Goal: Task Accomplishment & Management: Complete application form

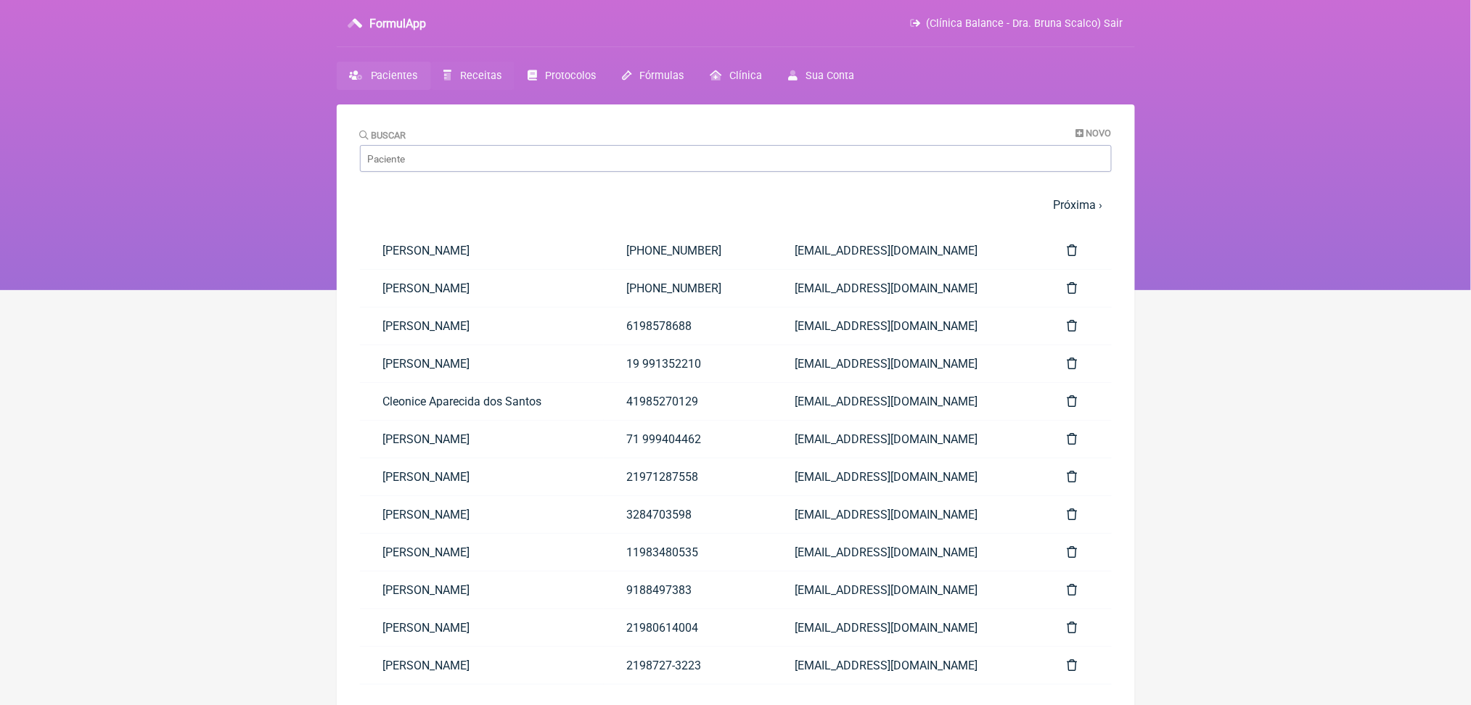
drag, startPoint x: 0, startPoint y: 0, endPoint x: 483, endPoint y: 87, distance: 490.5
click at [483, 87] on link "Receitas" at bounding box center [472, 76] width 83 height 28
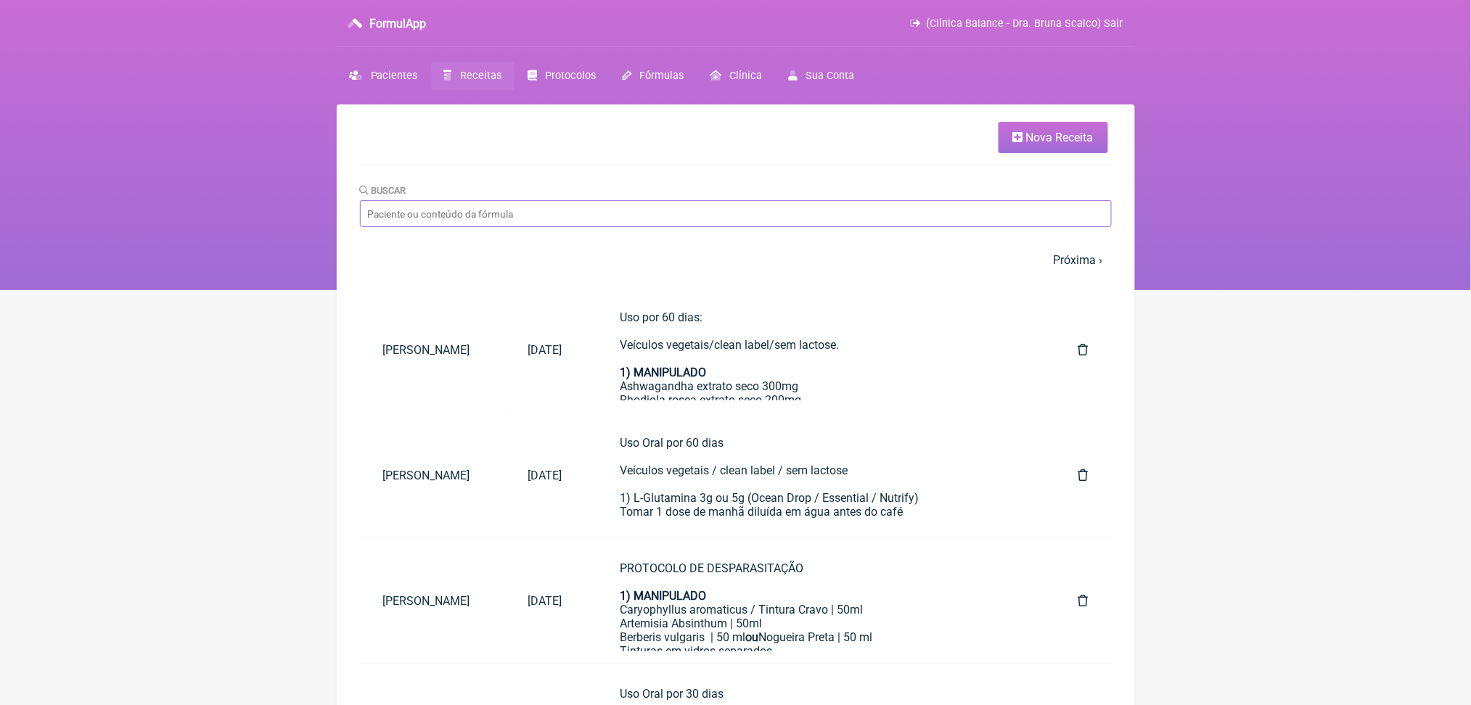
click at [949, 227] on input "Buscar" at bounding box center [736, 213] width 752 height 27
type input "eneida"
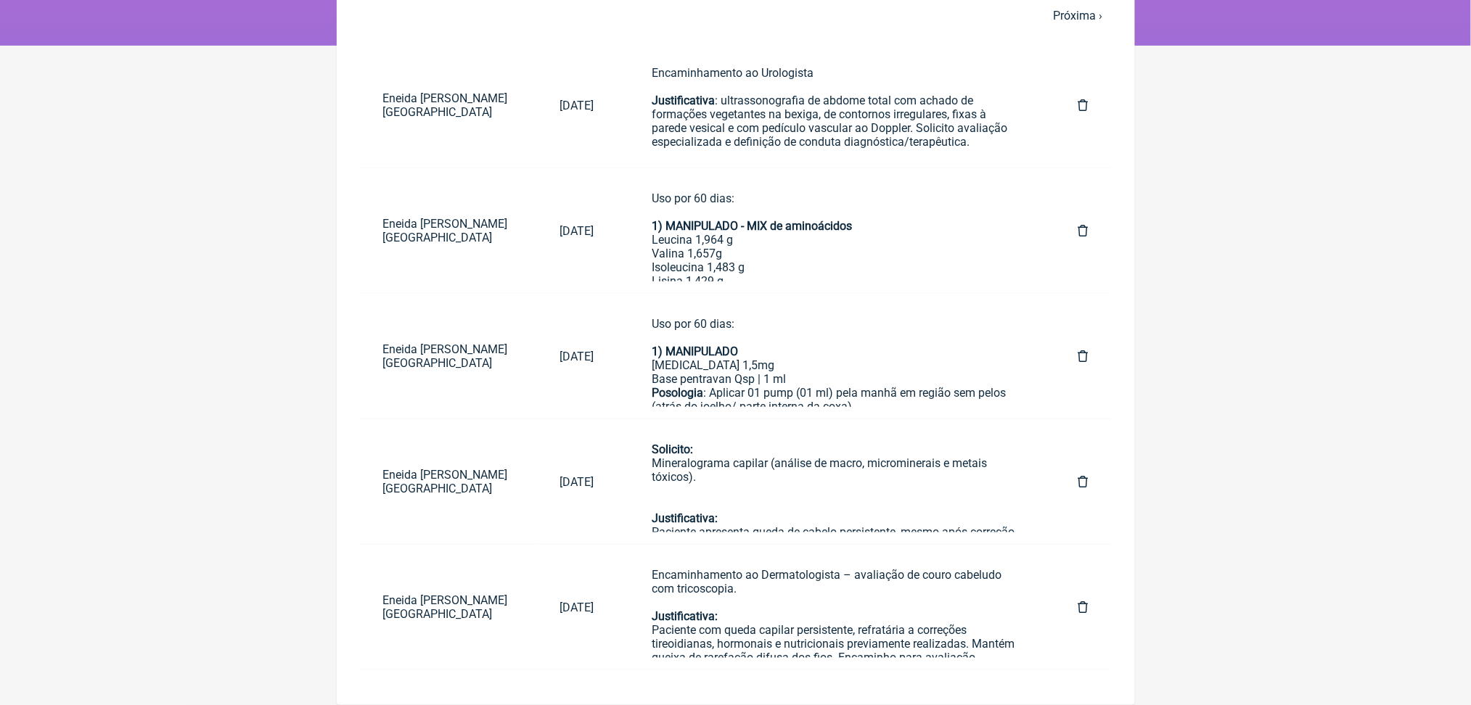
scroll to position [330, 0]
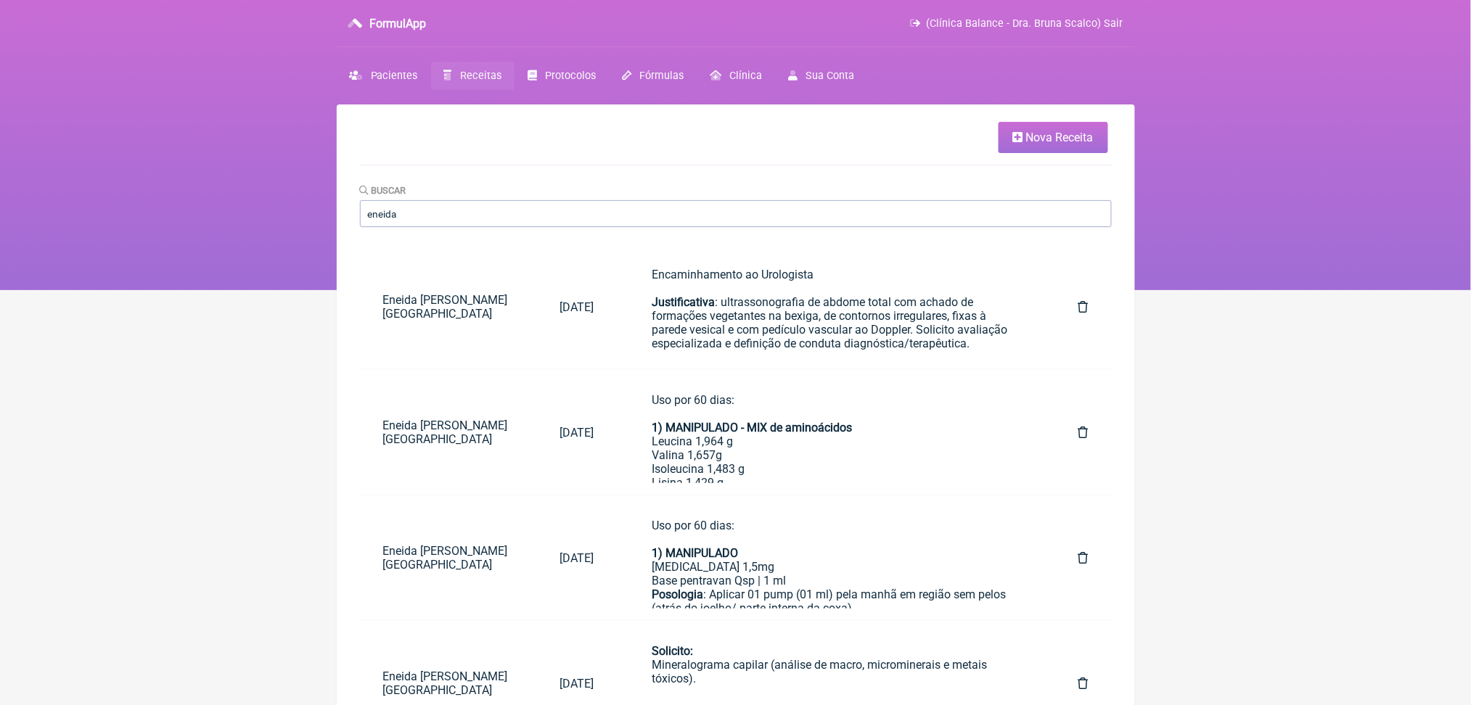
click at [1028, 142] on span "Nova Receita" at bounding box center [1059, 138] width 67 height 14
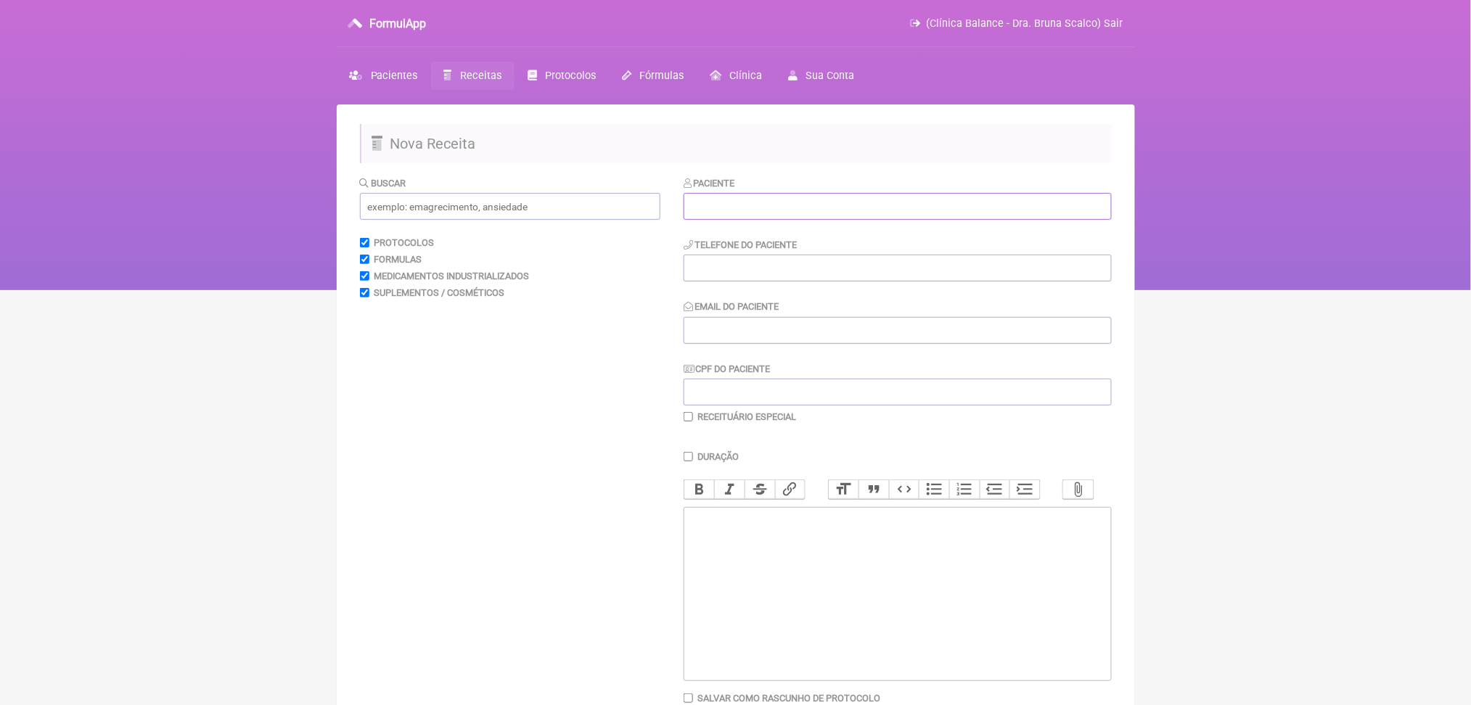
click at [772, 220] on input "text" at bounding box center [898, 206] width 428 height 27
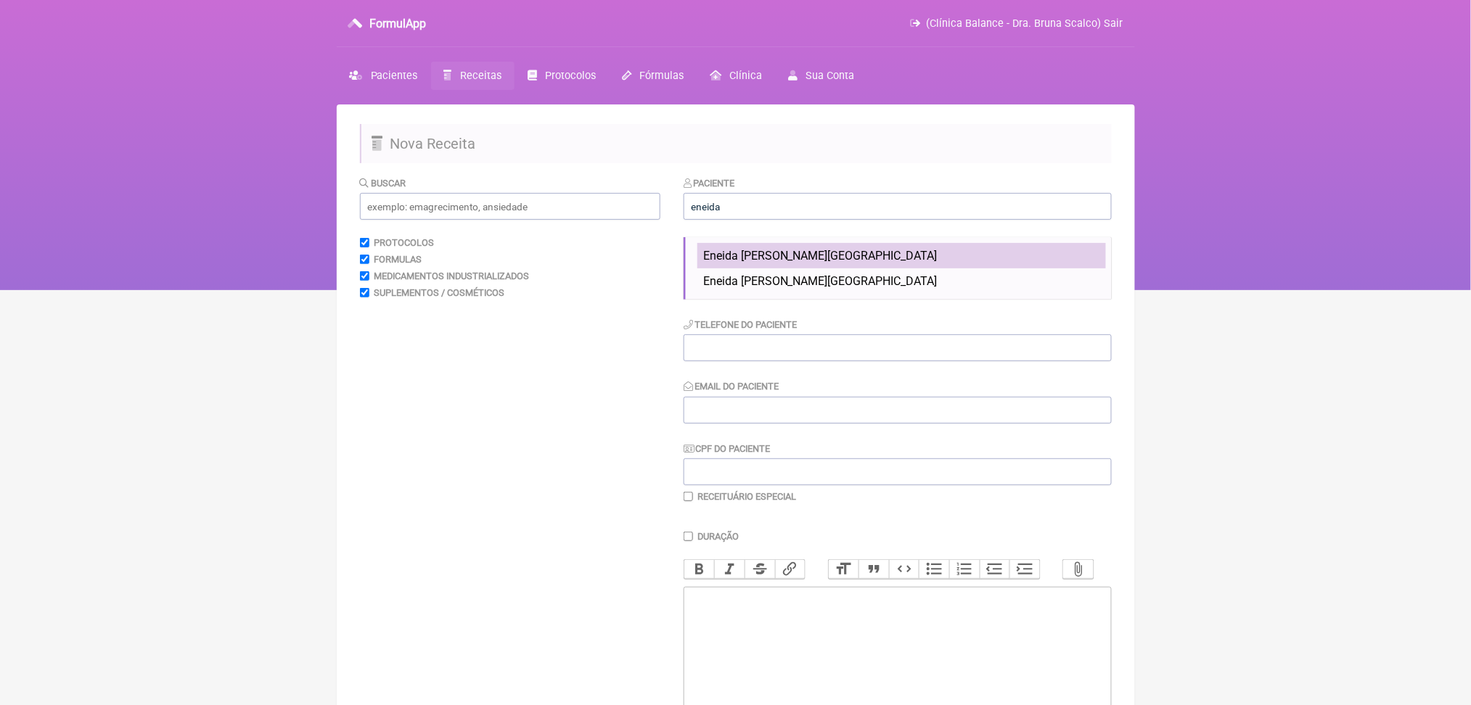
click at [819, 263] on span "Eneida [PERSON_NAME][GEOGRAPHIC_DATA]" at bounding box center [820, 256] width 234 height 14
type input "Eneida [PERSON_NAME][GEOGRAPHIC_DATA]"
type input "(21) 99151-6016"
type input "eneidafranca2018@gmail.com"
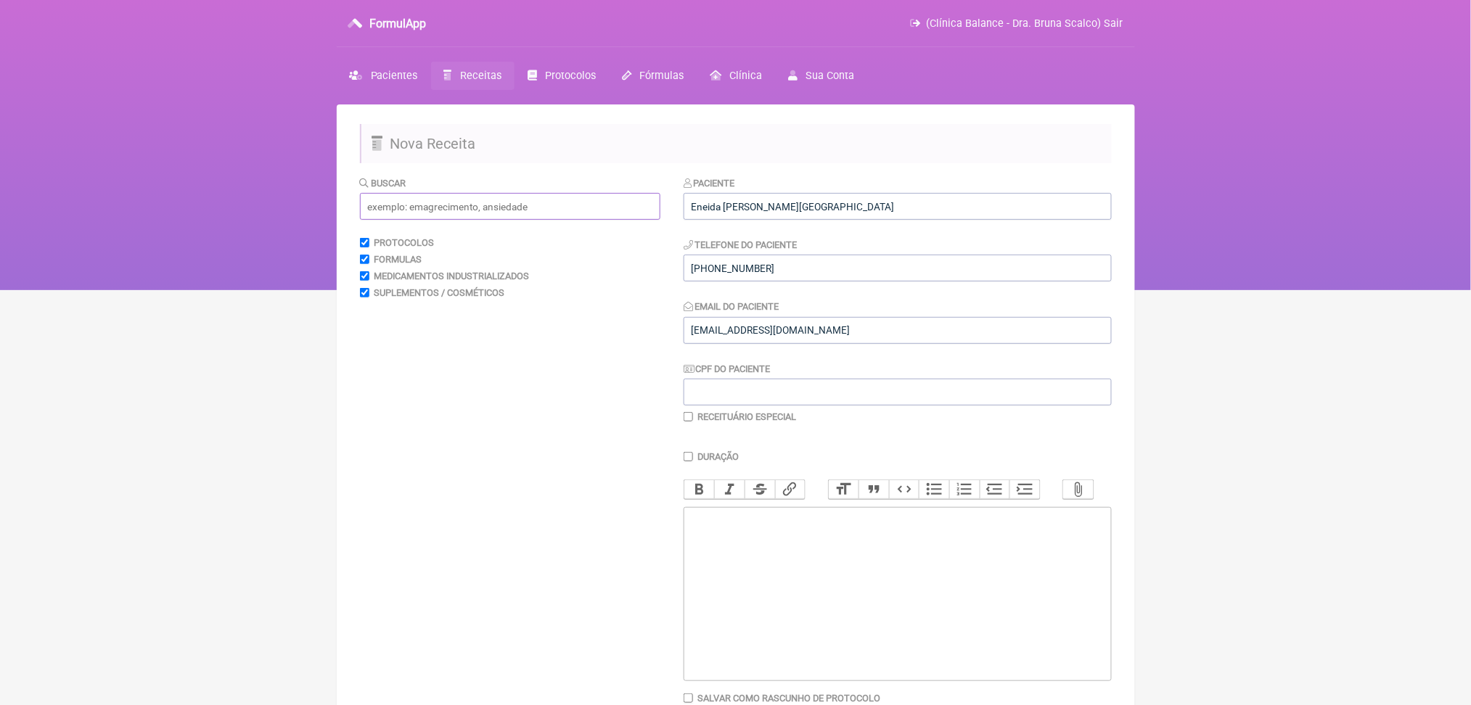
click at [561, 220] on input "text" at bounding box center [510, 206] width 300 height 27
type input "t"
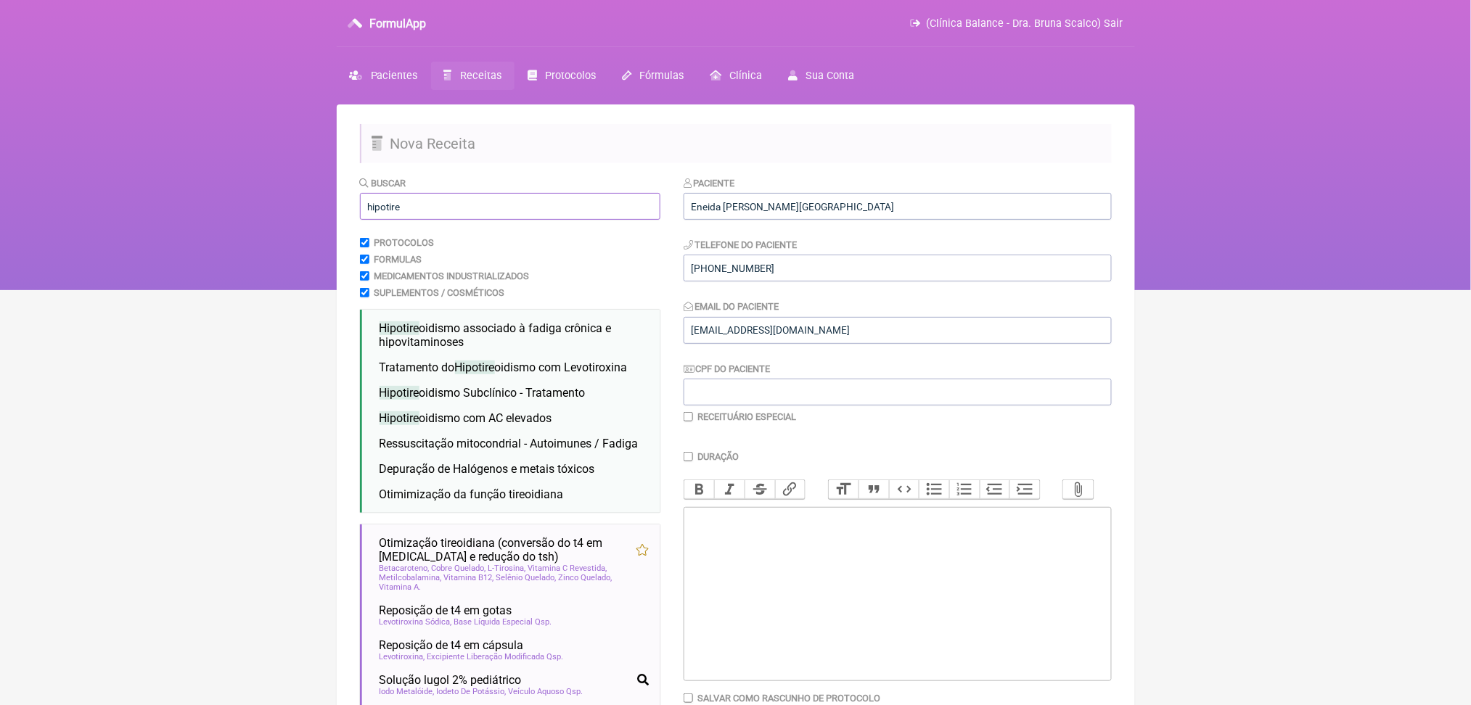
type input "hipotire"
click at [254, 290] on html "FormulApp (Clínica Balance - Dra. Bruna Scalco) Sair Pacientes Receitas Protoco…" at bounding box center [735, 145] width 1471 height 290
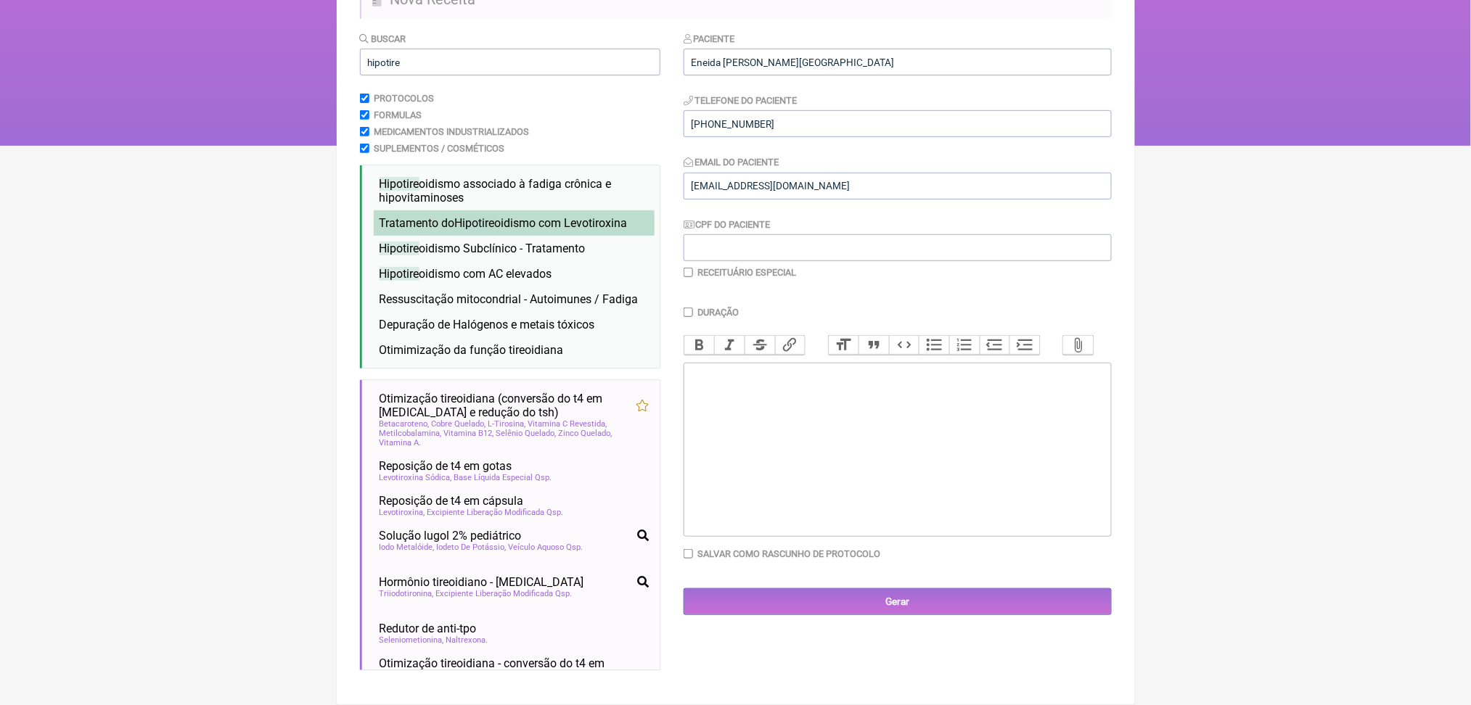
click at [543, 210] on li "Tratamento do Hipotire oidismo com Levotiroxina hipotire oidismo tireóide nutro…" at bounding box center [514, 222] width 281 height 25
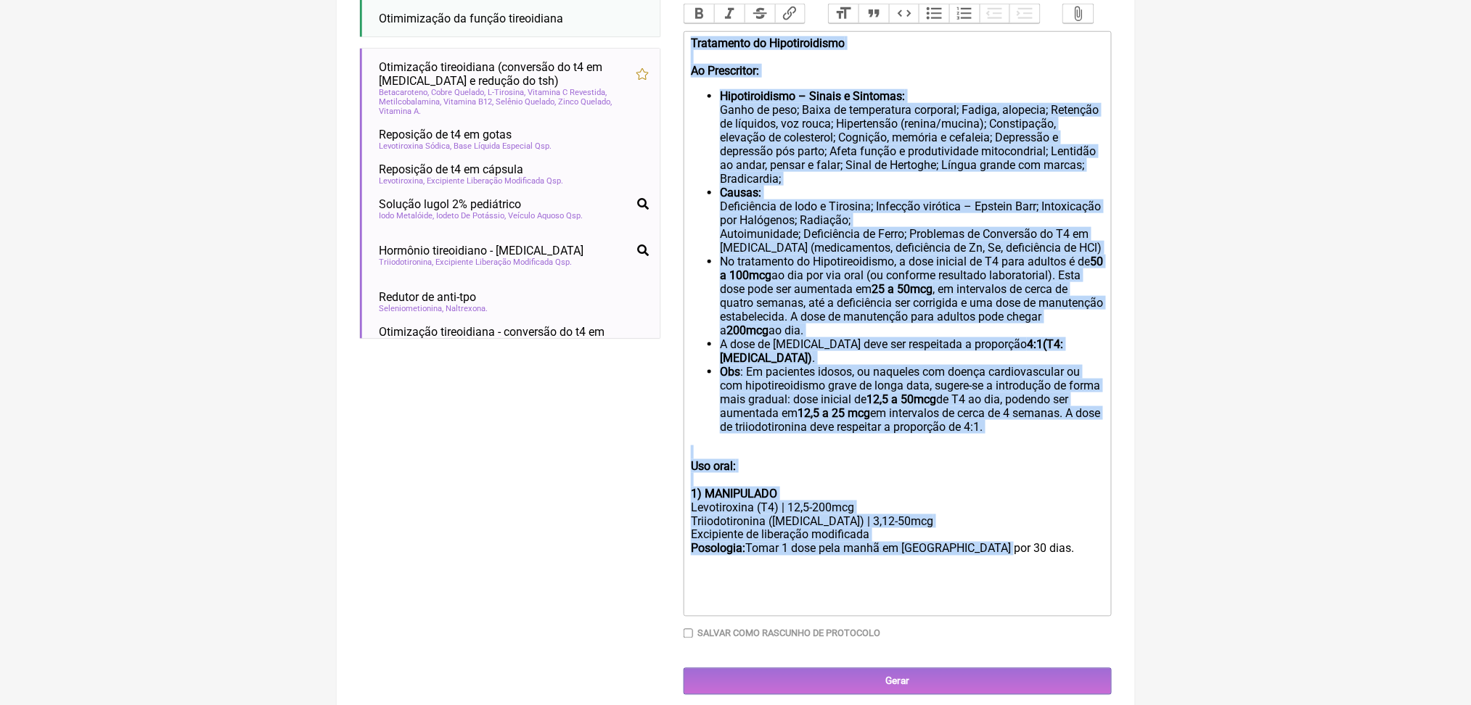
scroll to position [290, 0]
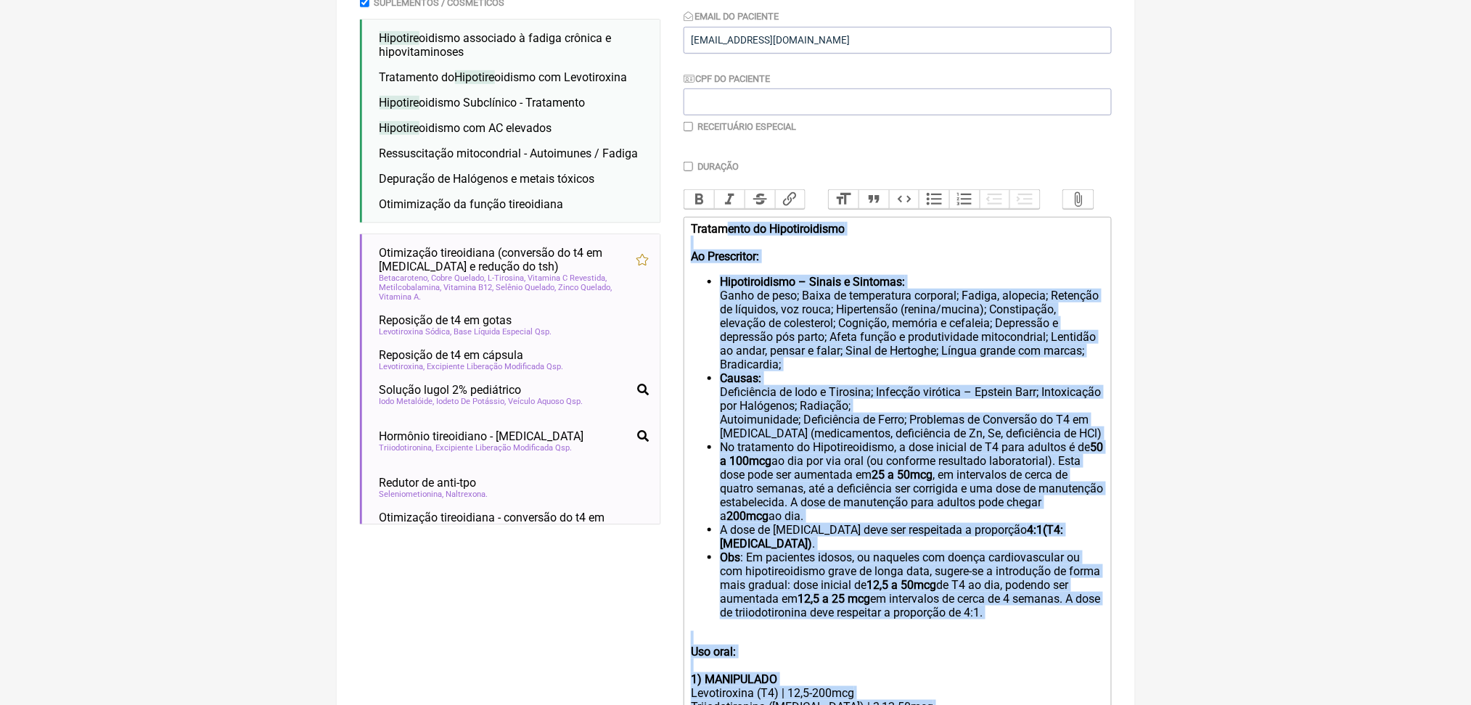
drag, startPoint x: 1093, startPoint y: 677, endPoint x: 743, endPoint y: 196, distance: 594.9
click at [743, 196] on div "Paciente Eneida Isabel Grilo Viana Machado França Telefone do Paciente (21) 991…" at bounding box center [898, 383] width 428 height 996
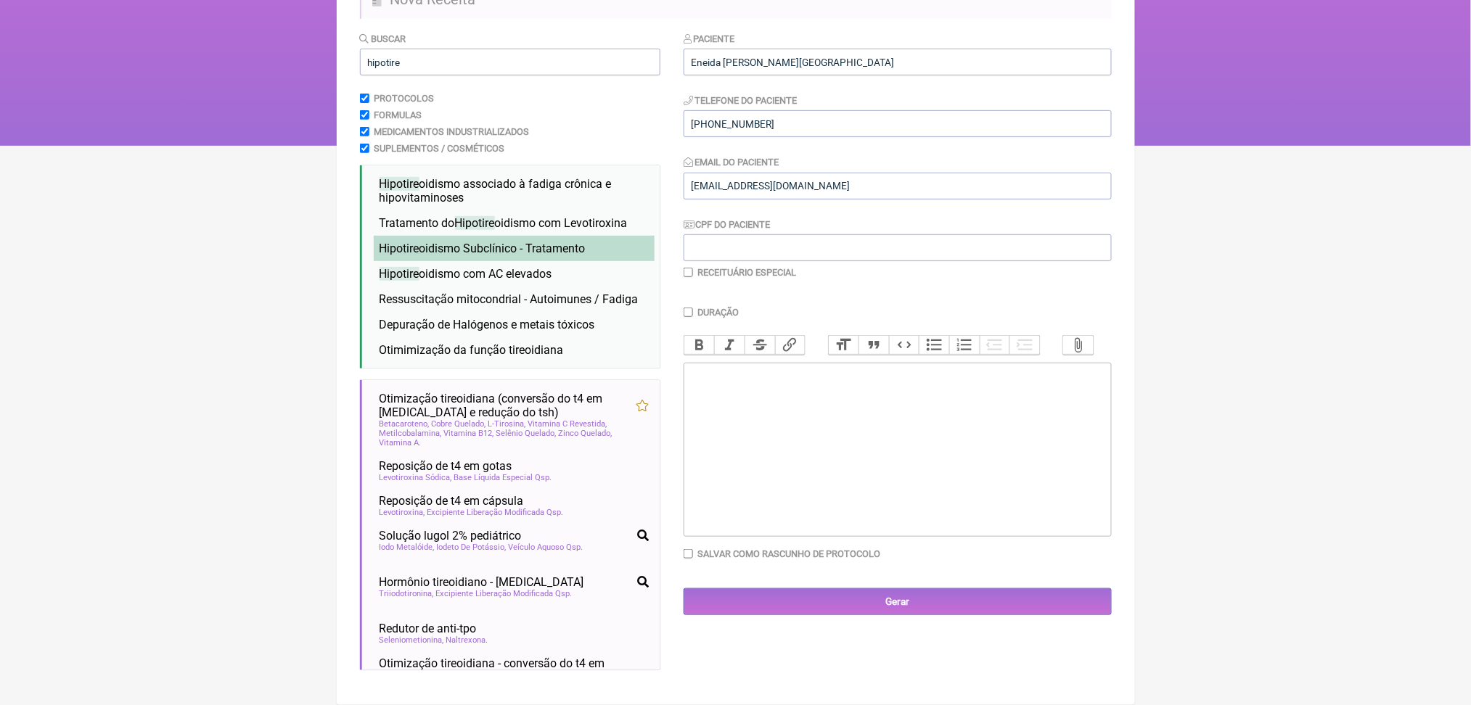
click at [536, 242] on span "Hipotire oidismo Subclínico - Tratamento" at bounding box center [483, 249] width 206 height 14
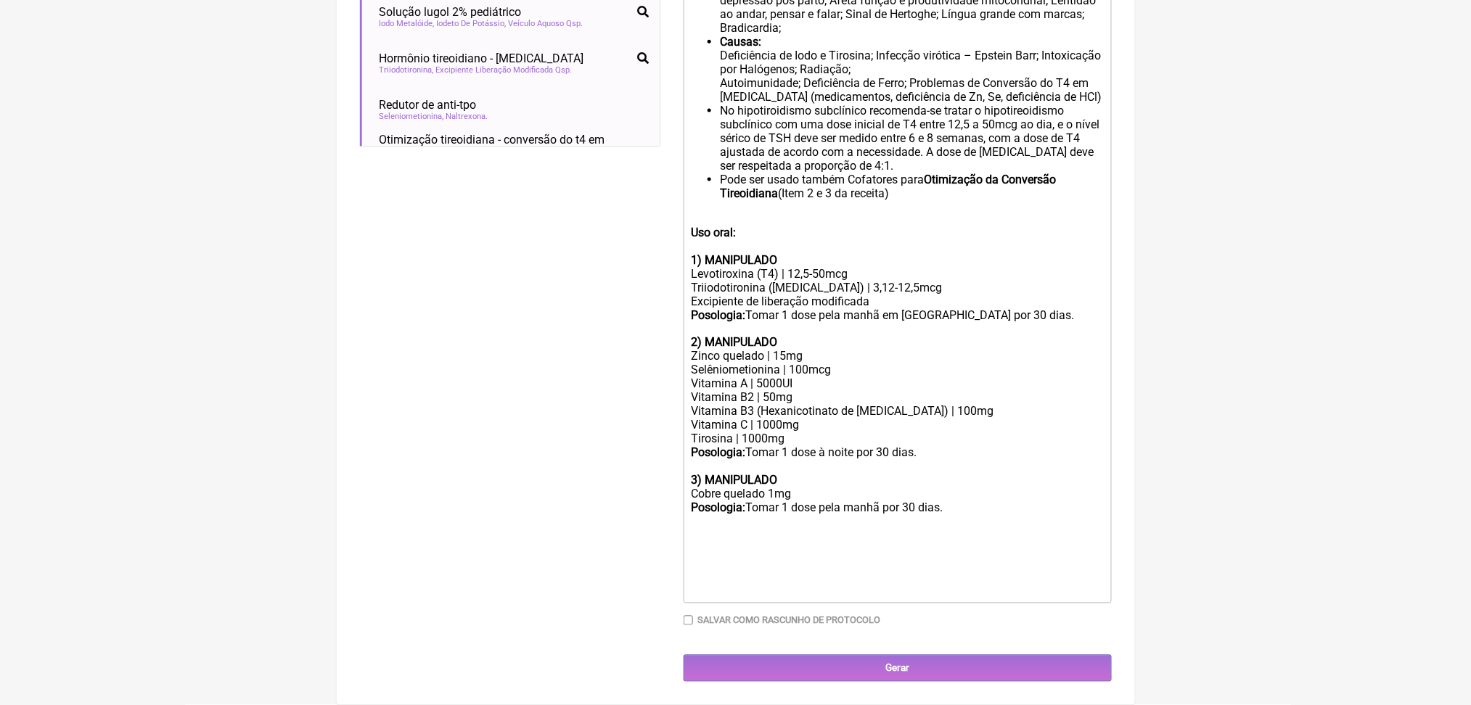
scroll to position [989, 0]
drag, startPoint x: 1062, startPoint y: 551, endPoint x: 813, endPoint y: 0, distance: 604.5
drag, startPoint x: 813, startPoint y: 0, endPoint x: 1002, endPoint y: 466, distance: 502.7
click at [1002, 446] on div "Zinco quelado | 15mg Selêniometionina | 100mcg Vitamina A | 5000UI Vitamina B2 …" at bounding box center [897, 398] width 412 height 97
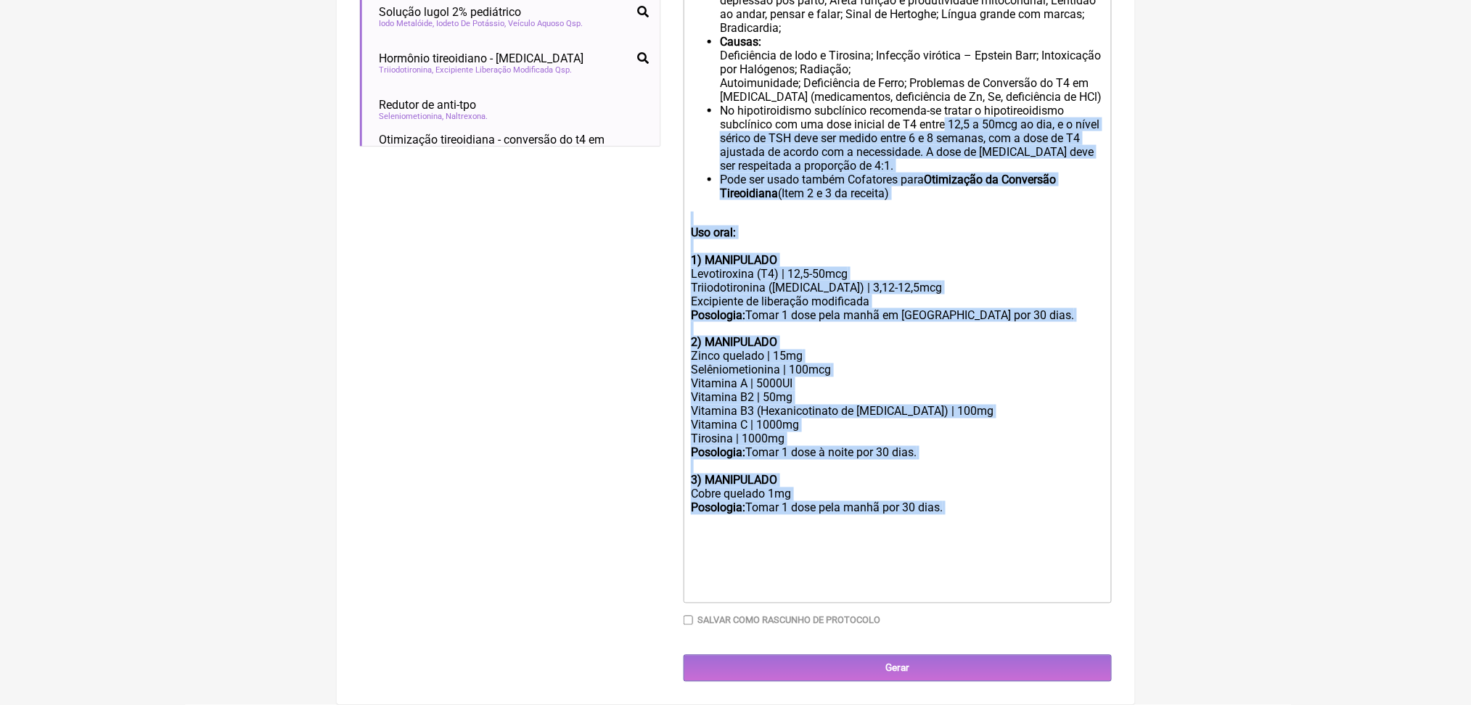
drag, startPoint x: 1055, startPoint y: 576, endPoint x: 762, endPoint y: 58, distance: 594.4
click at [762, 58] on trix-editor "Ao prescritor: Hipotiroidismo – Sinais e Sintomas: Ganho de peso; Baixa de temp…" at bounding box center [898, 221] width 428 height 765
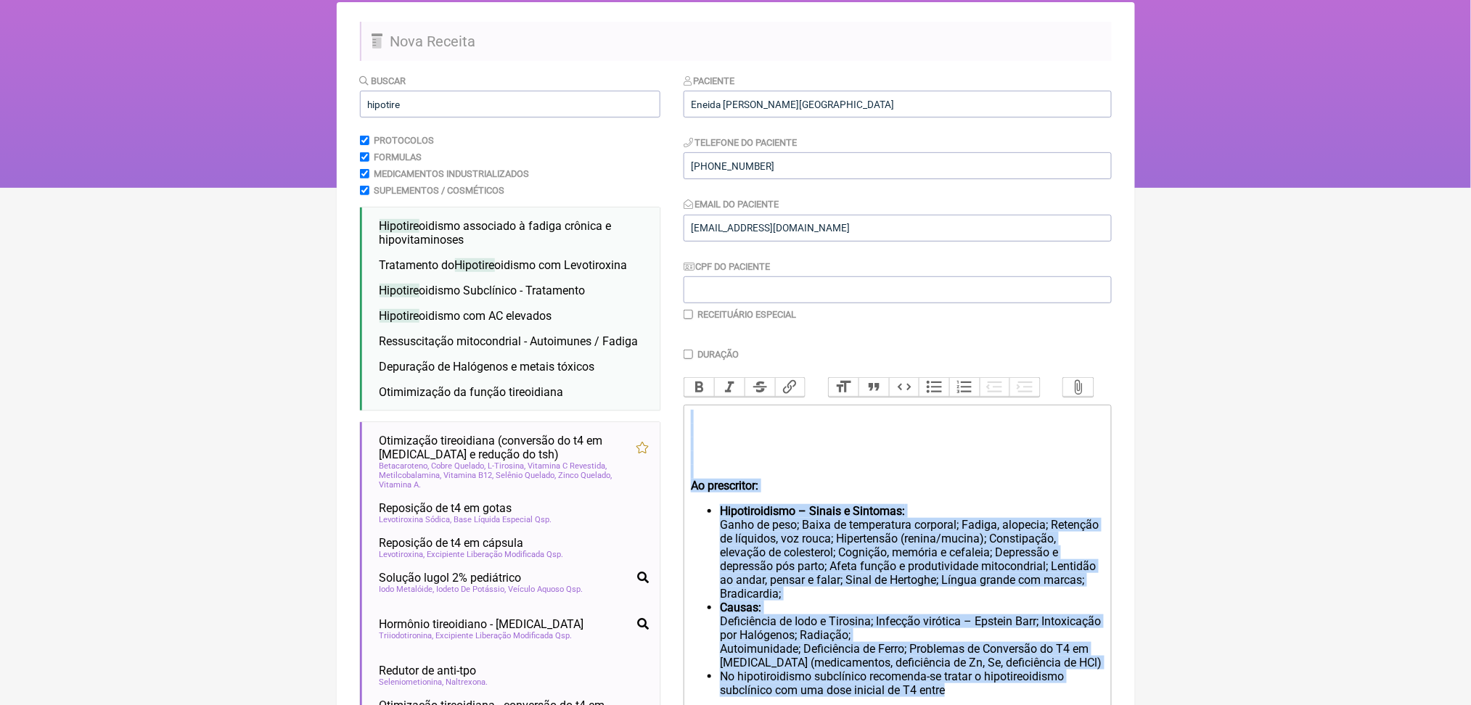
scroll to position [0, 0]
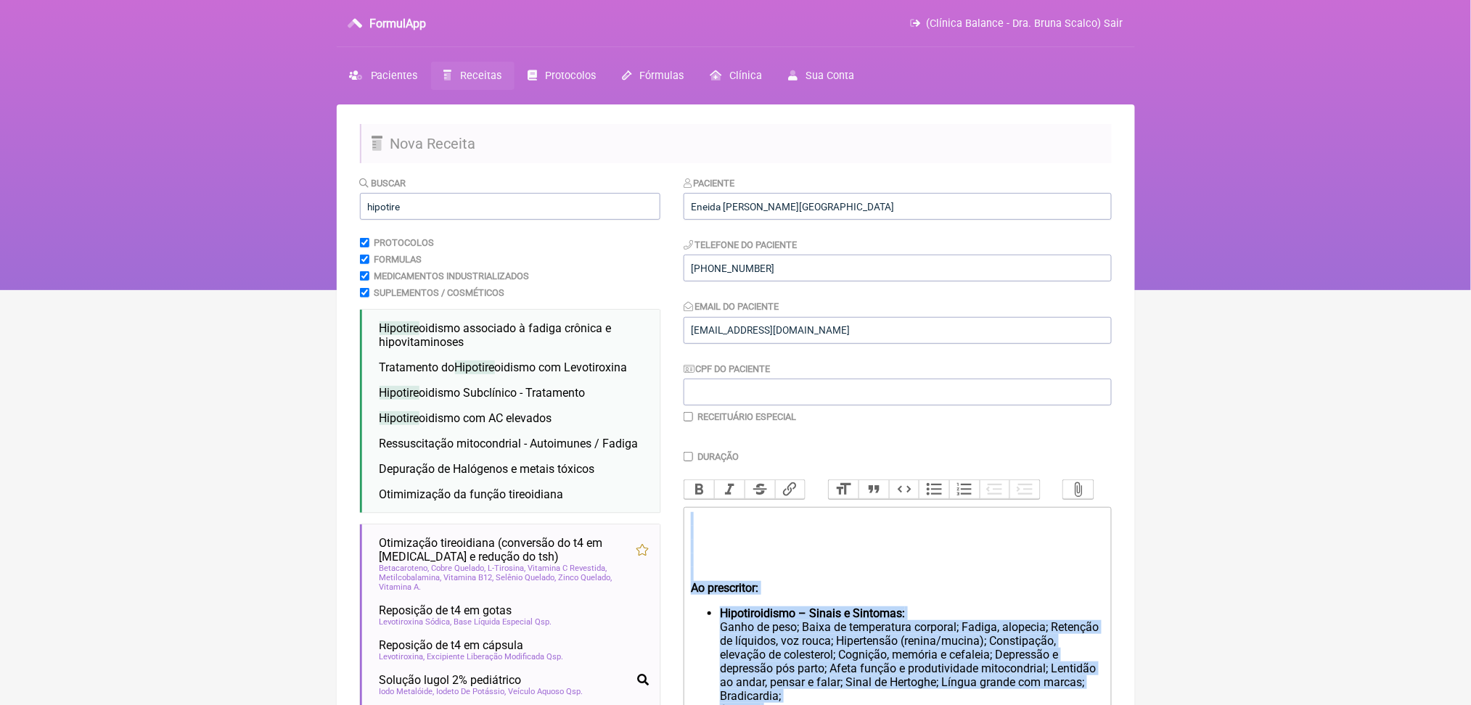
drag, startPoint x: 808, startPoint y: 486, endPoint x: 740, endPoint y: 377, distance: 129.1
click at [740, 377] on div "Paciente Eneida Isabel Grilo Viana Machado França Telefone do Paciente (21) 991…" at bounding box center [898, 570] width 428 height 789
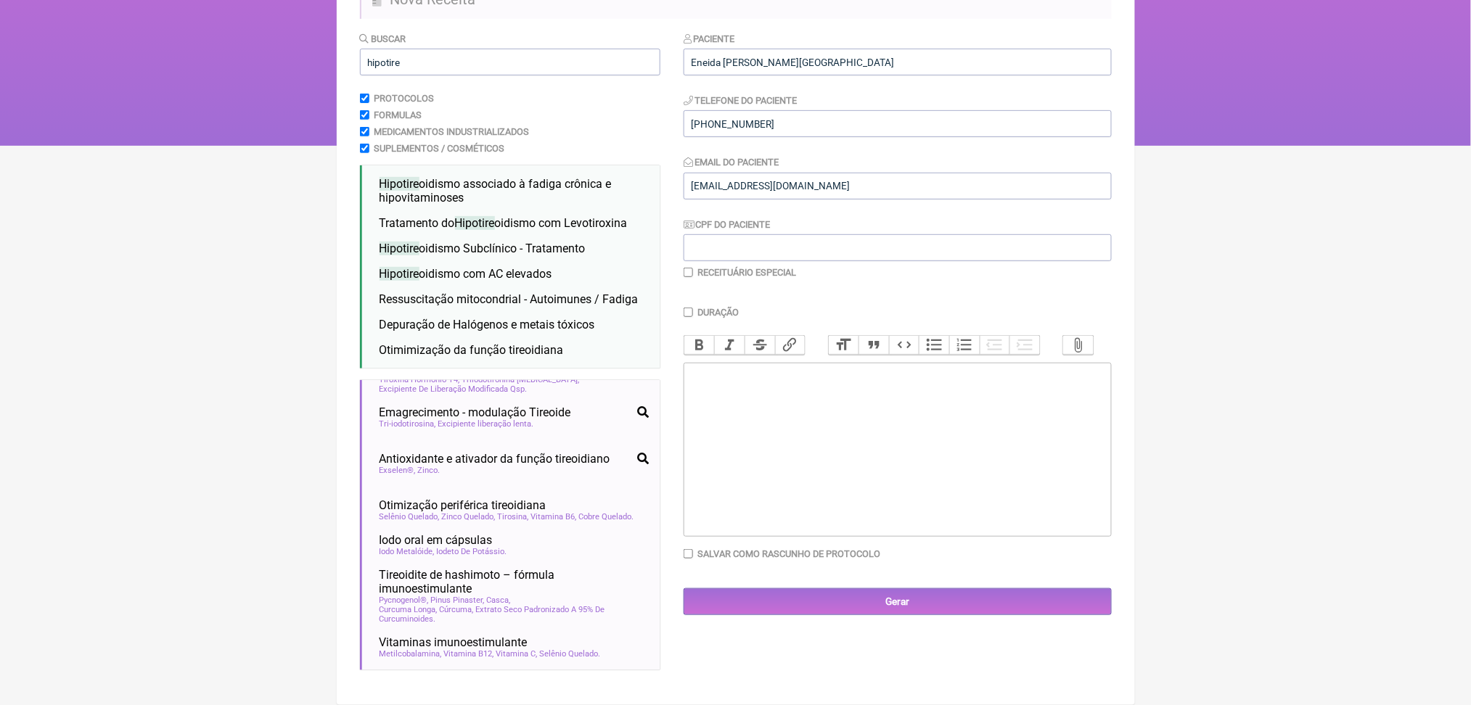
scroll to position [414, 0]
click at [401, 385] on span "Tiroxina Hormônio T4" at bounding box center [420, 379] width 81 height 9
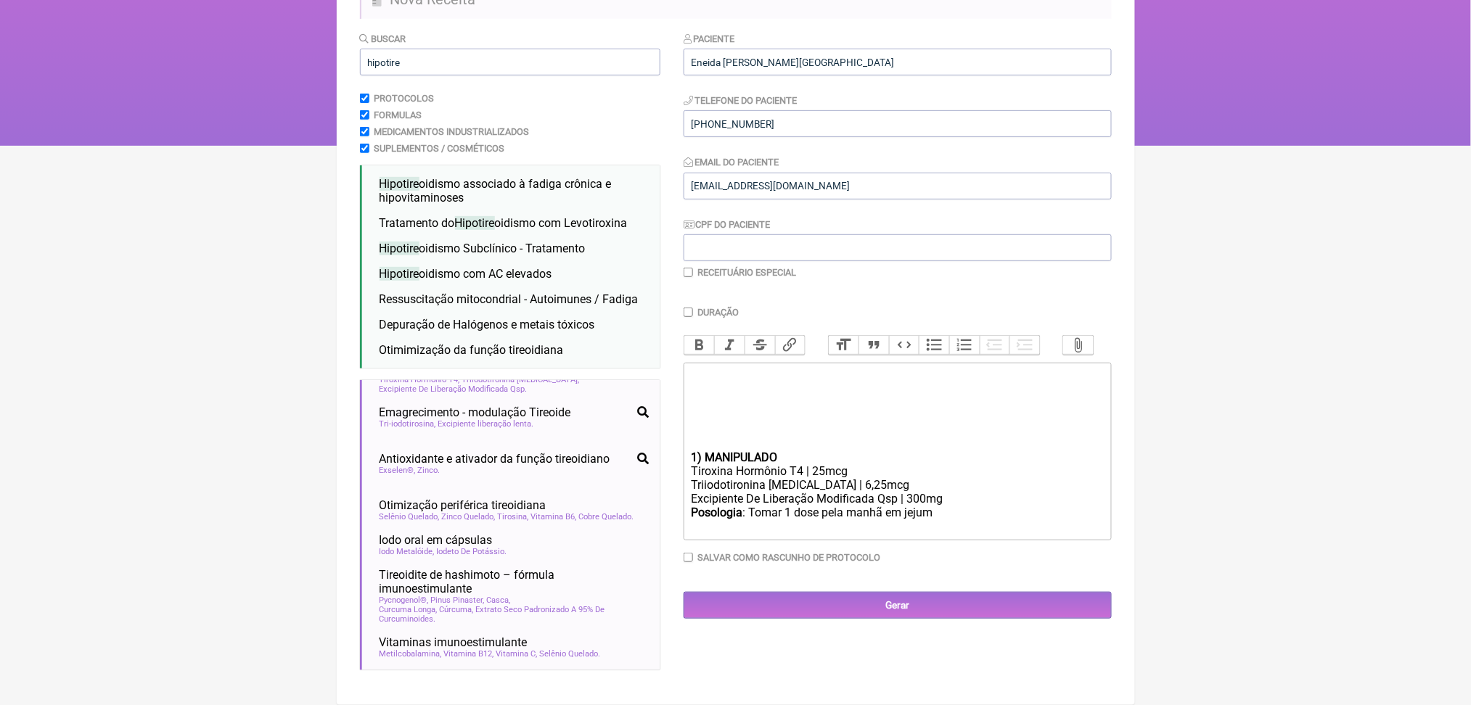
click at [712, 368] on div at bounding box center [897, 375] width 412 height 14
click at [746, 382] on div at bounding box center [897, 416] width 412 height 69
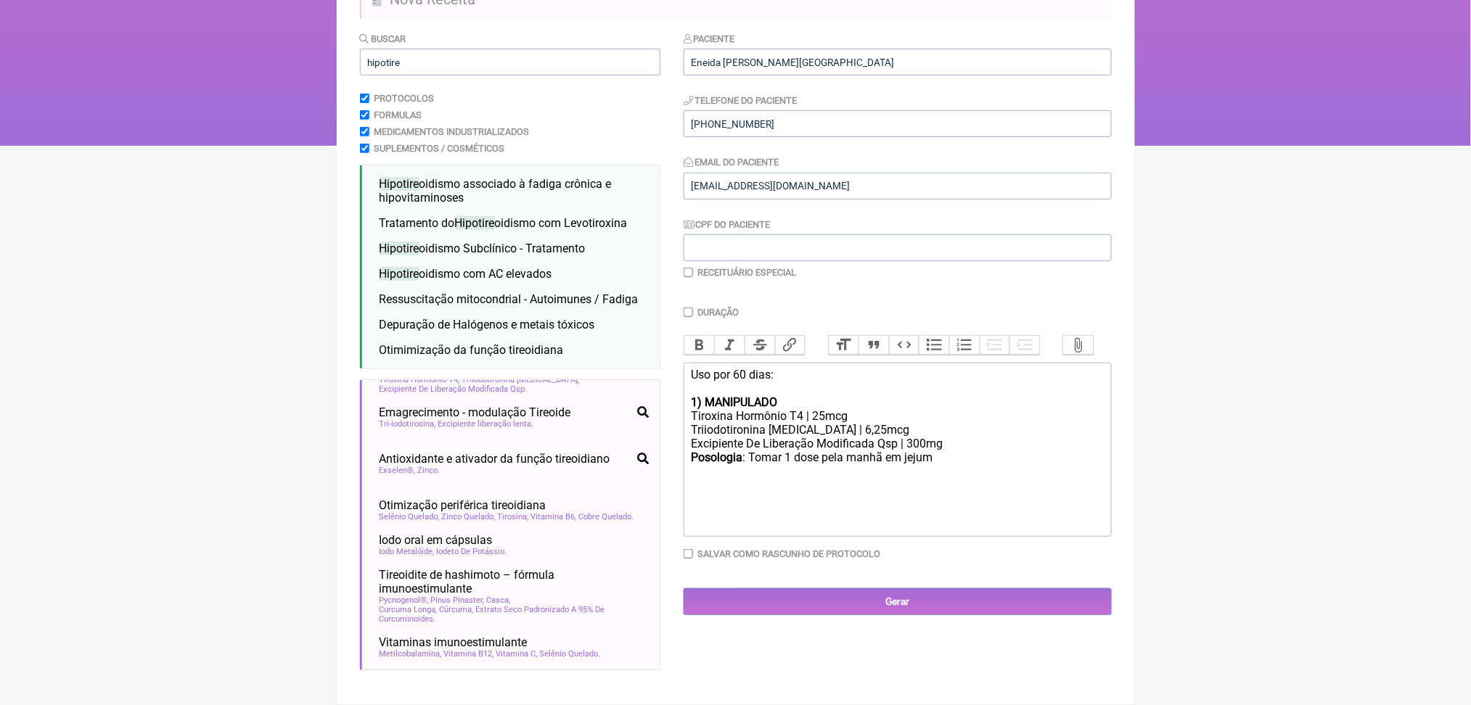
click at [819, 409] on div "Tiroxina Hormônio T4 | 25mcg" at bounding box center [897, 416] width 412 height 14
click at [868, 409] on div "Tiroxina Hormônio T4 | 25mcg" at bounding box center [897, 416] width 412 height 14
click at [854, 423] on div "Triiodotironina T3 | 6,25mcg" at bounding box center [897, 430] width 412 height 14
click at [944, 409] on div "Tiroxina Hormônio T4 | 100mcg" at bounding box center [897, 416] width 412 height 14
click at [777, 423] on div "Triiodotironina T3 | mcg" at bounding box center [897, 430] width 412 height 14
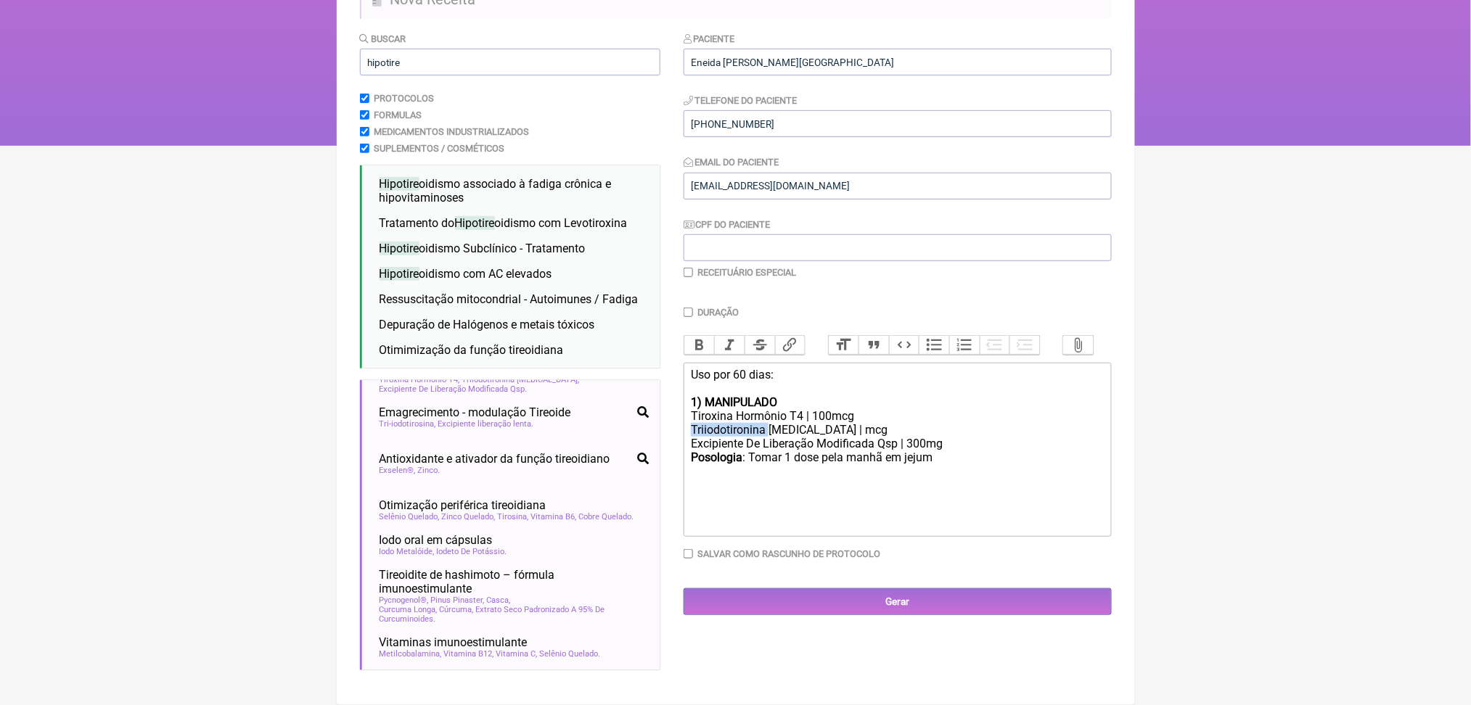
click at [777, 423] on div "Triiodotironina T3 | mcg" at bounding box center [897, 430] width 412 height 14
copy div "Triiodotironina T3 | mcg"
click at [1022, 437] on div "Posologia : Tomar 1 dose pela manhã em jejum ㅤ" at bounding box center [897, 451] width 412 height 29
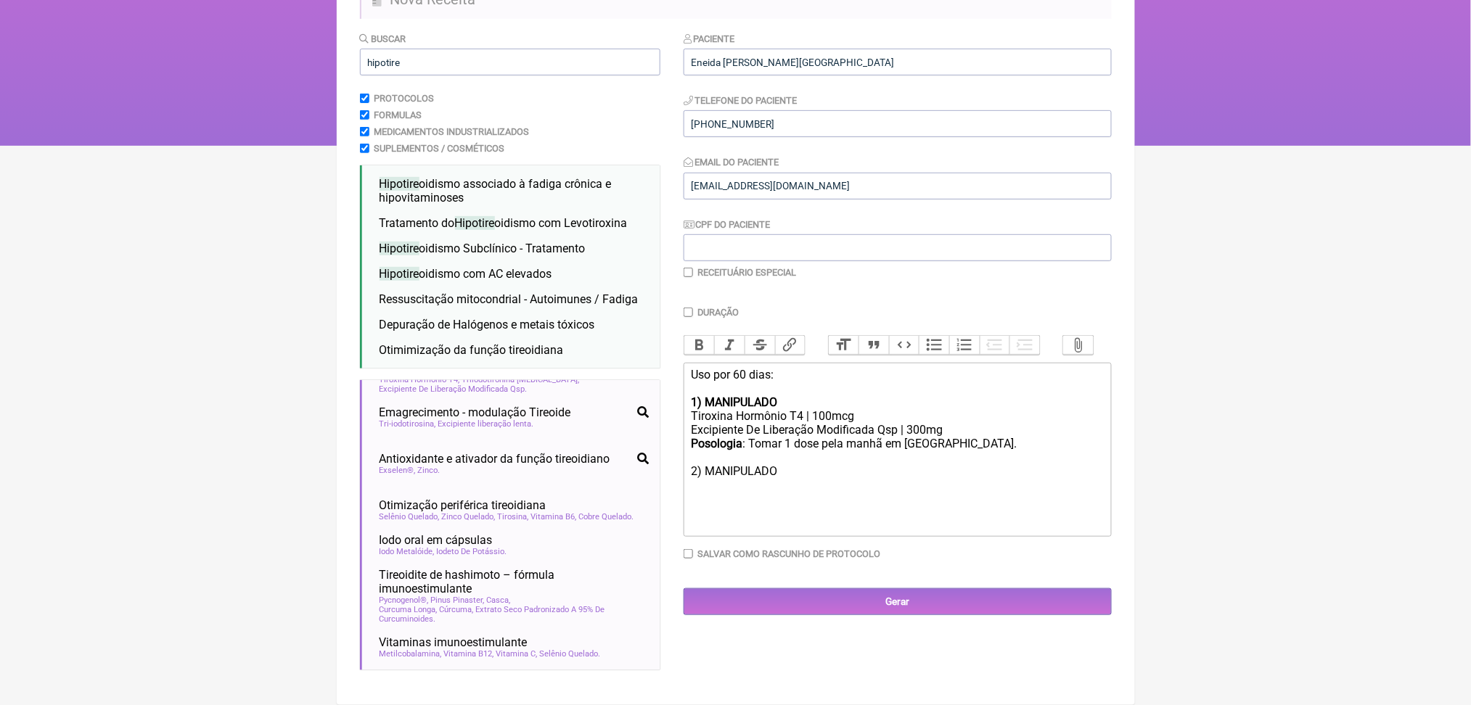
paste trix-editor "Triiodotironina T3 | mcg</div><div><br><br></div><div>"
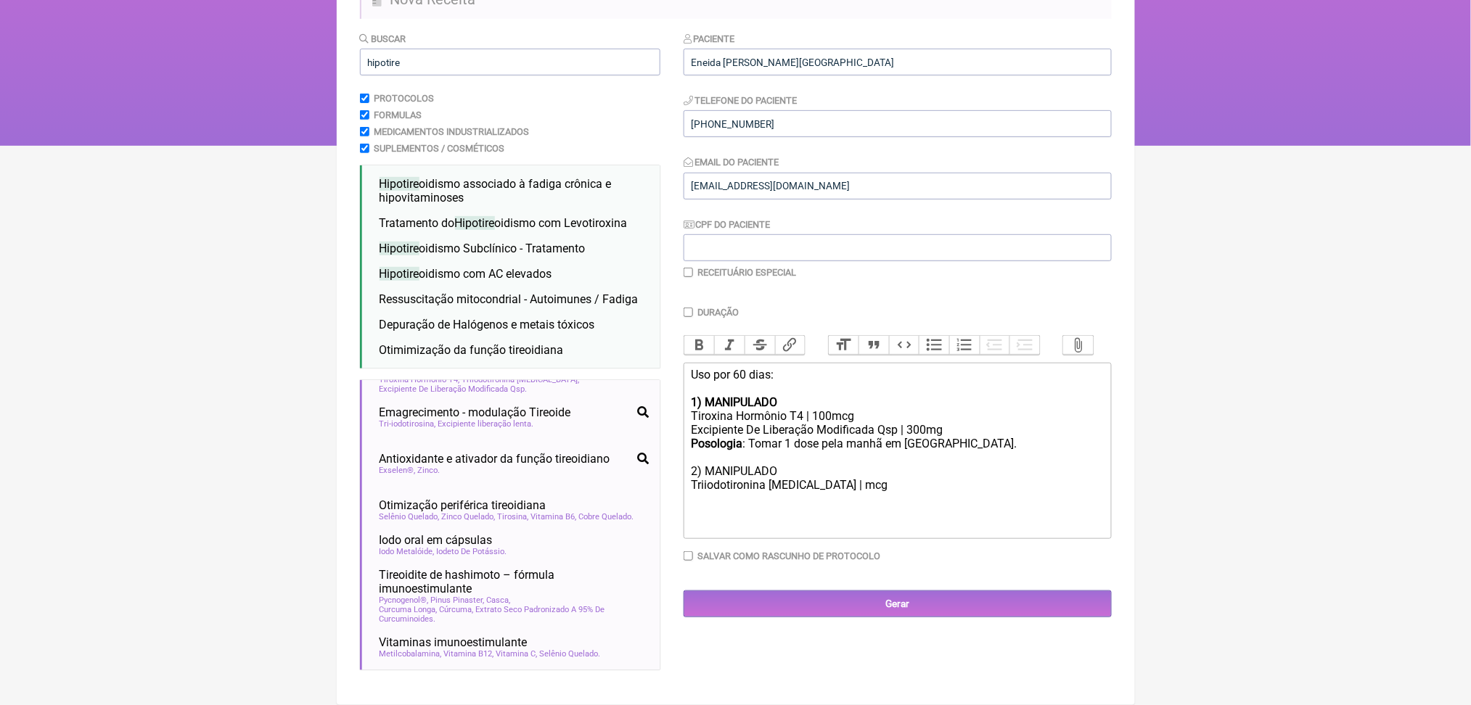
click at [825, 488] on div "Posologia : Tomar 1 dose pela manhã em jejum. 2) MANIPULADO Triiodotironina T3 …" at bounding box center [897, 464] width 412 height 55
drag, startPoint x: 700, startPoint y: 412, endPoint x: 1013, endPoint y: 456, distance: 315.8
click at [1013, 456] on trix-editor "Uso por 60 dias: 1) MANIPULADO Tiroxina Hormônio T4 | 100mcg Excipiente De Libe…" at bounding box center [898, 451] width 428 height 176
copy trix-editor "Excipiente De Liberação Modificada Qsp | 300mg Posologia : Tomar 1 dose pela ma…"
click at [835, 506] on div at bounding box center [897, 499] width 412 height 14
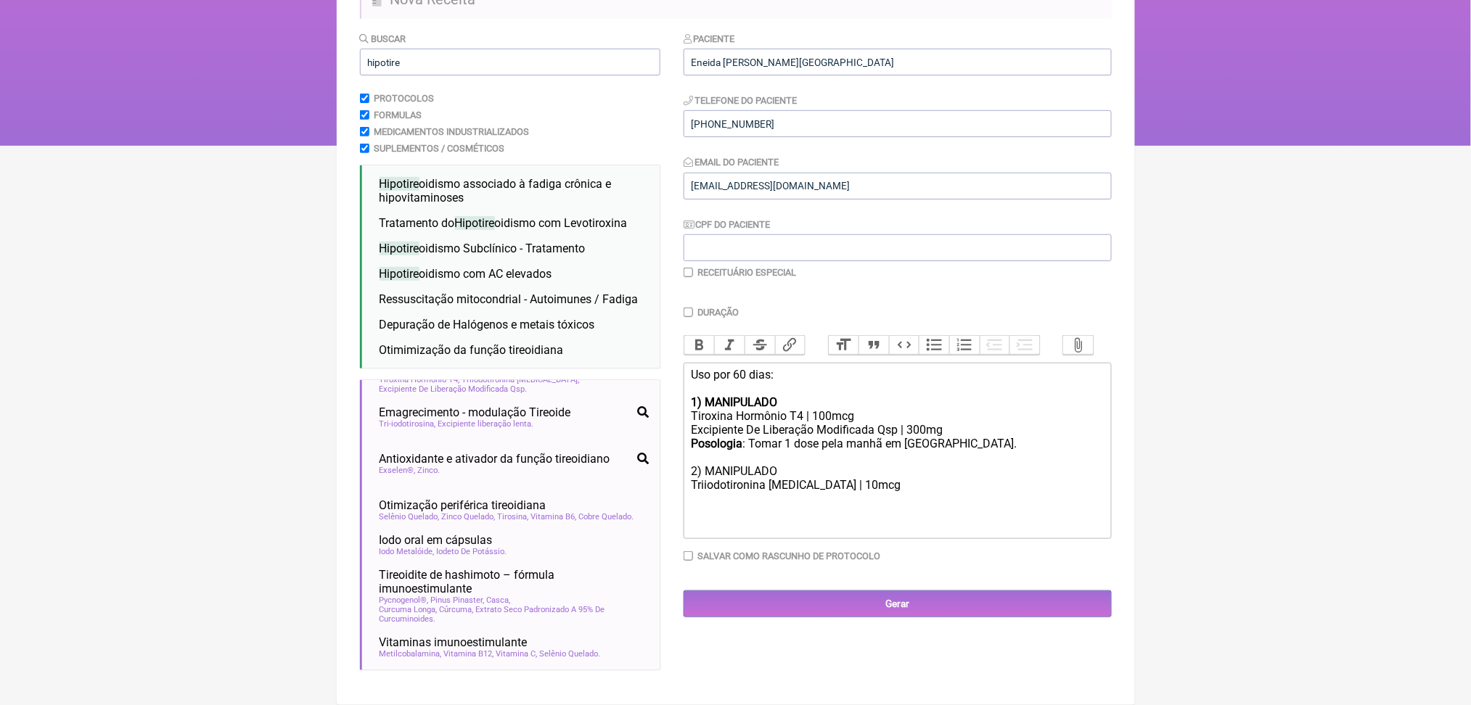
paste trix-editor "Excipiente De Liberação Modificada Qsp | 300mg</div><div><strong>Posologia</str…"
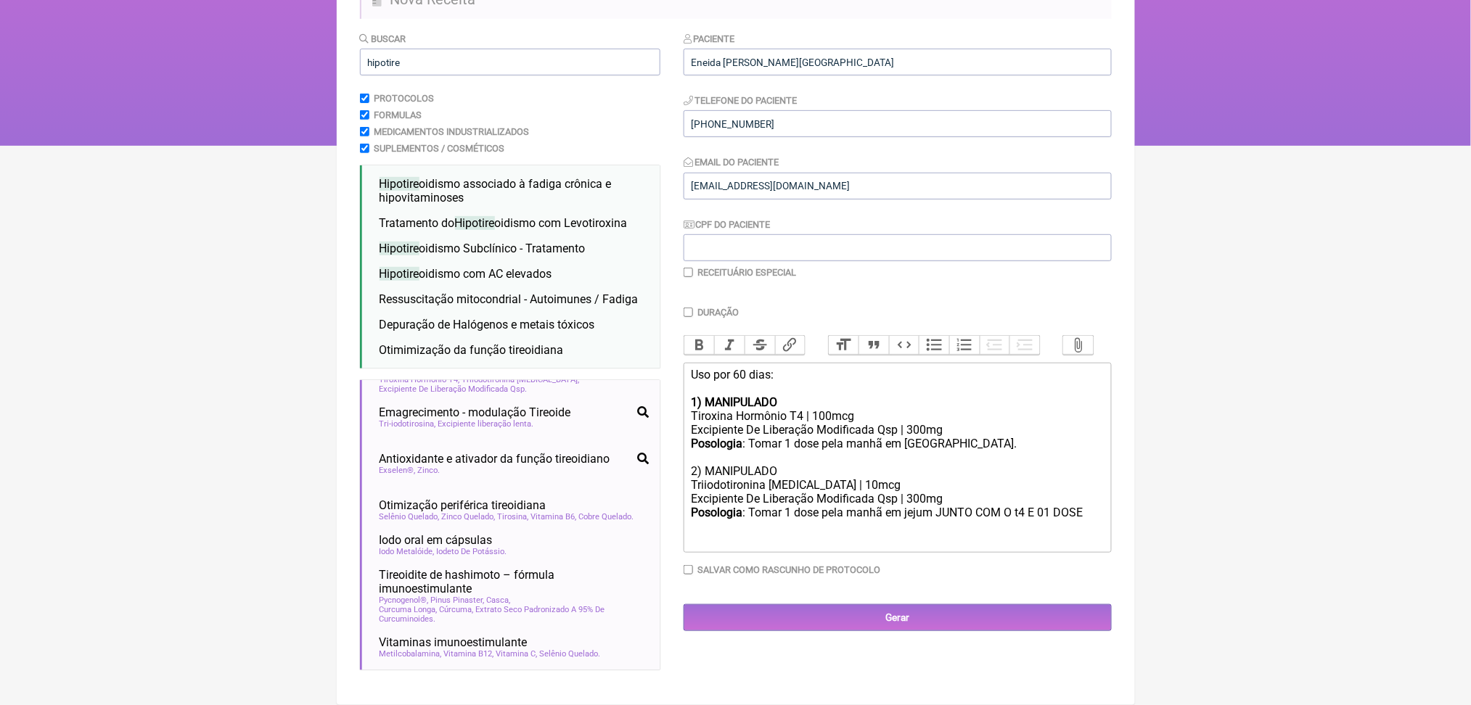
drag, startPoint x: 1011, startPoint y: 520, endPoint x: 1039, endPoint y: 536, distance: 32.2
click at [1039, 520] on div "Posologia : Tomar 1 dose pela manhã em jejum JUNTO COM O t4 E 01 DOSE" at bounding box center [897, 513] width 412 height 14
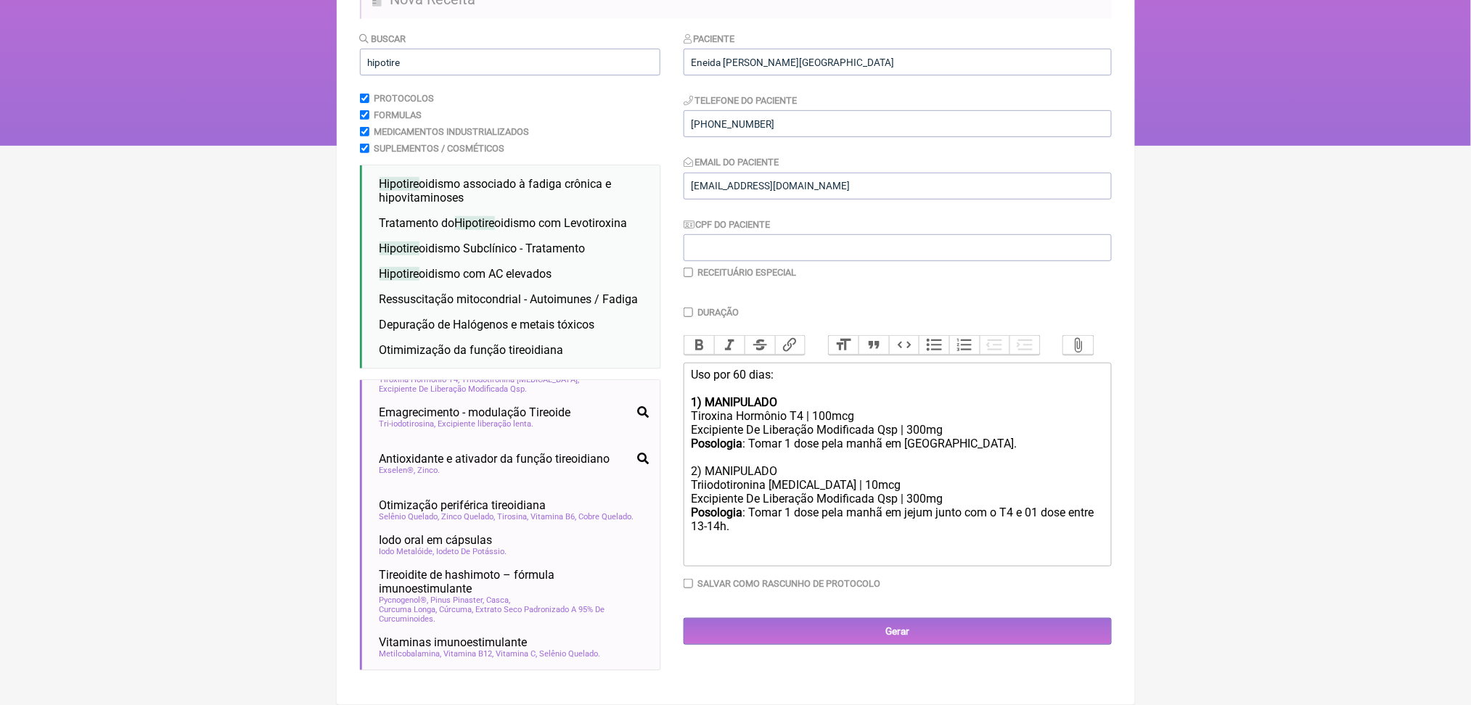
click at [775, 503] on div "Excipiente De Liberação Modificada Qsp | 300mg" at bounding box center [897, 499] width 412 height 14
click at [840, 533] on div "Posologia : Tomar 1 dose pela manhã em jejum junto com o T4 e 01 dose entre 13-…" at bounding box center [897, 520] width 412 height 28
click at [891, 533] on div "Posologia : Tomar 1 dose pela manhã em jejum junto com o T4 e 01 dose entre 14 …" at bounding box center [897, 520] width 412 height 28
click at [748, 462] on div "Posologia : Tomar 1 dose pela manhã em jejum. 2) MANIPULADO Triiodotironina T3 …" at bounding box center [897, 464] width 412 height 55
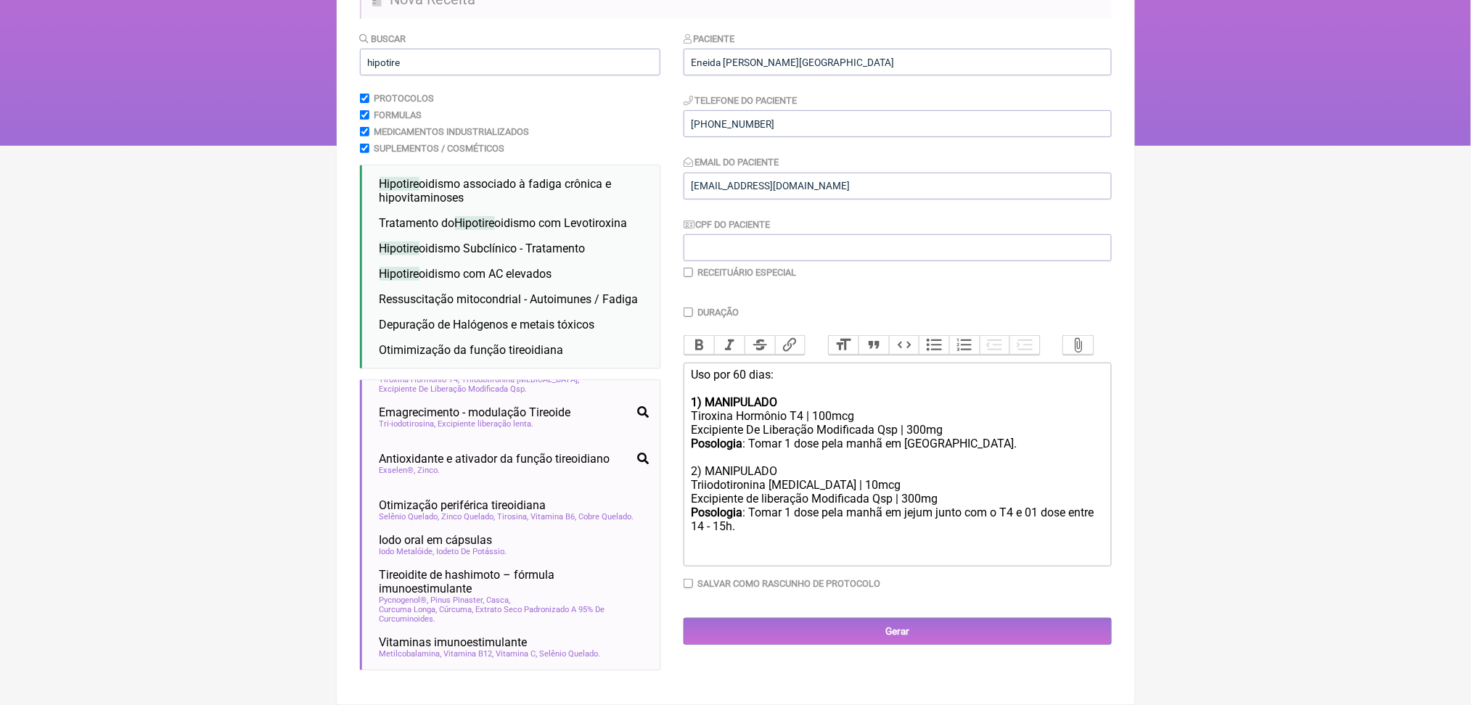
click at [748, 462] on div "Posologia : Tomar 1 dose pela manhã em jejum. 2) MANIPULADO Triiodotironina T3 …" at bounding box center [897, 464] width 412 height 55
click at [713, 336] on button "Bold" at bounding box center [699, 345] width 30 height 19
click at [809, 423] on div "Excipiente De Liberação Modificada Qsp | 300mg" at bounding box center [897, 430] width 412 height 14
click at [947, 437] on div "Posologia : Tomar 1 dose pela manhã em jejum. 2) MANIPULADO Triiodotironina T3 …" at bounding box center [897, 464] width 412 height 55
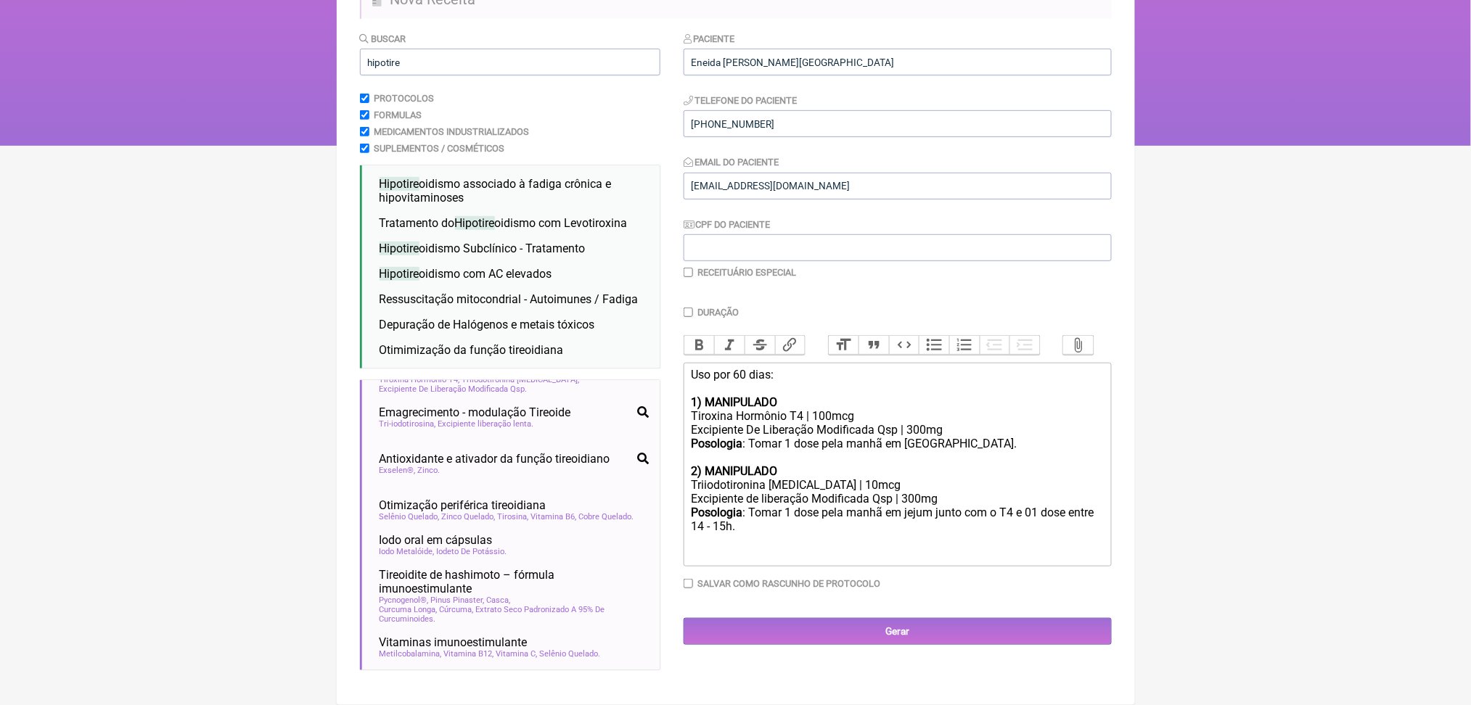
click at [877, 505] on div "Excipiente de liberação Modificada Qsp | 300mg" at bounding box center [897, 499] width 412 height 14
drag, startPoint x: 1007, startPoint y: 507, endPoint x: 961, endPoint y: 501, distance: 46.8
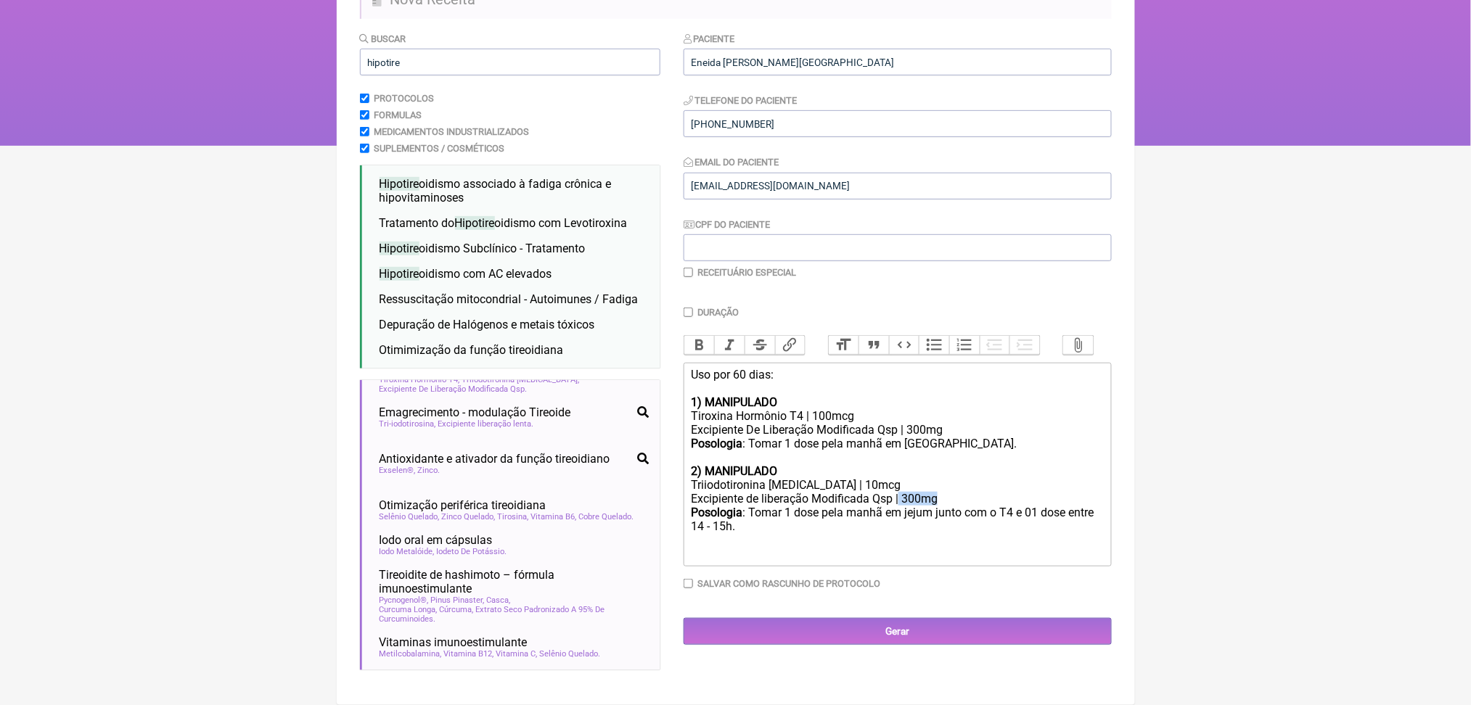
click at [961, 501] on div "Excipiente de liberação Modificada Qsp | 300mg" at bounding box center [897, 499] width 412 height 14
drag, startPoint x: 1015, startPoint y: 409, endPoint x: 973, endPoint y: 407, distance: 42.1
click at [973, 423] on div "Excipiente De Liberação Modificada Qsp | 300mg" at bounding box center [897, 430] width 412 height 14
click at [783, 486] on div "Posologia : Tomar 1 dose pela manhã em jejum. 2) MANIPULADO Triiodotironina T3 …" at bounding box center [897, 464] width 412 height 55
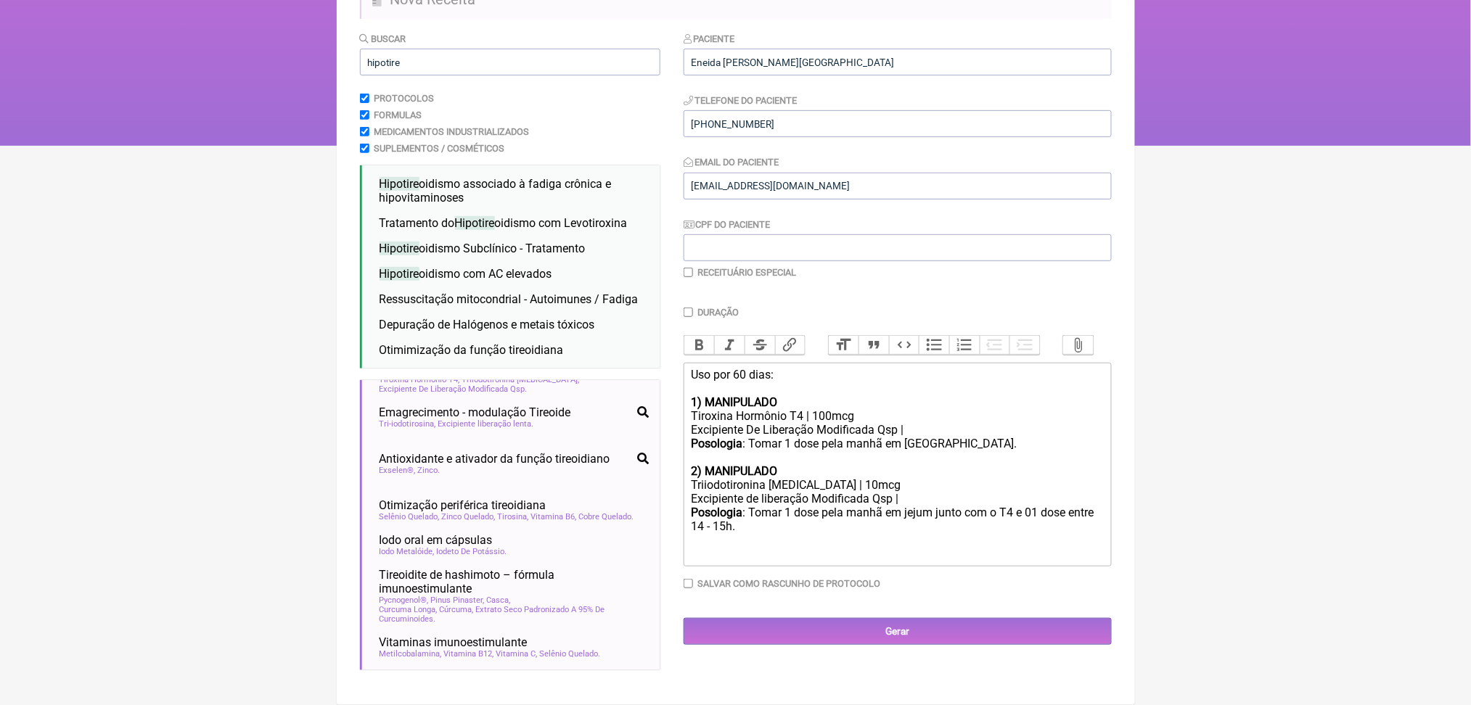
click at [819, 525] on div "Posologia : Tomar 1 dose pela manhã em jejum junto com o T4 e 01 dose entre 14 …" at bounding box center [897, 520] width 412 height 28
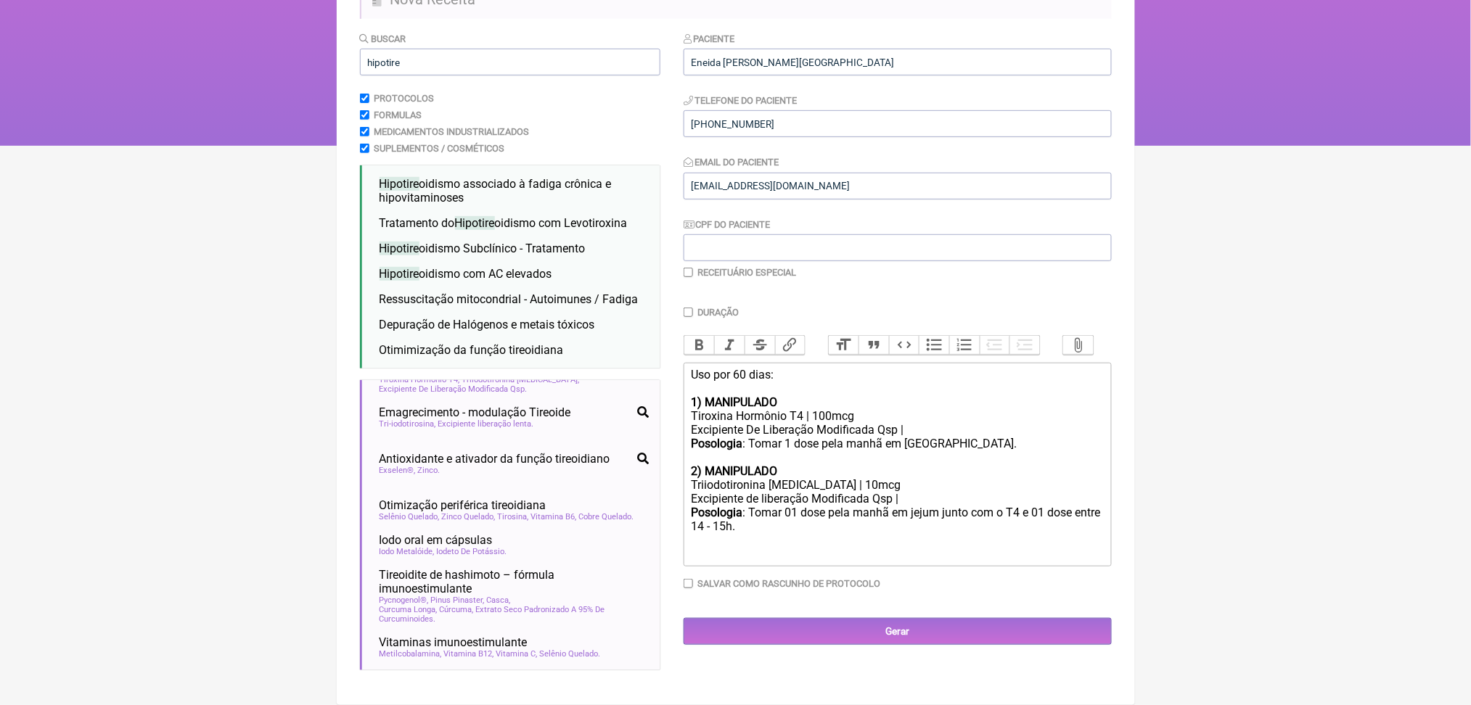
click at [742, 520] on strong "Posologia" at bounding box center [717, 513] width 52 height 14
click at [796, 533] on div "Posologia : Tomar 01 dose pela manhã em jejum junto com o T4 e 01 dose entre 14…" at bounding box center [897, 520] width 412 height 28
click at [772, 423] on div "Excipiente De Liberação Modificada Qsp |" at bounding box center [897, 430] width 412 height 14
type trix-editor "<div>Uso por 60 dias:</div><div><br><strong>1) MANIPULADO</strong></div><div>Ti…"
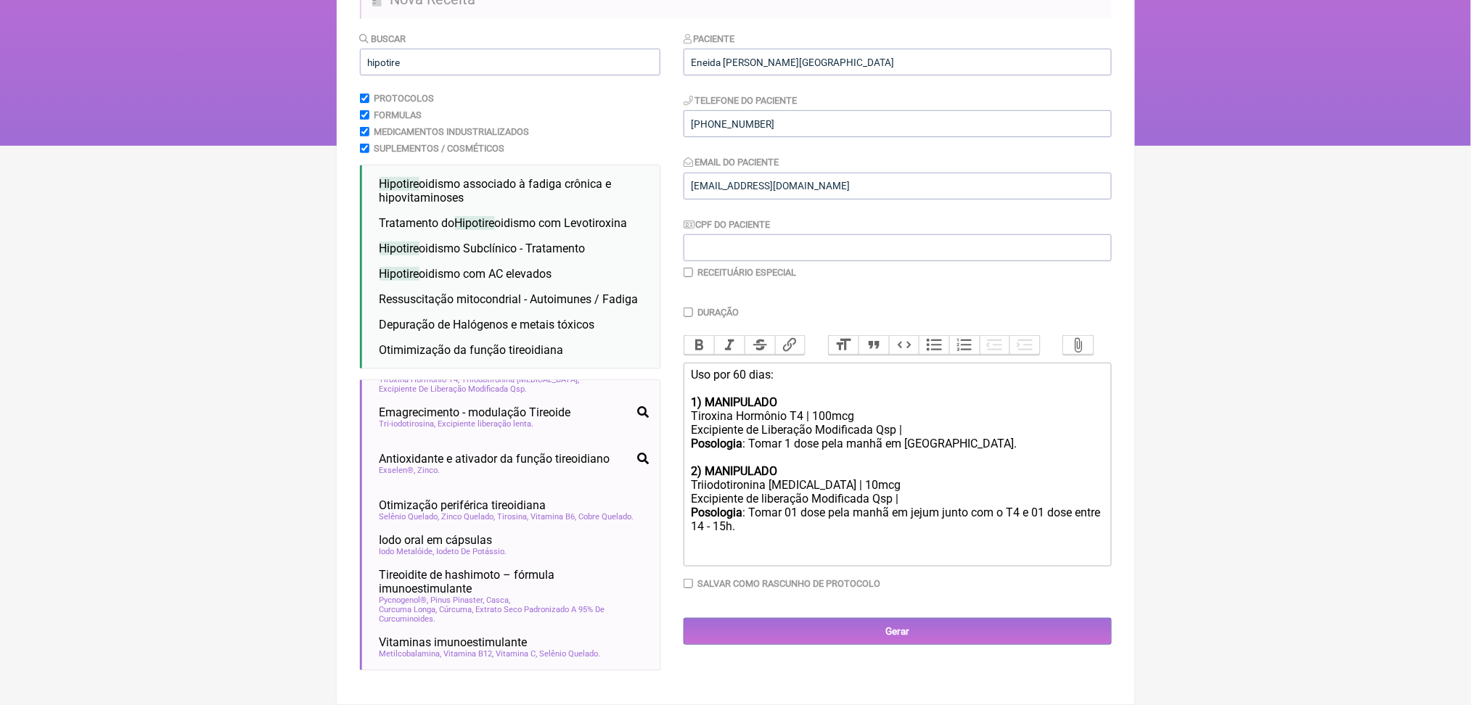
scroll to position [307, 0]
click at [932, 645] on input "Gerar" at bounding box center [898, 631] width 428 height 27
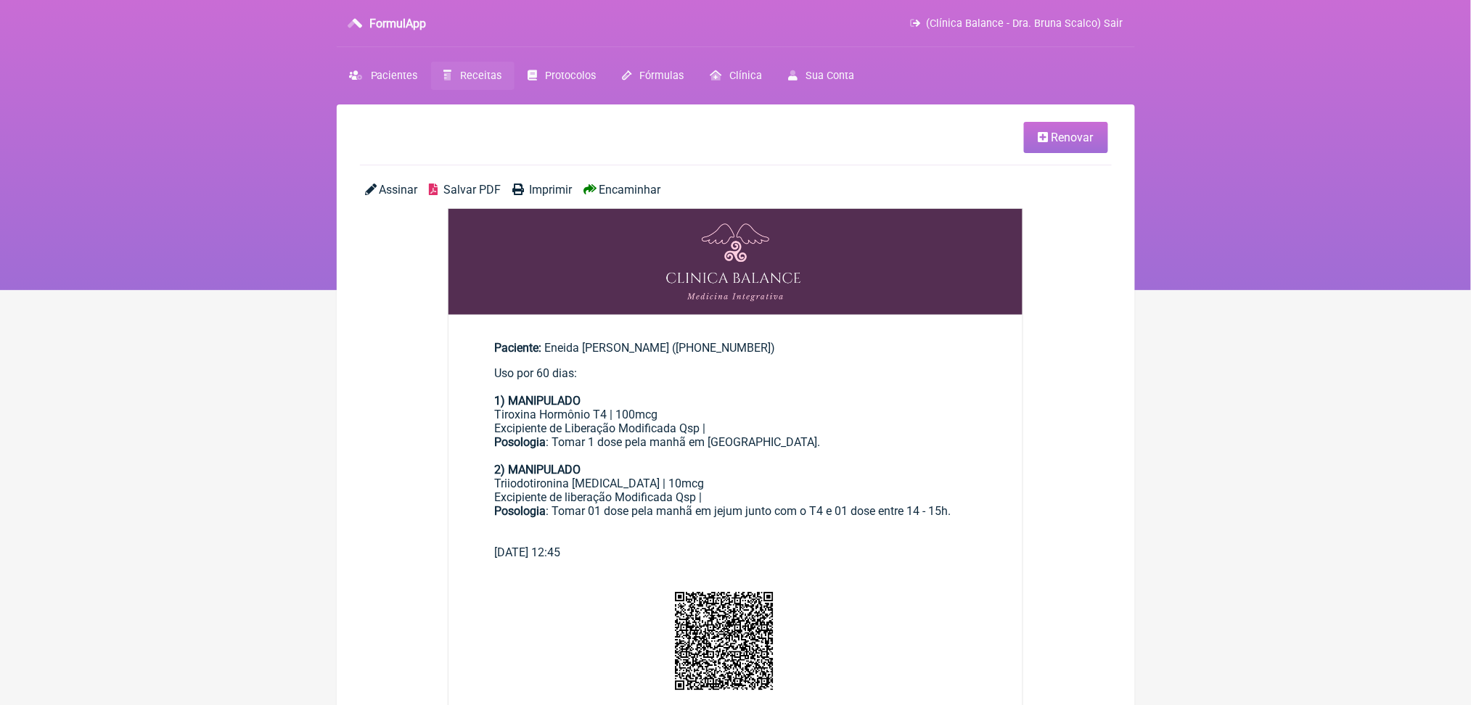
click at [501, 197] on span "Salvar PDF" at bounding box center [471, 190] width 57 height 14
click at [1052, 142] on span "Renovar" at bounding box center [1073, 138] width 42 height 14
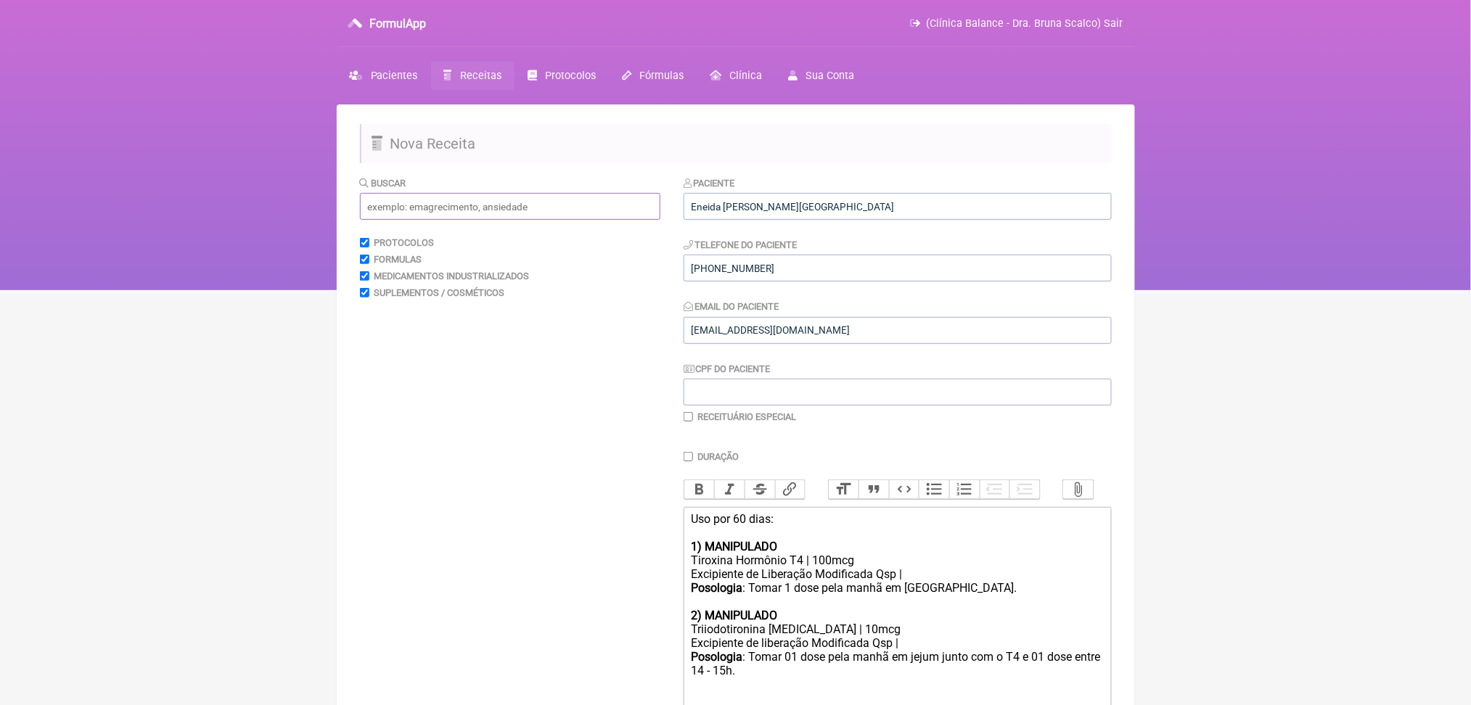
click at [449, 220] on input "text" at bounding box center [510, 206] width 300 height 27
type input "i"
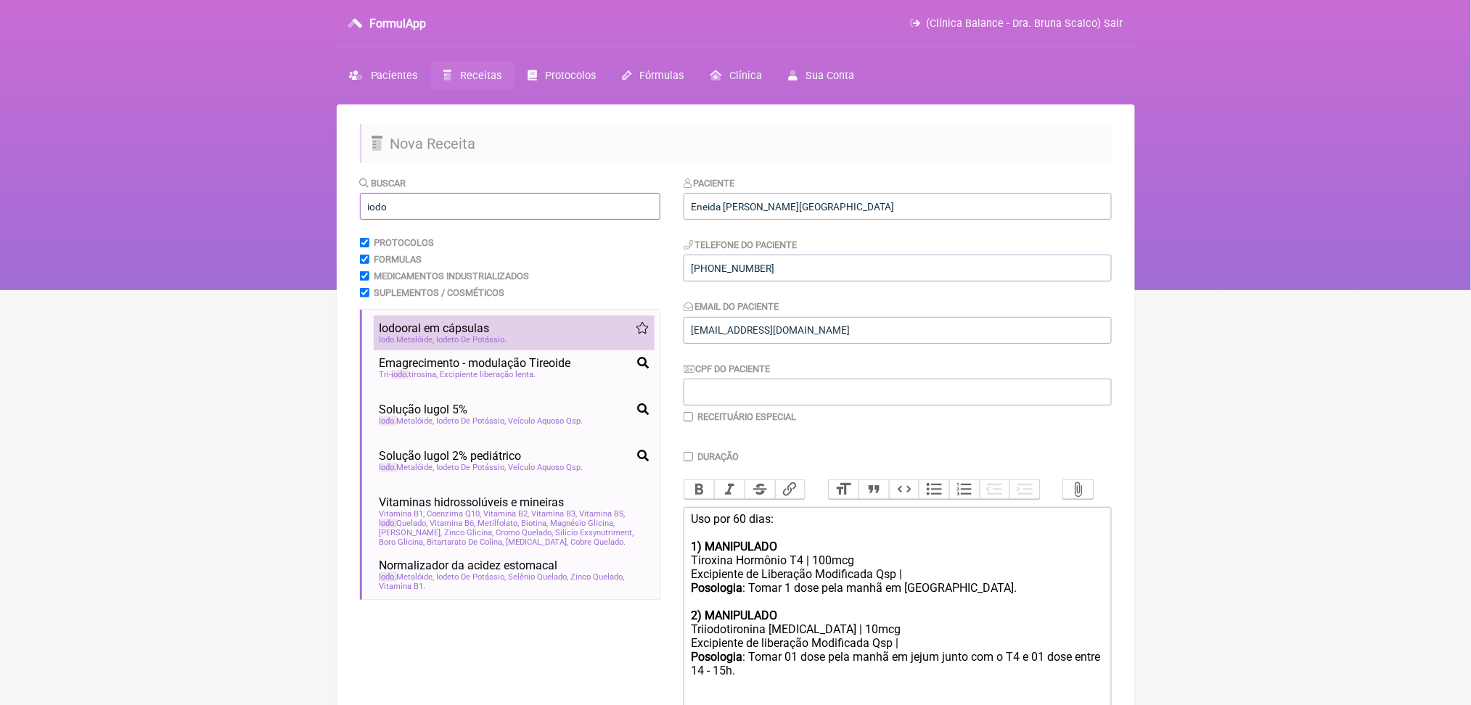
type input "iodo"
click at [507, 345] on span "Iodeto De Potássio" at bounding box center [472, 339] width 70 height 9
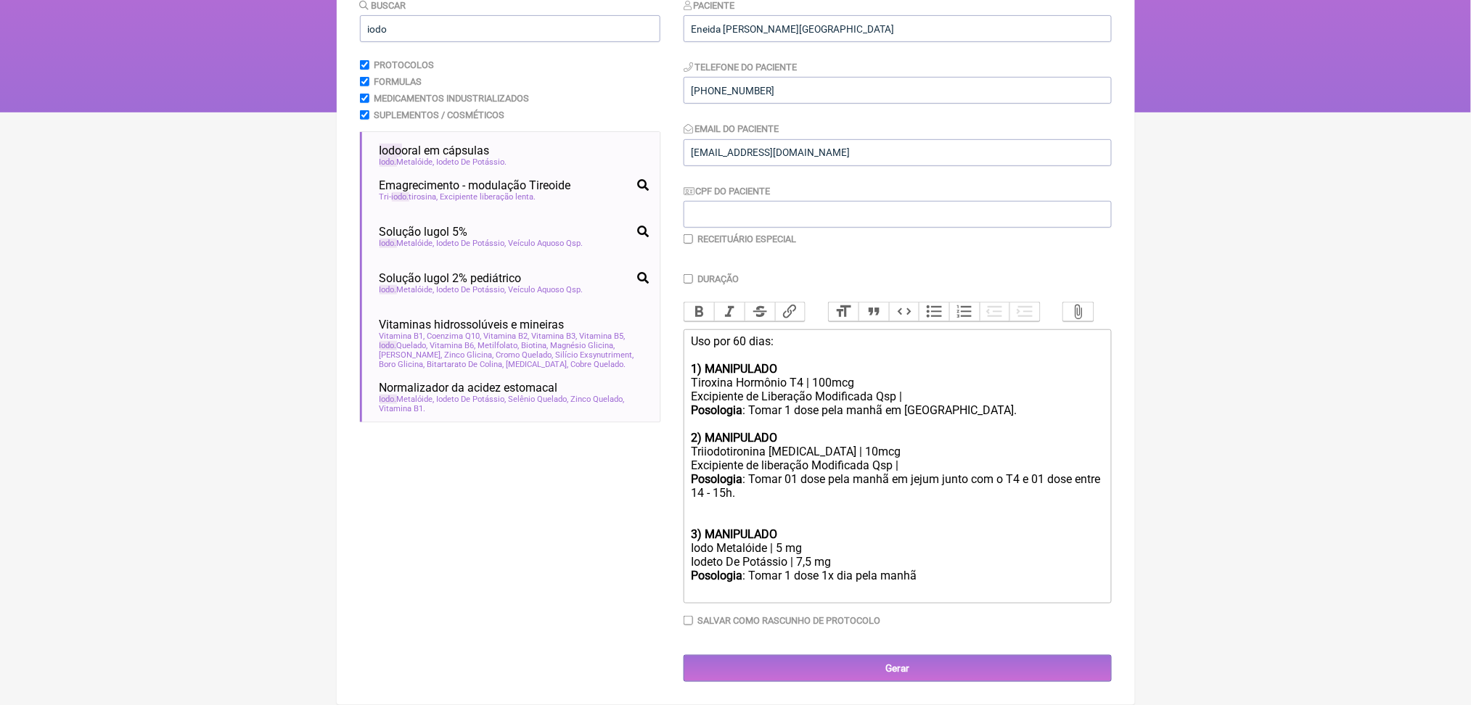
click at [727, 500] on div at bounding box center [897, 514] width 412 height 28
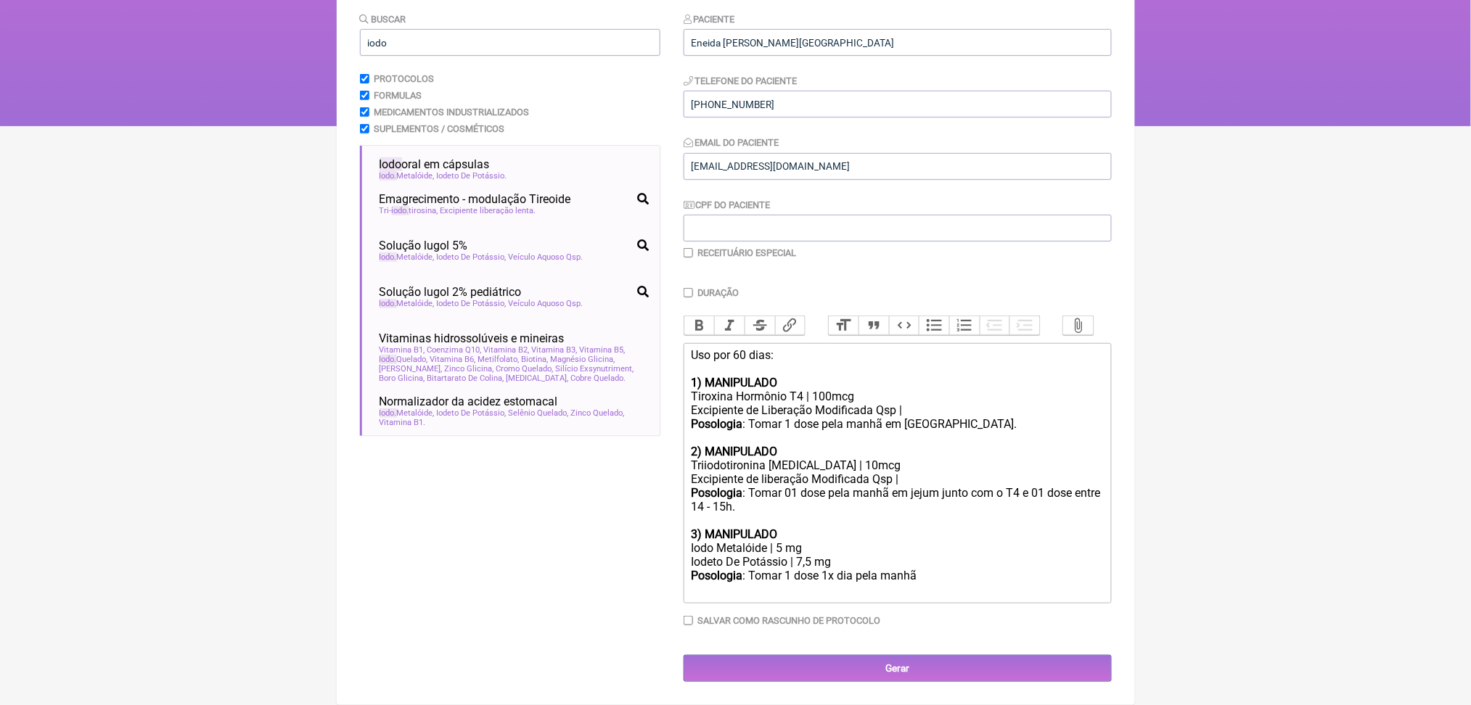
click at [988, 569] on div "Posologia : Tomar 1 dose 1x dia pela manhã ㅤ" at bounding box center [897, 583] width 412 height 29
click at [753, 555] on div "Iodeto De Potássio | 7,5 mg" at bounding box center [897, 562] width 412 height 14
click at [888, 555] on div "Iodeto de Potássio | 7,5 mg" at bounding box center [897, 562] width 412 height 14
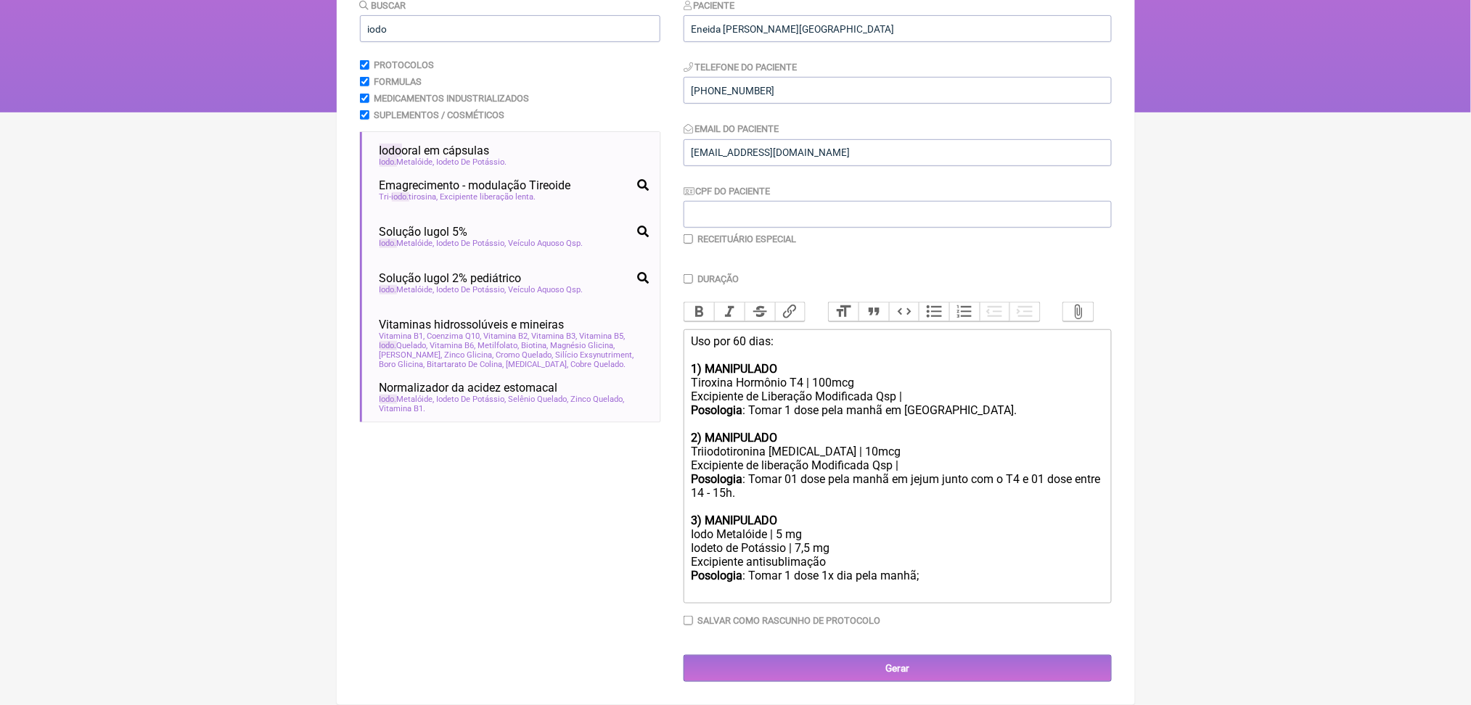
click at [1000, 569] on div "Posologia : Tomar 1 dose 1x dia pela manhã;ㅤ" at bounding box center [897, 583] width 412 height 29
click at [883, 543] on div "Iodeto de Potássio | 7,5 mg Excipiente antisublimação" at bounding box center [897, 557] width 412 height 28
drag, startPoint x: 866, startPoint y: 544, endPoint x: 903, endPoint y: 547, distance: 37.2
click at [903, 570] on div "Posologia : Tomar 1 dose 1x dia pela manhã." at bounding box center [897, 584] width 412 height 28
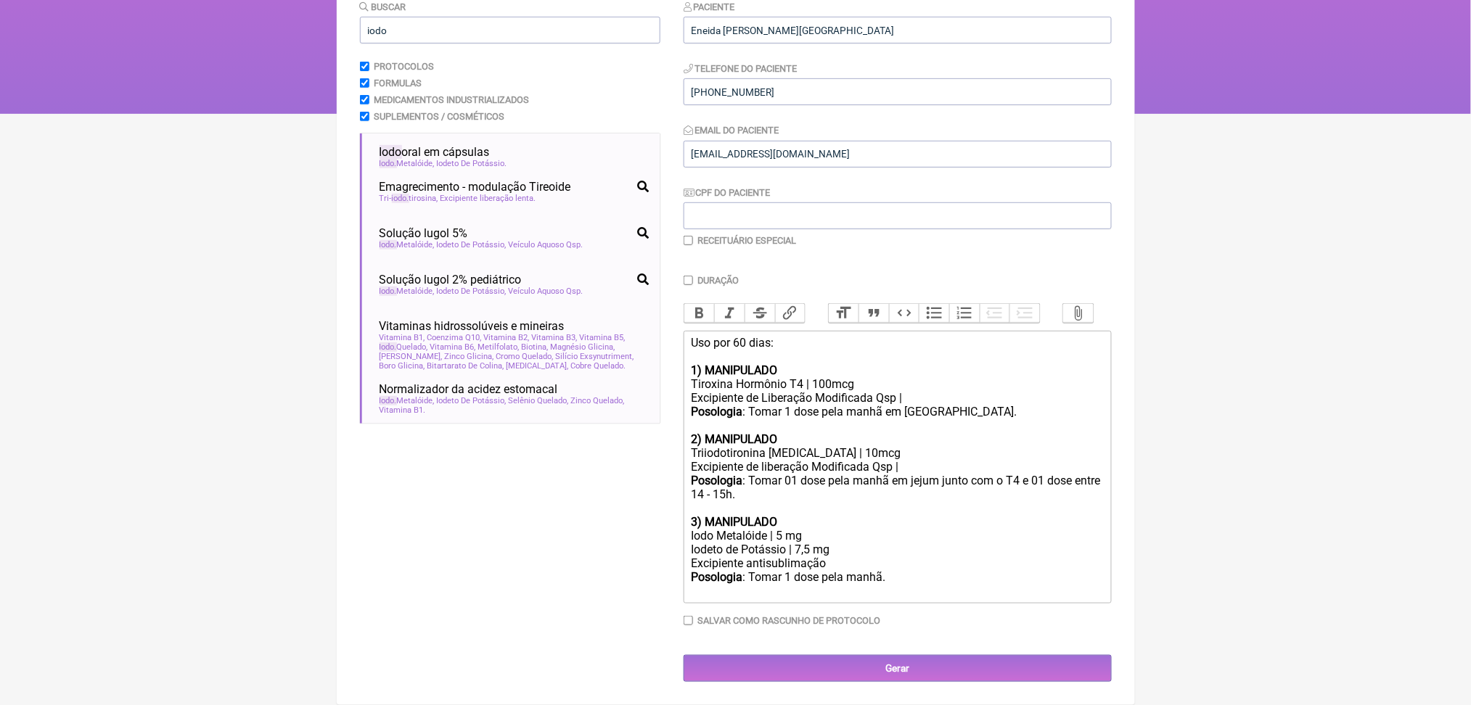
click at [944, 571] on div "Posologia : Tomar 1 dose pela manhã." at bounding box center [897, 584] width 412 height 28
type trix-editor "<div>Uso por 60 dias:</div><div><br><strong>1) MANIPULADO</strong></div><div>Ti…"
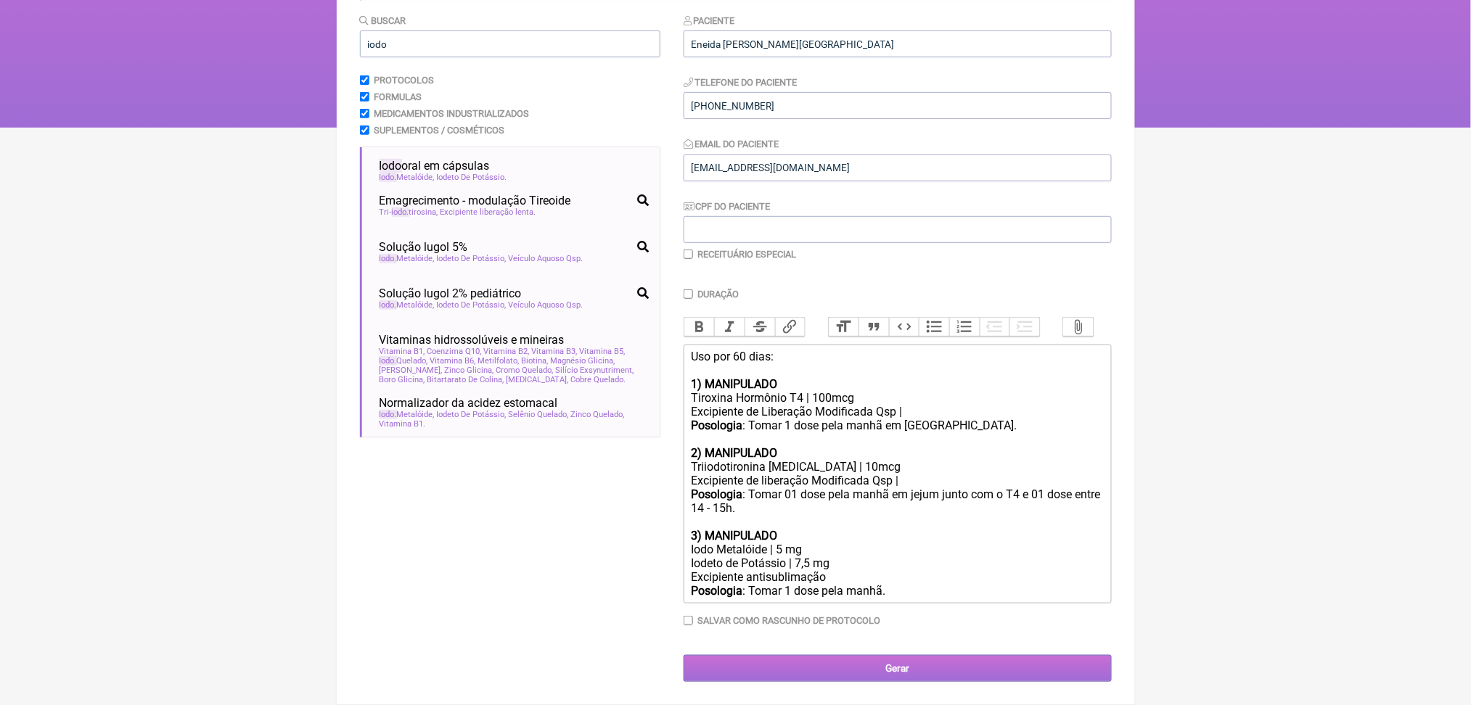
click at [943, 665] on input "Gerar" at bounding box center [898, 668] width 428 height 27
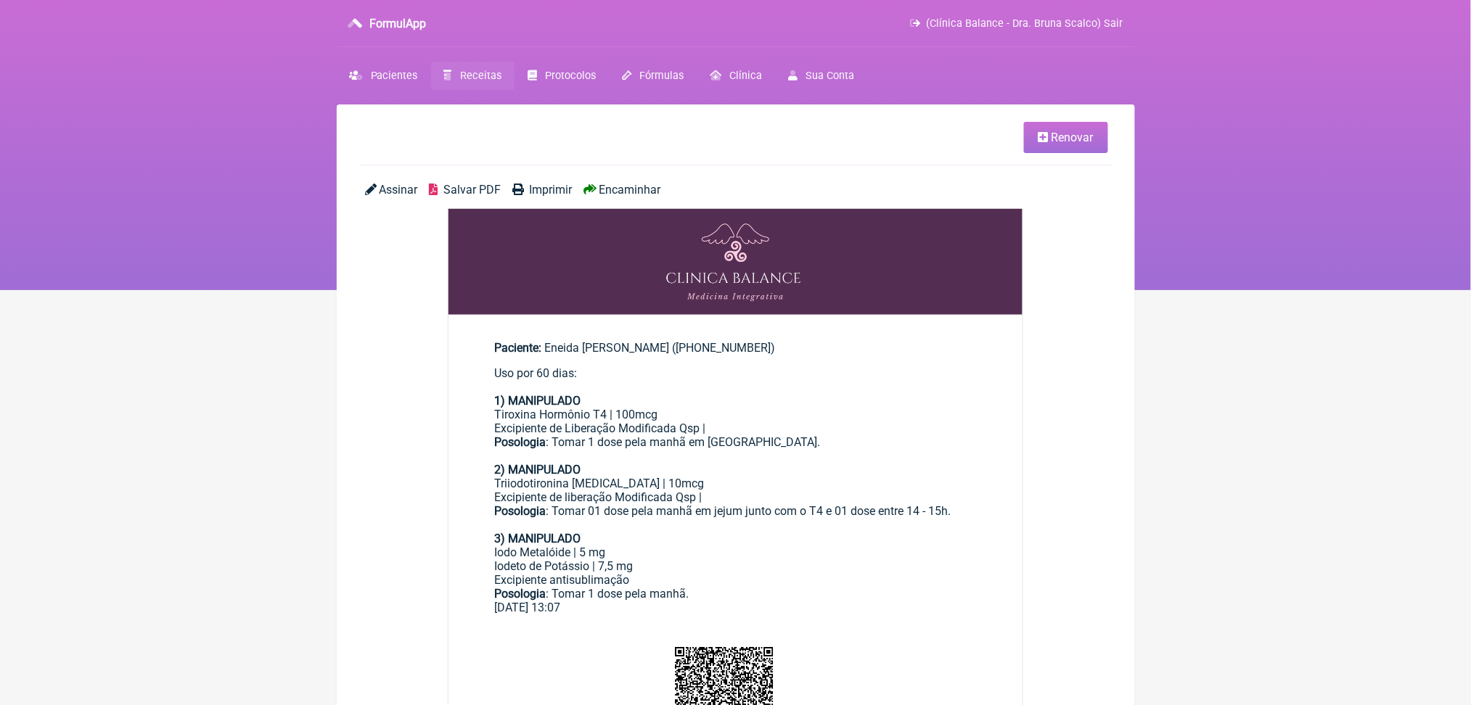
click at [494, 197] on span "Salvar PDF" at bounding box center [471, 190] width 57 height 14
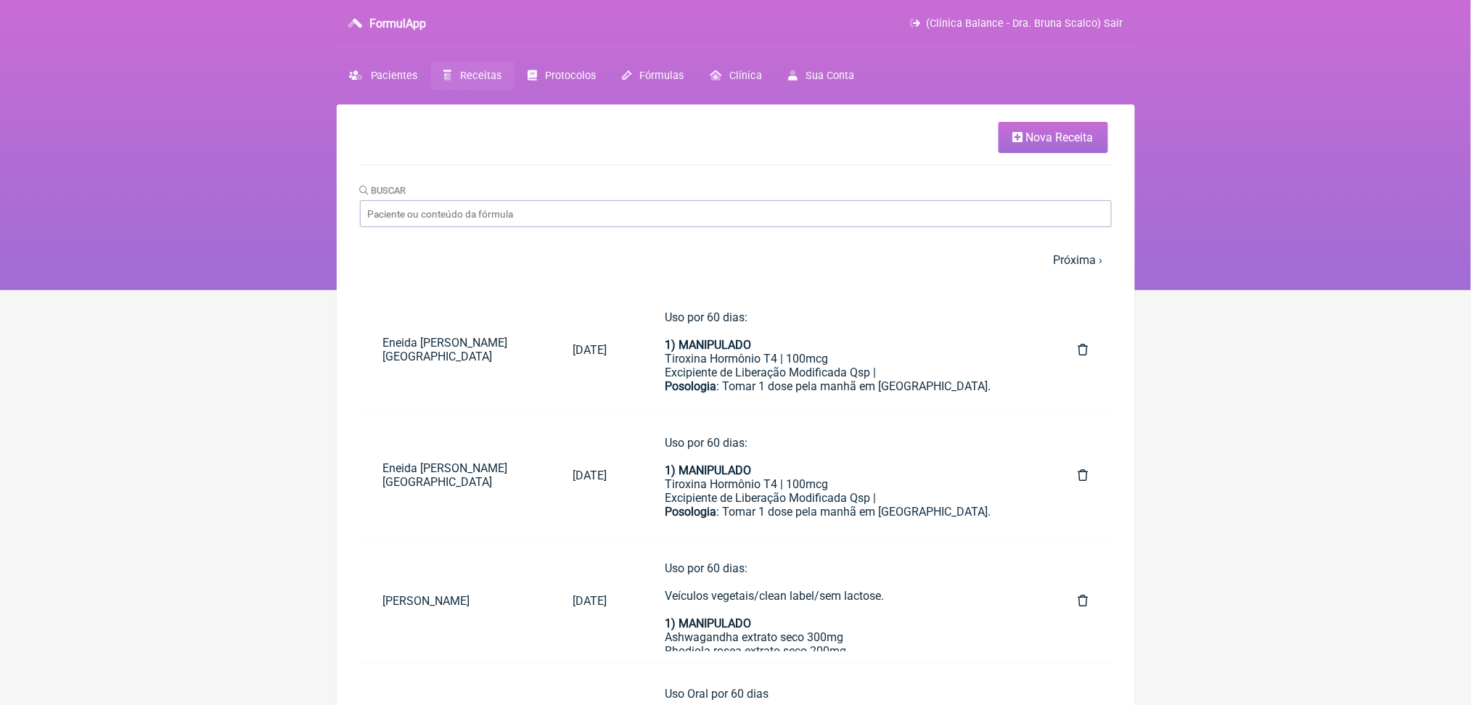
click at [1034, 144] on span "Nova Receita" at bounding box center [1059, 138] width 67 height 14
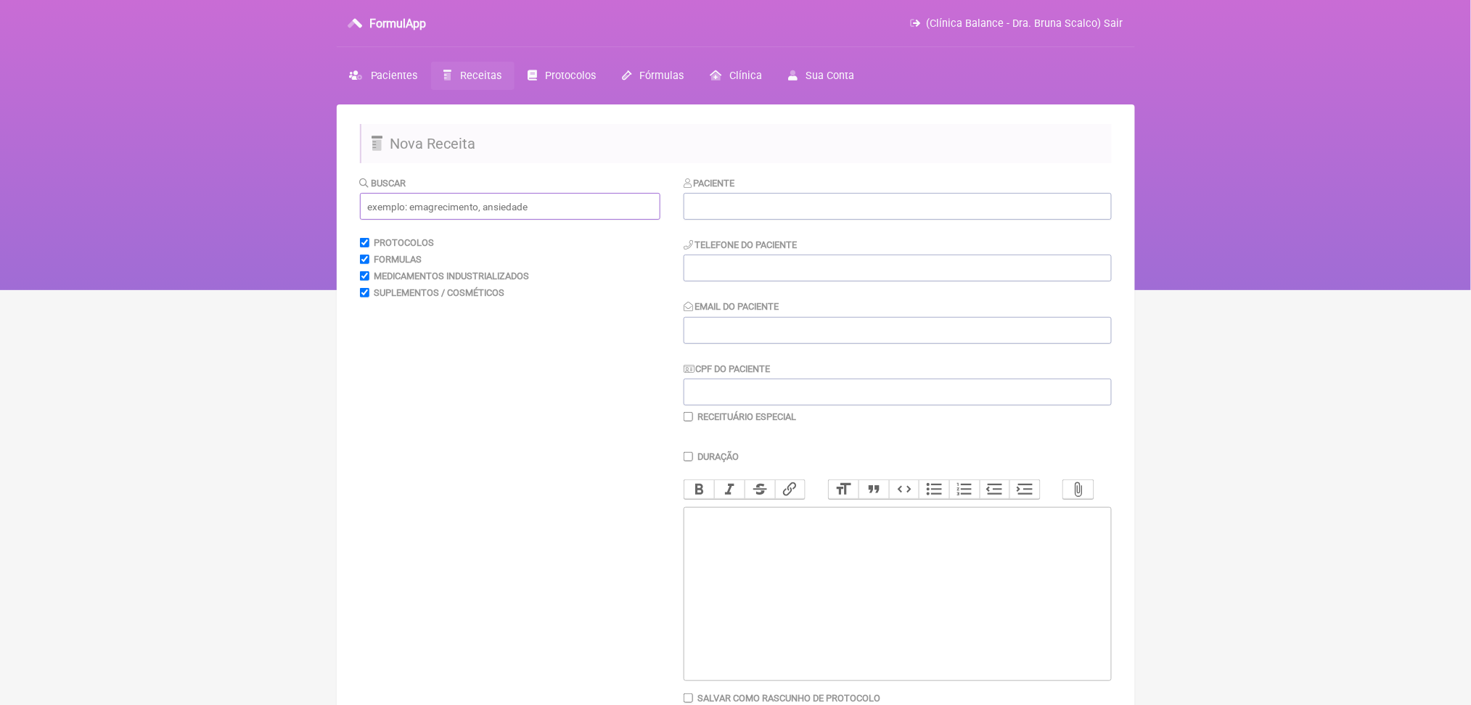
click at [446, 220] on input "text" at bounding box center [510, 206] width 300 height 27
type input "ferritina"
click at [230, 290] on html "FormulApp (Clínica Balance - Dra. Bruna Scalco) Sair [GEOGRAPHIC_DATA] Receitas…" at bounding box center [735, 145] width 1471 height 290
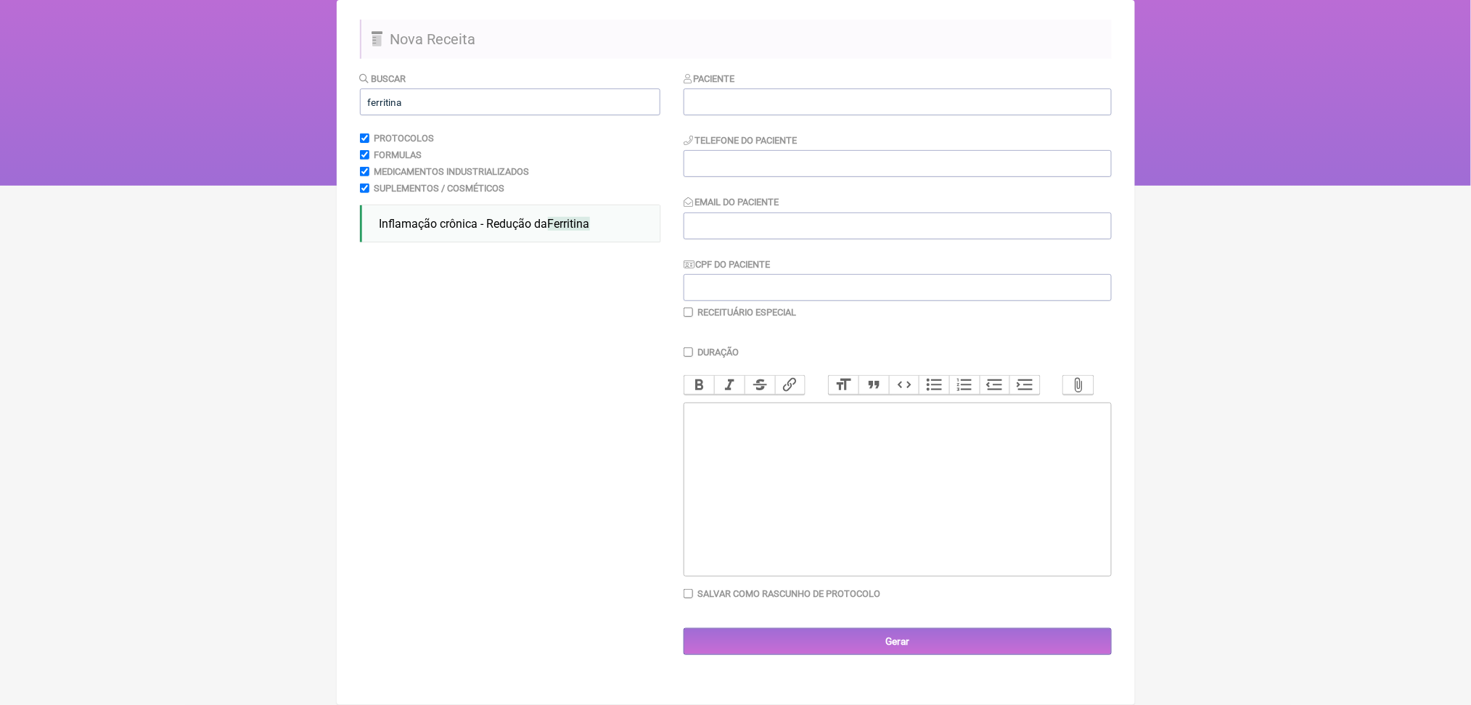
scroll to position [193, 0]
click at [445, 211] on li "Inflamação crônica - Redução da Ferritina inflamação crônica nutrologia medicin…" at bounding box center [514, 223] width 281 height 25
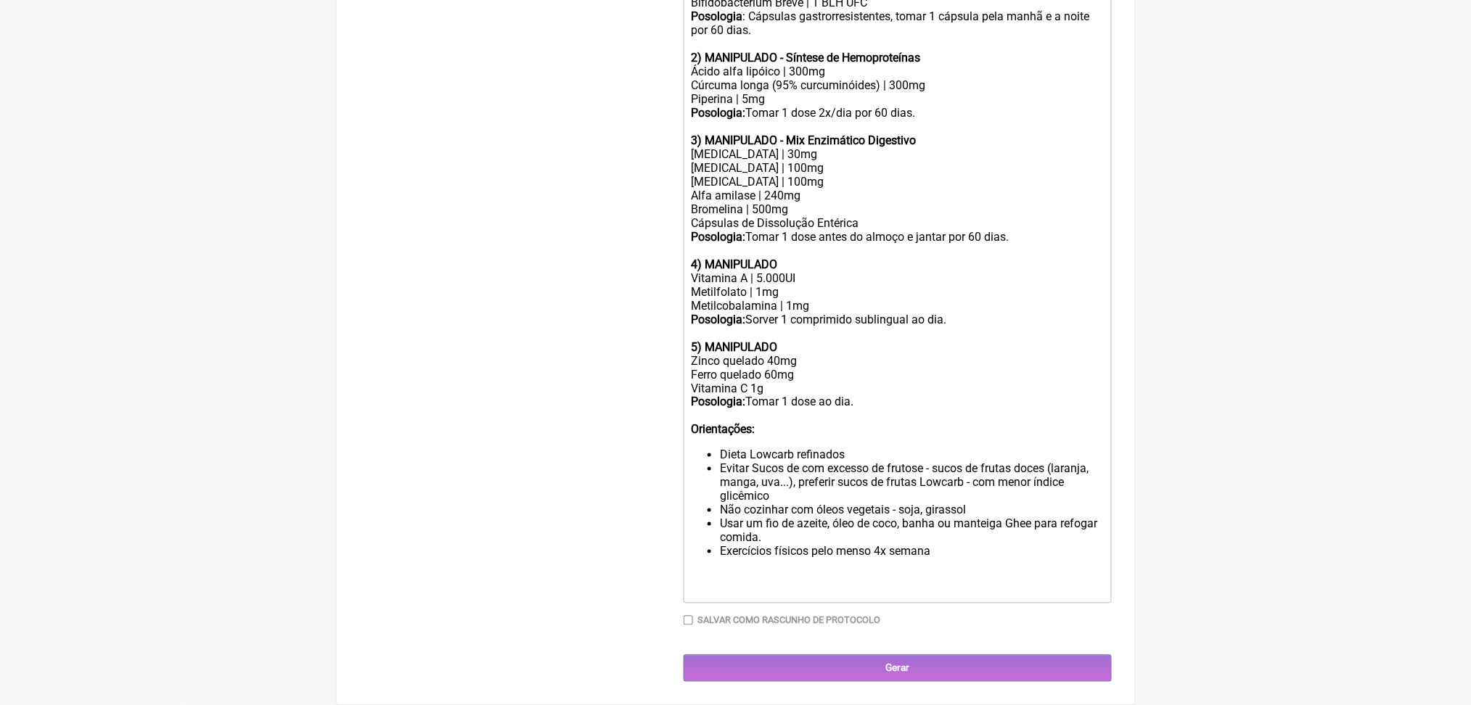
scroll to position [851, 0]
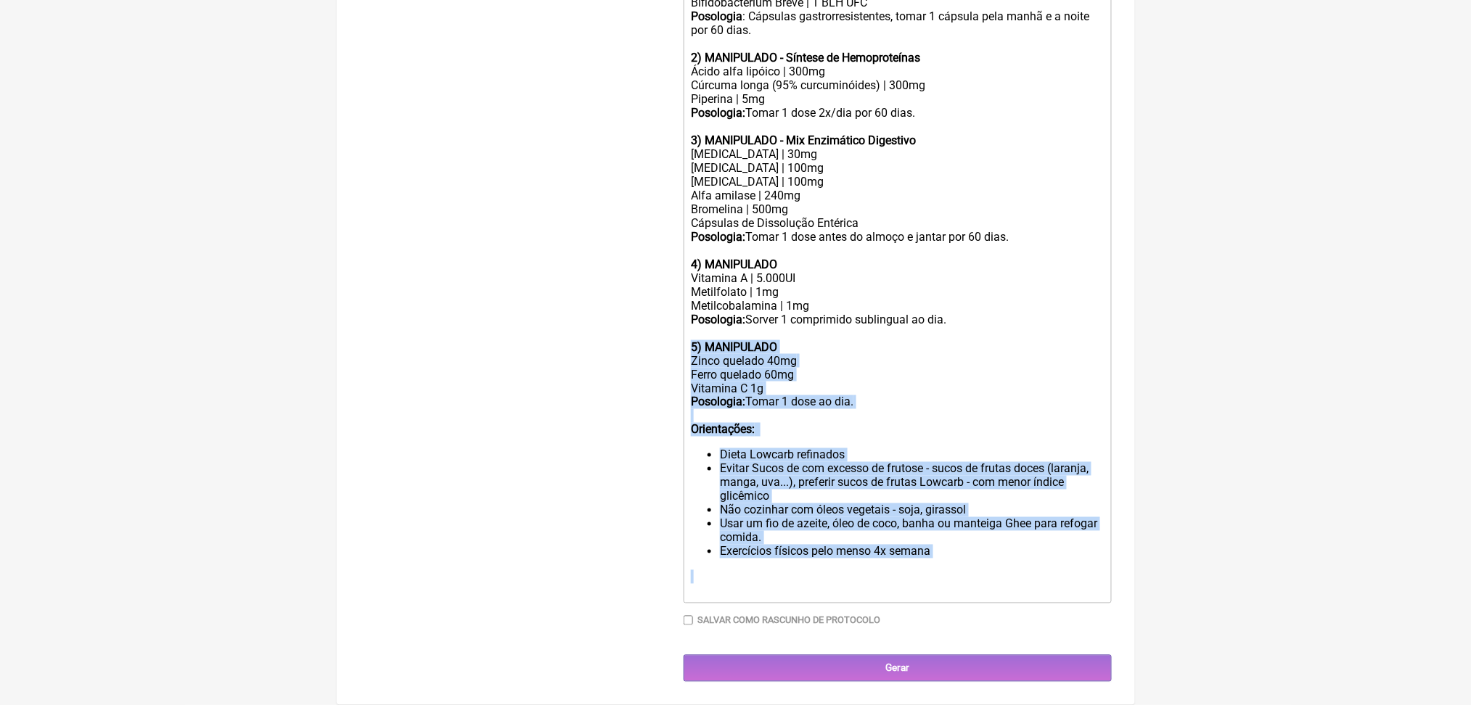
drag, startPoint x: 695, startPoint y: 351, endPoint x: 1071, endPoint y: 682, distance: 501.9
click at [1071, 604] on trix-editor "Uso oral: 1) MANIPULADO Lactobacilus Longum | 1 BLH UFC Lactobacilus Plantarum …" at bounding box center [898, 256] width 428 height 696
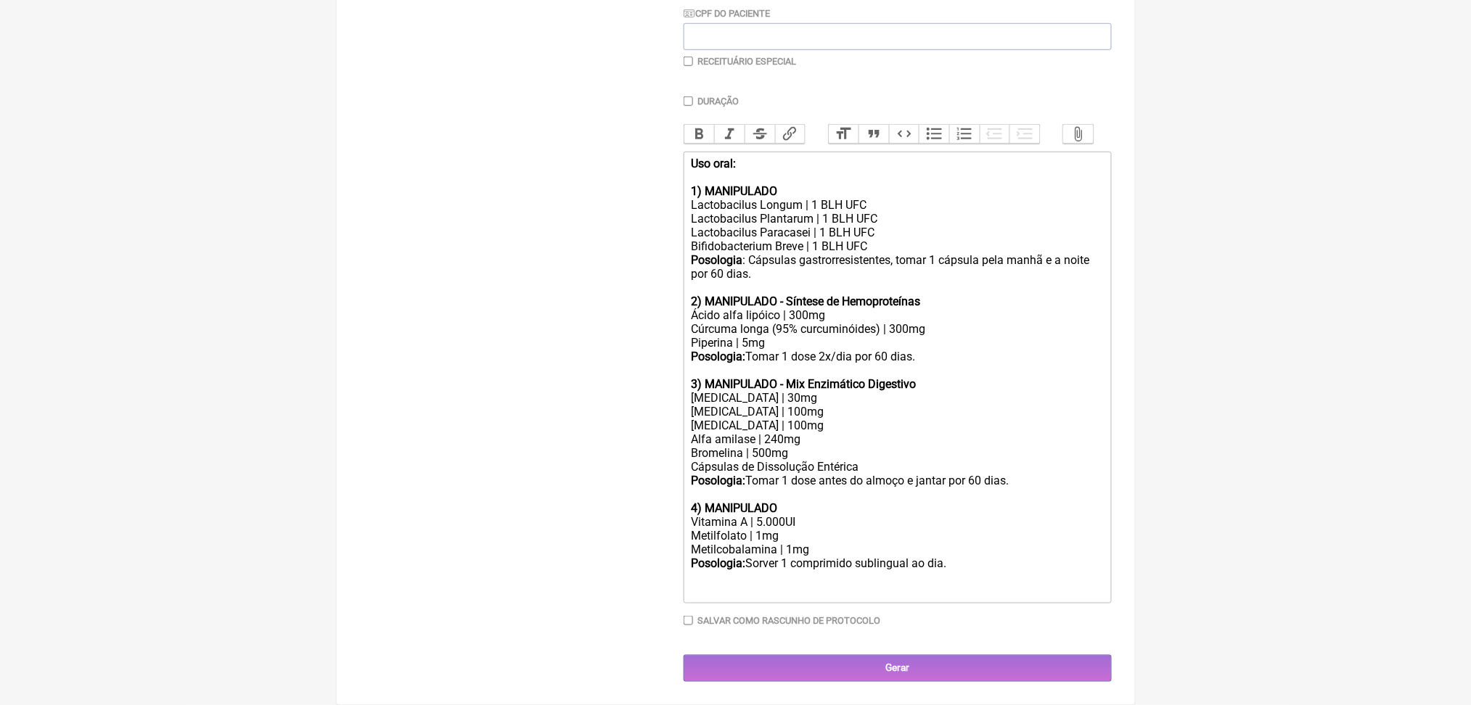
scroll to position [645, 0]
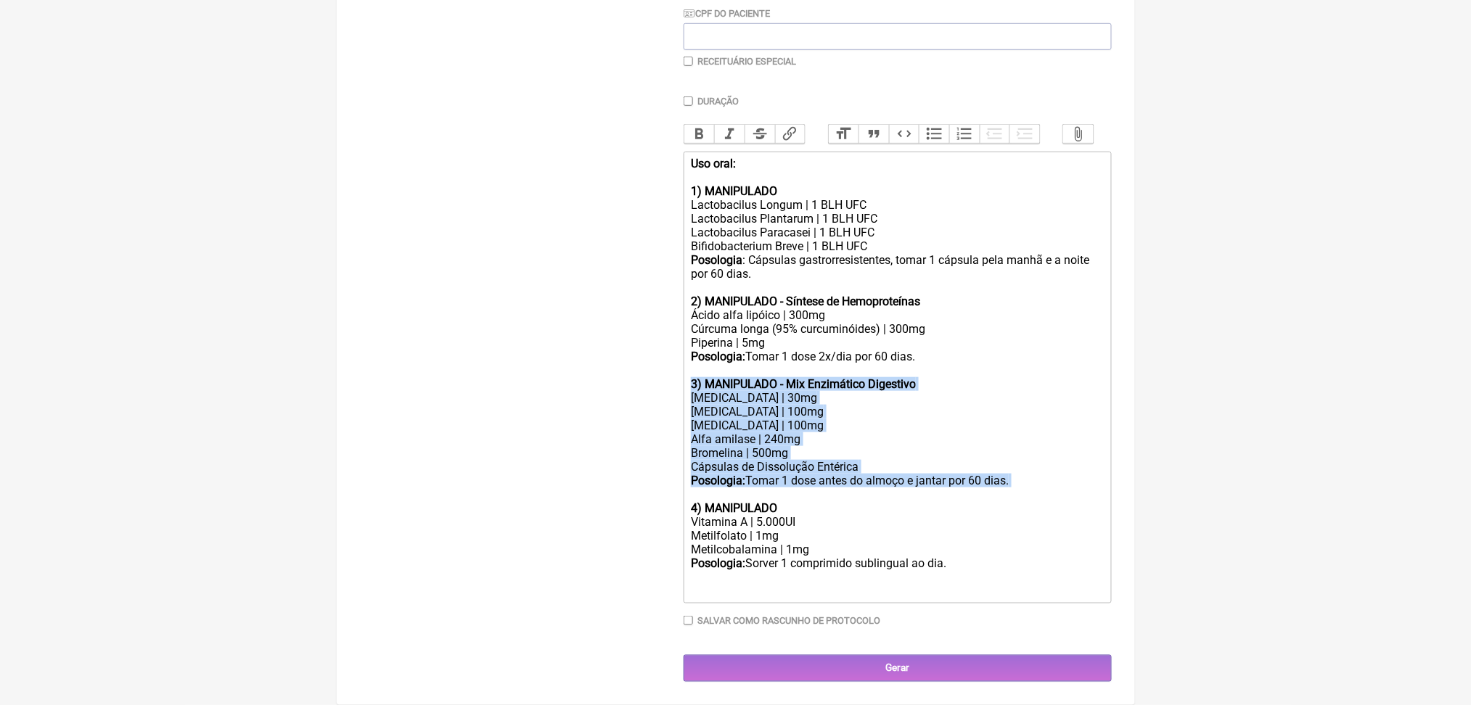
drag, startPoint x: 744, startPoint y: 434, endPoint x: 677, endPoint y: 282, distance: 166.4
click at [677, 282] on form "Buscar ferritina Protocolos Formulas Medicamentos Industrializados Suplementos …" at bounding box center [736, 251] width 752 height 862
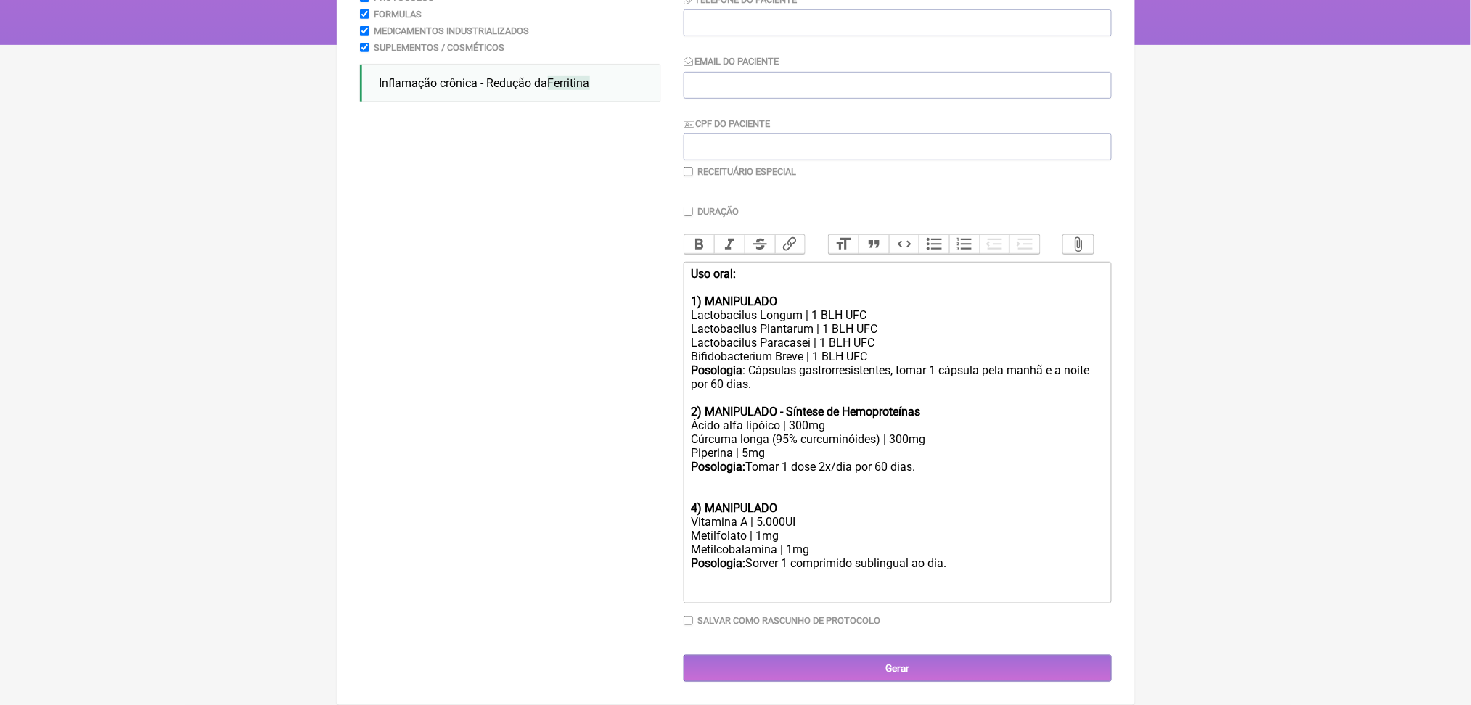
scroll to position [485, 0]
drag, startPoint x: 703, startPoint y: 423, endPoint x: 1073, endPoint y: 563, distance: 395.1
click at [1073, 563] on trix-editor "Uso oral: 1) MANIPULADO Lactobacilus Longum | 1 BLH UFC Lactobacilus Plantarum …" at bounding box center [898, 433] width 428 height 342
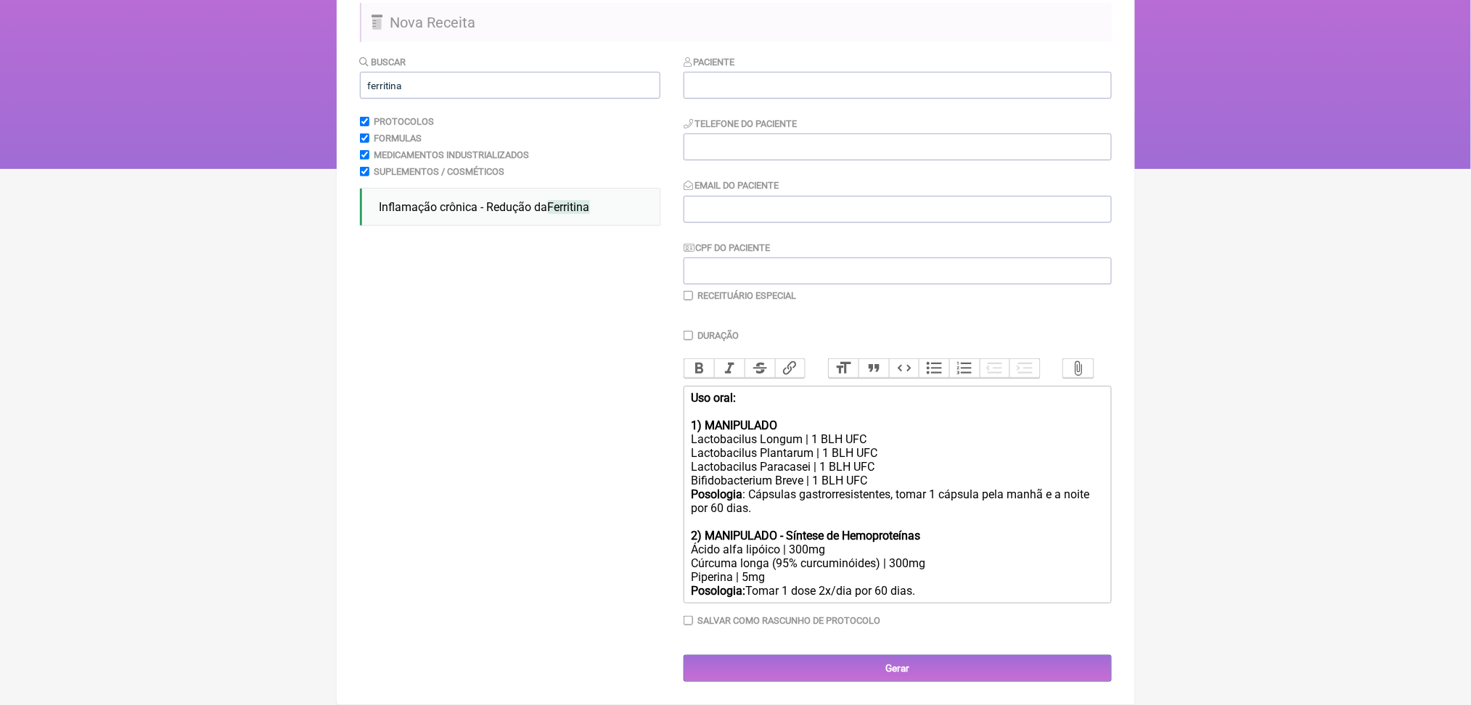
scroll to position [279, 0]
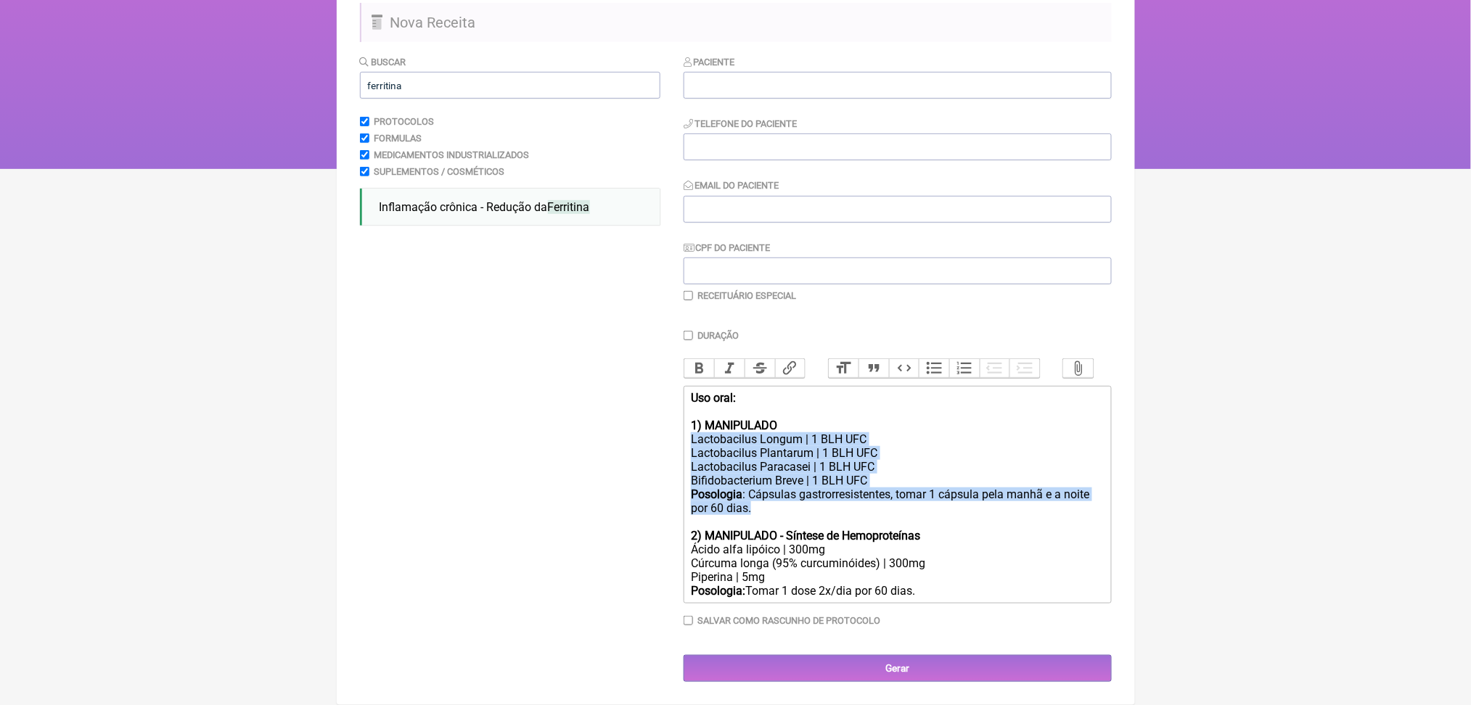
drag, startPoint x: 701, startPoint y: 412, endPoint x: 944, endPoint y: 502, distance: 258.6
click at [944, 502] on trix-editor "Uso oral: 1) MANIPULADO Lactobacilus Longum | 1 BLH UFC Lactobacilus Plantarum …" at bounding box center [898, 495] width 428 height 218
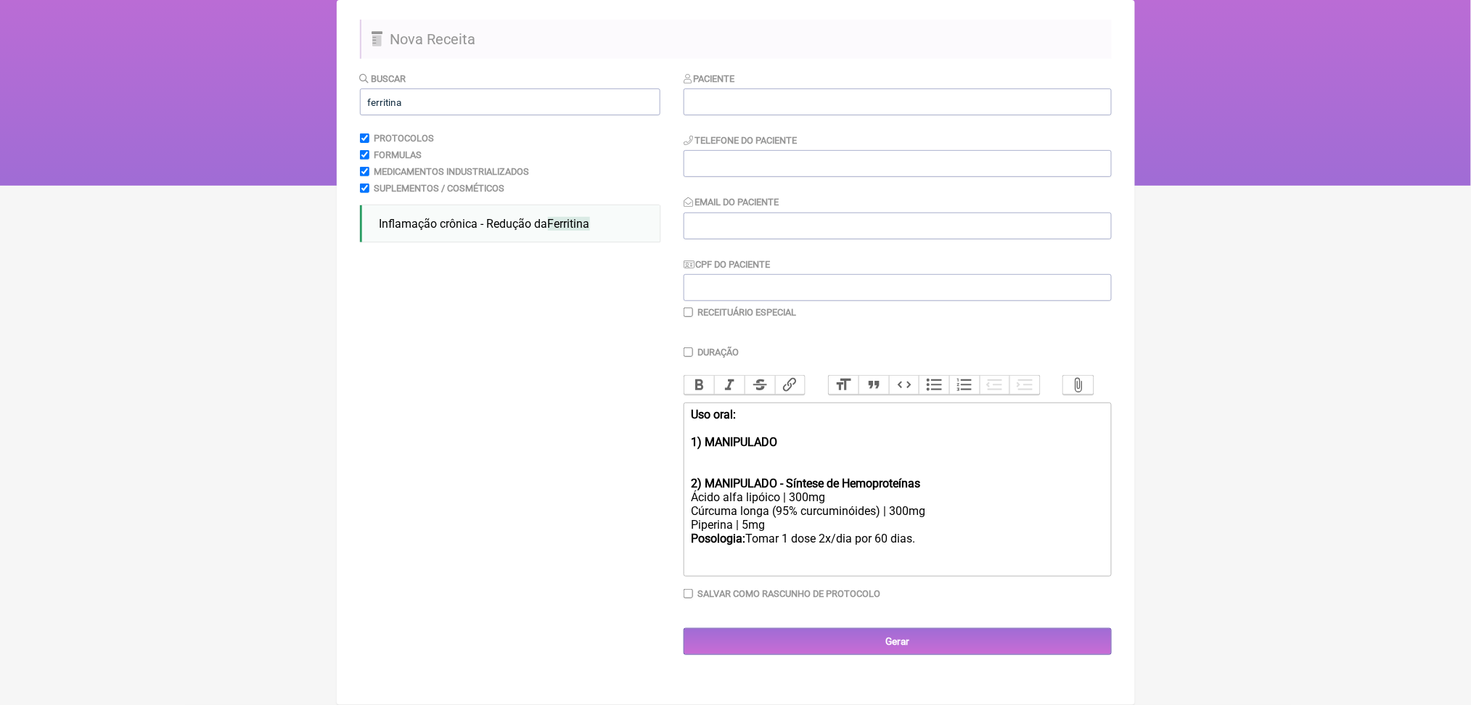
scroll to position [262, 0]
click at [774, 435] on strong "1) MANIPULADO" at bounding box center [734, 442] width 86 height 14
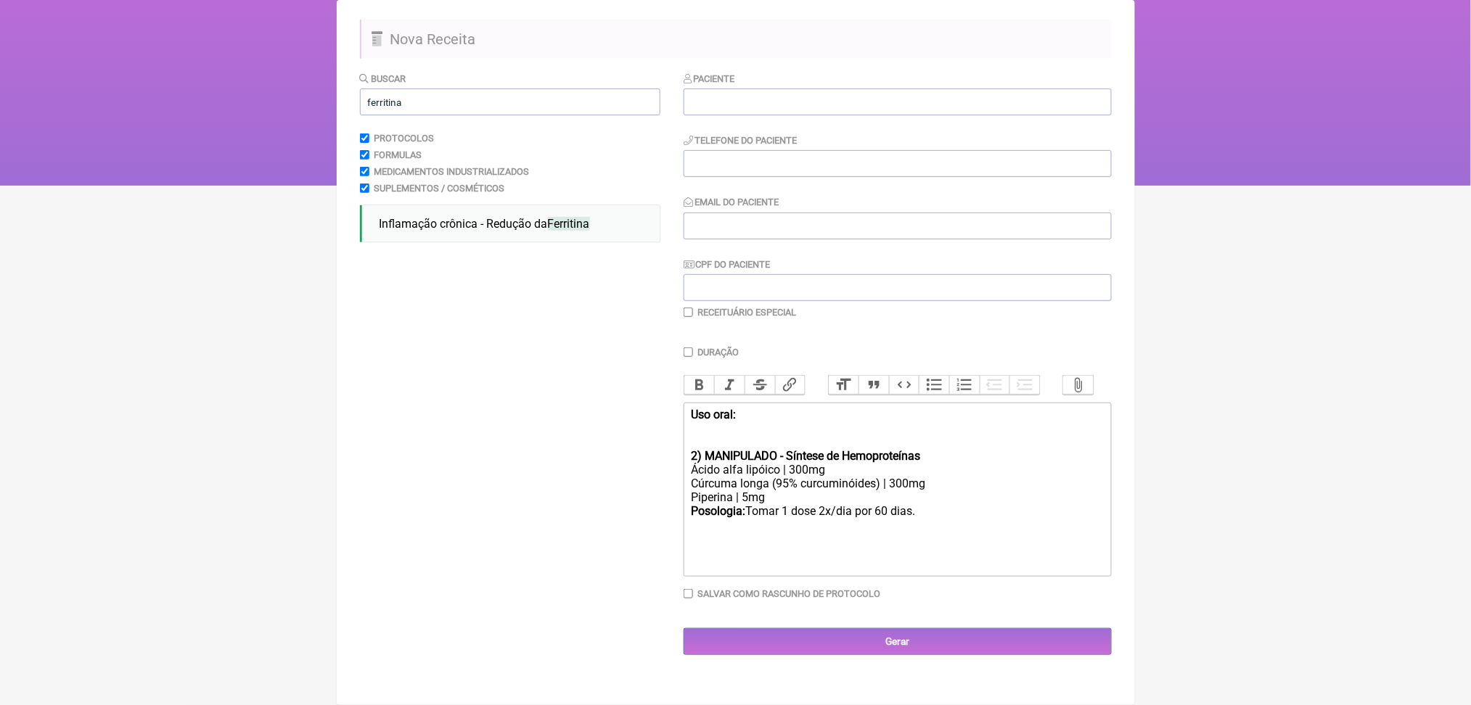
type trix-editor "<div><strong>Uso oral:</strong><br><br><strong>2) MANIPULADO - Síntese de Hemop…"
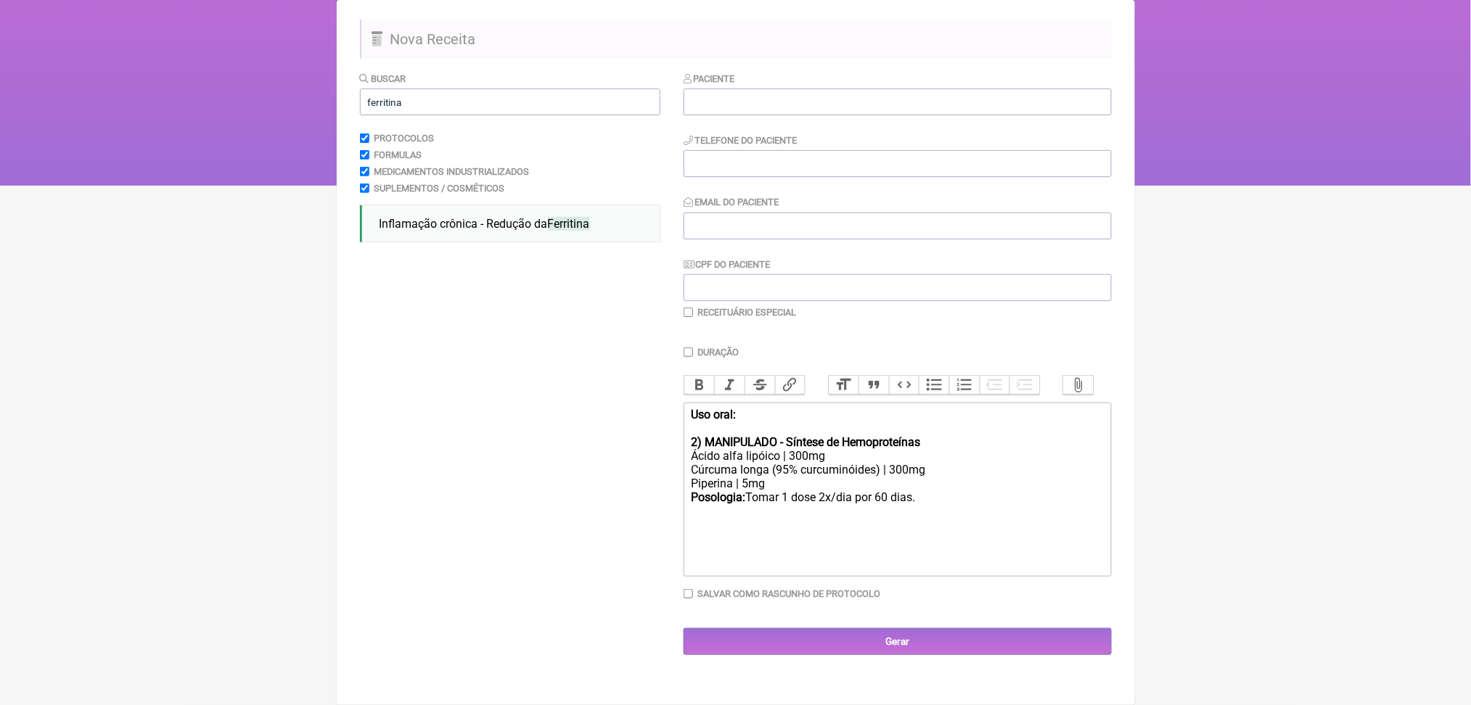
scroll to position [0, 0]
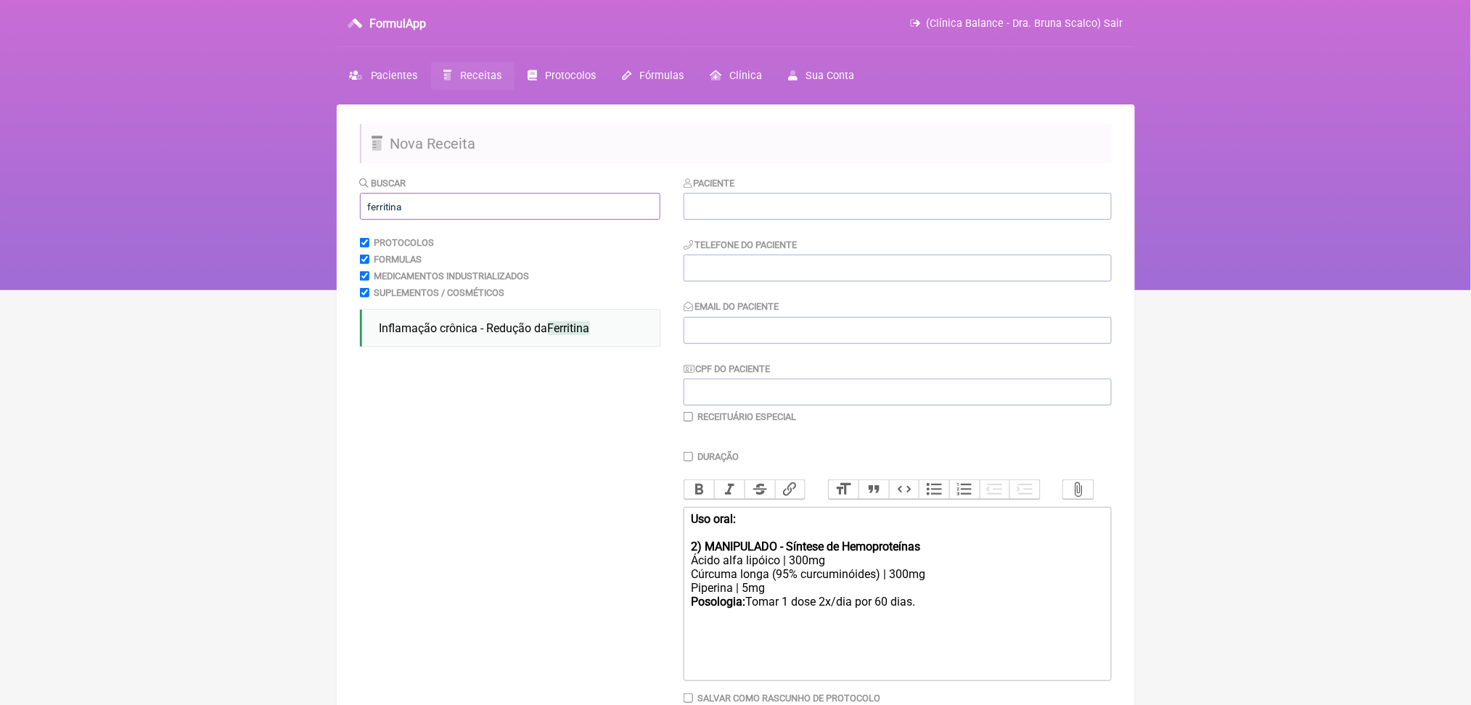
click at [539, 220] on input "ferritina" at bounding box center [510, 206] width 300 height 27
type input "f"
type input "tsh"
click at [202, 186] on nav "FormulApp (Clínica Balance - Dra. Bruna Scalco) Sair [GEOGRAPHIC_DATA] Receitas…" at bounding box center [735, 145] width 1471 height 290
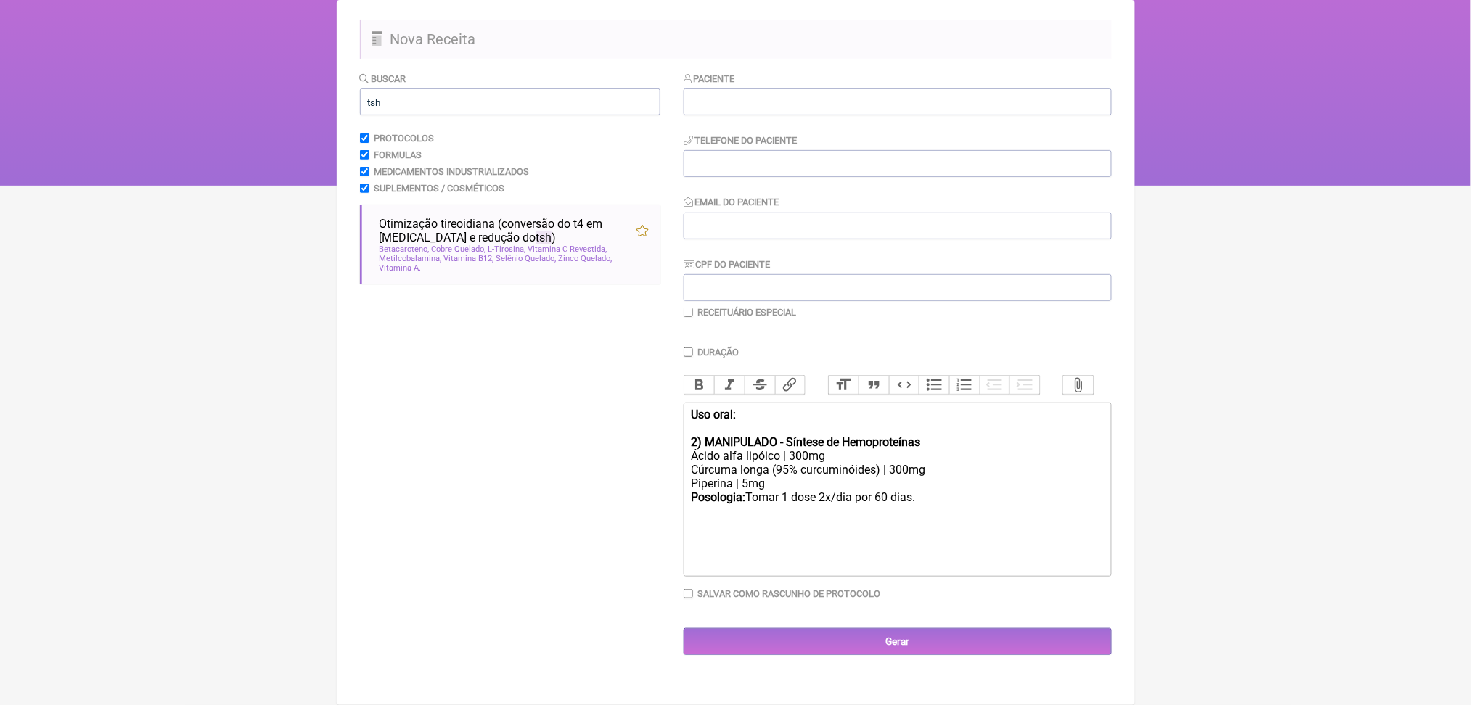
scroll to position [155, 0]
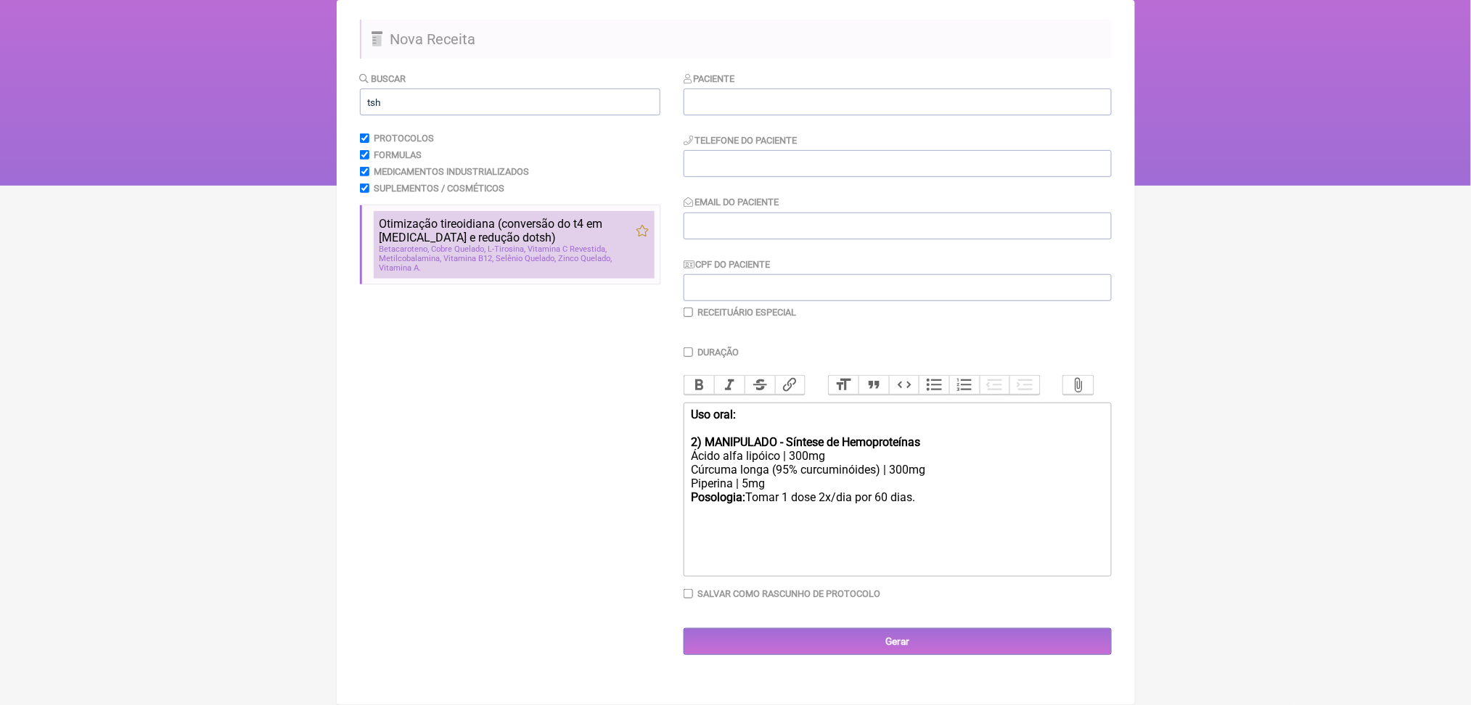
click at [526, 254] on span "L-Tirosina" at bounding box center [507, 249] width 38 height 9
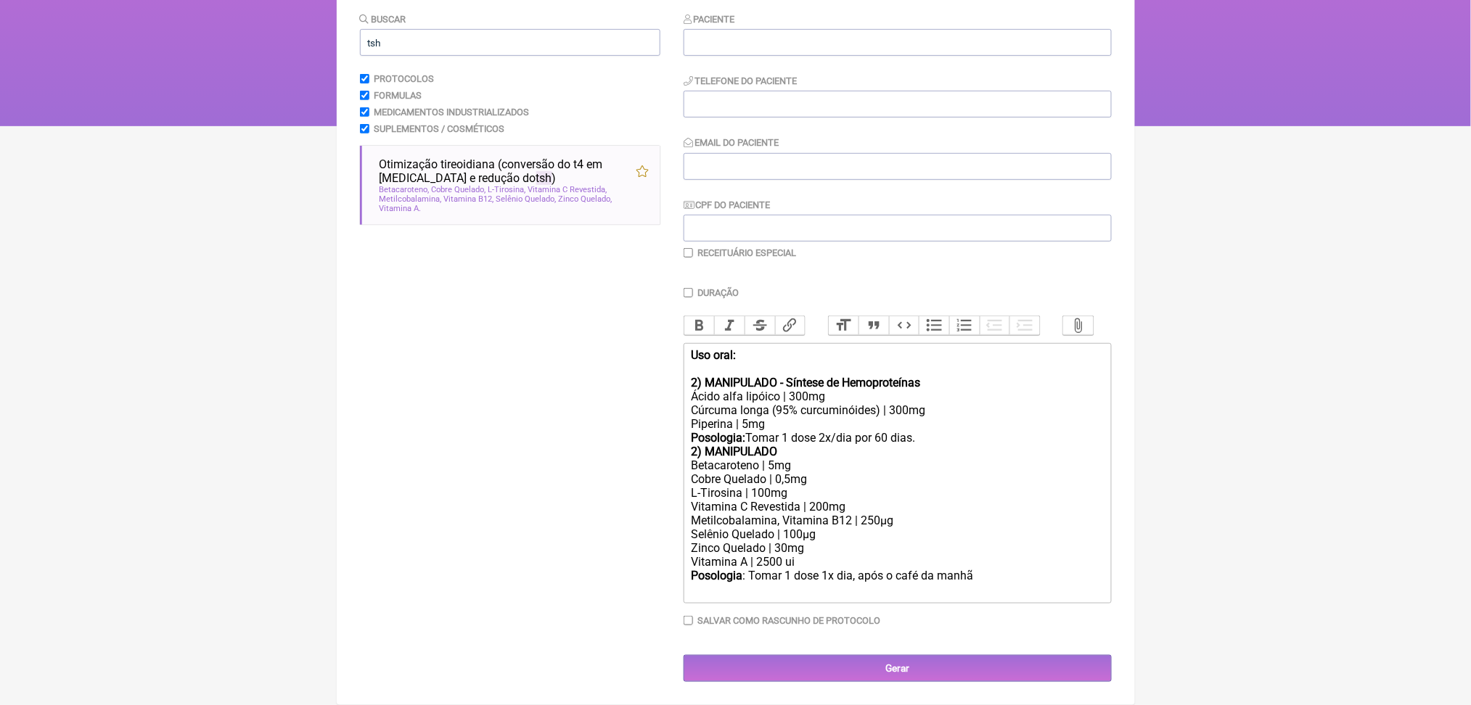
scroll to position [284, 0]
click at [1014, 445] on div "Uso oral: 2) MANIPULADO - Síntese de Hemoproteínas Ácido alfa lipóico | 300mg C…" at bounding box center [897, 396] width 412 height 97
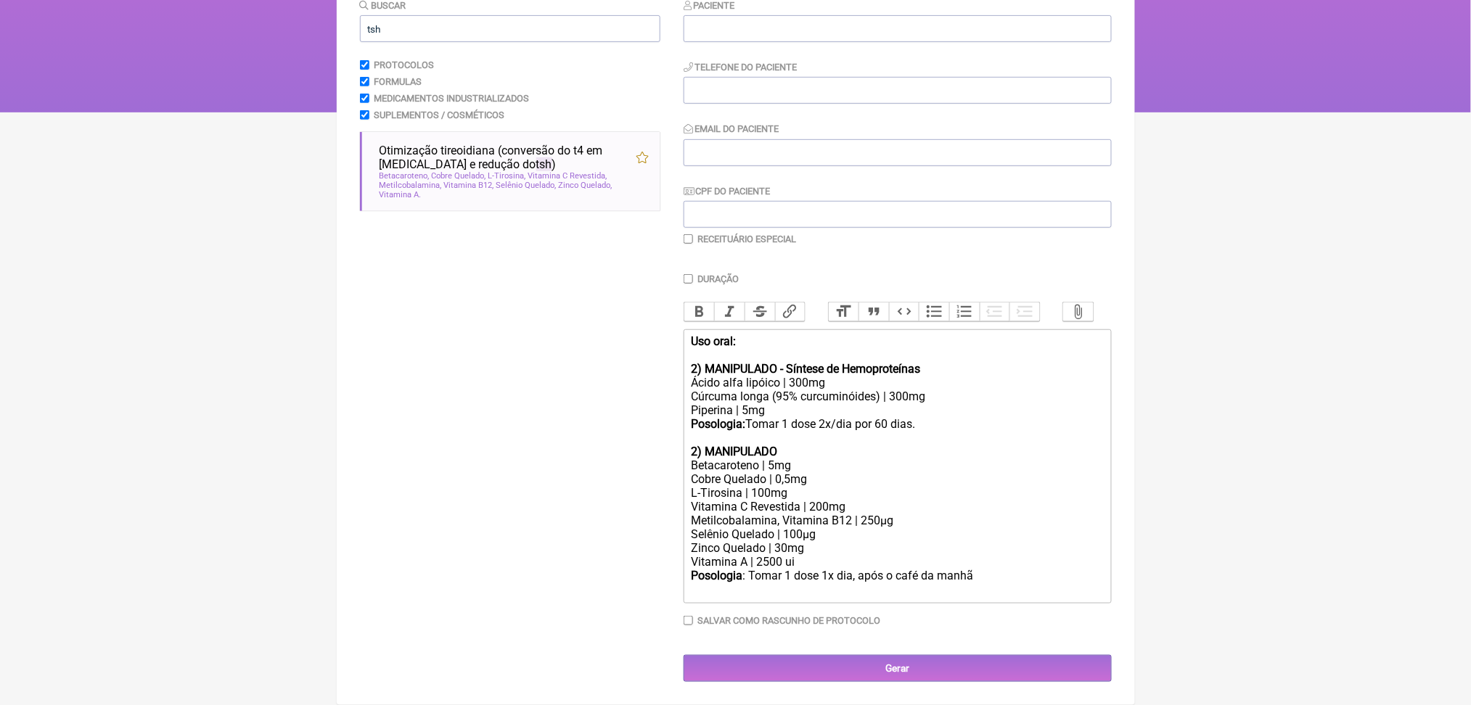
scroll to position [340, 0]
click at [765, 569] on div "Vitamina A | 2500 ui" at bounding box center [897, 562] width 412 height 14
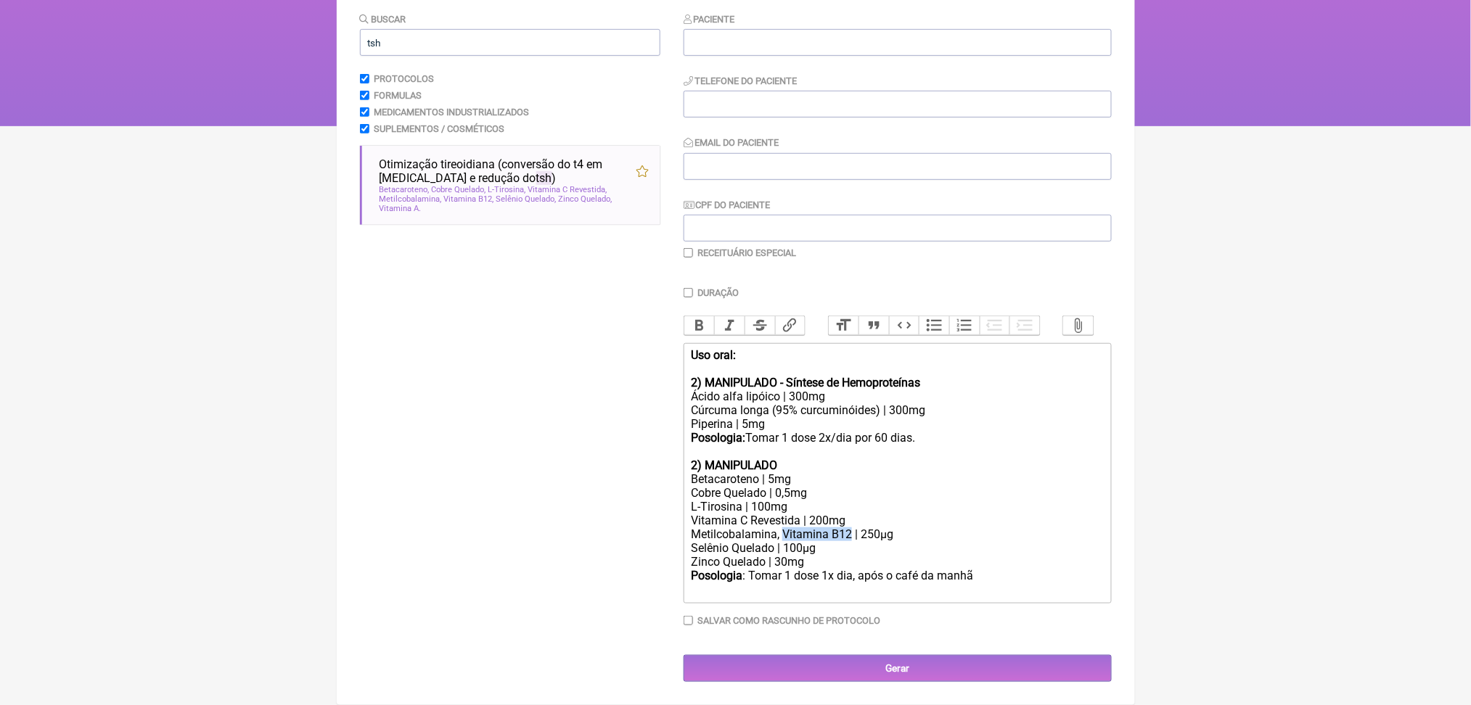
drag, startPoint x: 813, startPoint y: 527, endPoint x: 897, endPoint y: 530, distance: 84.2
click at [897, 530] on div "Metilcobalamina, Vitamina B12 | 250µg" at bounding box center [897, 535] width 412 height 14
click at [790, 514] on div "Vitamina C Revestida | 200mg" at bounding box center [897, 521] width 412 height 14
click at [853, 514] on div "Vitamina C Revestida | 200mg" at bounding box center [897, 521] width 412 height 14
click at [782, 500] on div "L-Tirosina | 100mg" at bounding box center [897, 507] width 412 height 14
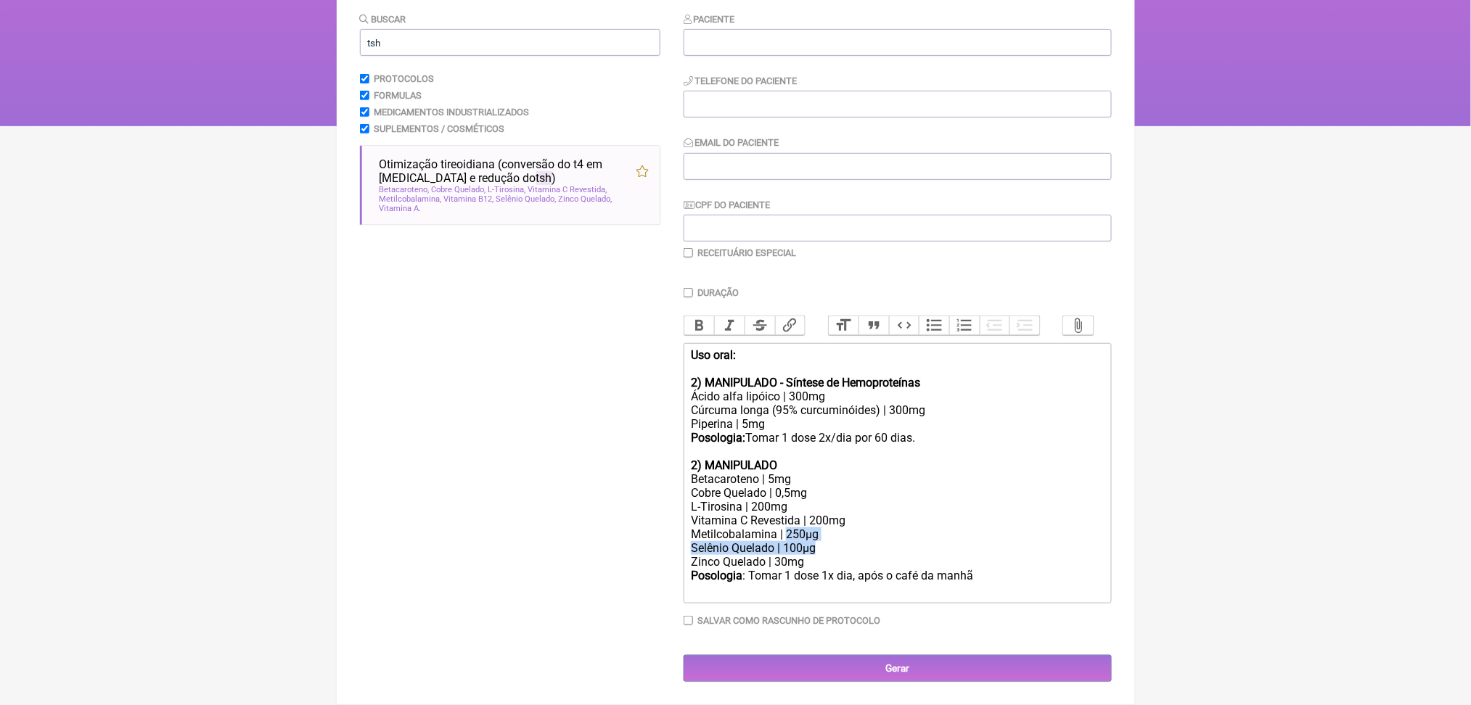
drag, startPoint x: 818, startPoint y: 533, endPoint x: 877, endPoint y: 539, distance: 59.1
click at [877, 539] on trix-editor "Uso oral: 2) MANIPULADO - Síntese de Hemoproteínas Ácido alfa lipóico | 300mg C…" at bounding box center [898, 473] width 428 height 261
click at [849, 517] on div "Vitamina C Revestida | 200mg" at bounding box center [897, 521] width 412 height 14
drag, startPoint x: 821, startPoint y: 528, endPoint x: 872, endPoint y: 535, distance: 51.9
click at [872, 535] on div "Metilcobalamina | 250µg" at bounding box center [897, 535] width 412 height 14
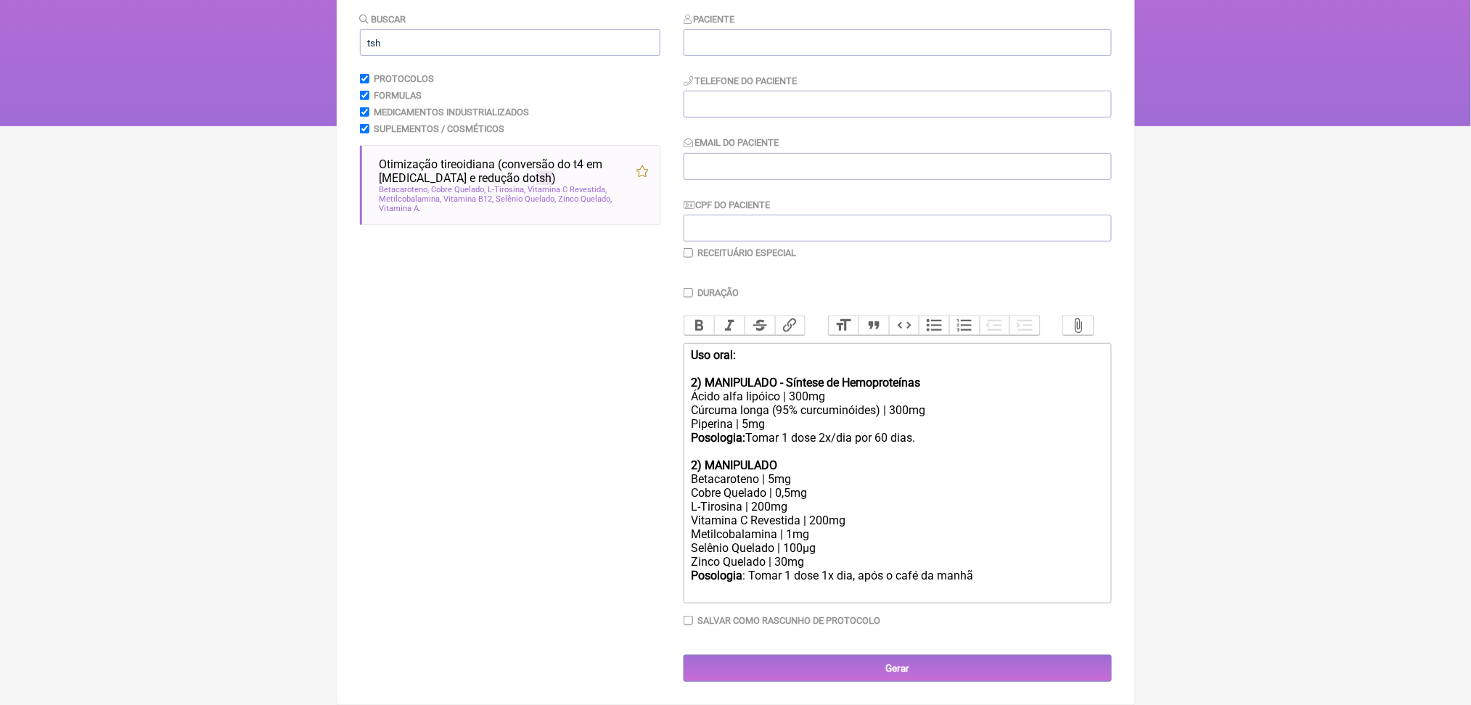
click at [818, 558] on div "Zinco Quelado | 30mg" at bounding box center [897, 562] width 412 height 14
click at [811, 564] on div "Zinco Quelado | 30mg" at bounding box center [897, 562] width 412 height 14
click at [777, 486] on div "Cobre Quelado | 0,5mg" at bounding box center [897, 493] width 412 height 14
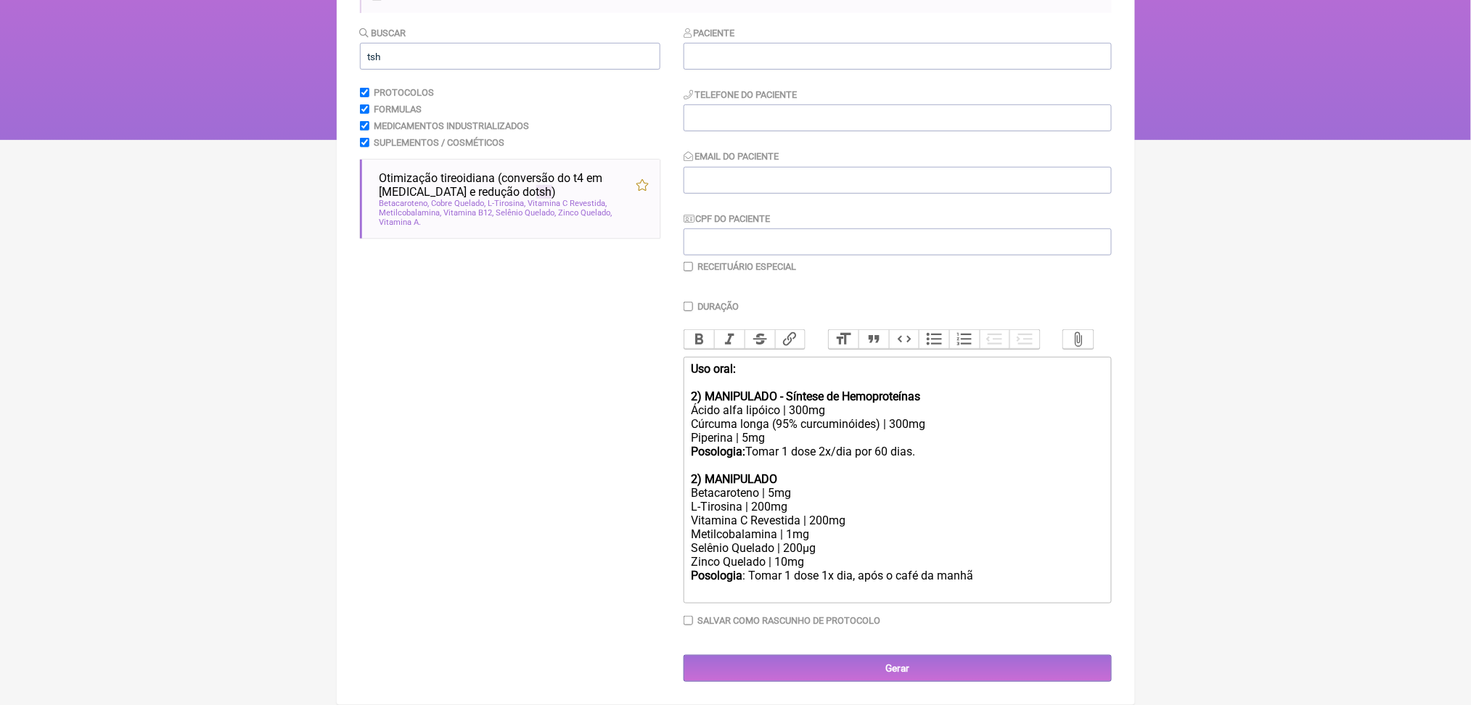
click at [817, 555] on div "Zinco Quelado | 10mg" at bounding box center [897, 562] width 412 height 14
drag, startPoint x: 865, startPoint y: 570, endPoint x: 911, endPoint y: 571, distance: 45.7
click at [911, 571] on div "Posologia : Tomar 1 dose 1x dia, após o café da manhã ㅤ" at bounding box center [897, 583] width 412 height 29
click at [1027, 574] on div "Posologia : Tomar 1 dose após o café da manhã ㅤ" at bounding box center [897, 583] width 412 height 29
click at [868, 529] on div "Metilcobalamina | 1mg" at bounding box center [897, 536] width 412 height 14
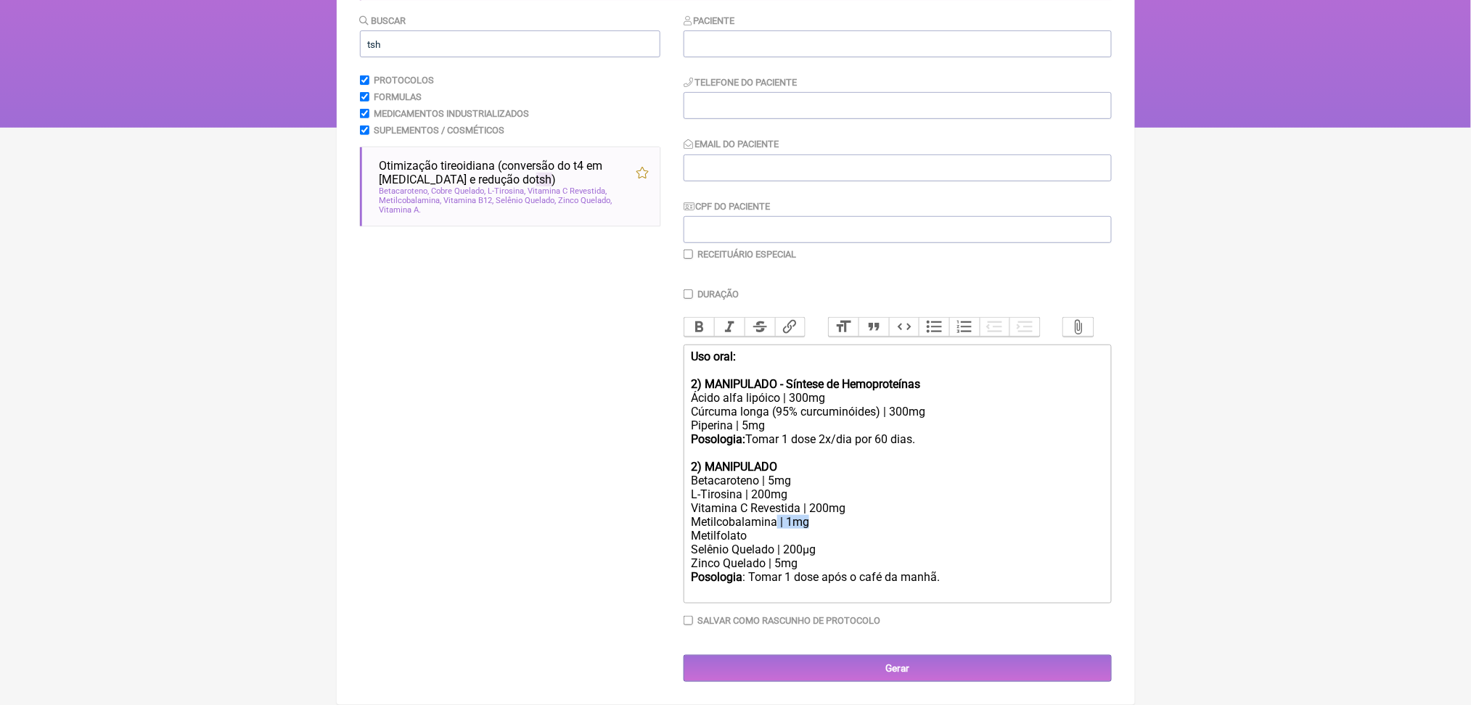
drag, startPoint x: 808, startPoint y: 512, endPoint x: 864, endPoint y: 510, distance: 55.9
click at [864, 515] on div "Metilcobalamina | 1mg Metilfolato" at bounding box center [897, 529] width 412 height 28
copy div "| 1mg"
click at [776, 536] on div "Metilcobalamina | 1mg Metilfolato" at bounding box center [897, 529] width 412 height 28
paste trix-editor "| 1mg"
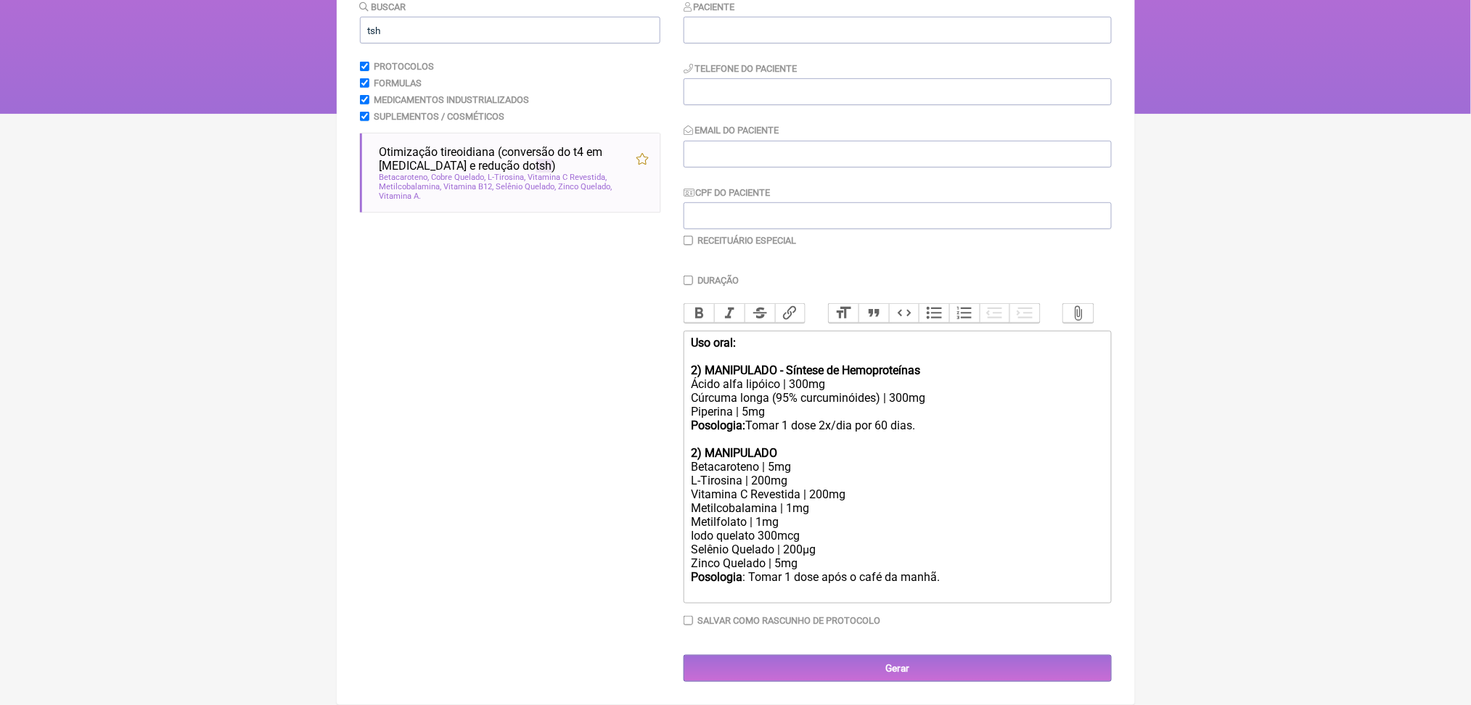
click at [772, 525] on div "Metilcobalamina | 1mg Metilfolato | 1mg Iodo quelato 300mcg" at bounding box center [897, 522] width 412 height 41
copy div "|"
click at [776, 543] on div "Metilcobalamina | 1mg Metilfolato | 1mg Iodo quelato 300mcg" at bounding box center [897, 522] width 412 height 41
paste trix-editor "|&nbsp;&nbsp;"
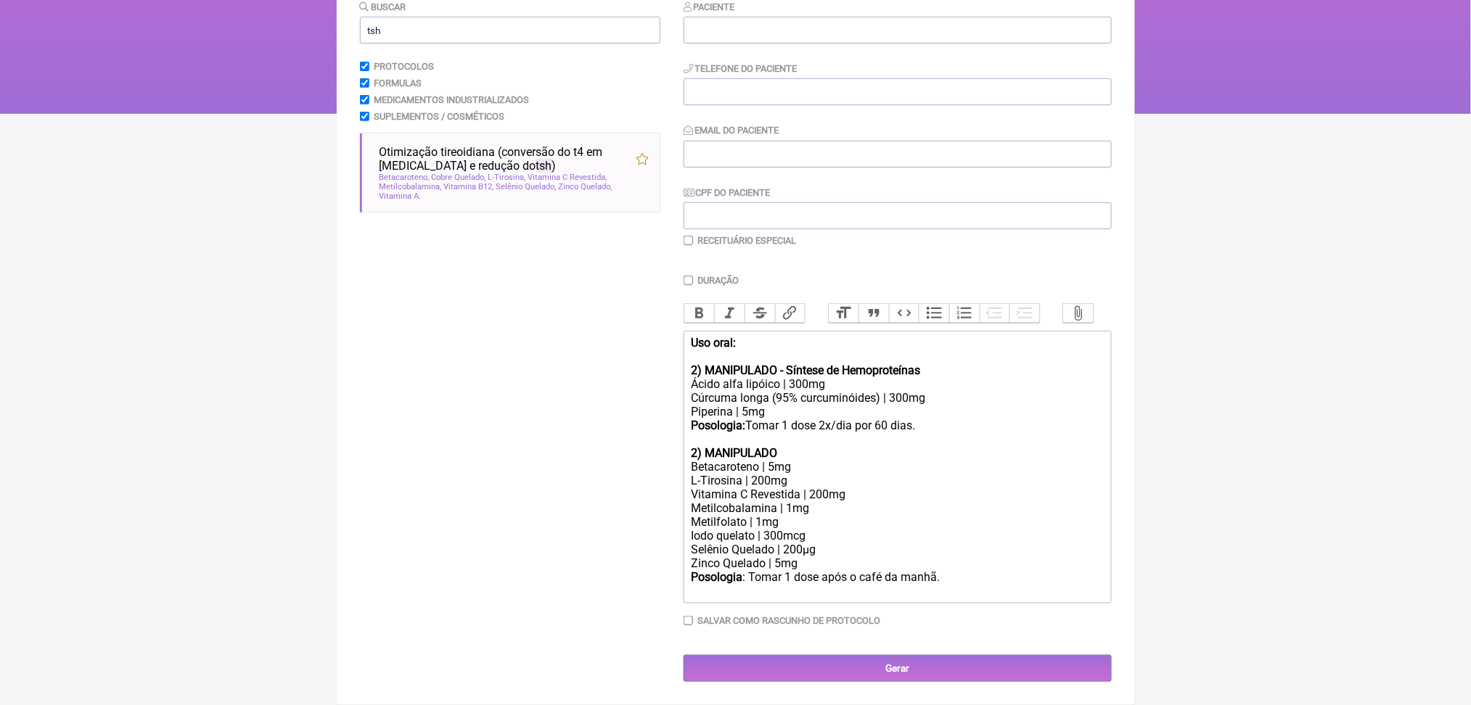
type trix-editor "<div><strong>Uso oral:</strong><br><br><strong>2) MANIPULADO - Síntese de Hemop…"
click at [1005, 598] on div "Posologia : Tomar 1 dose após o café da manhã." at bounding box center [897, 584] width 412 height 28
click at [1019, 598] on div "Posologia : Tomar 1 dose após o café da manhã." at bounding box center [897, 584] width 412 height 28
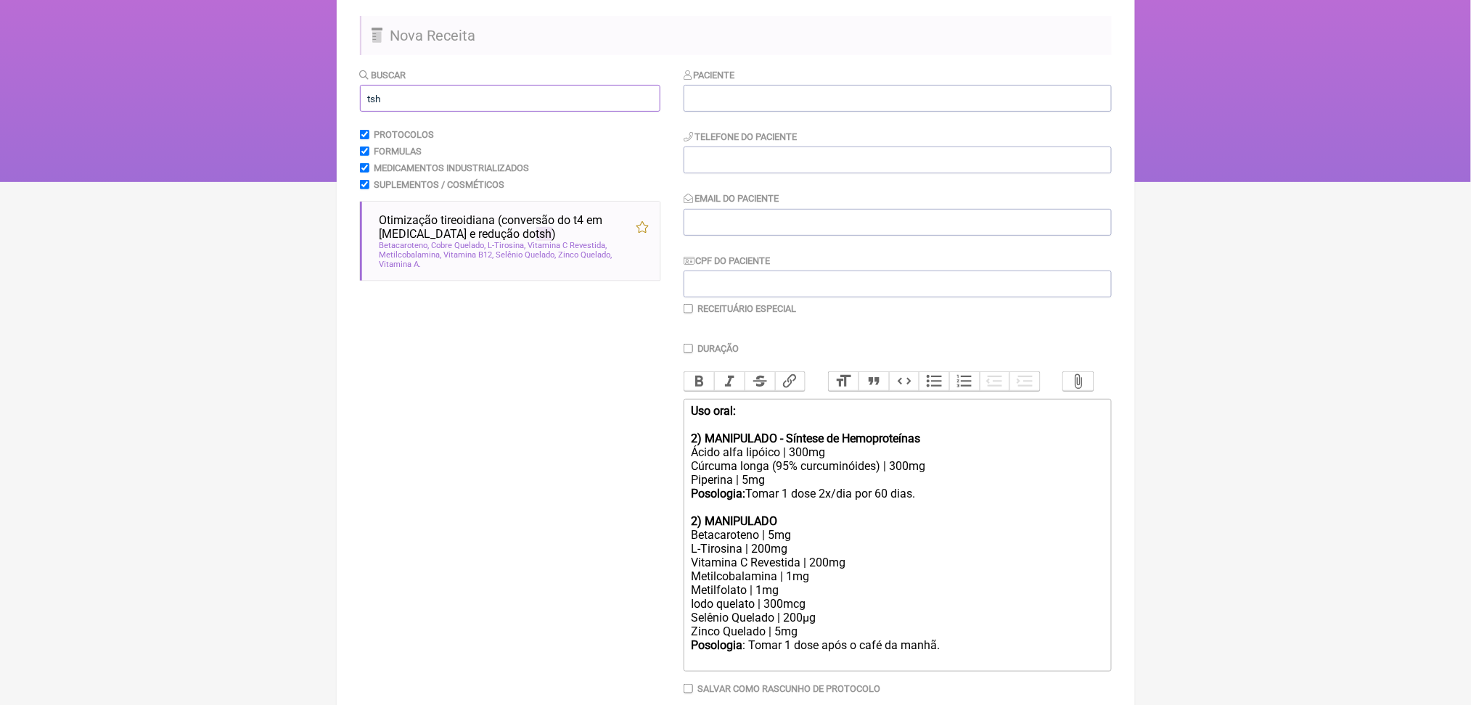
click at [465, 112] on input "tsh" at bounding box center [510, 98] width 300 height 27
type input "acido urico"
click at [193, 182] on html "FormulApp (Clínica Balance - Dra. Bruna Scalco) Sair [GEOGRAPHIC_DATA] Receitas…" at bounding box center [735, 37] width 1471 height 290
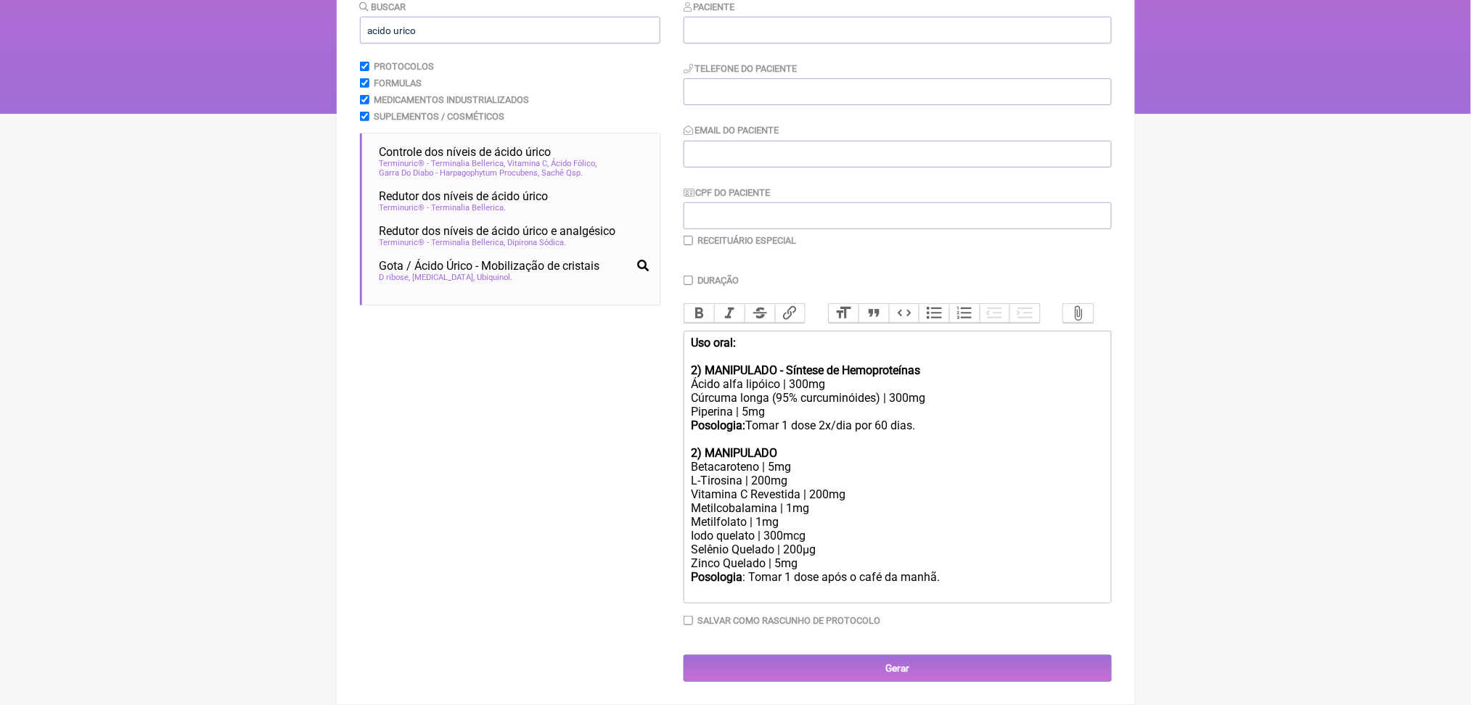
scroll to position [302, 0]
click at [437, 168] on span "Garra Do Diabo - Harpagophytum Procubens" at bounding box center [460, 172] width 160 height 9
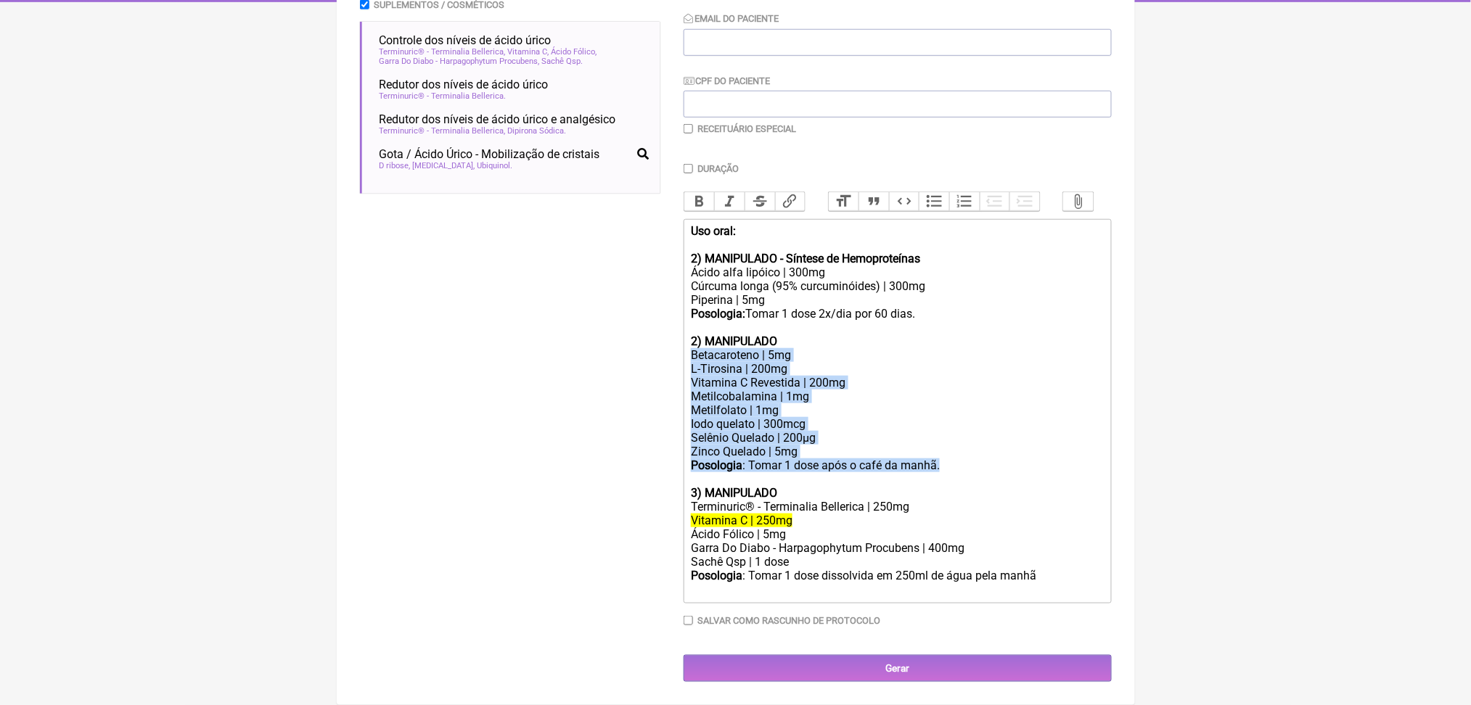
drag, startPoint x: 1015, startPoint y: 443, endPoint x: 692, endPoint y: 305, distance: 350.8
click at [692, 305] on trix-editor "Uso oral: 2) MANIPULADO - Síntese de Hemoproteínas Ácido alfa lipóico | 300mg C…" at bounding box center [898, 411] width 428 height 385
copy trix-editor "Betacaroteno | 5mg L-Tirosina | 200mg Vitamina C Revestida | 200mg Metilcobalam…"
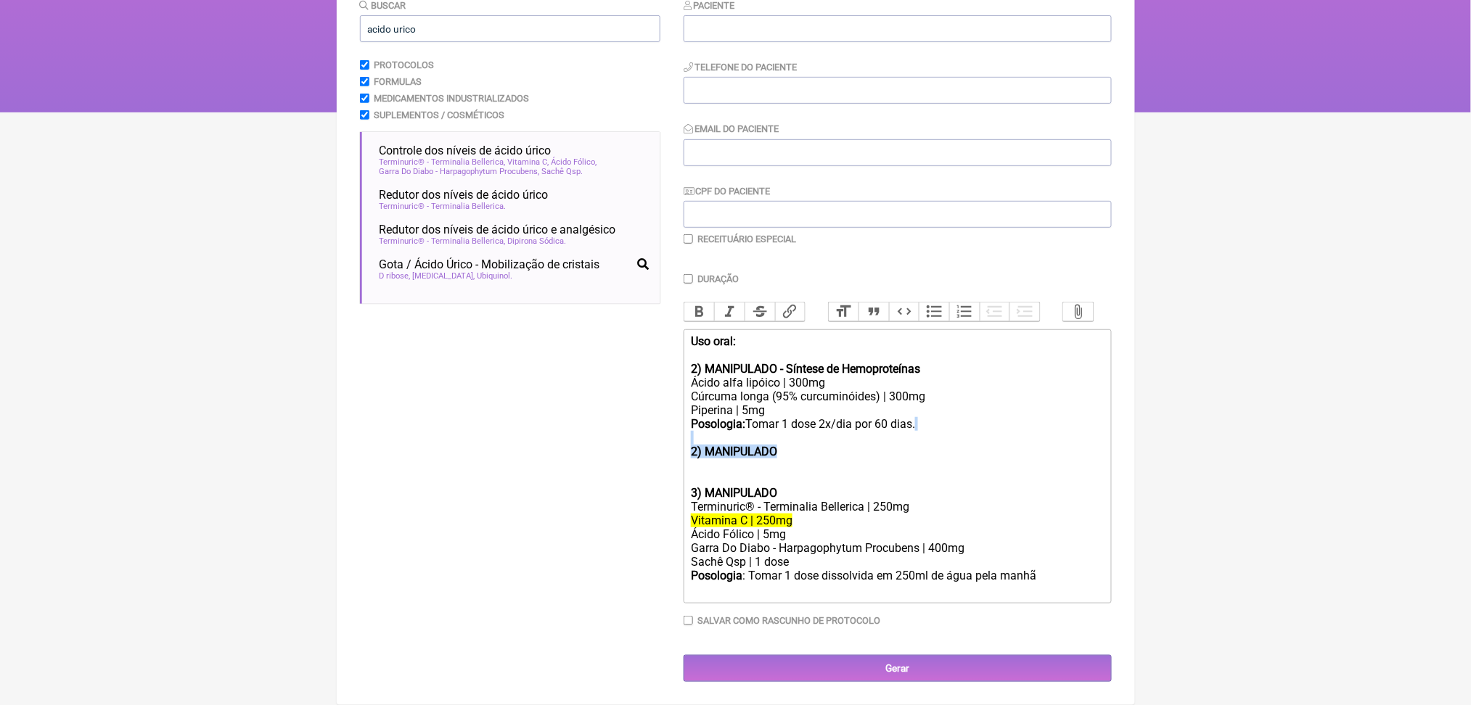
drag, startPoint x: 736, startPoint y: 385, endPoint x: 689, endPoint y: 354, distance: 56.6
click at [689, 354] on form "Buscar acido urico Protocolos Formulas Medicamentos Industrializados Suplemento…" at bounding box center [736, 340] width 752 height 684
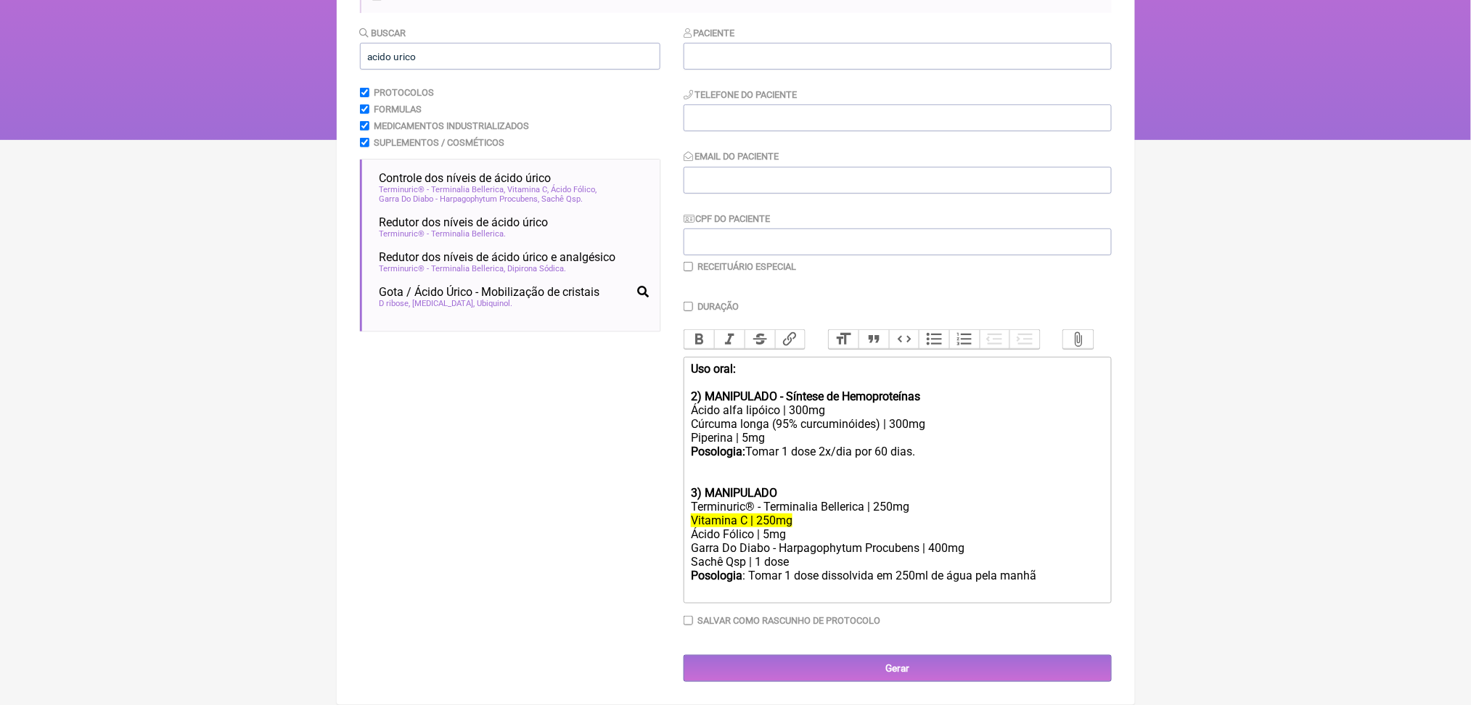
scroll to position [28, 0]
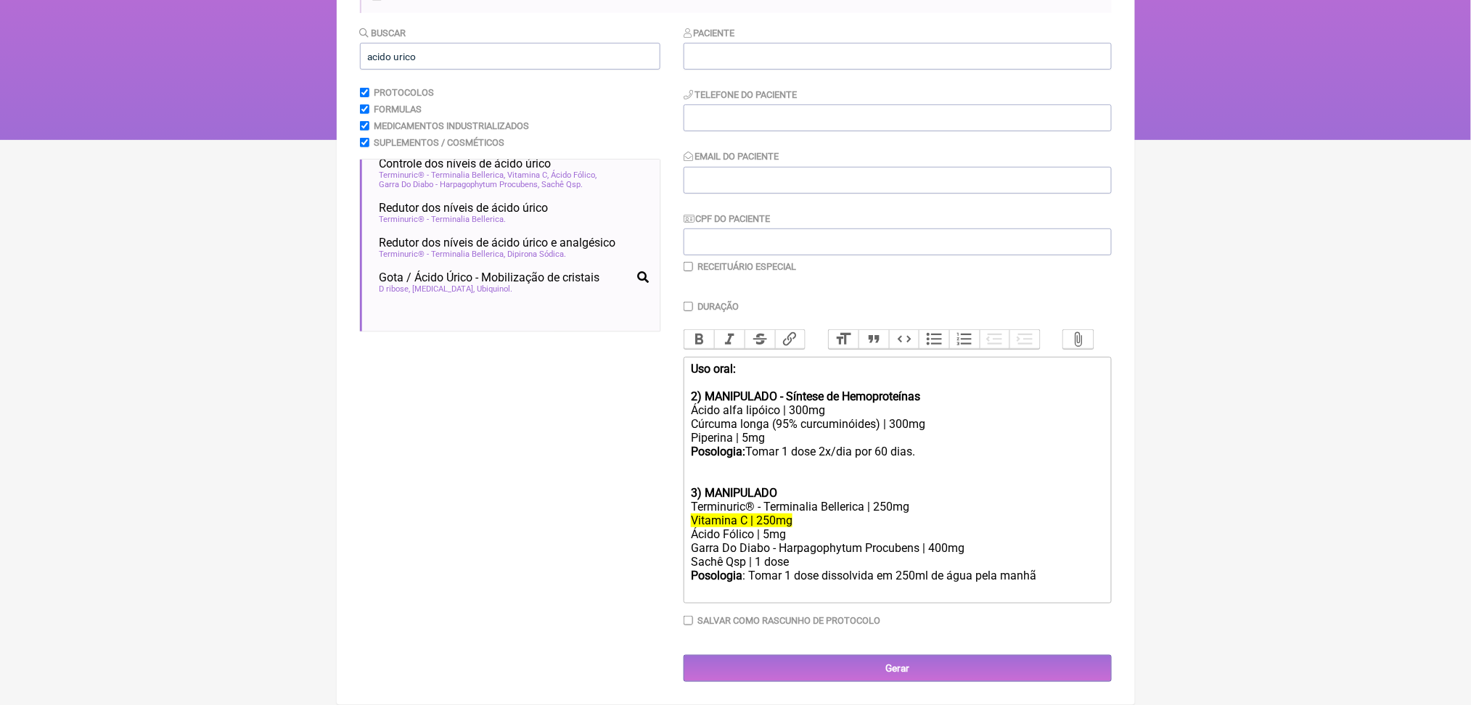
click at [744, 514] on div "Terminuric® - Terminalia Bellerica | 250mg" at bounding box center [897, 507] width 412 height 14
copy div "Terminuric"
click at [769, 528] on div "Ácido Fólico | 5mg" at bounding box center [897, 535] width 412 height 14
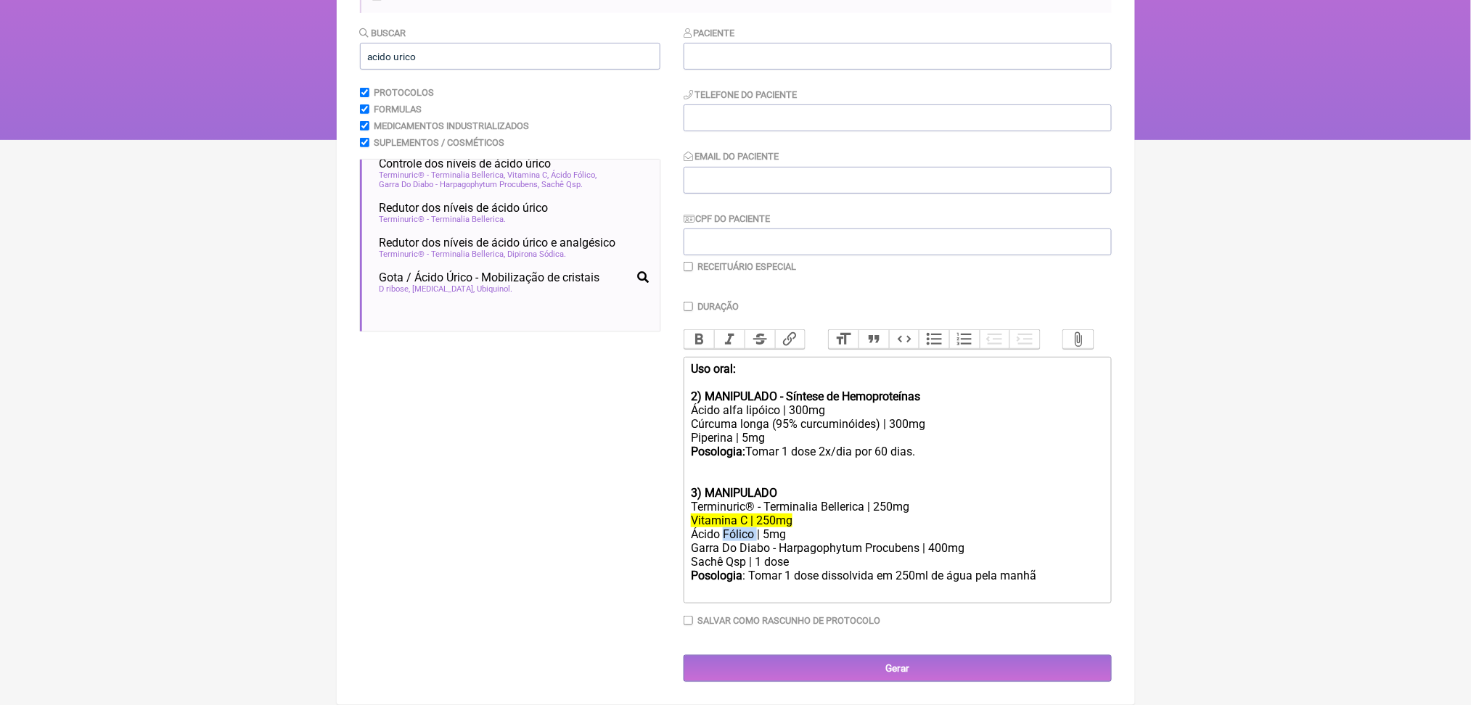
click at [769, 528] on div "Ácido Fólico | 5mg" at bounding box center [897, 535] width 412 height 14
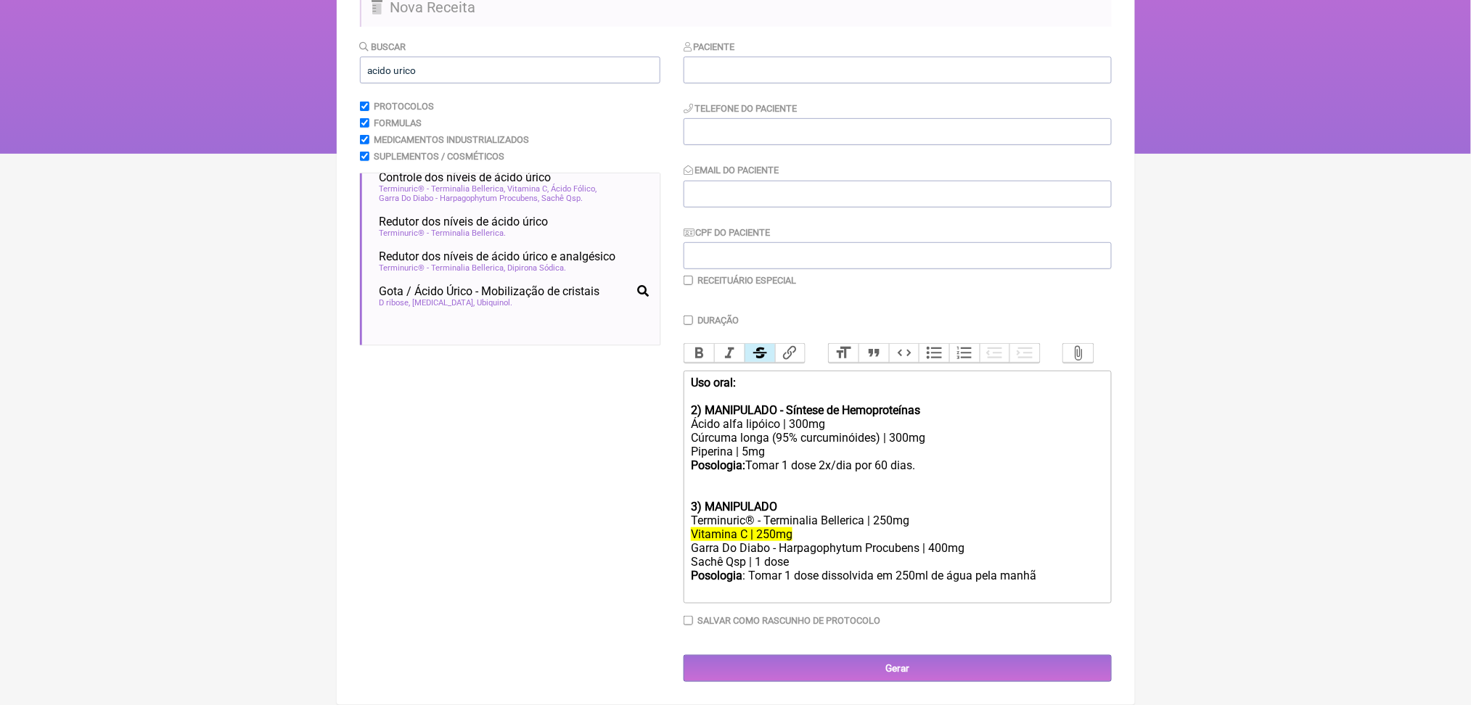
click at [900, 514] on div "Terminuric® - Terminalia Bellerica | 250mg" at bounding box center [897, 521] width 412 height 14
click at [848, 528] on div "Vitamina C | 250mg" at bounding box center [897, 535] width 412 height 14
click at [899, 541] on div "Garra Do Diabo - Harpagophytum Procubens | 400mg" at bounding box center [897, 548] width 412 height 14
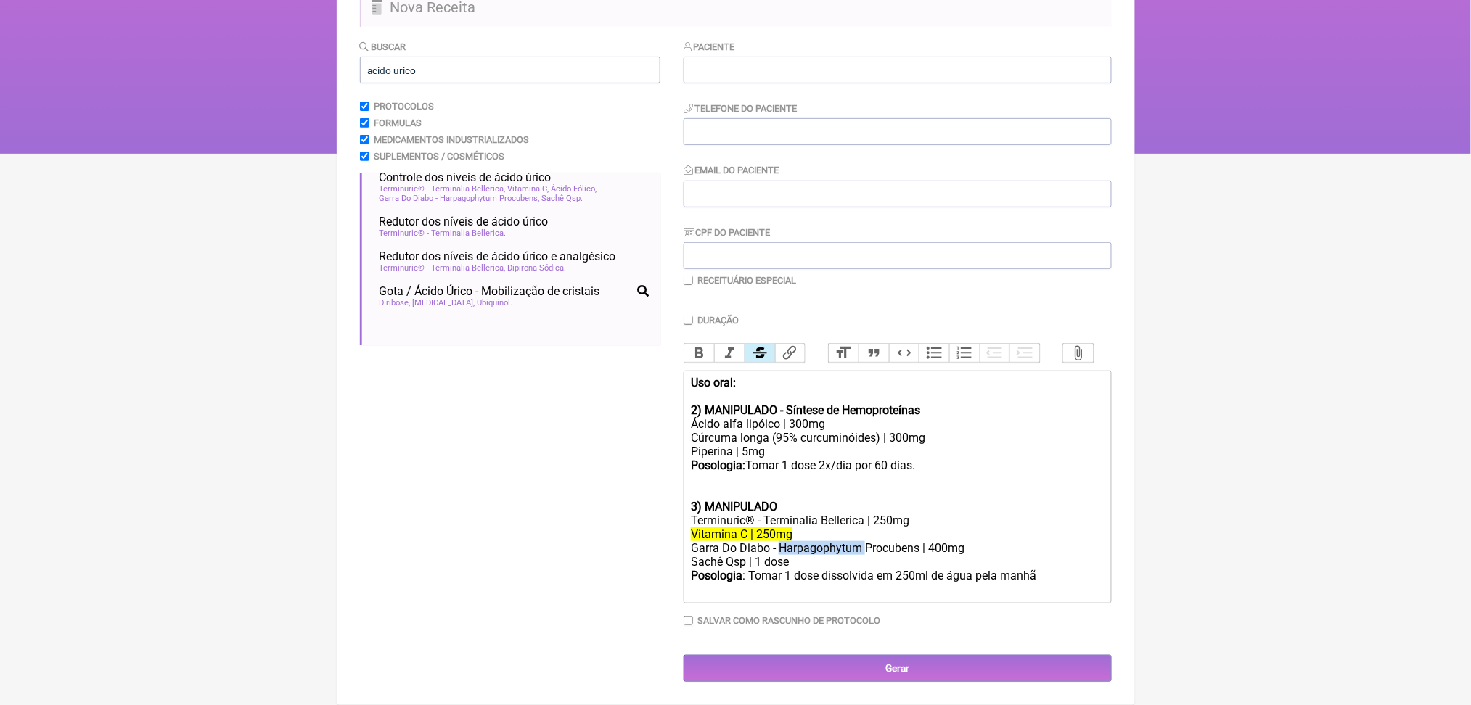
click at [899, 541] on div "Garra Do Diabo - Harpagophytum Procubens | 400mg" at bounding box center [897, 548] width 412 height 14
click at [793, 376] on div "Uso oral: 2) MANIPULADO - Síntese de Hemoproteínas Ácido alfa lipóico | 300mg C…" at bounding box center [897, 431] width 412 height 110
drag, startPoint x: 700, startPoint y: 358, endPoint x: 923, endPoint y: 367, distance: 223.7
click at [923, 376] on div "Uso oral: 2) MANIPULADO - Síntese de Hemoproteínas Ácido alfa lipóico | 300mg C…" at bounding box center [897, 431] width 412 height 110
type trix-editor "<div><strong>Uso oral:</strong><br><br><strong>2) MANIPULADO - Síntese de Hemop…"
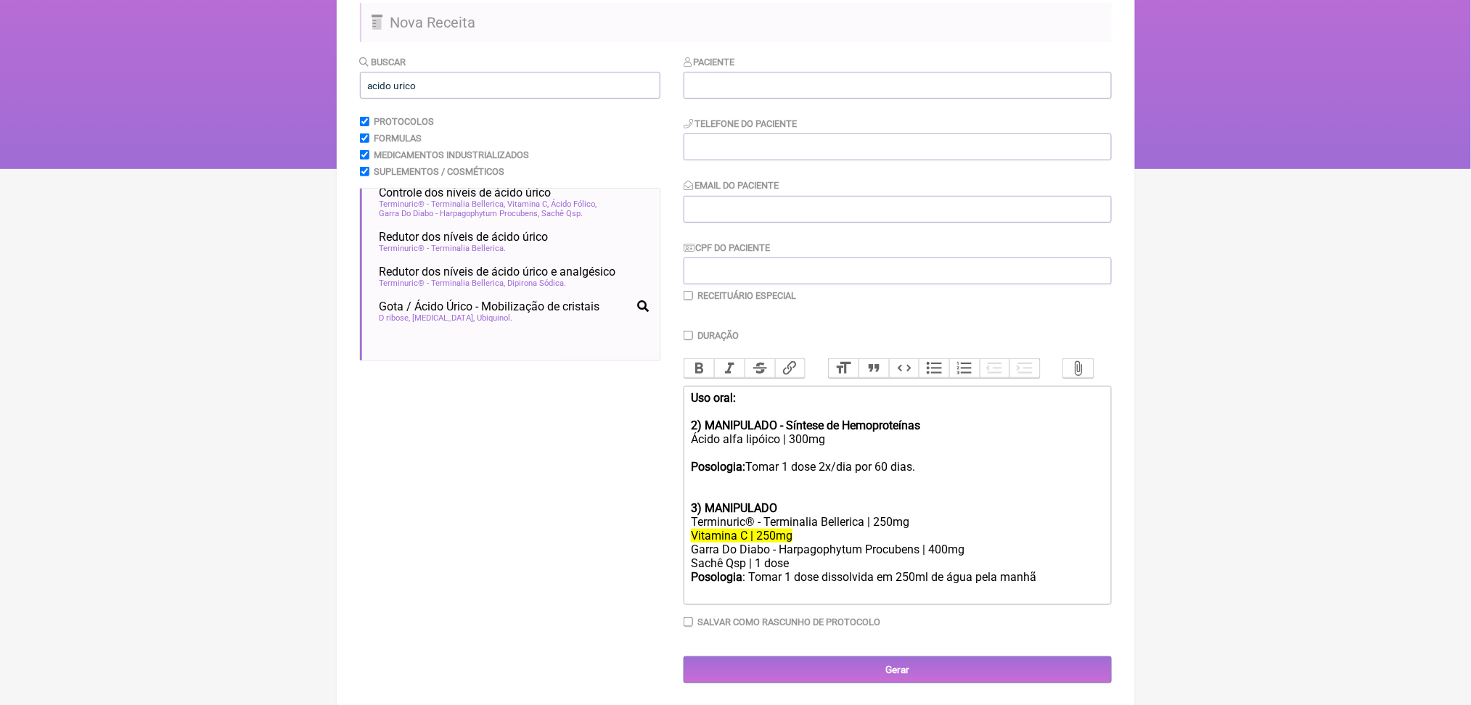
scroll to position [126, 0]
click at [454, 97] on input "acido urico" at bounding box center [510, 83] width 300 height 27
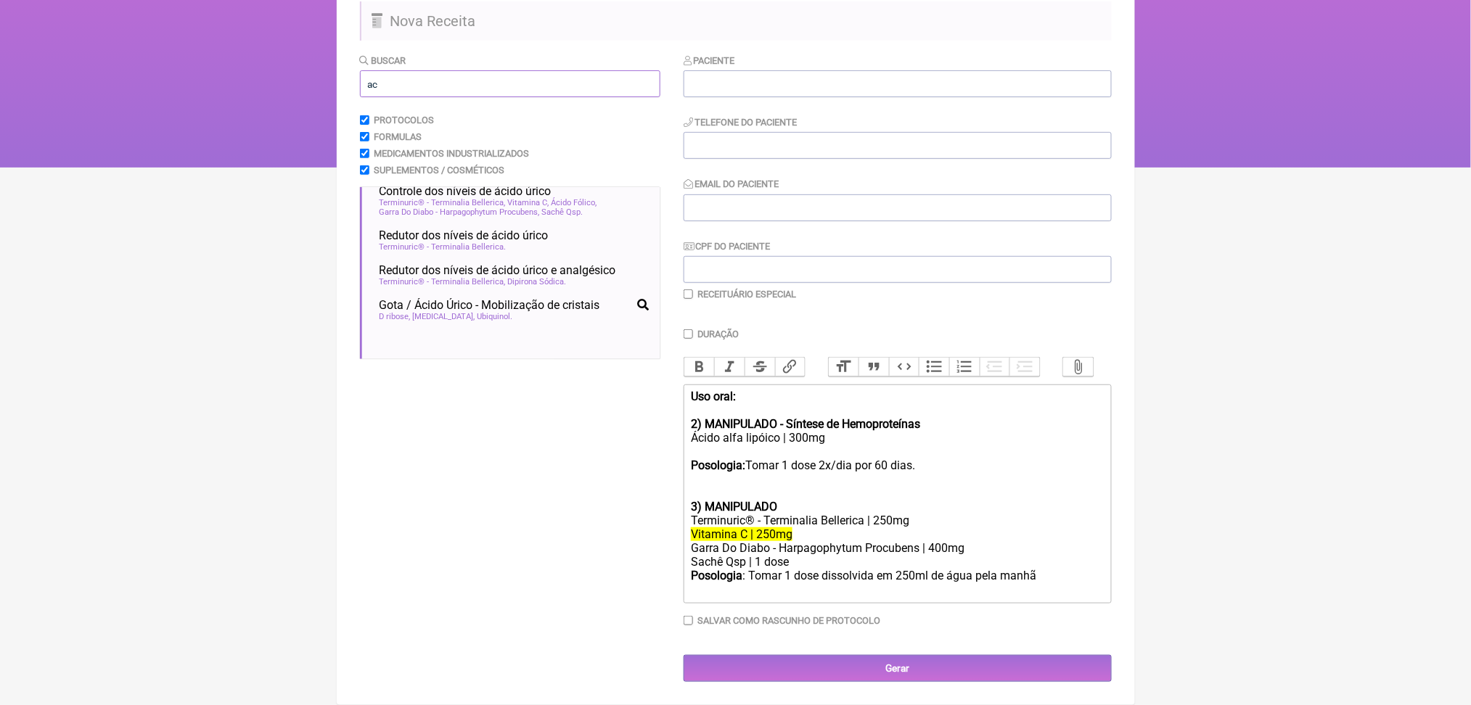
type input "a"
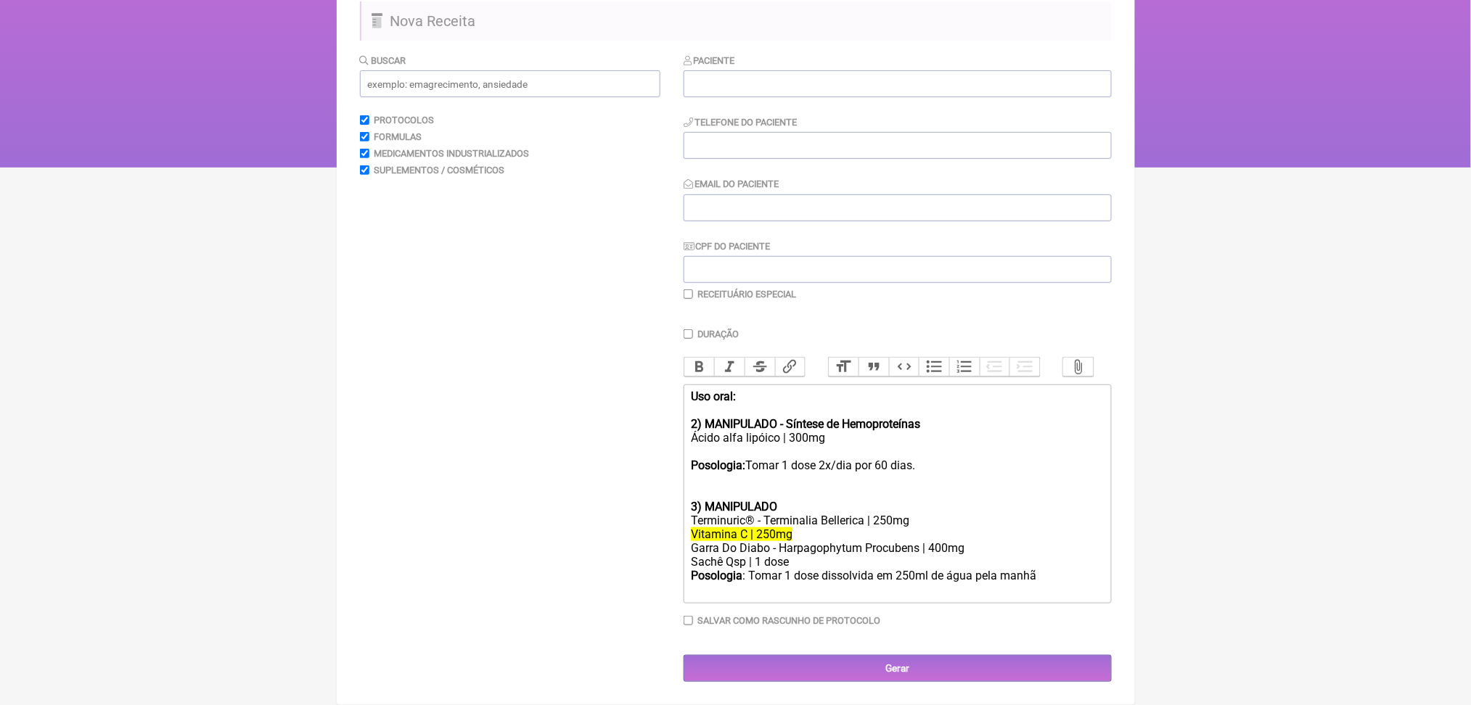
click at [743, 486] on div "Uso oral: 2) MANIPULADO - Síntese de Hemoproteínas Ácido alfa lipóico | 300mg P…" at bounding box center [897, 438] width 412 height 97
drag, startPoint x: 911, startPoint y: 600, endPoint x: 1023, endPoint y: 614, distance: 112.7
click at [1023, 486] on div "Uso oral: 2) MANIPULADO - Síntese de Hemoproteínas Ácido alfa lipóico | 300mg C…" at bounding box center [897, 438] width 412 height 97
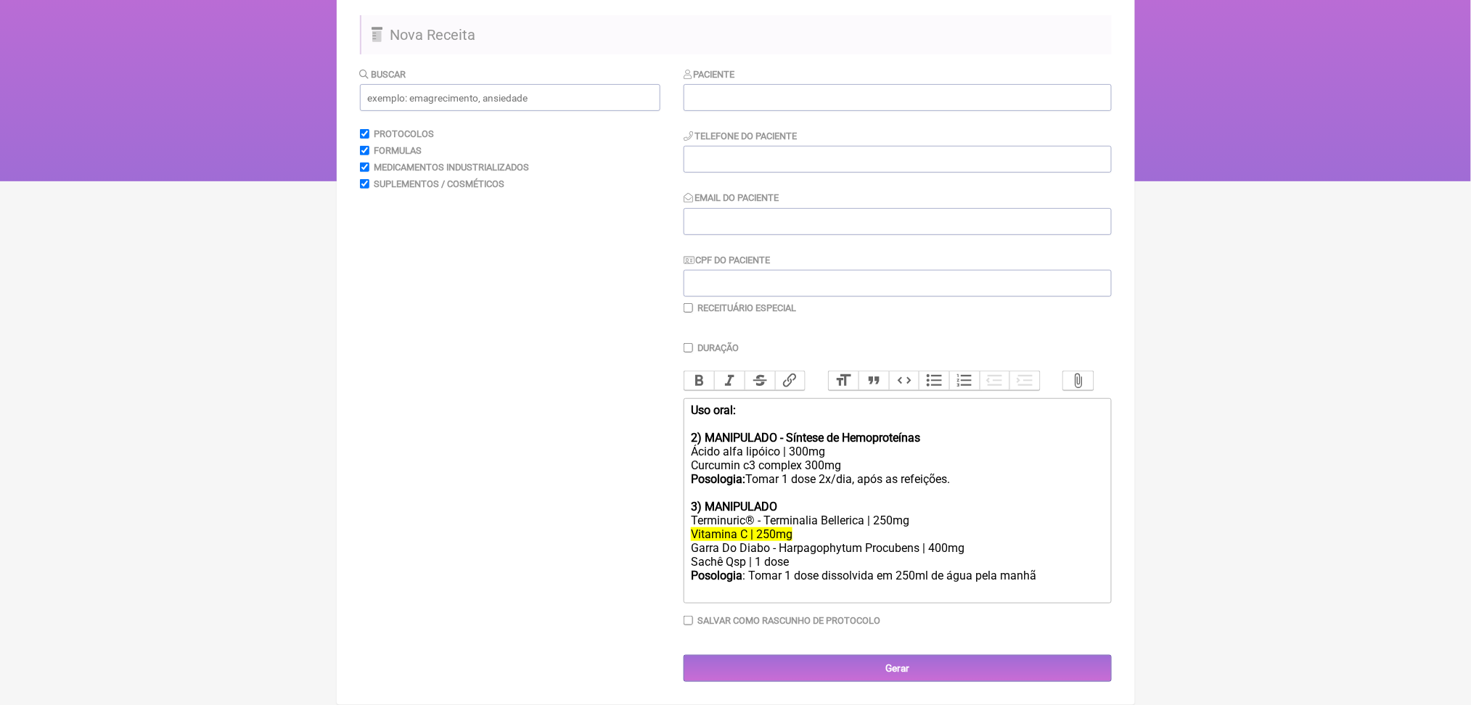
scroll to position [326, 0]
drag, startPoint x: 1002, startPoint y: 351, endPoint x: 811, endPoint y: 351, distance: 190.2
click at [811, 404] on div "Uso oral: 2) MANIPULADO - Síntese de Hemoproteínas Ácido alfa lipóico | 300mg C…" at bounding box center [897, 445] width 412 height 83
click at [813, 514] on div "Terminuric® - Terminalia Bellerica | 250mg" at bounding box center [897, 521] width 412 height 14
click at [793, 528] on del "Vitamina C | 250mg" at bounding box center [742, 535] width 102 height 14
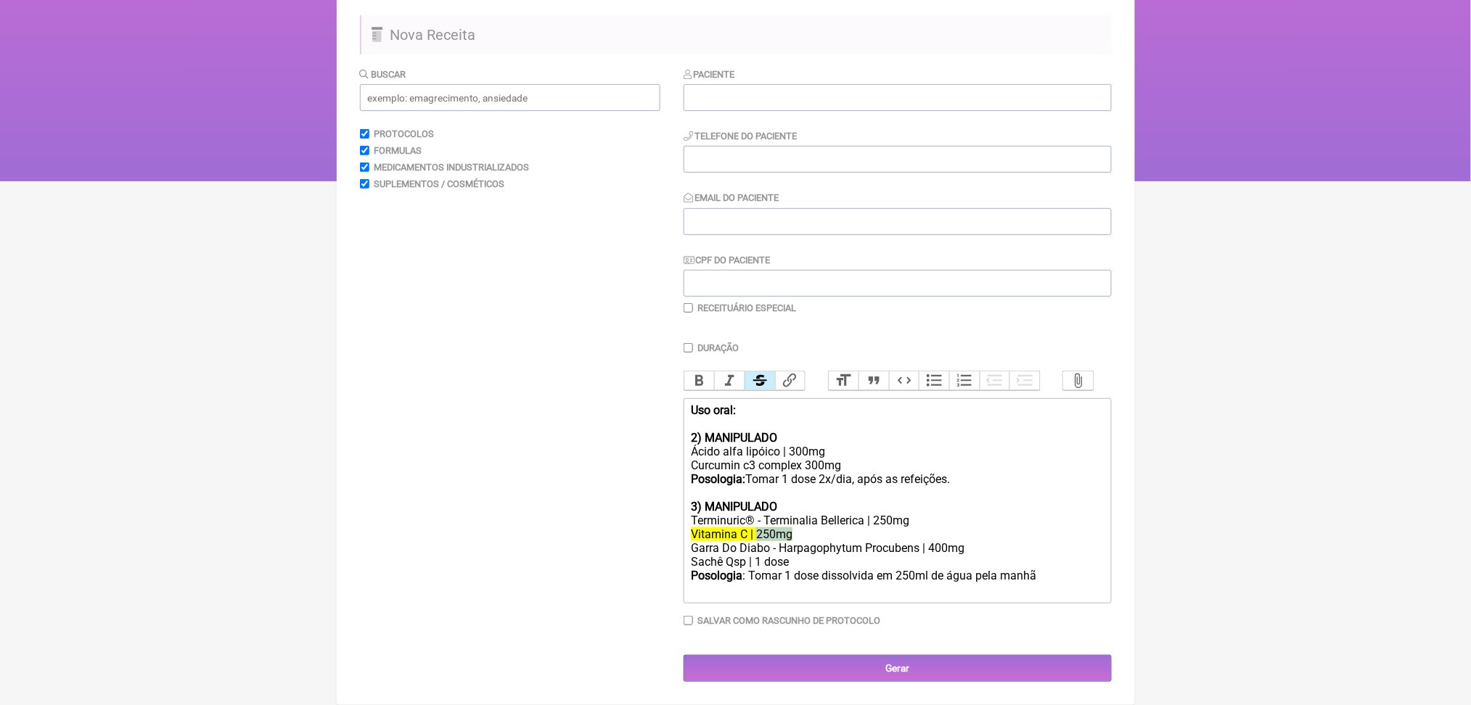
click at [793, 528] on del "Vitamina C | 250mg" at bounding box center [742, 535] width 102 height 14
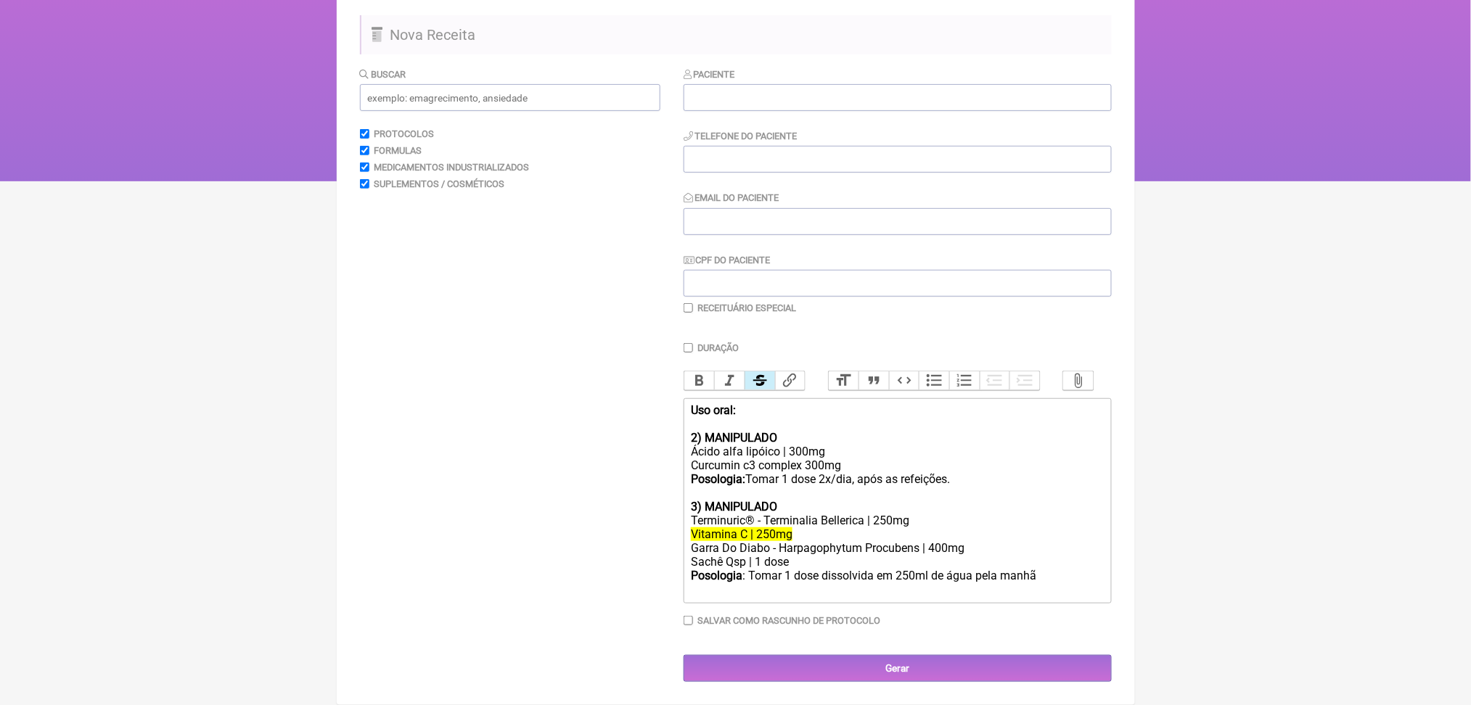
click at [811, 555] on div "Sachê Qsp | 1 dose" at bounding box center [897, 562] width 412 height 14
drag, startPoint x: 773, startPoint y: 524, endPoint x: 804, endPoint y: 545, distance: 37.6
click at [804, 569] on div "Posologia : Tomar 1 dose dissolvida em 250ml de água pela manhã ㅤ" at bounding box center [897, 583] width 412 height 29
click at [857, 543] on div "Garra Do Diabo - Harpagophytum Procubens | 400mg" at bounding box center [897, 550] width 412 height 14
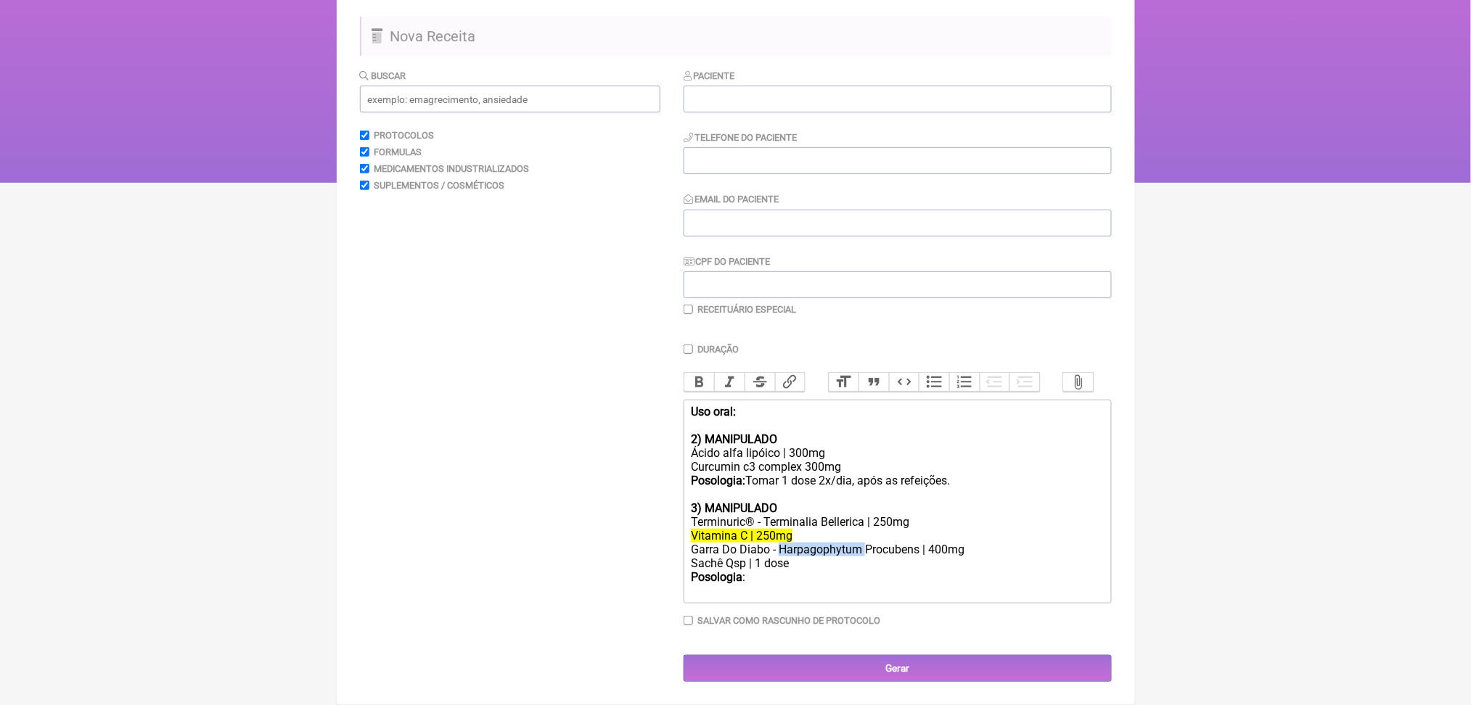
click at [857, 543] on div "Garra Do Diabo - Harpagophytum Procubens | 400mg" at bounding box center [897, 550] width 412 height 14
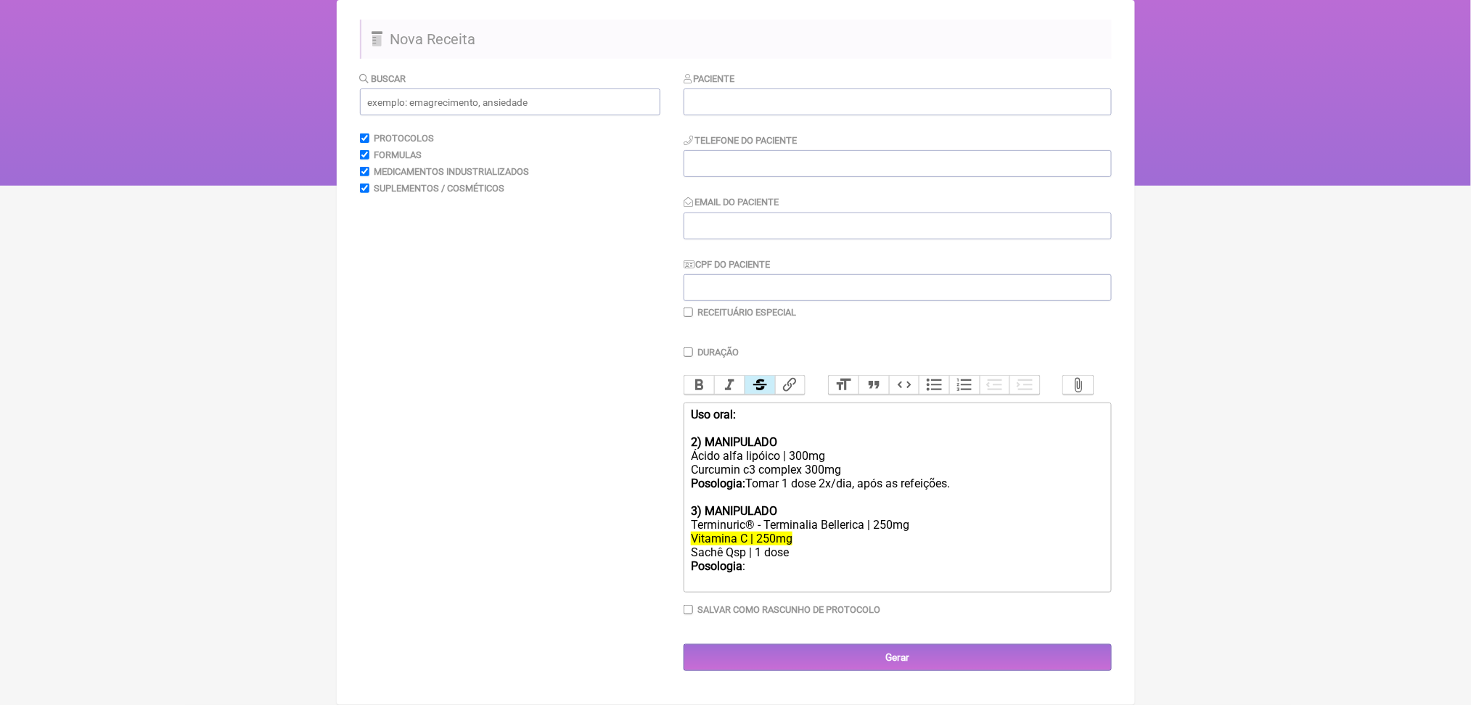
scroll to position [289, 0]
click at [716, 546] on div "Sachê Qsp | 1 dose" at bounding box center [897, 553] width 412 height 14
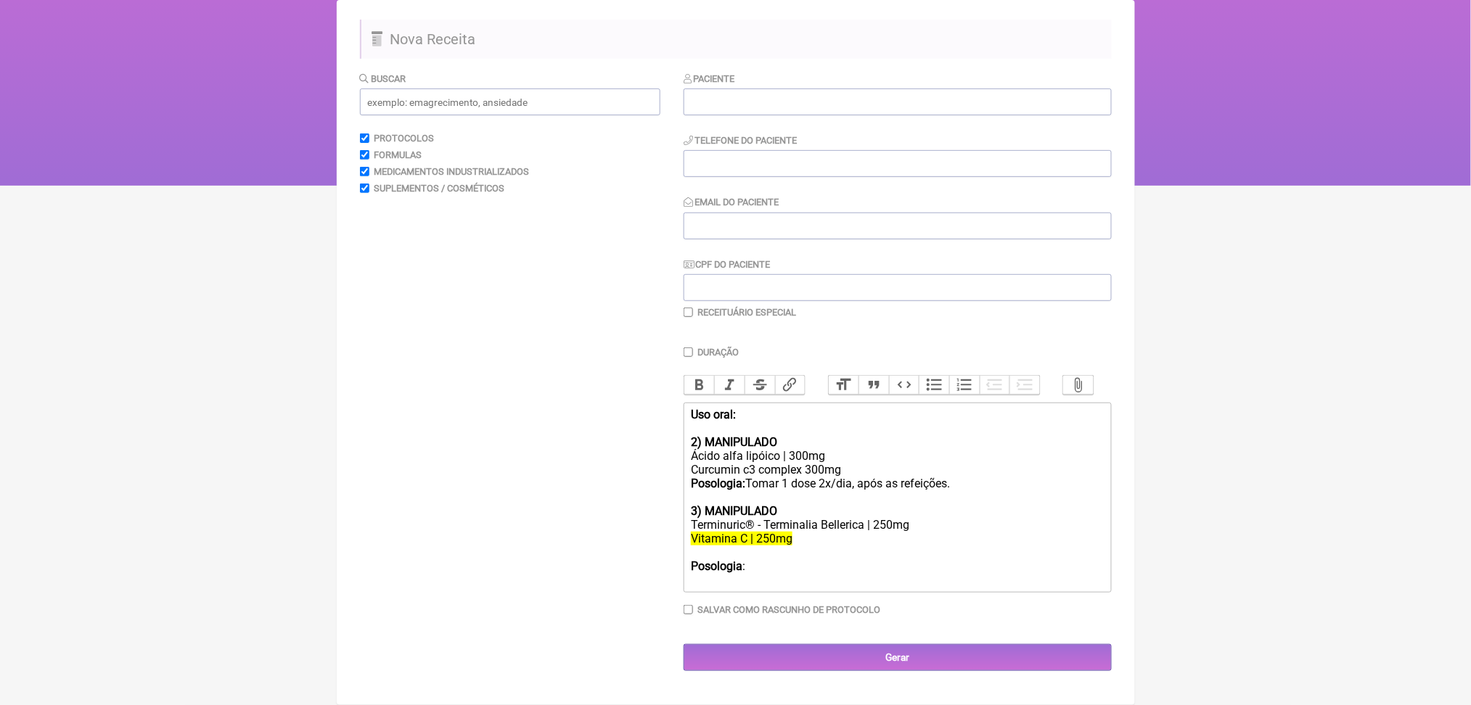
scroll to position [271, 0]
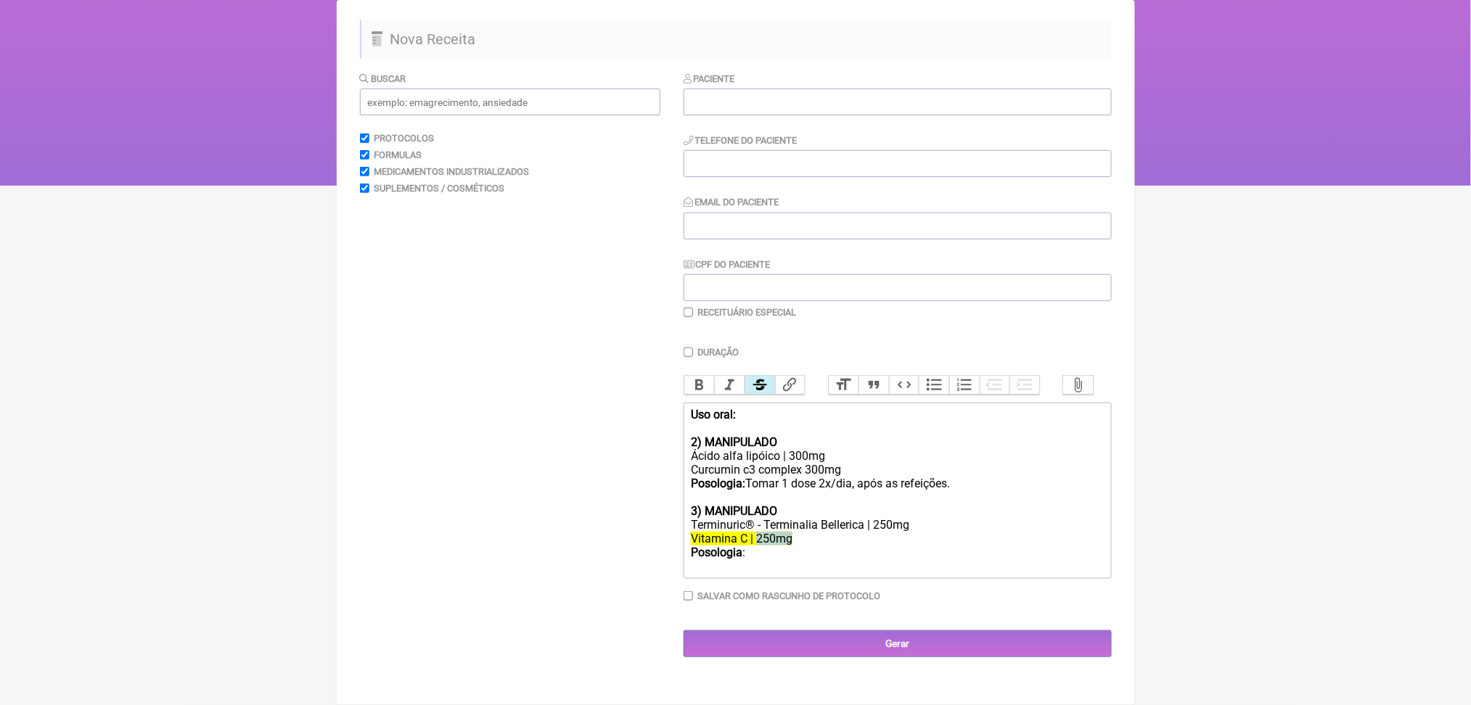
drag, startPoint x: 830, startPoint y: 526, endPoint x: 782, endPoint y: 525, distance: 47.9
click at [782, 532] on div "Vitamina C | 250mg" at bounding box center [897, 539] width 412 height 14
type trix-editor "<div><strong>Uso oral:</strong><br><br><strong>2) MANIPULADO</strong><br>Ácido …"
click at [813, 553] on div "Posologia :" at bounding box center [897, 560] width 412 height 28
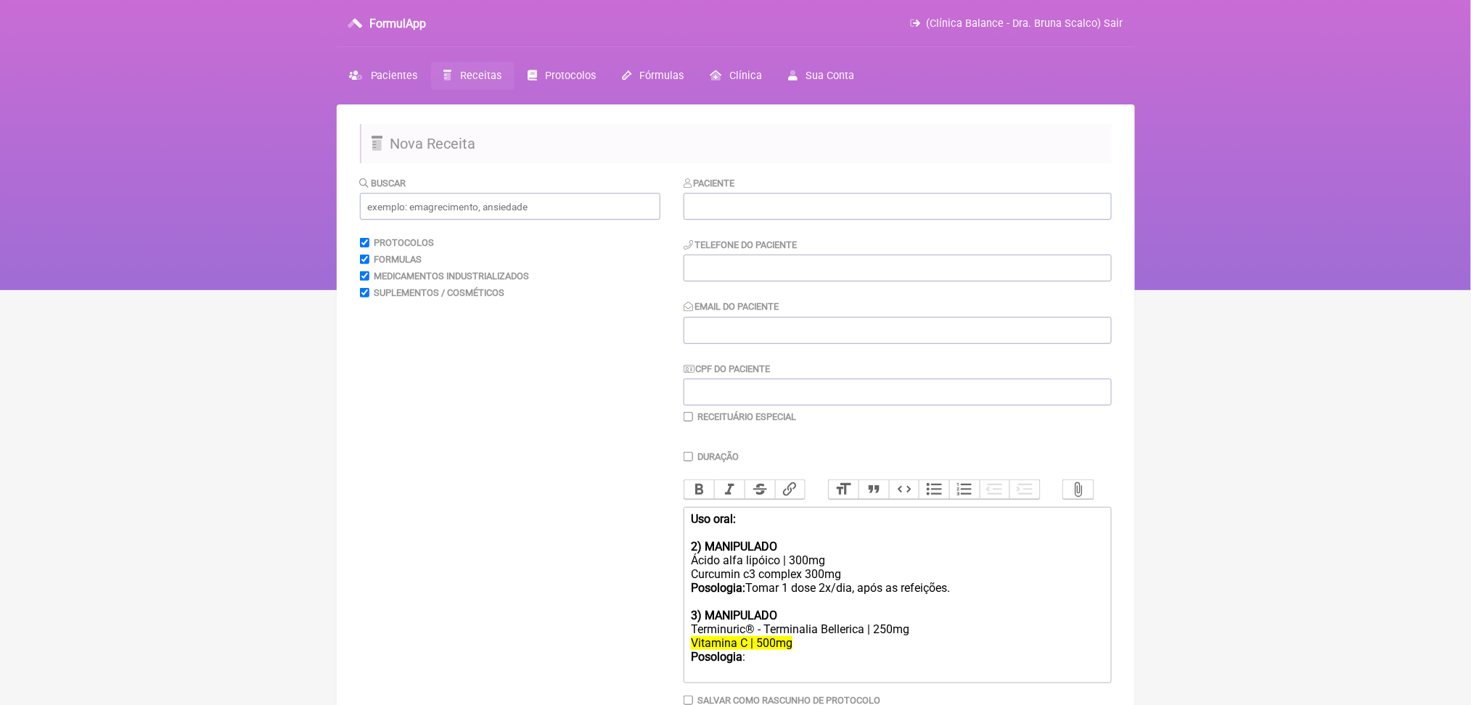
scroll to position [4, 0]
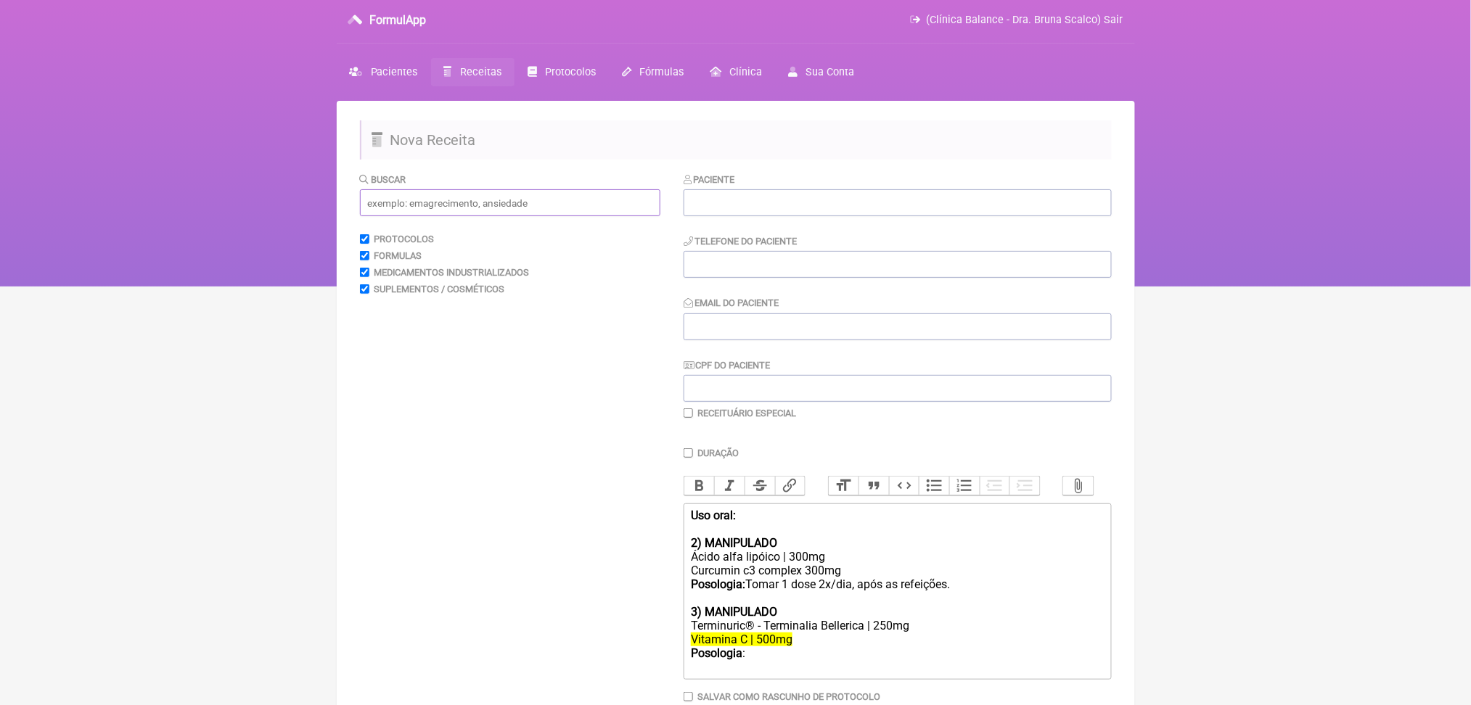
click at [557, 216] on input "text" at bounding box center [510, 202] width 300 height 27
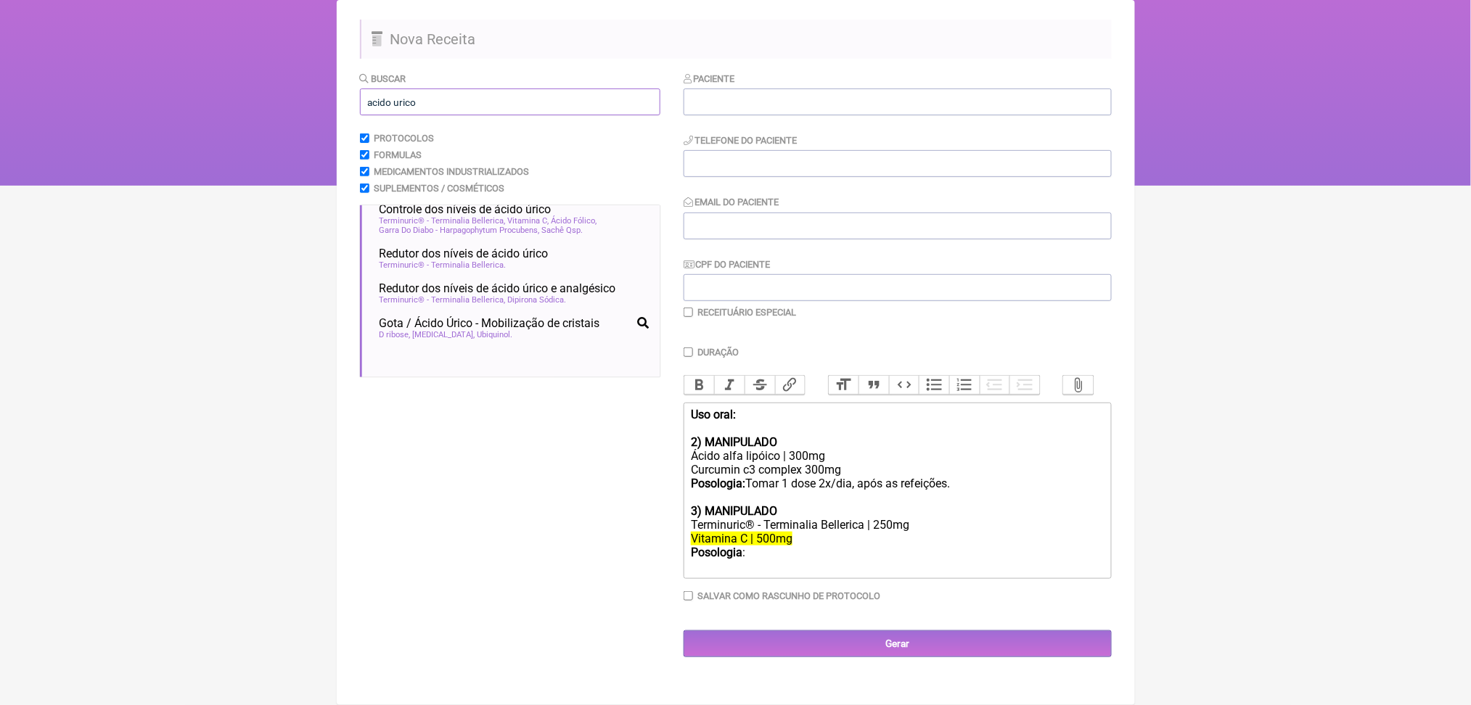
scroll to position [0, 0]
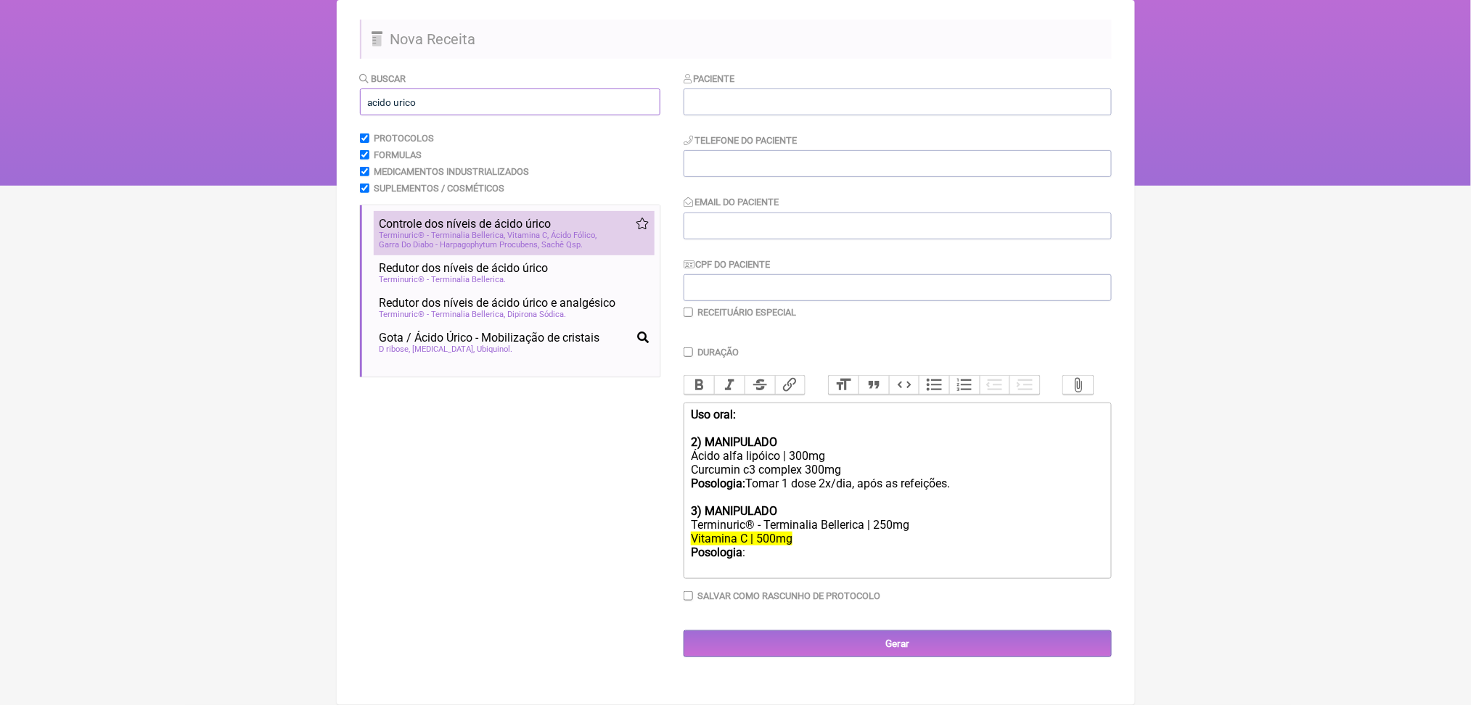
type input "acido urico"
click at [420, 250] on span "Garra Do Diabo - Harpagophytum Procubens" at bounding box center [460, 244] width 160 height 9
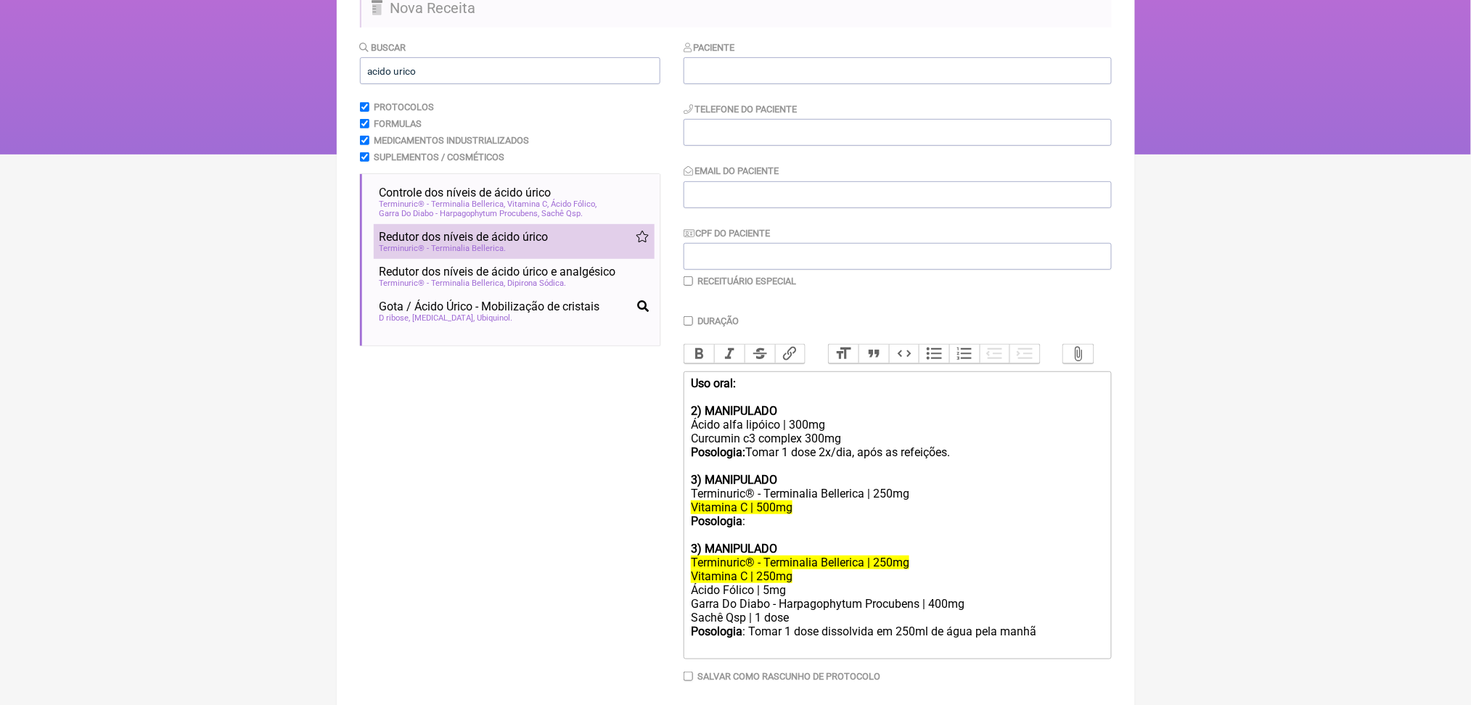
click at [427, 244] on span "Redutor dos níveis de ácido úrico" at bounding box center [464, 237] width 169 height 14
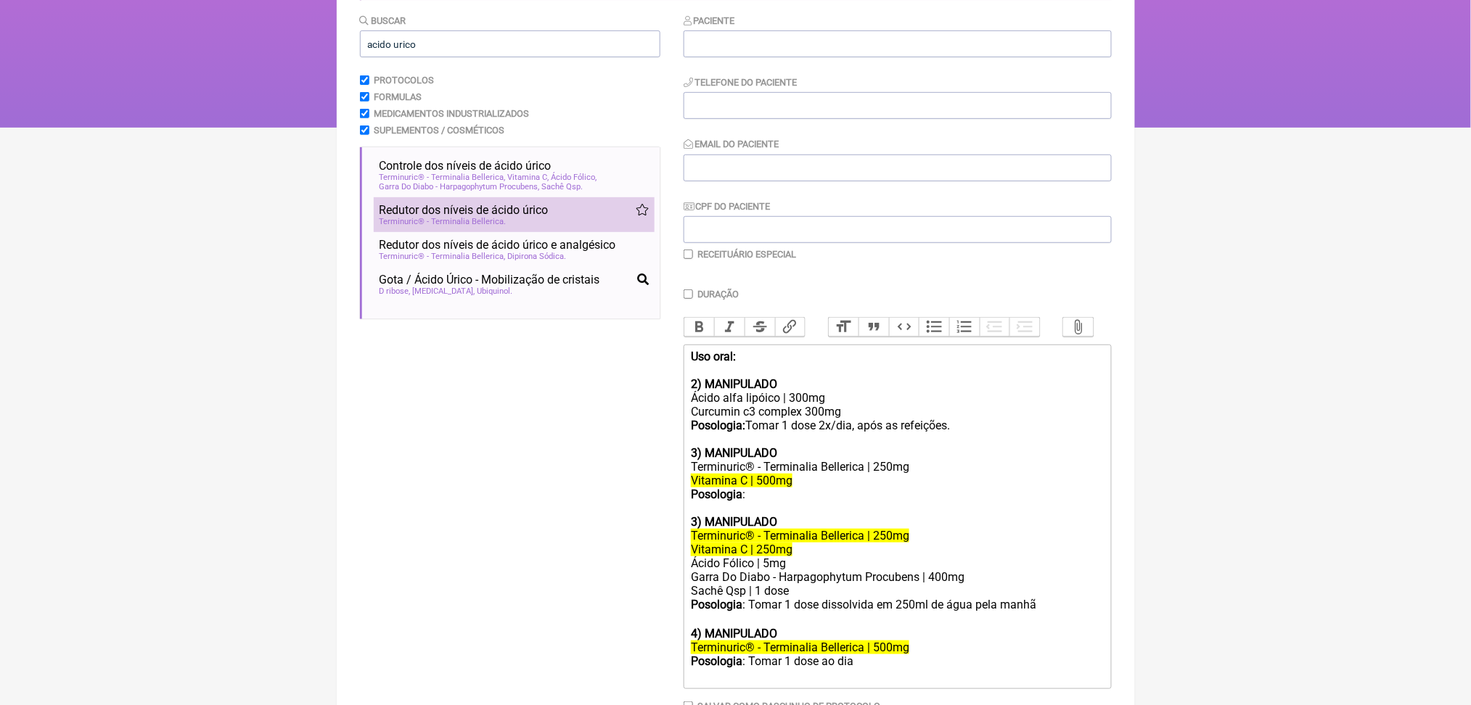
scroll to position [173, 0]
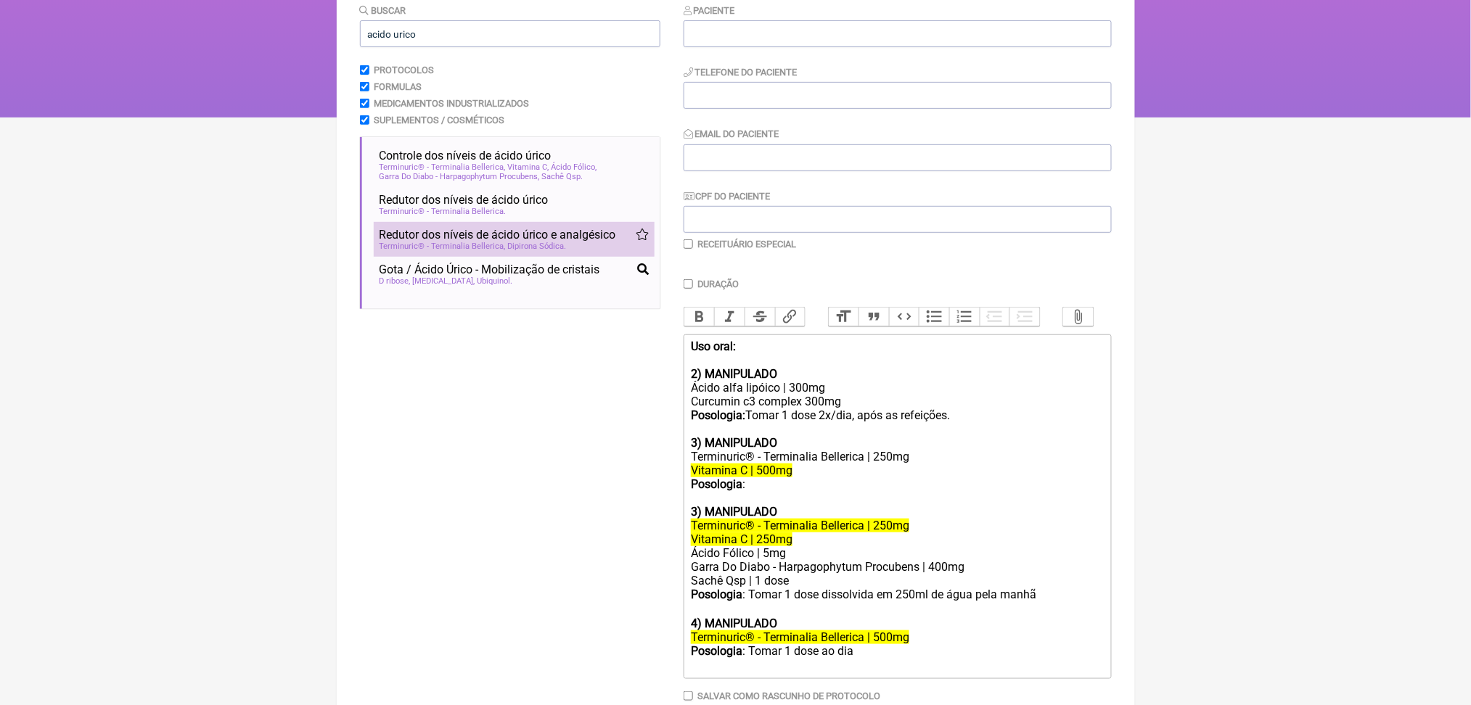
click at [407, 242] on span "Redutor dos níveis de ácido úrico e analgésico" at bounding box center [498, 235] width 237 height 14
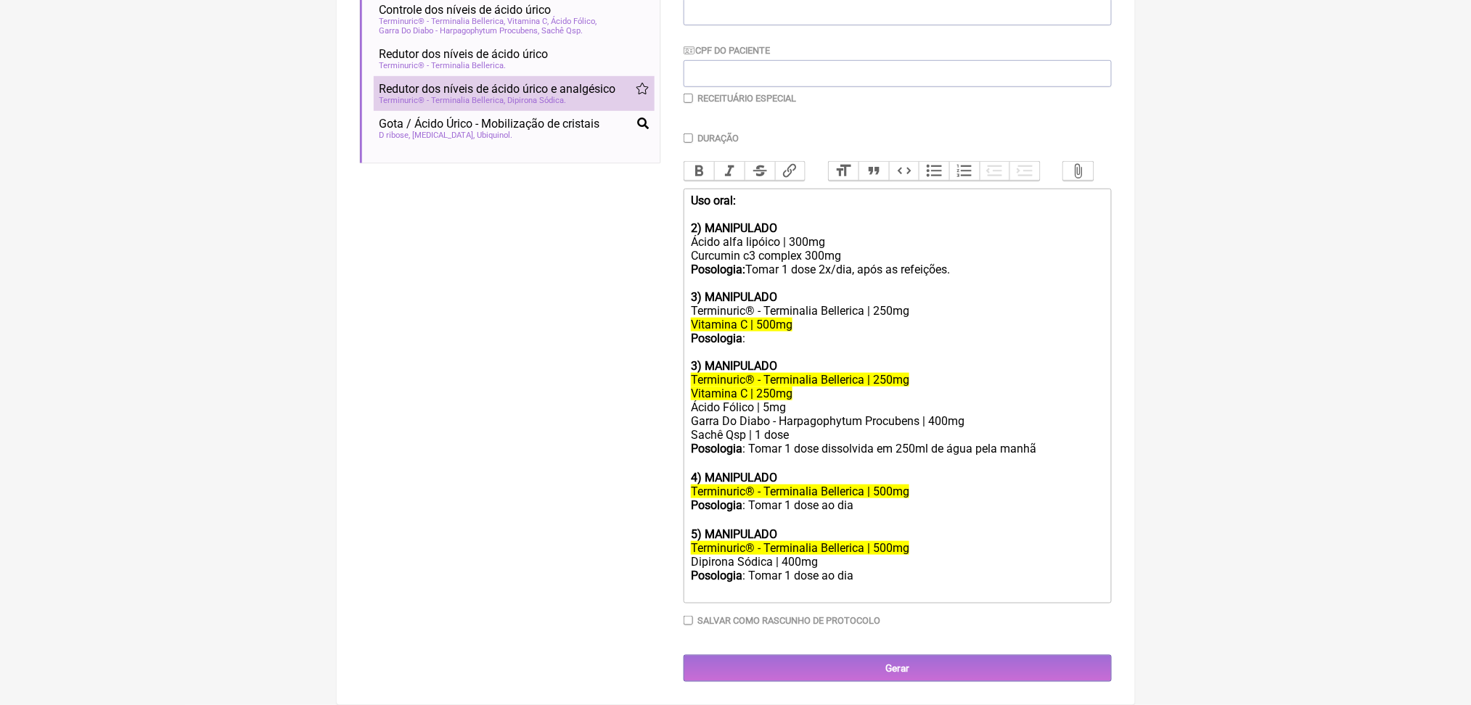
scroll to position [512, 0]
click at [805, 332] on div "Posologia :" at bounding box center [897, 346] width 412 height 28
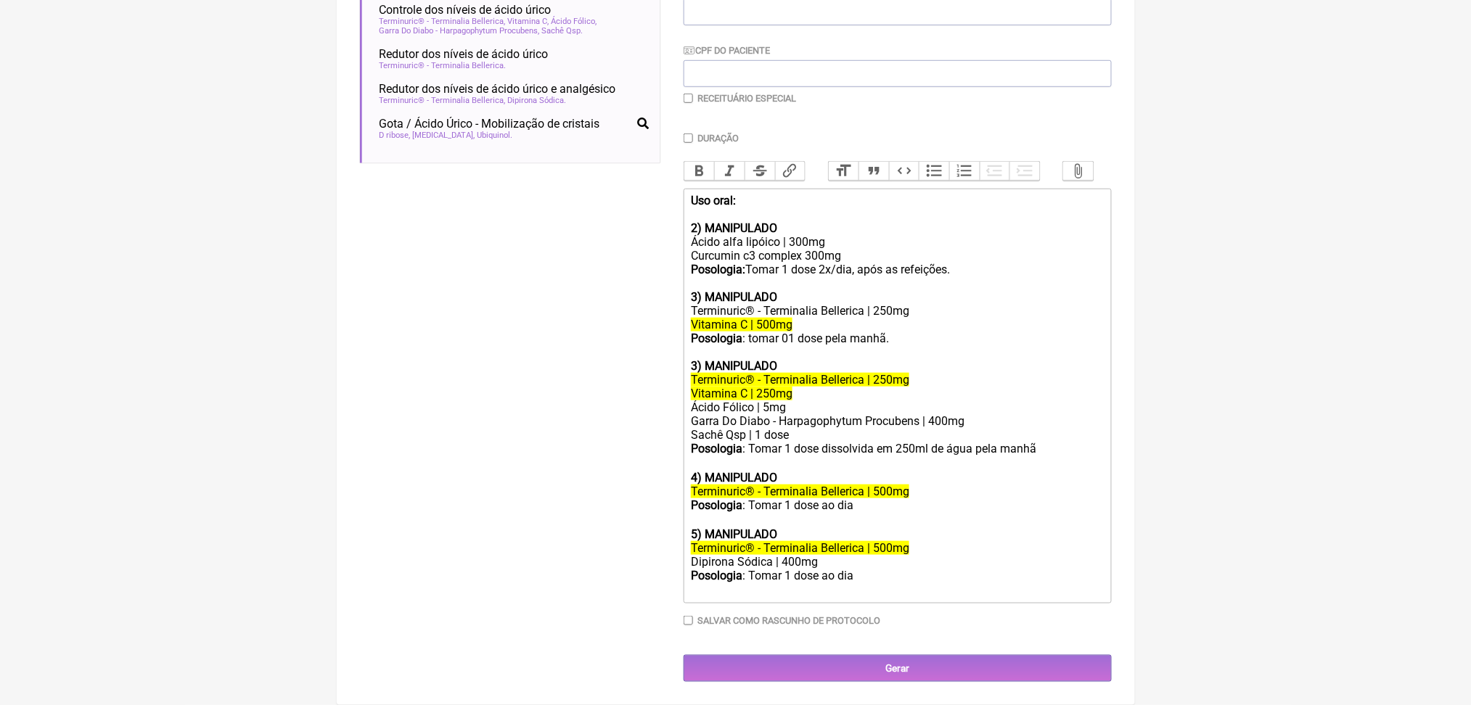
click at [823, 214] on div "Uso oral: 2) MANIPULADO Ácido alfa lipóico | 300mg Curcumin c3 complex 300mg Po…" at bounding box center [897, 235] width 412 height 83
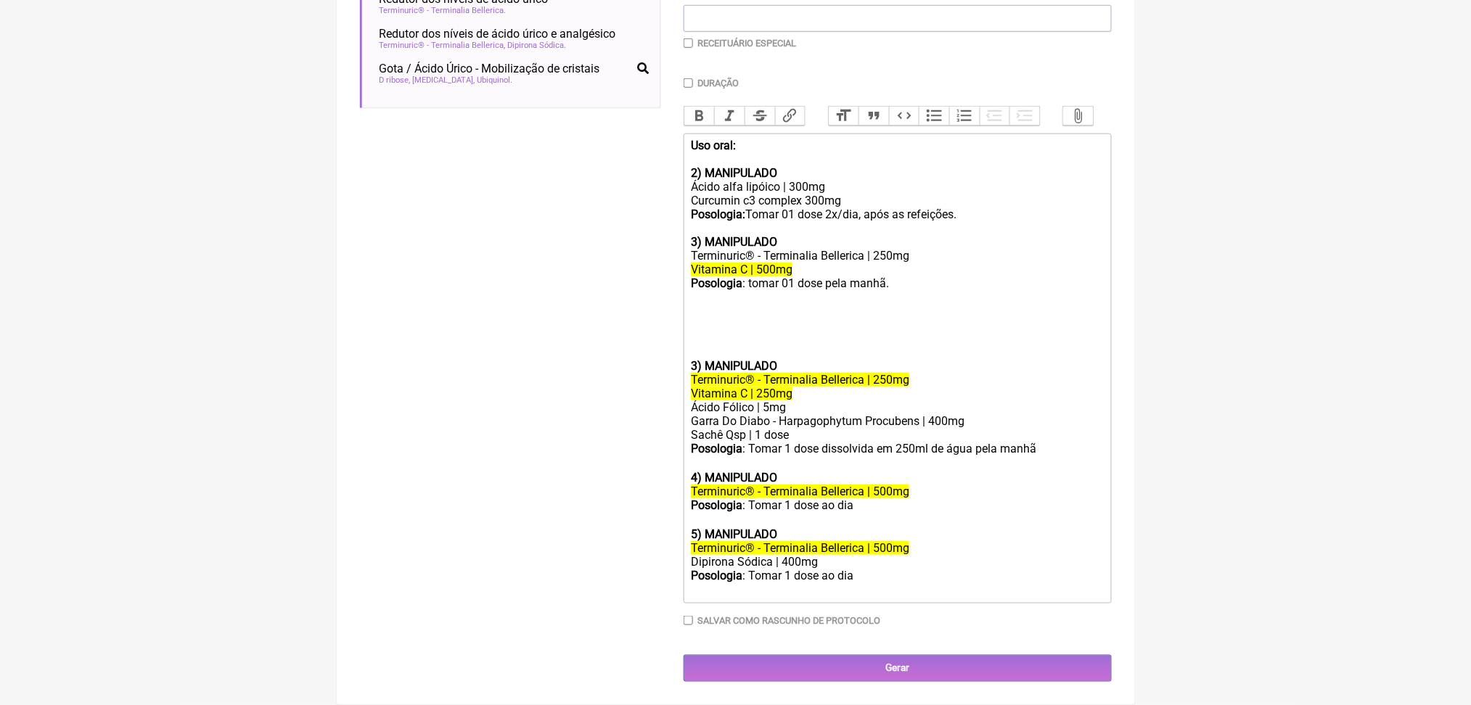
paste trix-editor "Betacaroteno | 5mg<br><br></div><div>L-Tirosina | 200mg<br><br></div><div>Metil…"
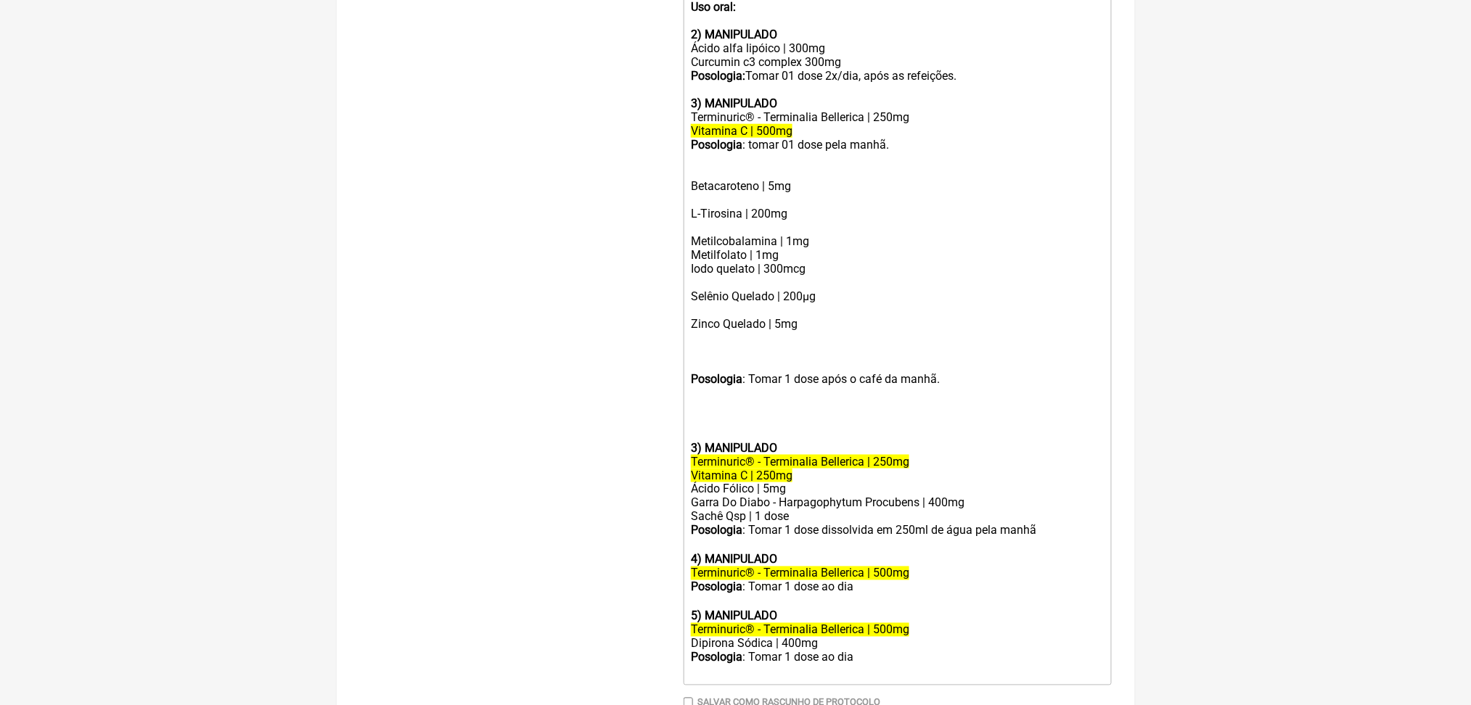
click at [717, 207] on div "Posologia : tomar 01 dose pela manhã. Betacaroteno | 5mg" at bounding box center [897, 172] width 412 height 69
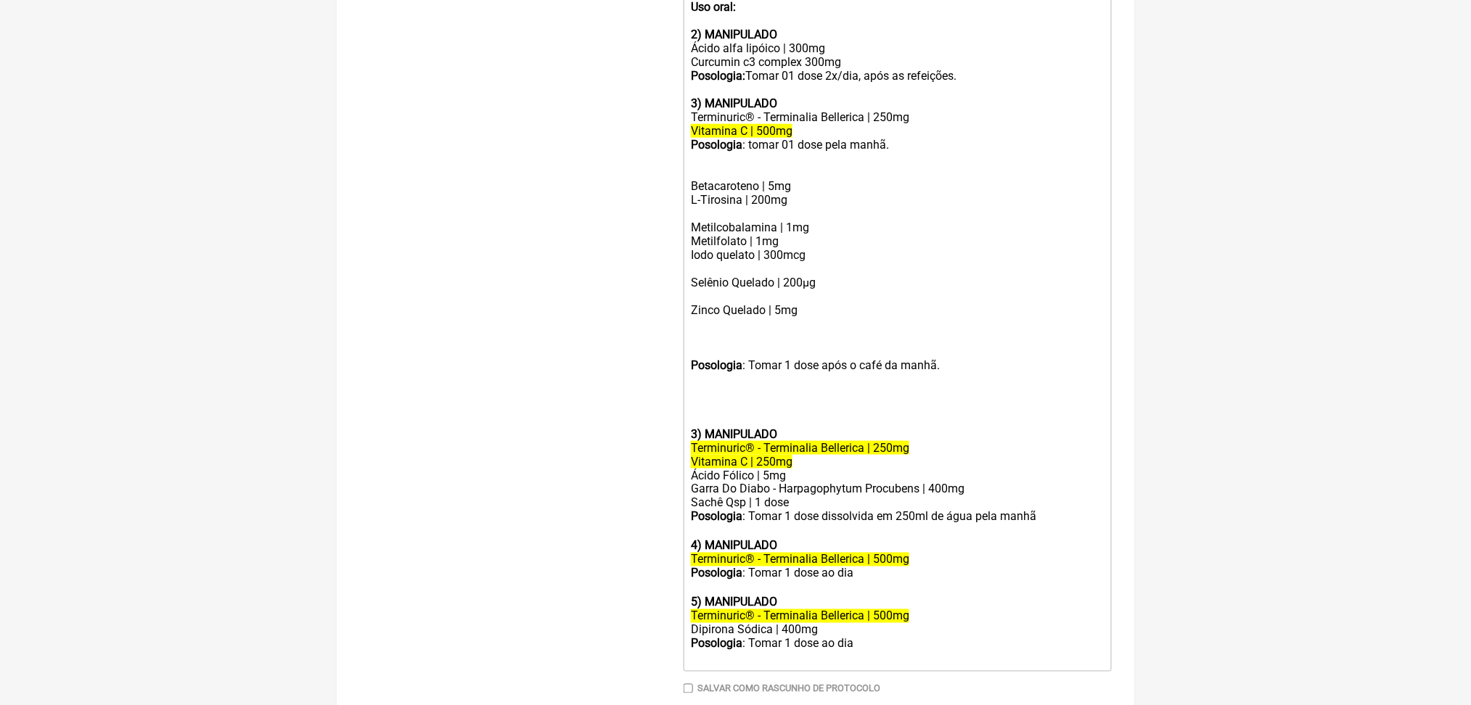
click at [716, 221] on div "L-Tirosina | 200mg" at bounding box center [897, 207] width 412 height 28
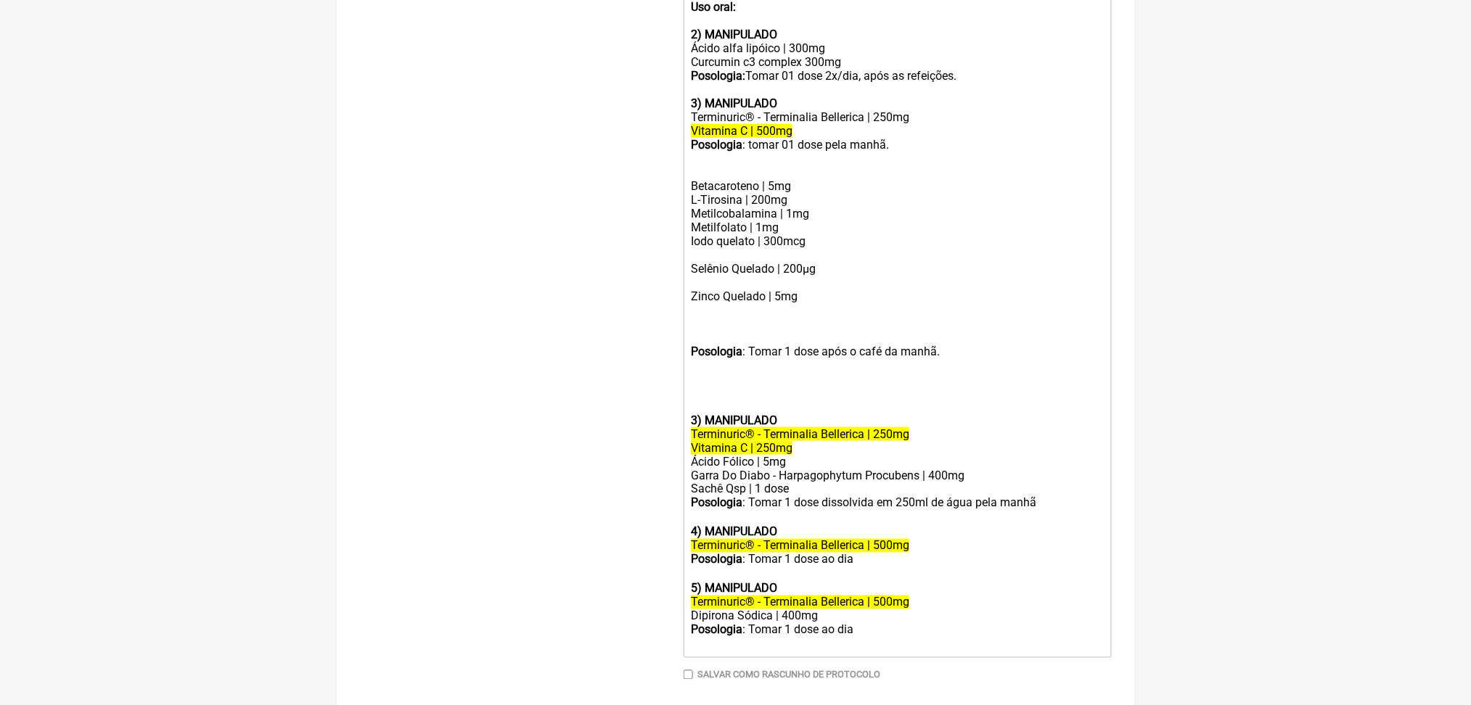
click at [726, 262] on div "Metilcobalamina | 1mg Metilfolato | 1mg Iodo quelato | 300mcg" at bounding box center [897, 234] width 412 height 55
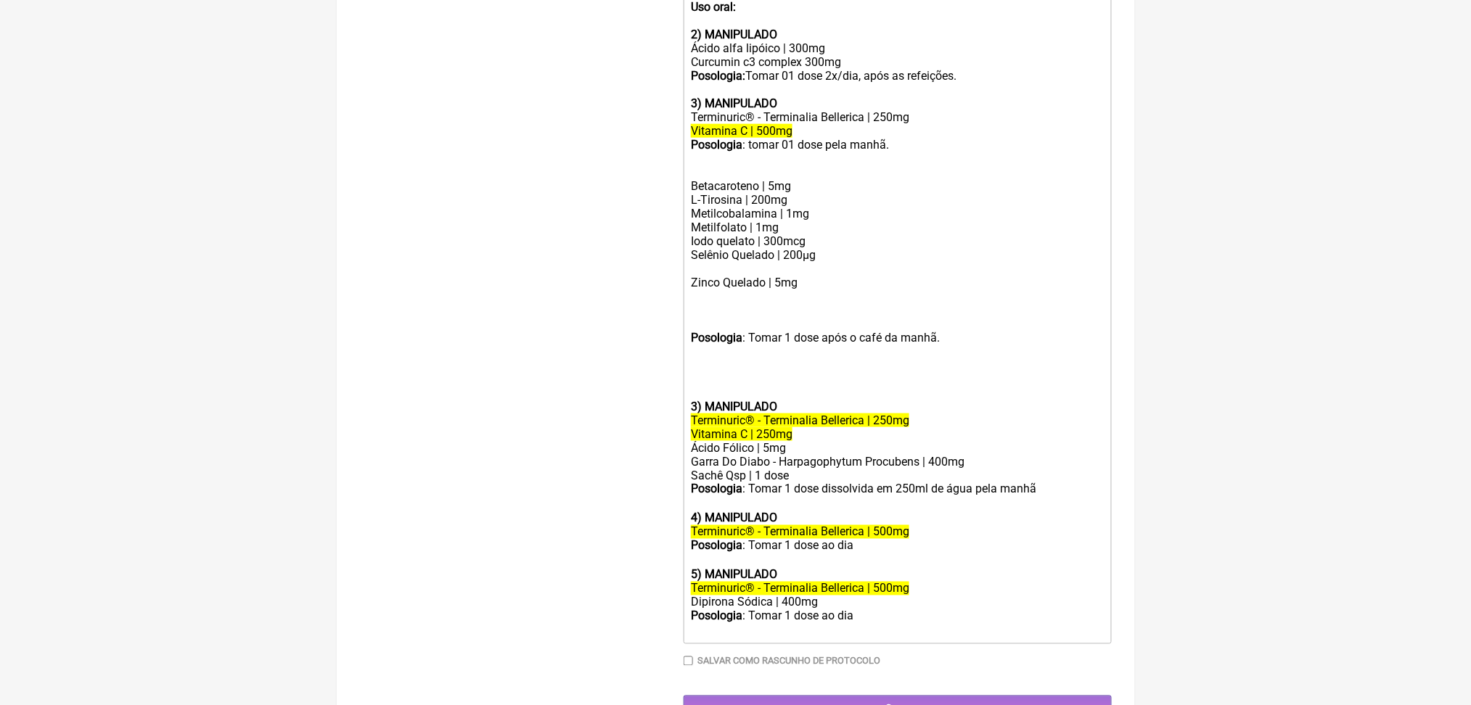
click at [717, 276] on div "Selênio Quelado | 200µg" at bounding box center [897, 262] width 412 height 28
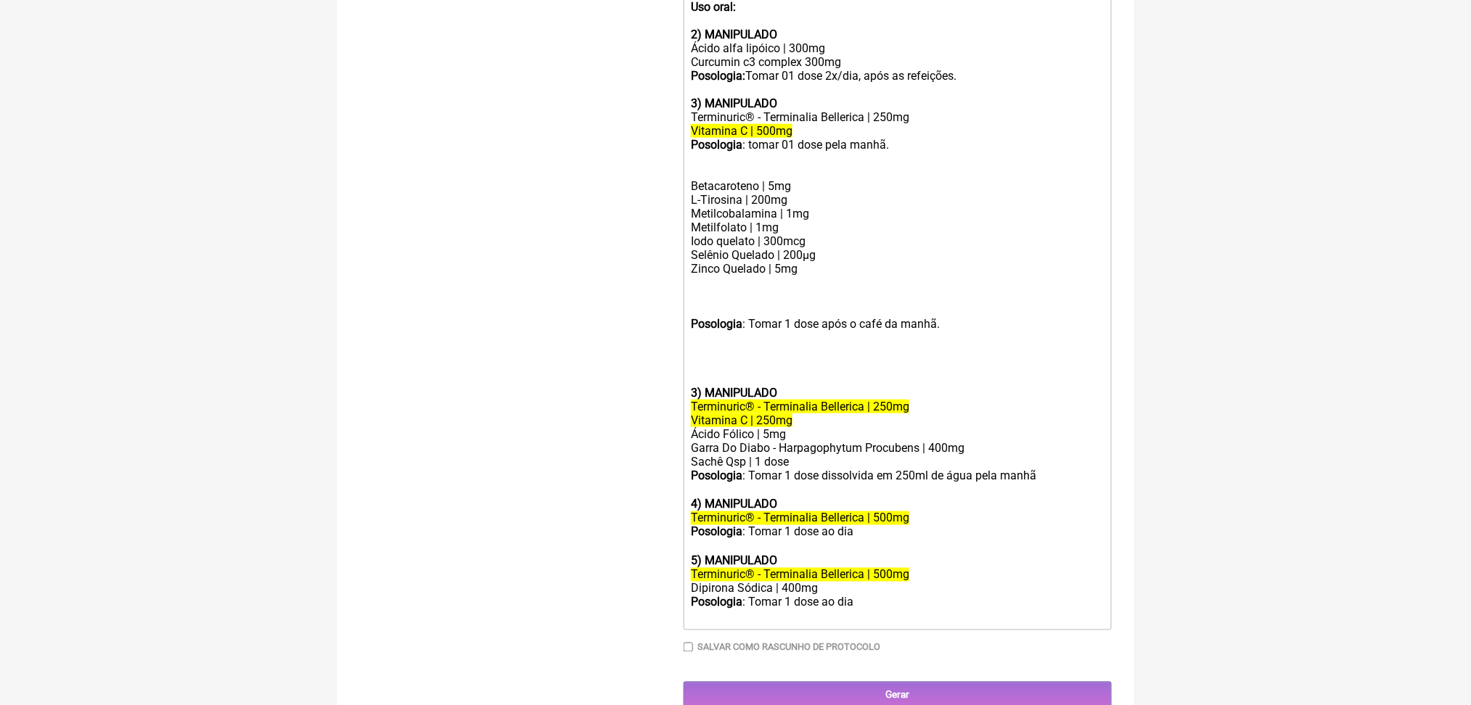
click at [729, 317] on div at bounding box center [897, 304] width 412 height 28
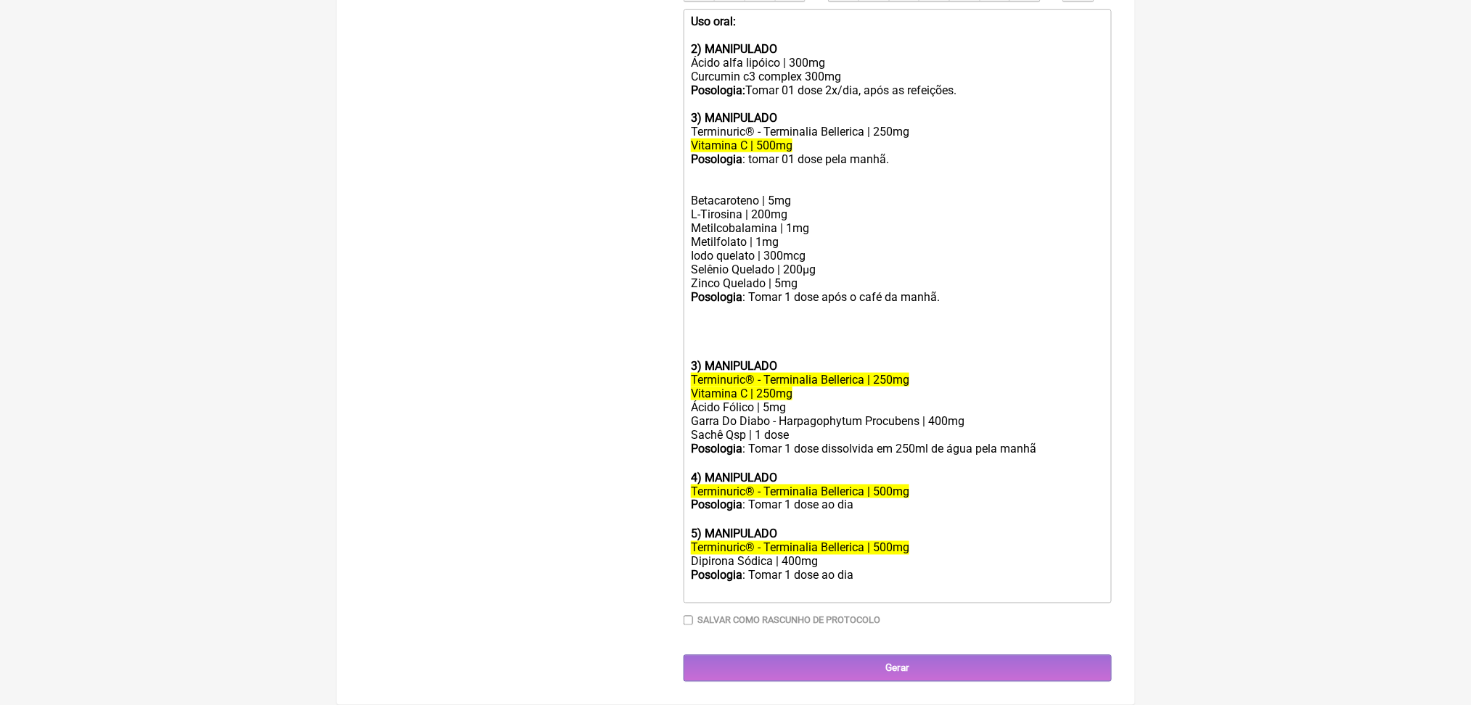
click at [774, 208] on div "Posologia : tomar 01 dose pela manhã. Betacaroteno | 5mg" at bounding box center [897, 179] width 412 height 55
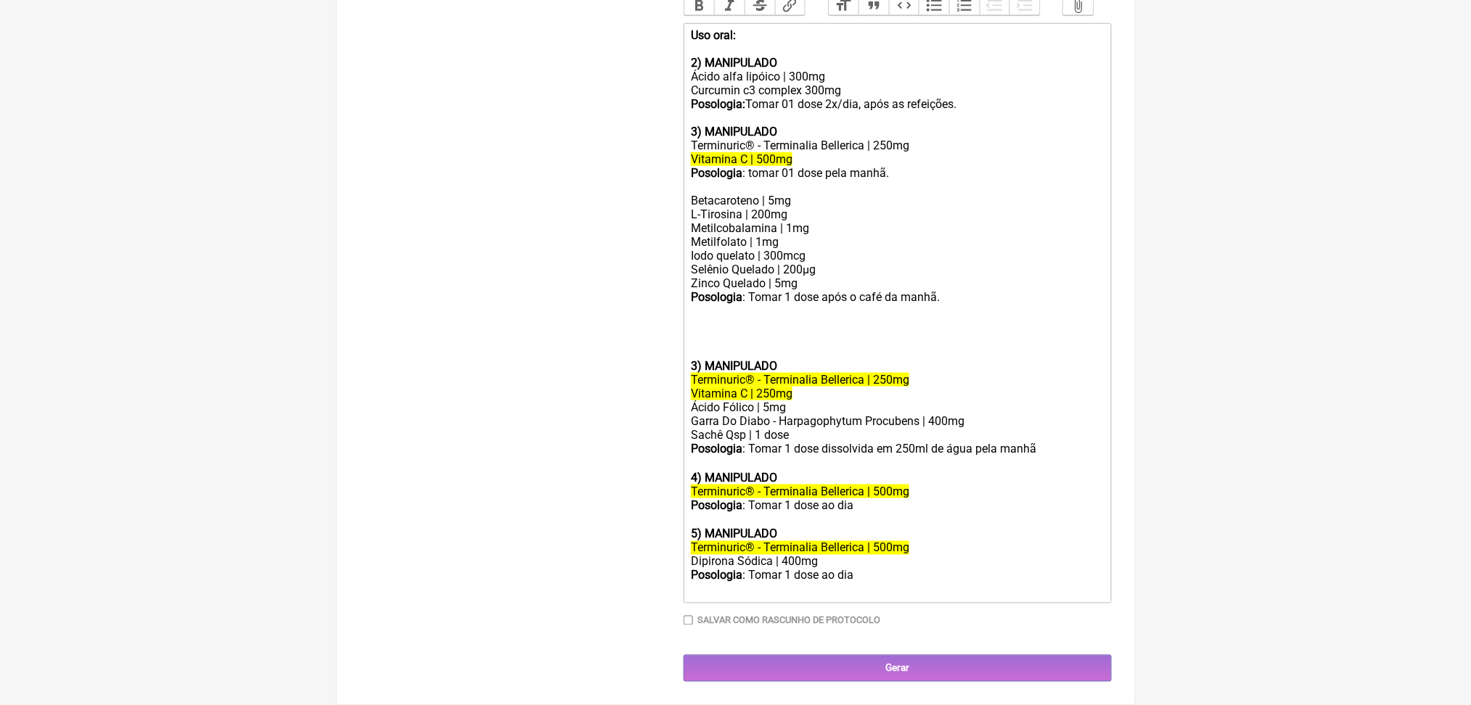
click at [783, 359] on div at bounding box center [897, 338] width 412 height 41
type trix-editor "<lor><ipsumd>Sit amet:</consec><ad><el><seddoe>7) TEMPORINCI</utlabo><et>Dolor …"
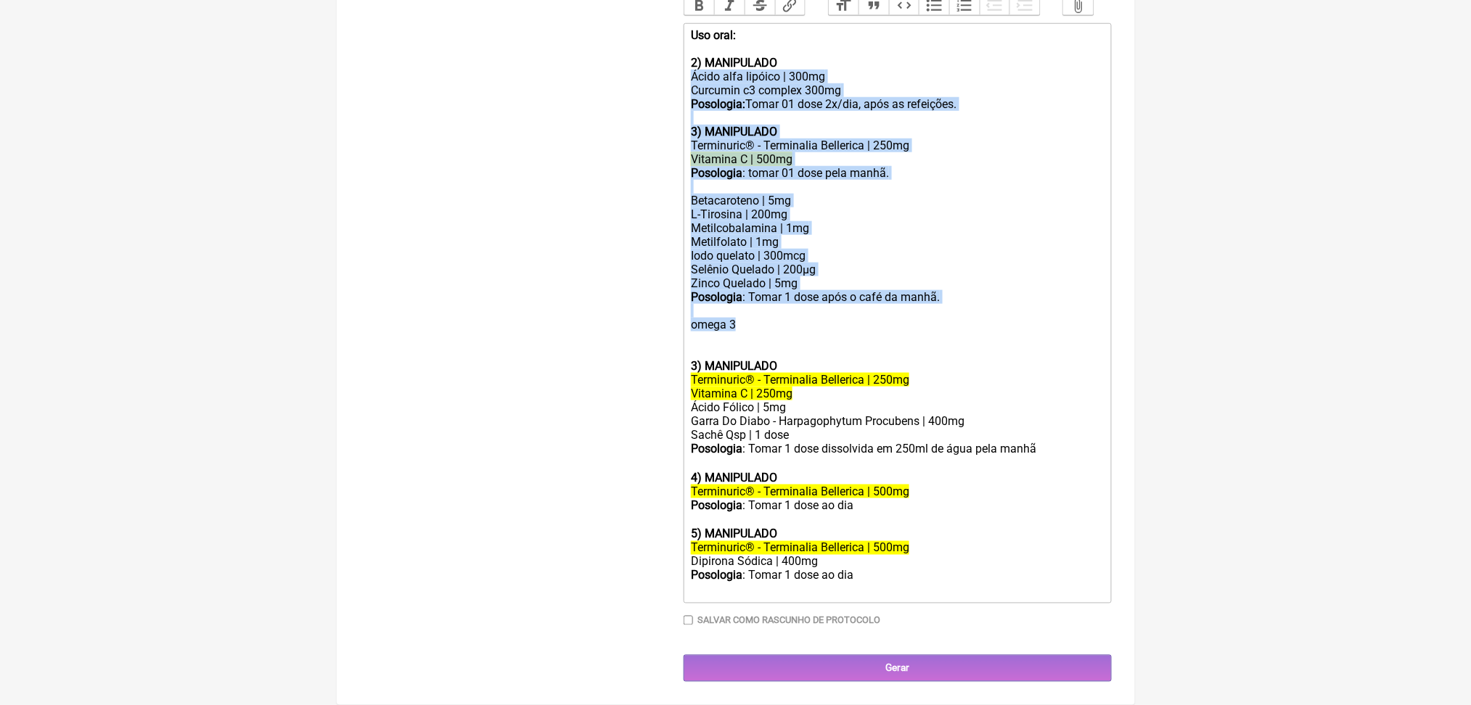
drag, startPoint x: 784, startPoint y: 504, endPoint x: 694, endPoint y: 174, distance: 341.6
click at [694, 174] on trix-editor "Uso oral: 2) MANIPULADO Ácido alfa lipóico | 300mg Curcumin c3 complex 300mg Po…" at bounding box center [898, 313] width 428 height 581
copy trix-editor "Ácido alfa lipóico | 300mg Curcumin c3 complex 300mg Posologia: Tomar 01 dose 2…"
click at [788, 208] on div "Posologia : tomar 01 dose pela manhã. Betacaroteno | 5mg" at bounding box center [897, 186] width 412 height 41
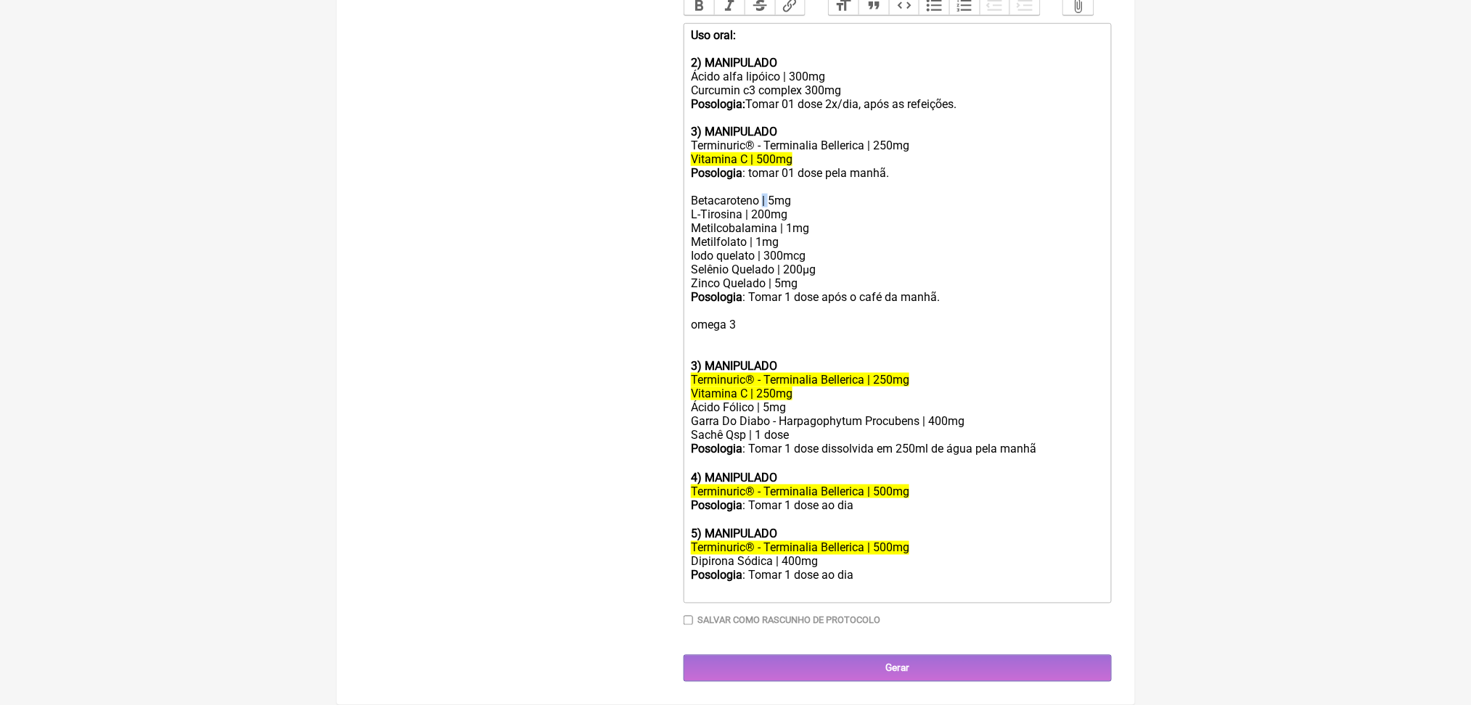
click at [788, 208] on div "Posologia : tomar 01 dose pela manhã. Betacaroteno | 5mg" at bounding box center [897, 186] width 412 height 41
copy div "|"
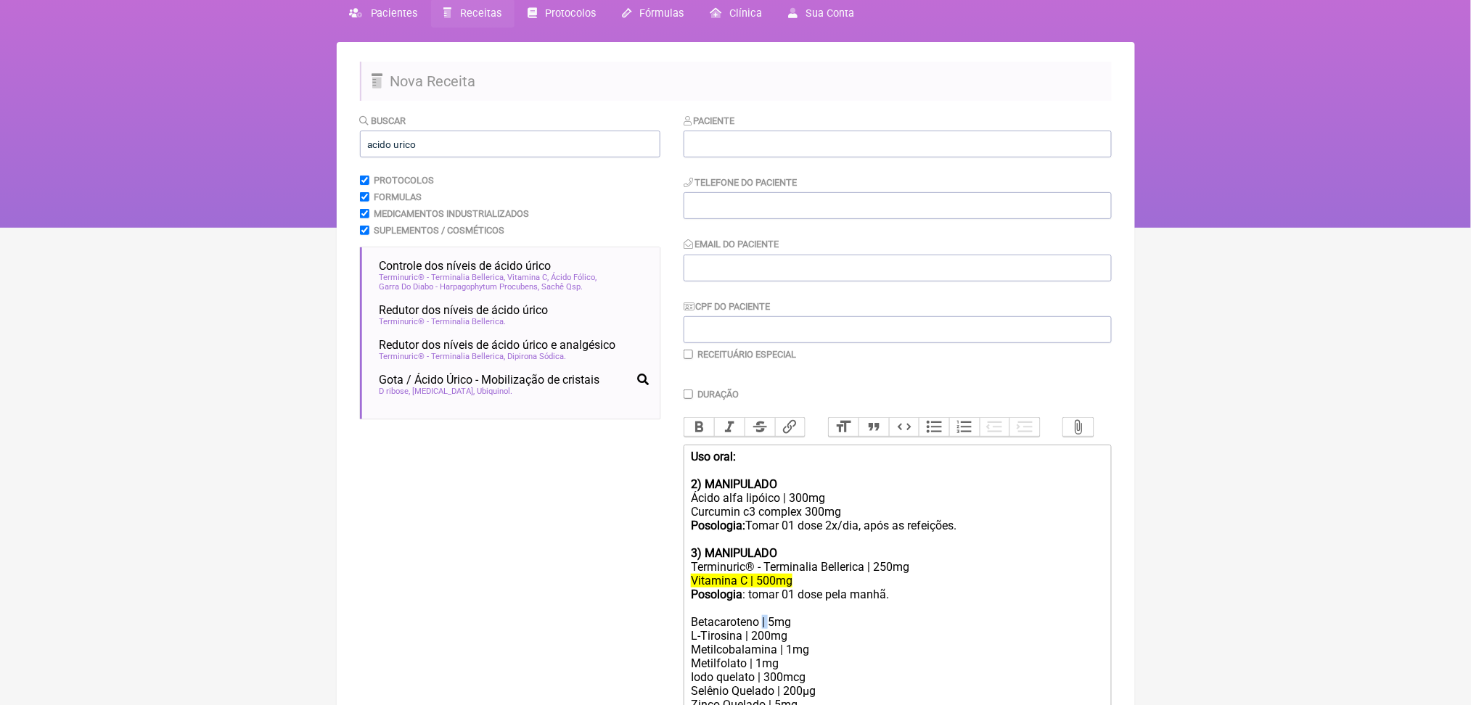
scroll to position [54, 0]
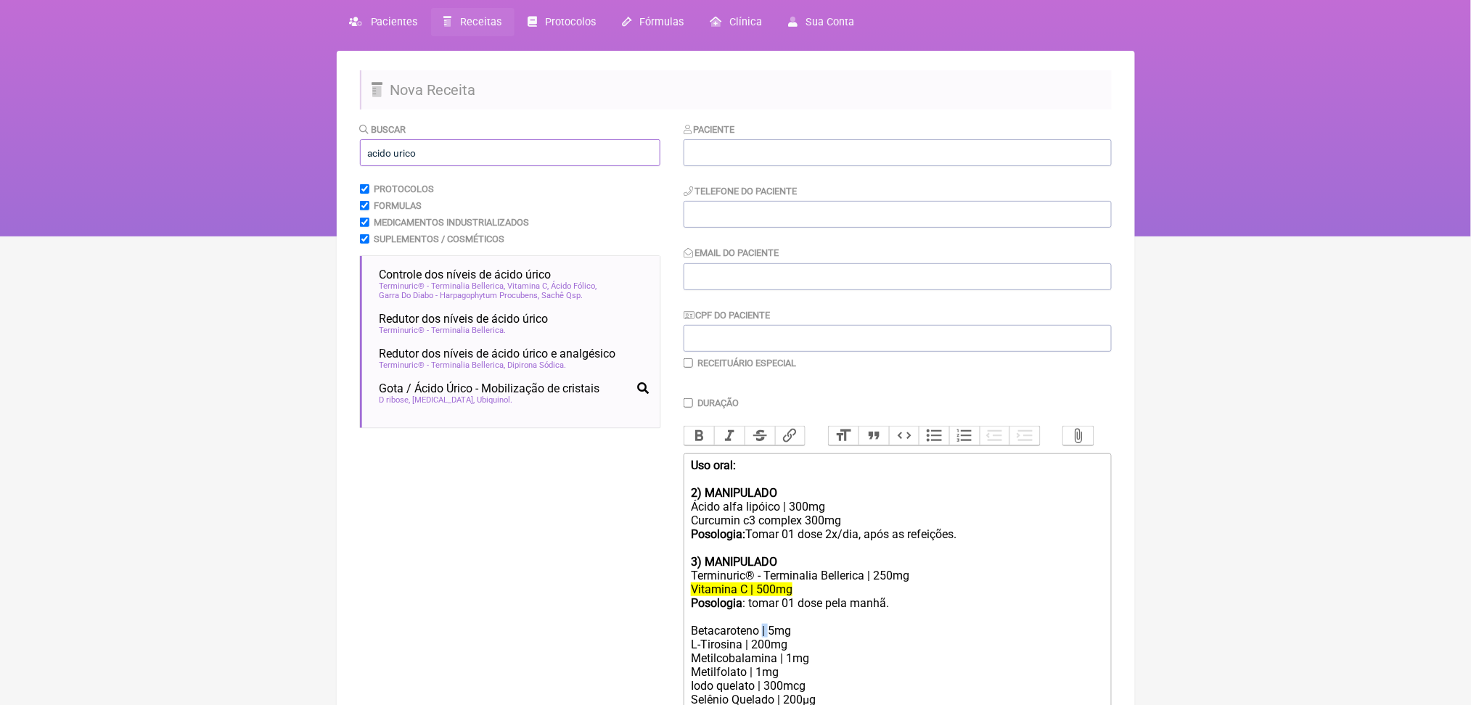
click at [528, 166] on input "acido urico" at bounding box center [510, 152] width 300 height 27
type input "a"
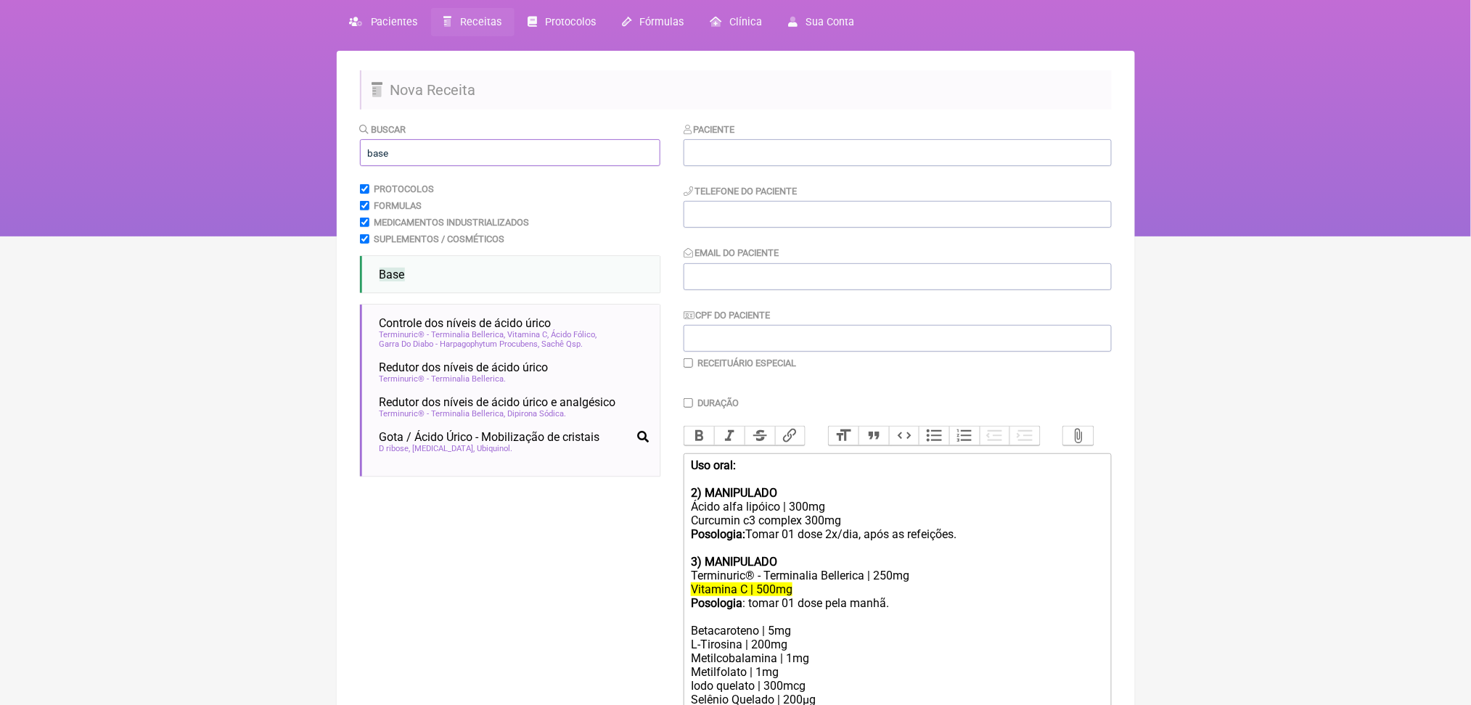
type input "base"
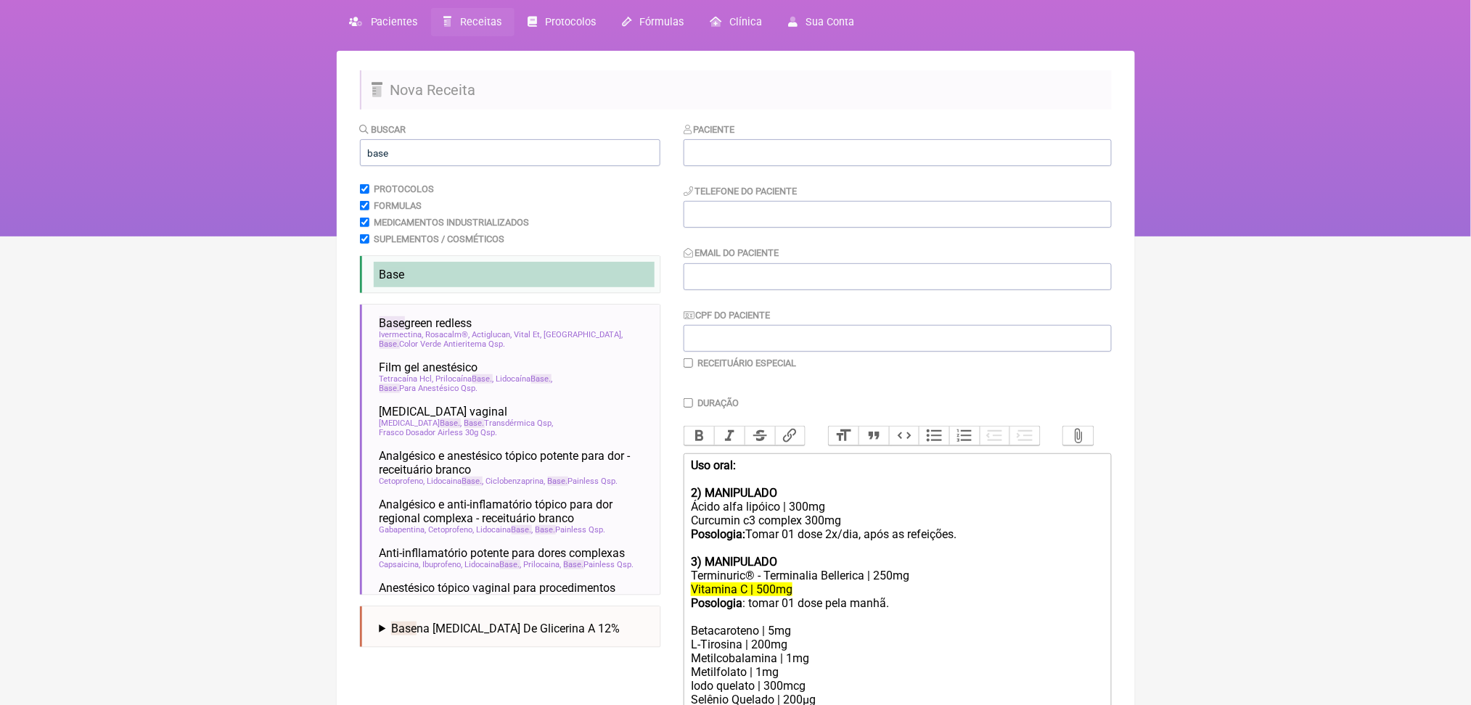
click at [393, 282] on span "Base" at bounding box center [392, 275] width 25 height 14
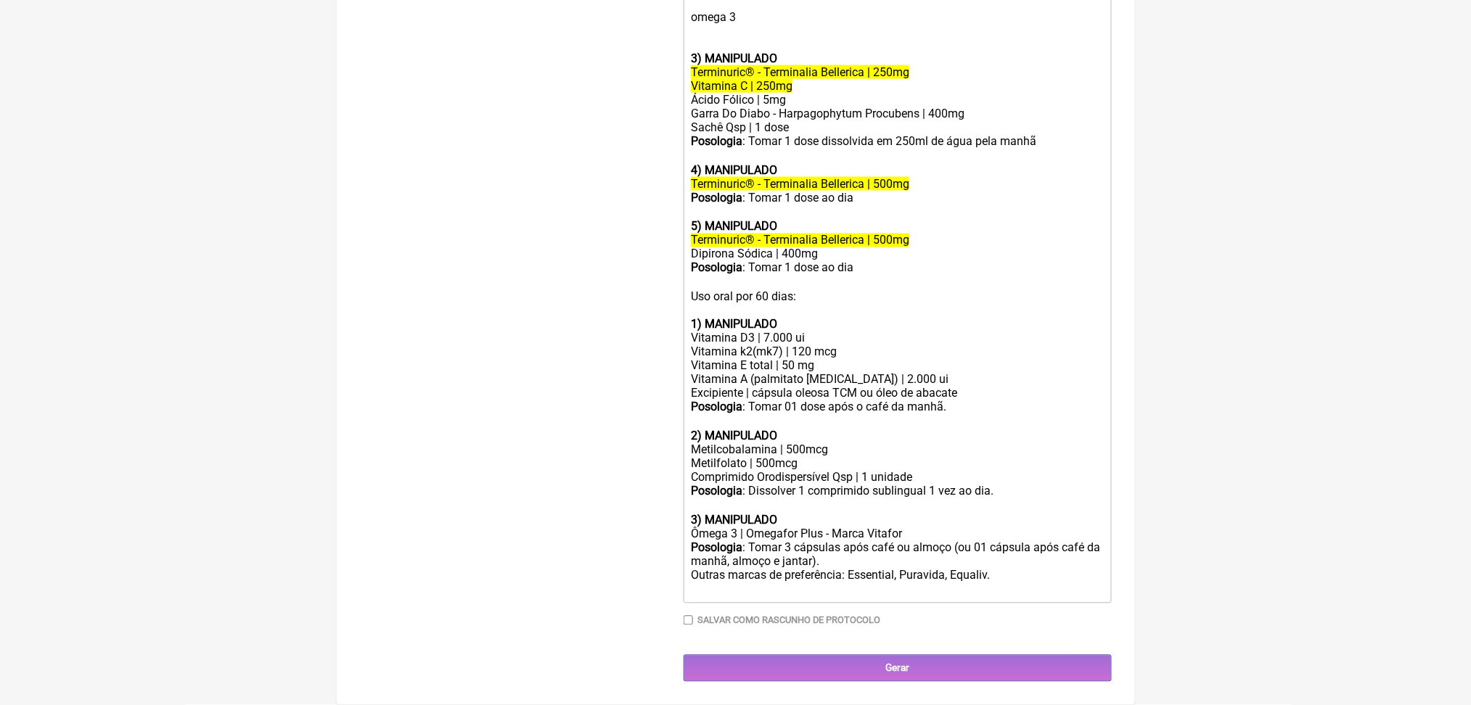
scroll to position [1224, 0]
click at [794, 359] on div "Vitamina E total | 50 mg" at bounding box center [897, 366] width 412 height 14
copy div "Vitamina E total | 50 mg"
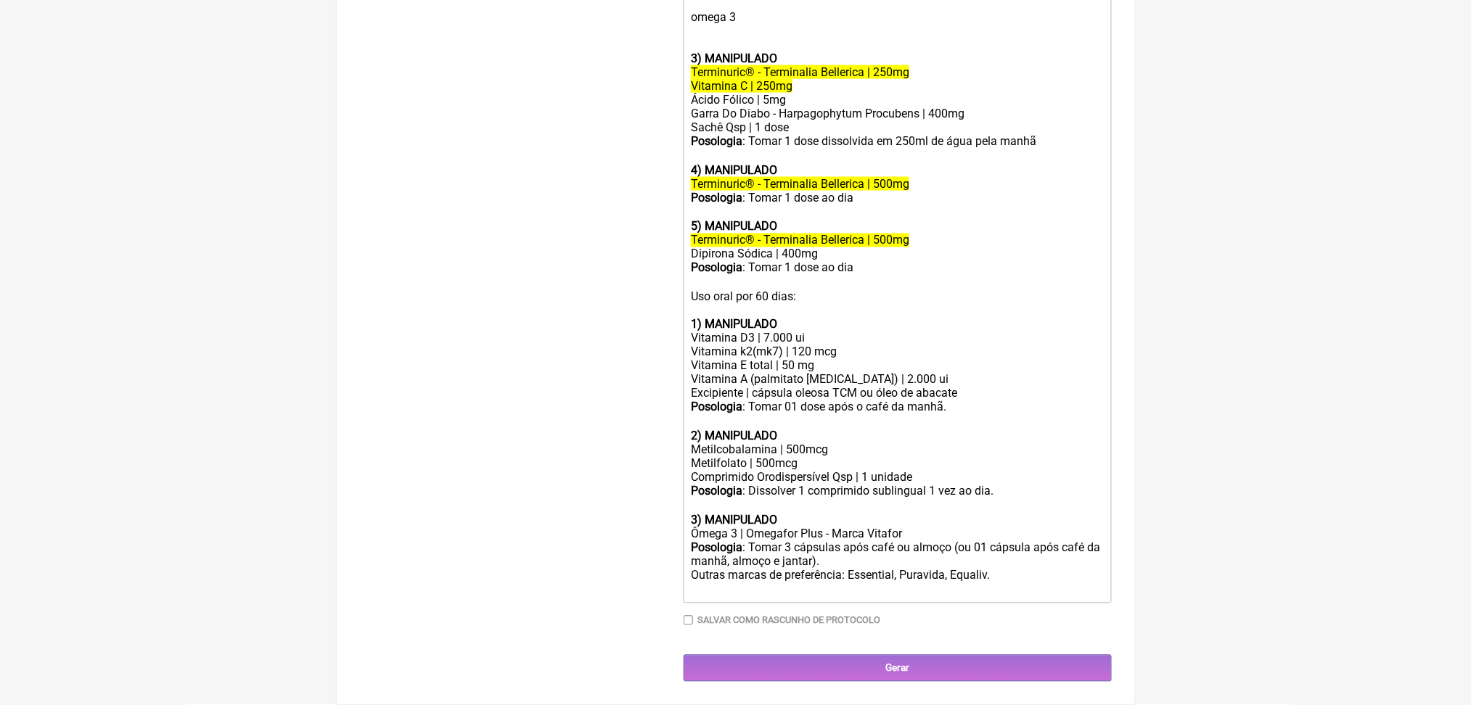
click at [783, 373] on div "Vitamina A (palmitato [MEDICAL_DATA]) | 2.000 ui Excipiente | cápsula oleosa TC…" at bounding box center [897, 387] width 412 height 28
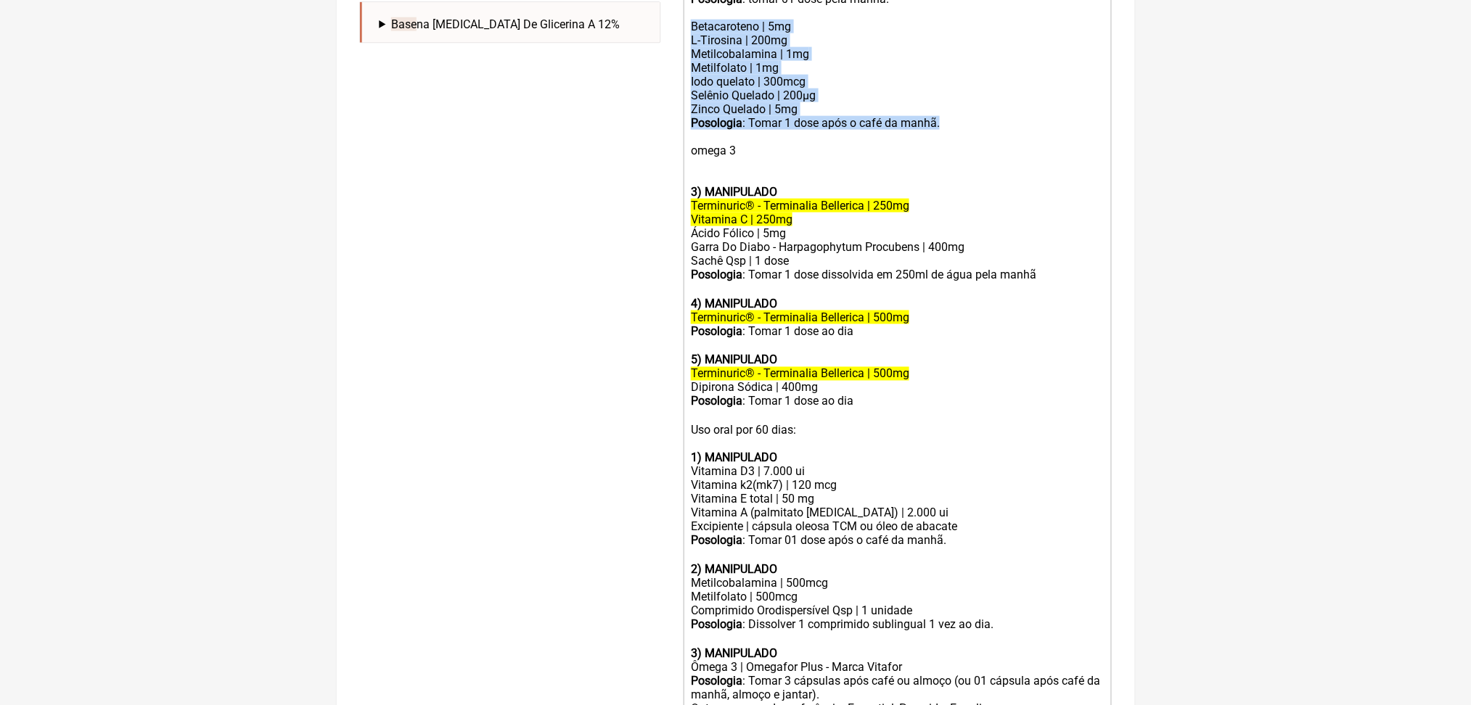
drag, startPoint x: 703, startPoint y: 195, endPoint x: 1024, endPoint y: 316, distance: 342.9
click at [1024, 316] on trix-editor "Uso oral: 2) MANIPULADO Ácido alfa lipóico | 300mg Curcumin c3 complex 300mg Po…" at bounding box center [898, 293] width 428 height 888
copy trix-editor "Betacaroteno | 5mg L-Tirosina | 200mg Metilcobalamina | 1mg Metilfolato | 1mg I…"
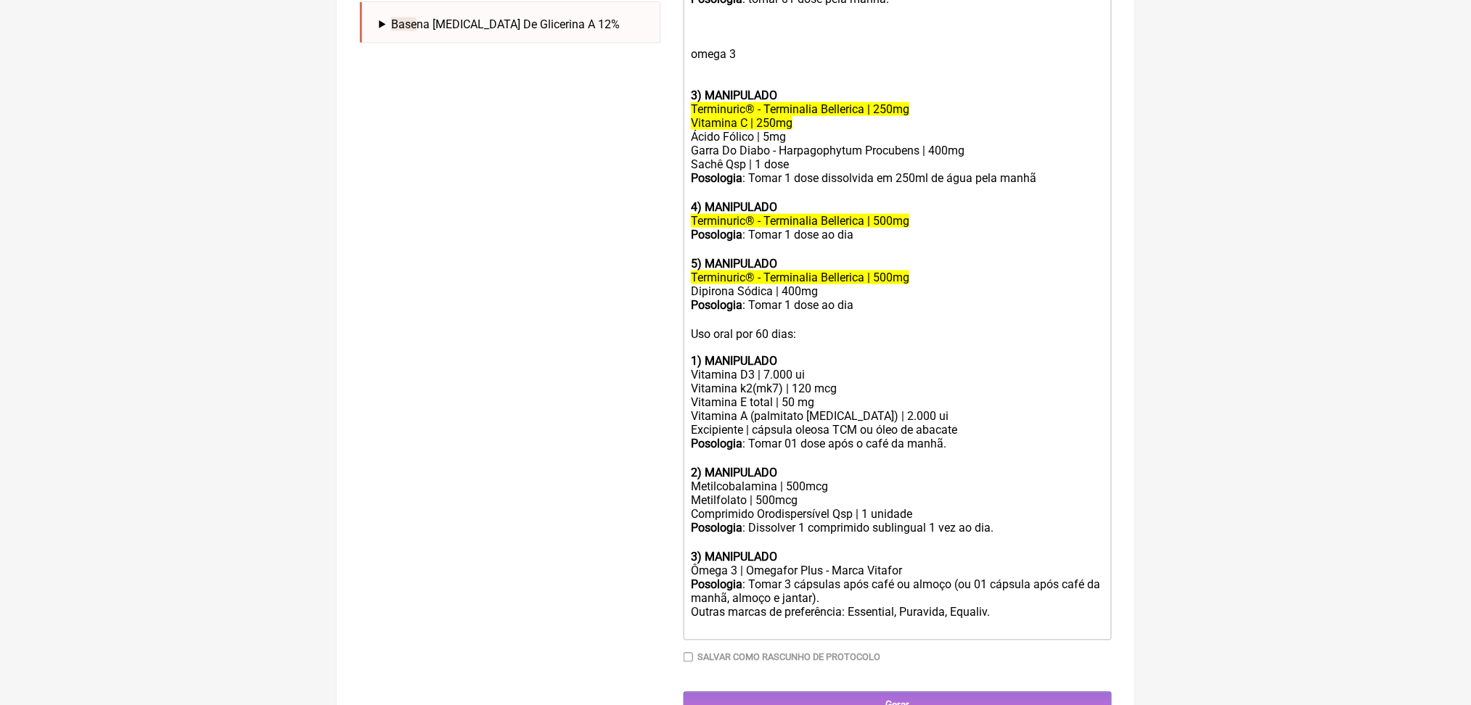
click at [793, 89] on div "omega 3" at bounding box center [897, 67] width 412 height 41
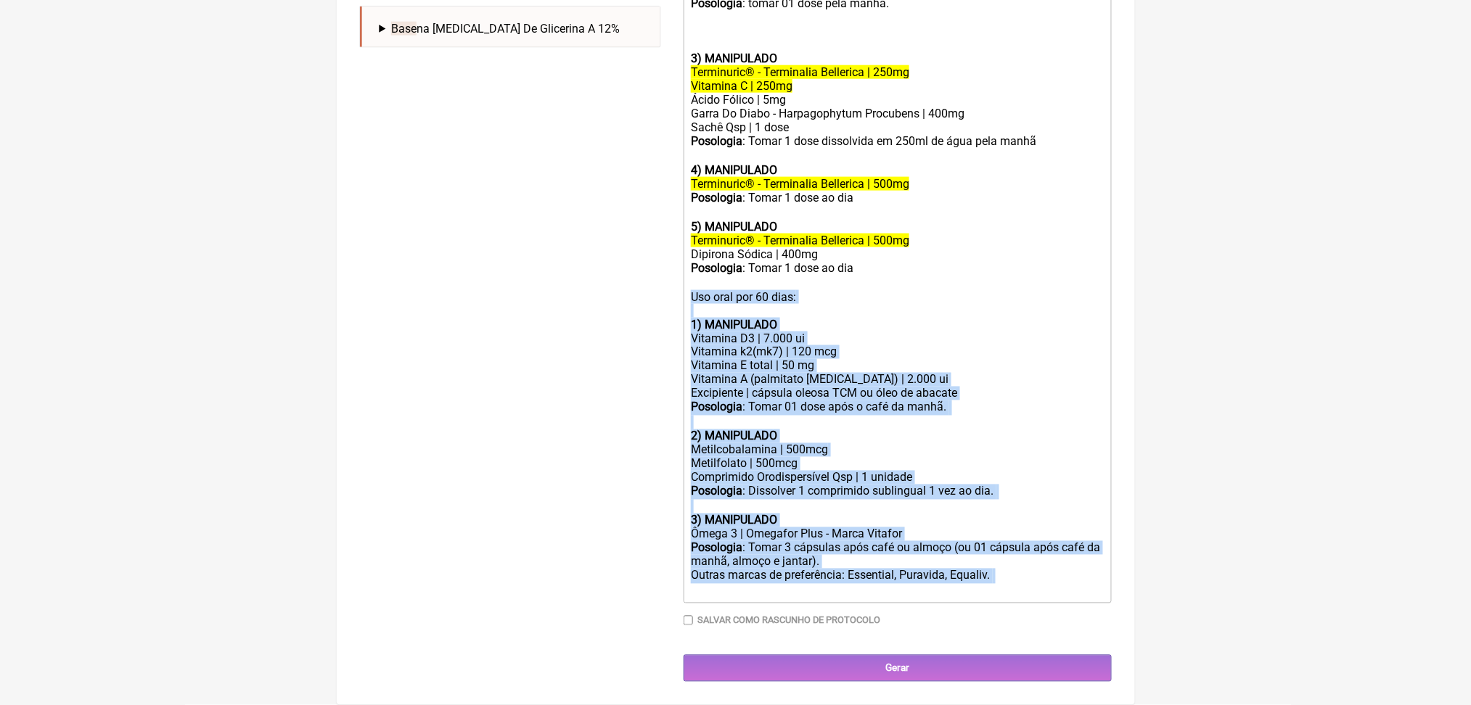
scroll to position [1047, 0]
drag, startPoint x: 697, startPoint y: 555, endPoint x: 968, endPoint y: 659, distance: 290.6
click at [968, 659] on div "Paciente Telefone do Paciente Email do Paciente CPF do Paciente Receituário Esp…" at bounding box center [898, 102] width 428 height 1161
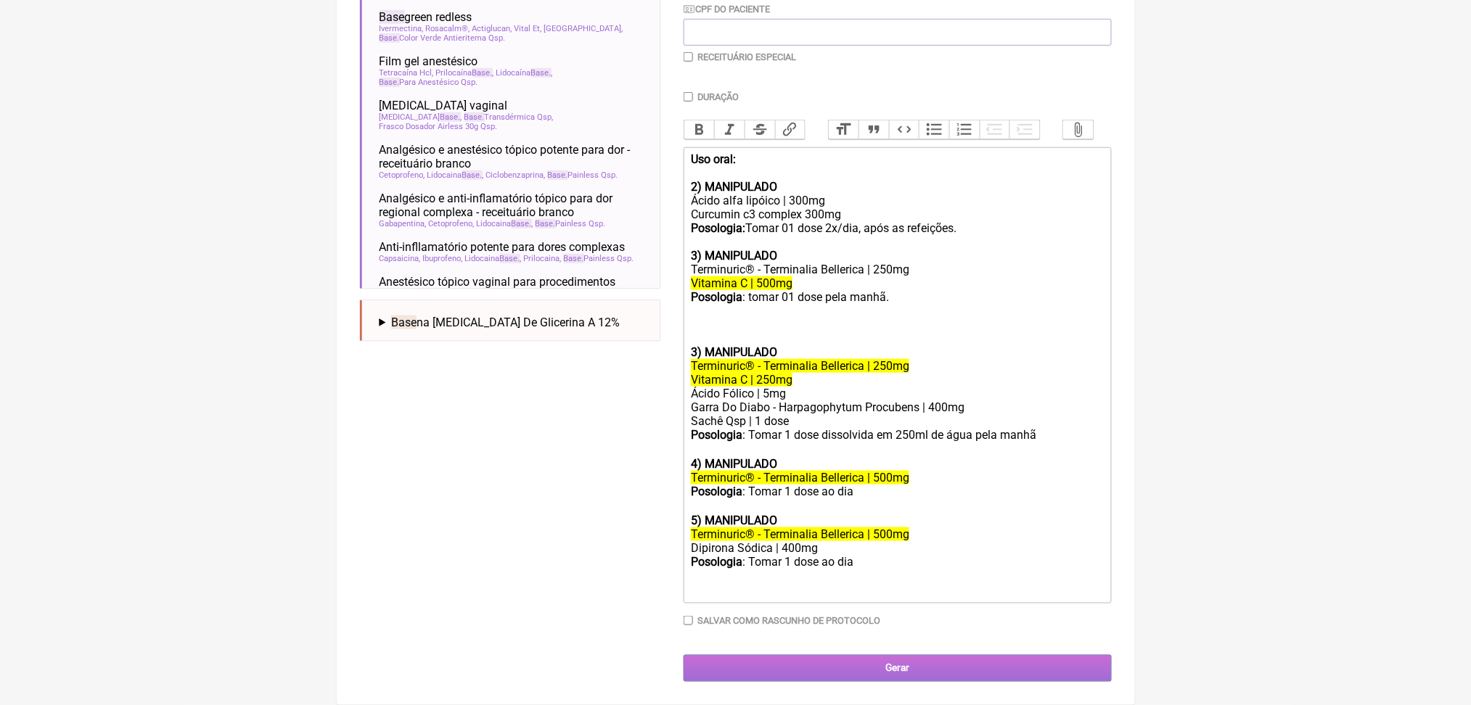
scroll to position [576, 0]
click at [1015, 428] on div "Posologia : Tomar 1 dose dissolvida em 250ml de água pela manhã ㅤ" at bounding box center [897, 442] width 412 height 29
click at [769, 332] on div at bounding box center [897, 339] width 412 height 14
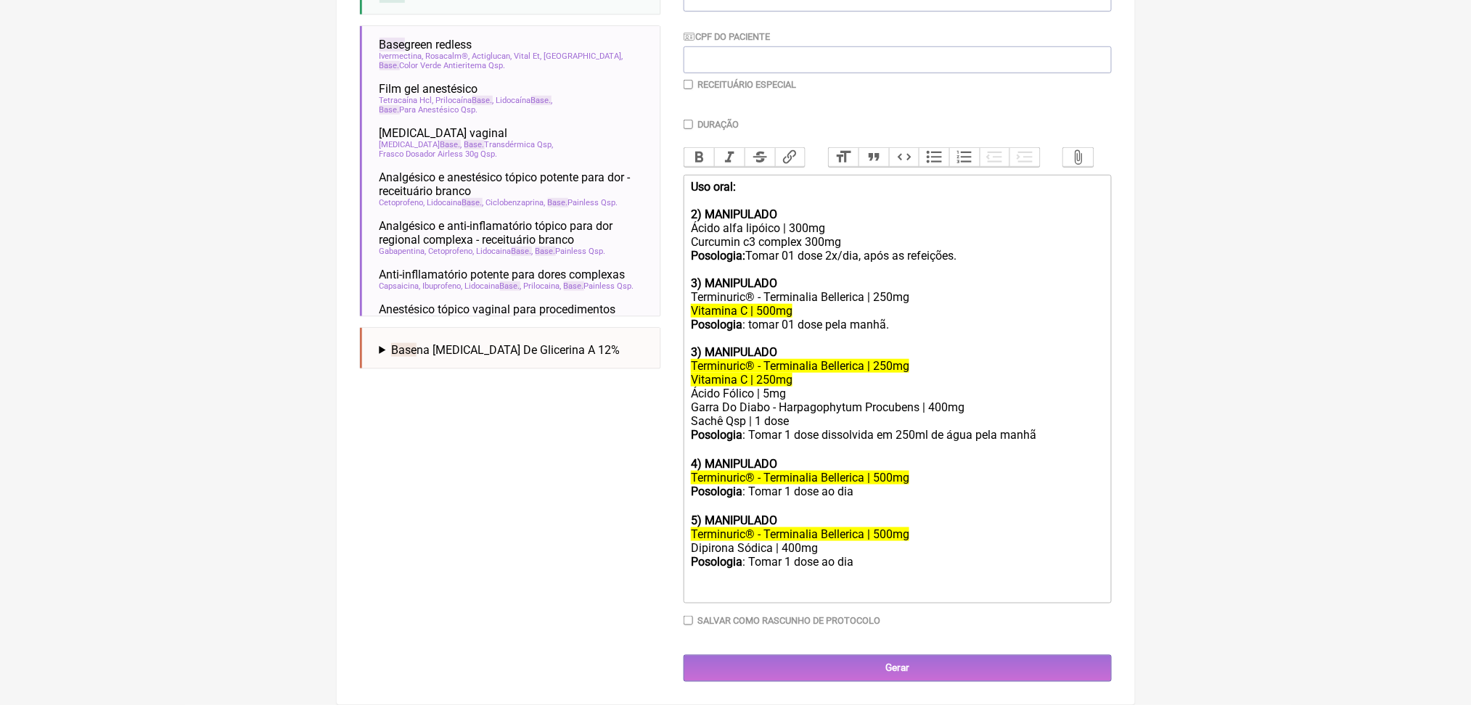
click at [594, 401] on div "Buscar base Protocolos Formulas Medicamentos Industrializados Suplementos / Cos…" at bounding box center [510, 262] width 300 height 839
click at [849, 304] on div "Vitamina C | 500mg" at bounding box center [897, 311] width 412 height 14
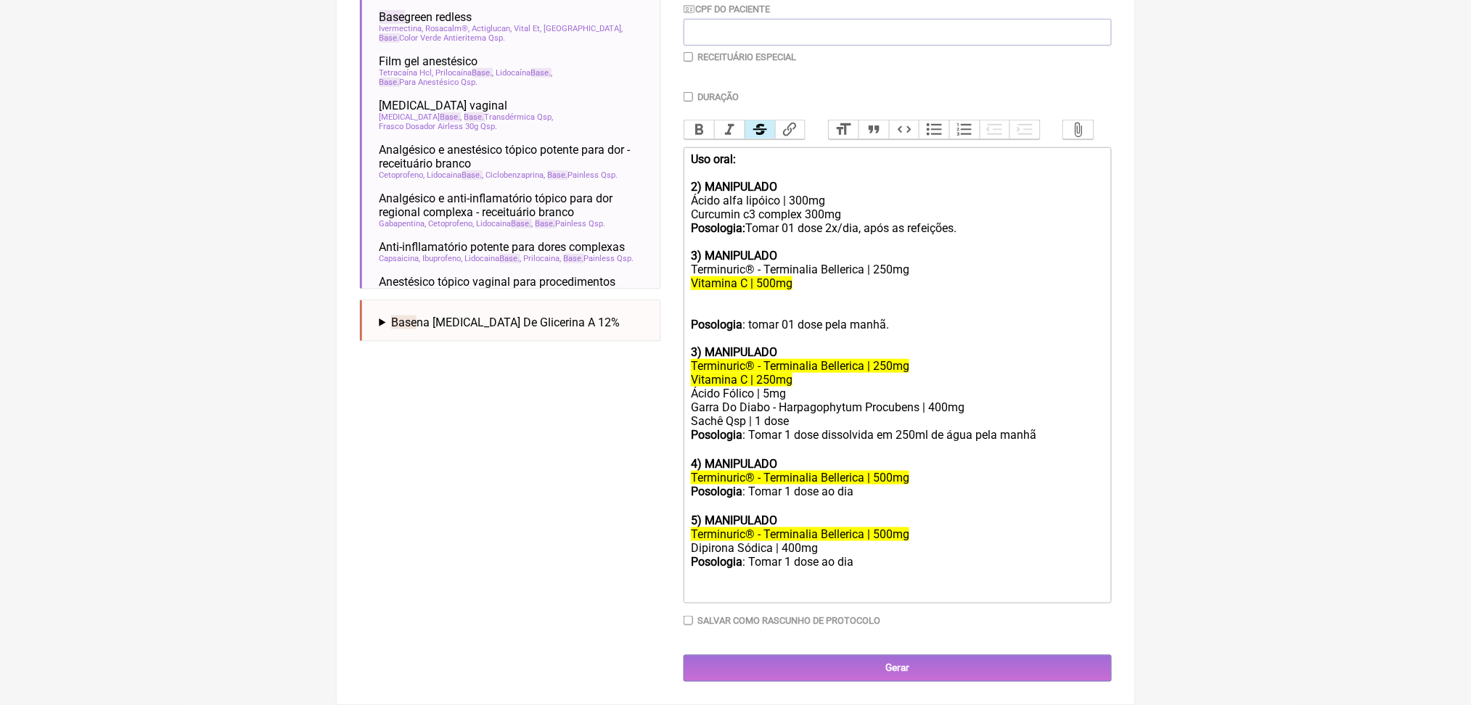
paste trix-editor "ol><li><strong><br>Quercetina</strong> – 250 mg <em>(opcional: antioxidante + u…"
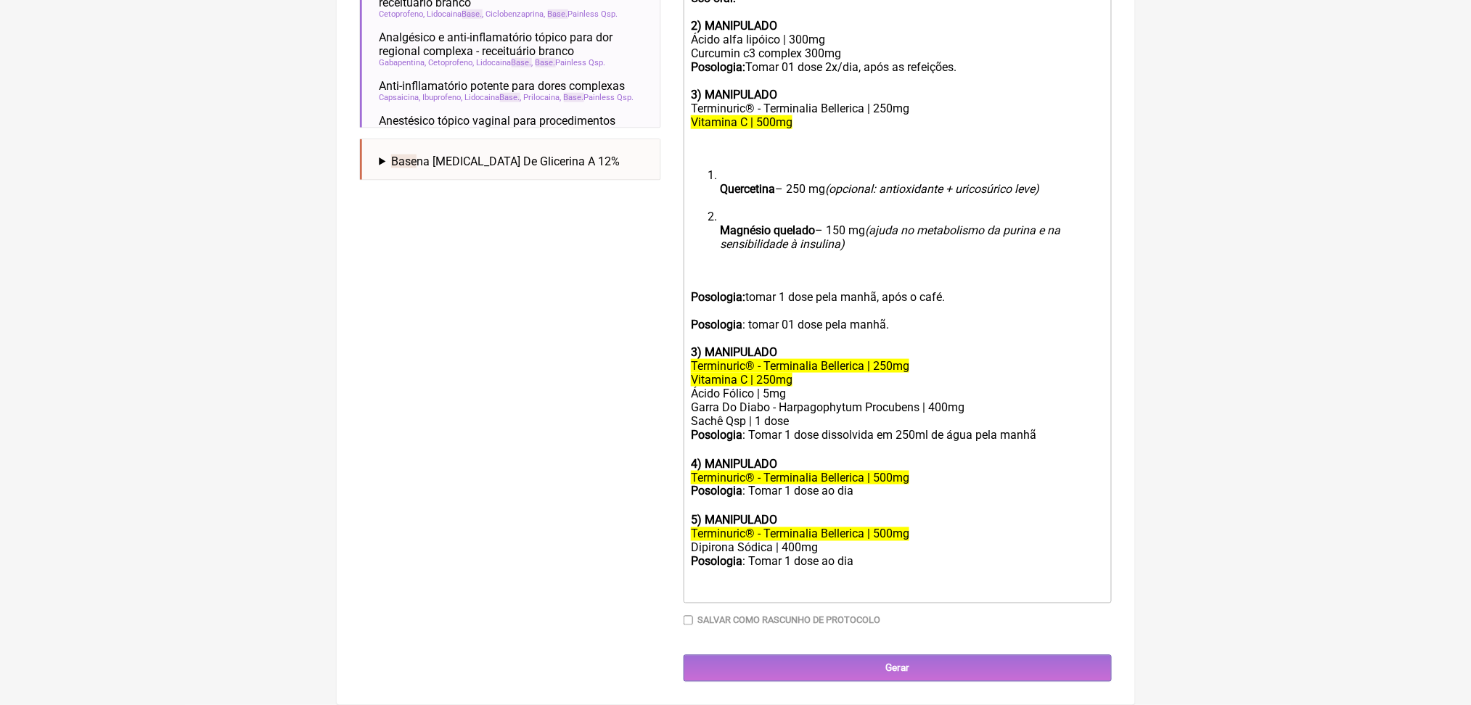
click at [730, 196] on strong "Quercetina" at bounding box center [747, 189] width 55 height 14
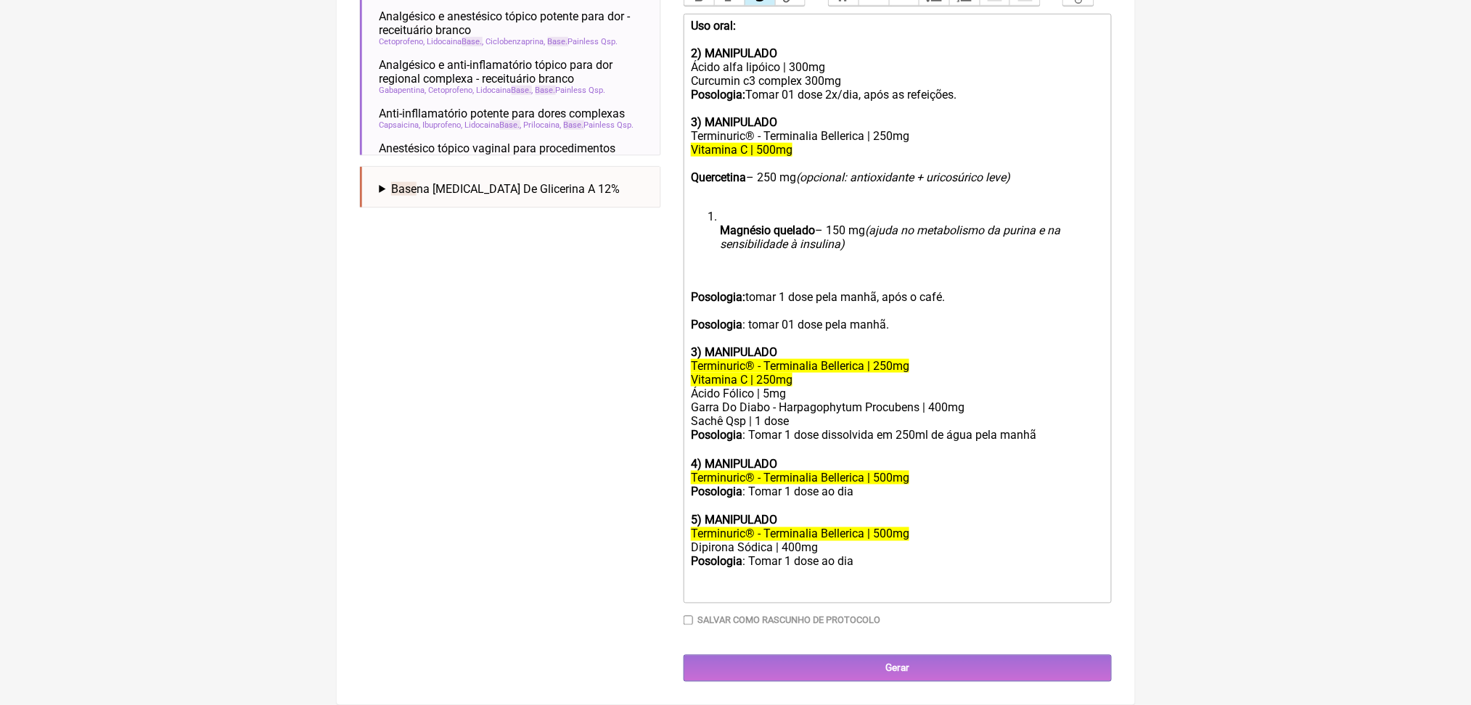
click at [730, 237] on strong "Magnésio quelado" at bounding box center [767, 231] width 95 height 14
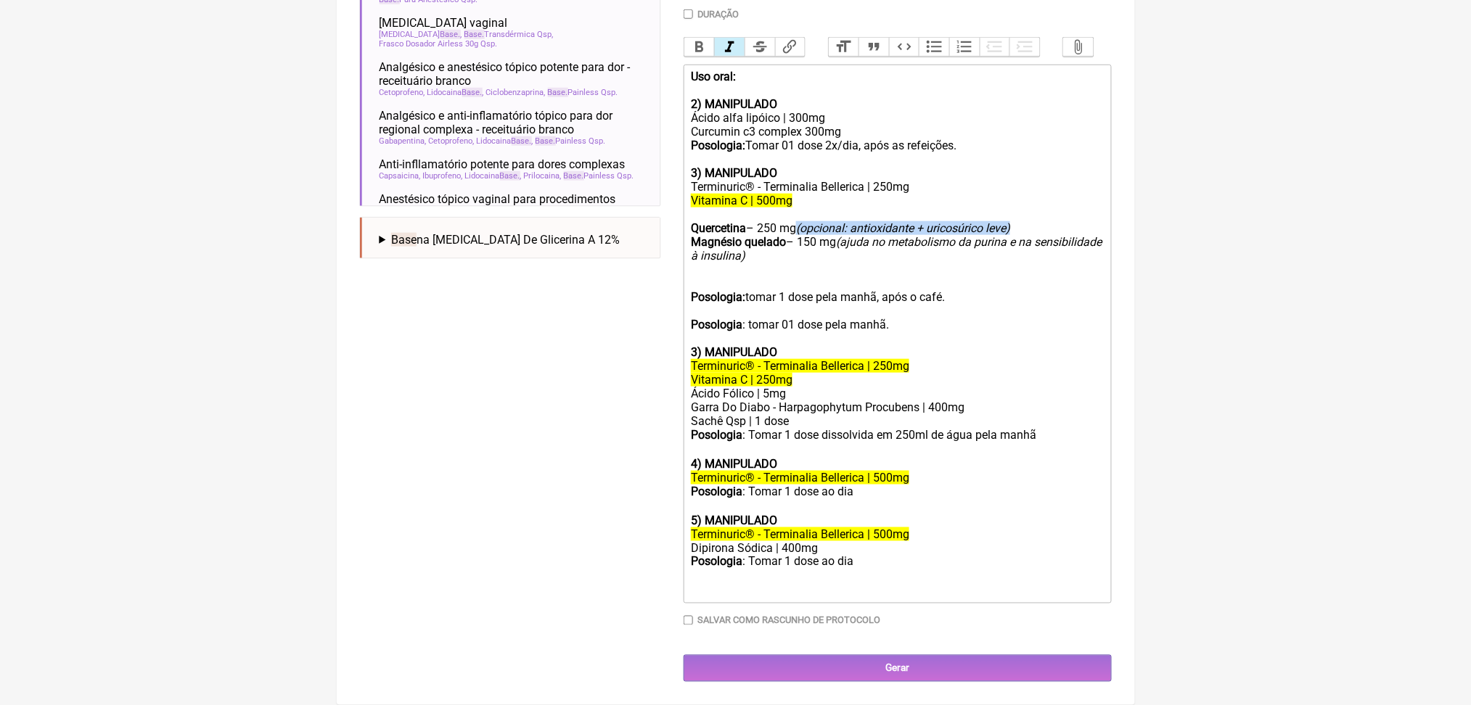
drag, startPoint x: 838, startPoint y: 256, endPoint x: 899, endPoint y: 271, distance: 62.8
click at [899, 271] on div "Vitamina C | 500mg Quercetina – 250 mg (opcional: antioxidante + uricosúrico le…" at bounding box center [897, 235] width 412 height 83
drag, startPoint x: 893, startPoint y: 277, endPoint x: 933, endPoint y: 298, distance: 44.8
click at [933, 277] on div "Vitamina C | 500mg Quercetina – 250 mg Magnésio quelado – 150 mg (ajuda no meta…" at bounding box center [897, 235] width 412 height 83
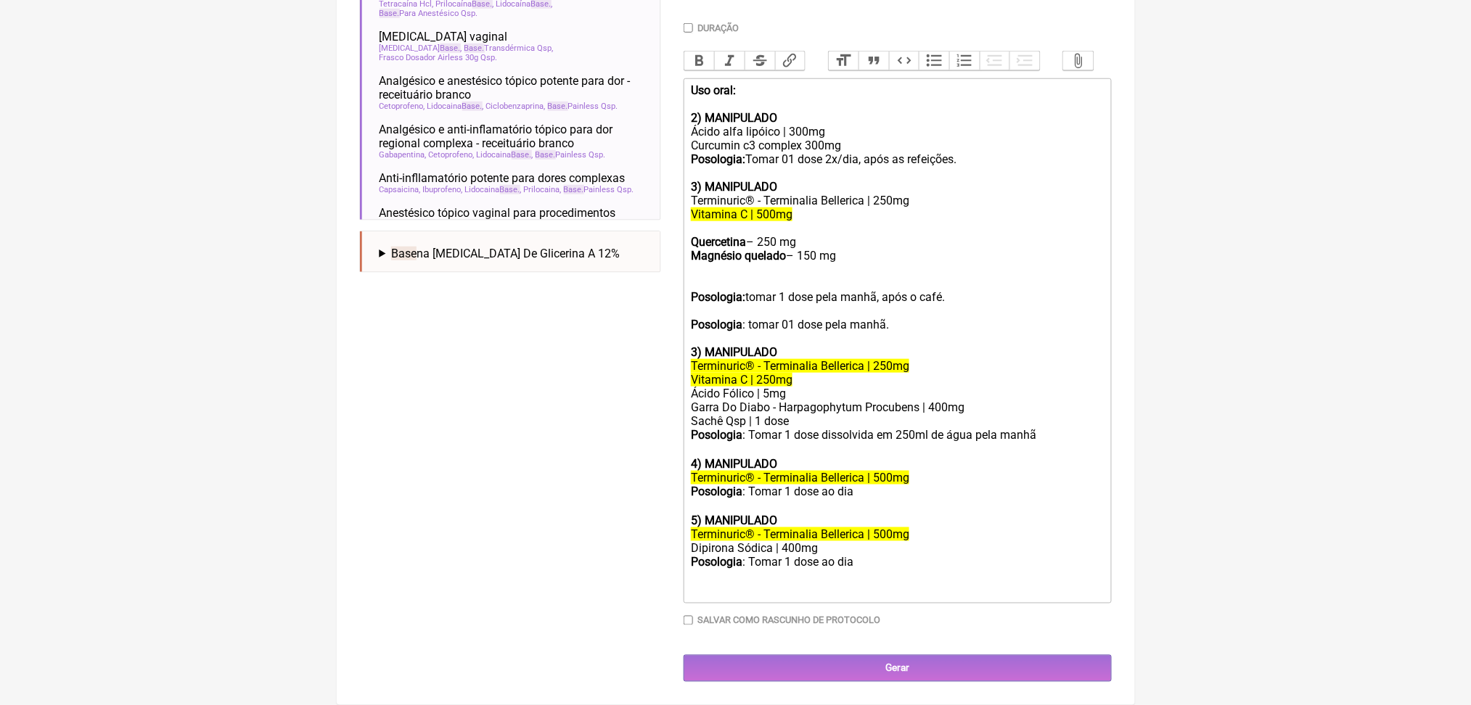
click at [780, 239] on div "Vitamina C | 500mg Quercetina – 250 mg Magnésio quelado – 150 mg" at bounding box center [897, 242] width 412 height 69
click at [717, 277] on div "Vitamina C | 500mg Vit Quercetina – 250 mg Magnésio quelado – 150 mg" at bounding box center [897, 242] width 412 height 69
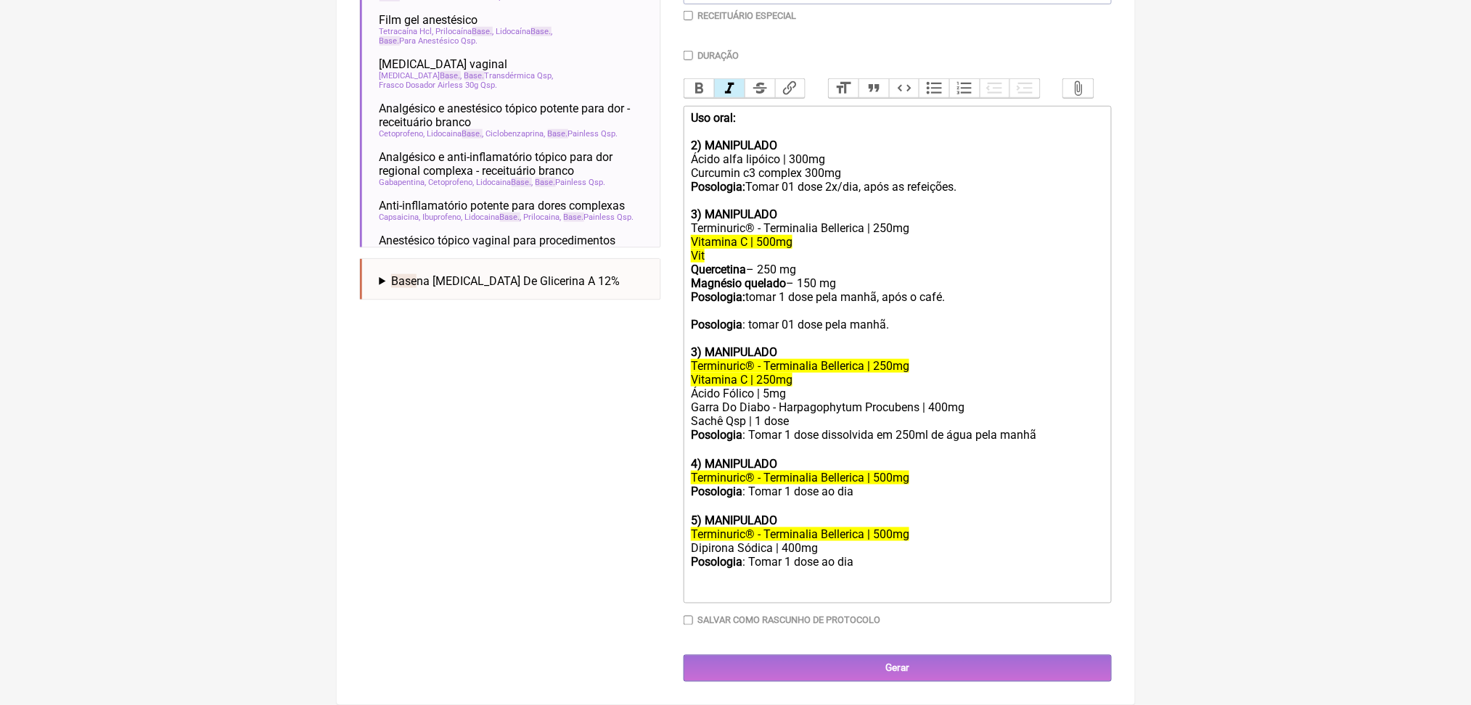
click at [728, 238] on div "Vitamina C | 500mg Vit Quercetina – 250 mg Magnésio quelado – 150 mg Posologia:…" at bounding box center [897, 276] width 412 height 83
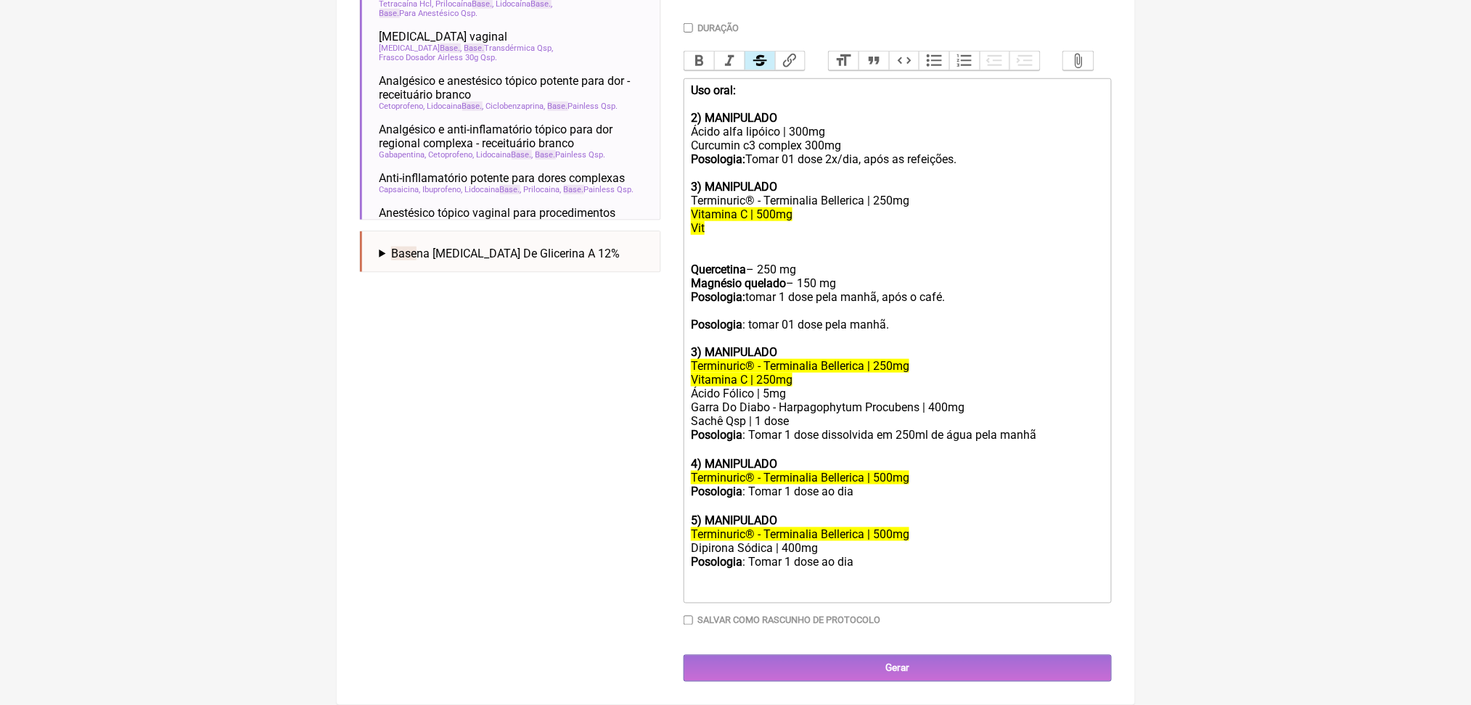
paste trix-editor "/del><strong>Vitamina C</strong> – 500 mg <del><"
click at [811, 118] on div "Uso oral: 2) MANIPULADO Ácido alfa lipóico | 300mg Curcumin c3 complex 300mg Po…" at bounding box center [897, 124] width 412 height 83
click at [815, 118] on div "Uso oral: 2) MANIPULADO Ácido alfa lipóico | 300mg Curcumin c3 complex 300mg Po…" at bounding box center [897, 124] width 412 height 83
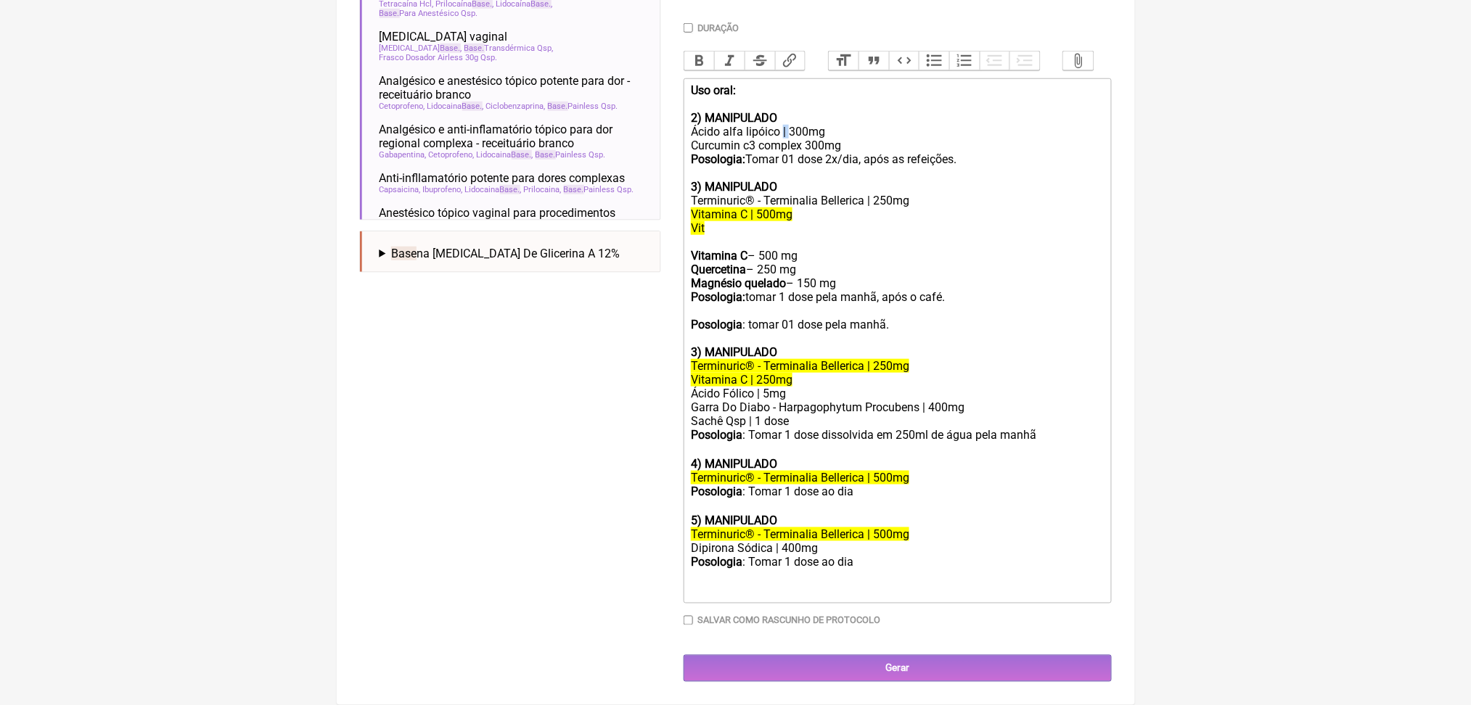
copy div "|"
click at [779, 272] on div "Vitamina C | 500mg Vit Vitamina C – 500 mg Quercetina – 250 mg Magnésio quelado…" at bounding box center [897, 263] width 412 height 110
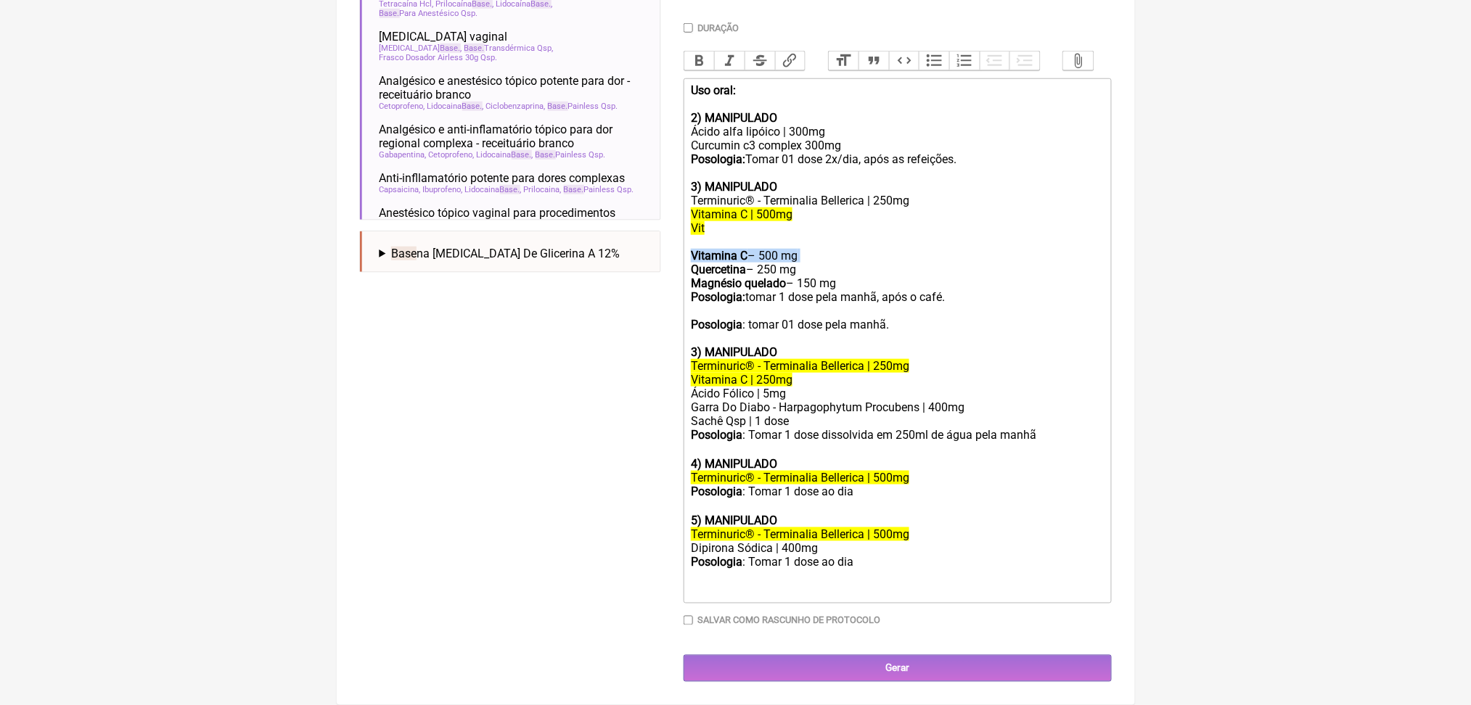
click at [779, 272] on div "Vitamina C | 500mg Vit Vitamina C – 500 mg Quercetina – 250 mg Magnésio quelado…" at bounding box center [897, 263] width 412 height 110
paste trix-editor "|"
click at [828, 314] on div "Vitamina C | 500mg Vit Vitamina C | 500 mg Quercetina | 250 mg Magnésio quelado…" at bounding box center [897, 263] width 412 height 110
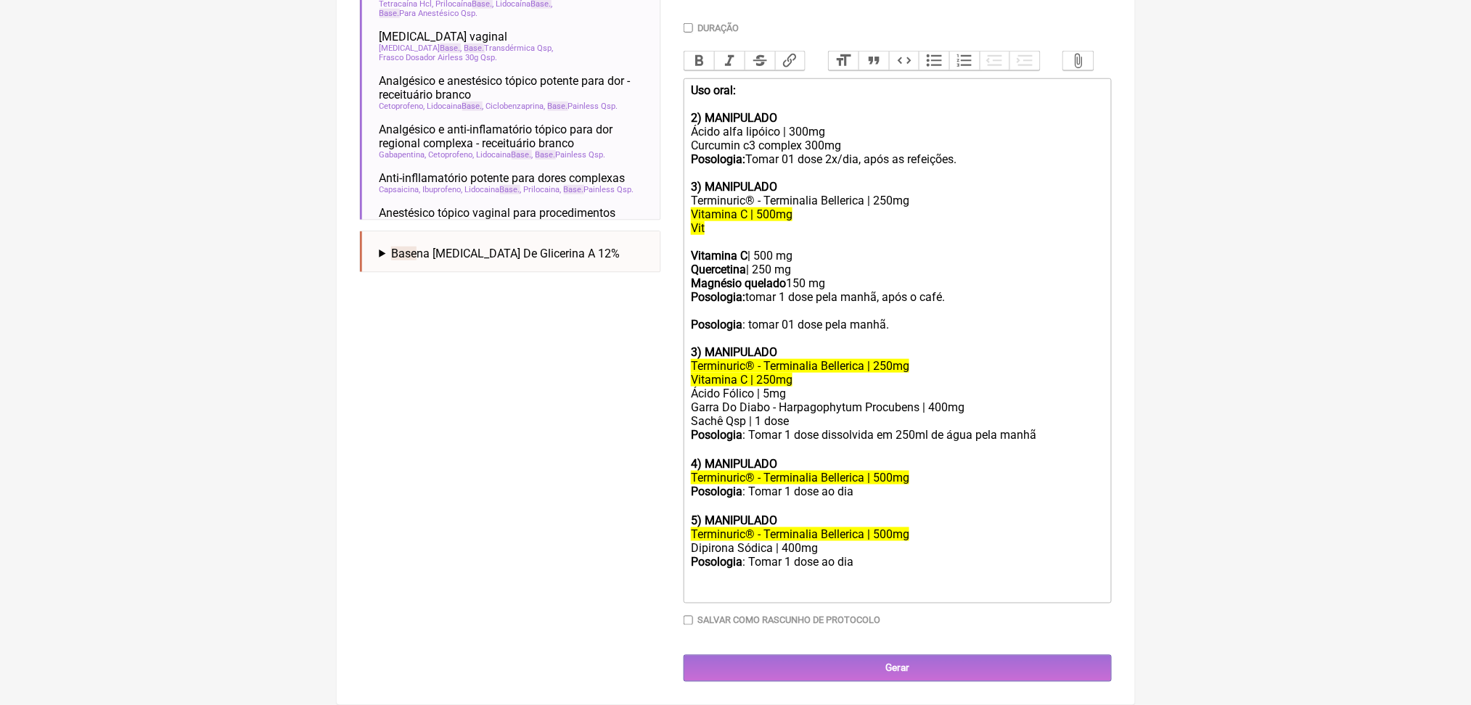
paste trix-editor "|"
drag, startPoint x: 701, startPoint y: 271, endPoint x: 770, endPoint y: 274, distance: 69.0
click at [770, 274] on div "Vitamina C | 500mg Vit Vitamina C | 500 mg Quercetina | 250 mg Magnésio quelado…" at bounding box center [897, 263] width 412 height 110
click at [711, 52] on button "Bold" at bounding box center [699, 61] width 30 height 19
click at [698, 297] on trix-editor "Uso oral: 2) MANIPULADO Ácido alfa lipóico | 300mg Curcumin c3 complex 300mg Po…" at bounding box center [898, 340] width 428 height 525
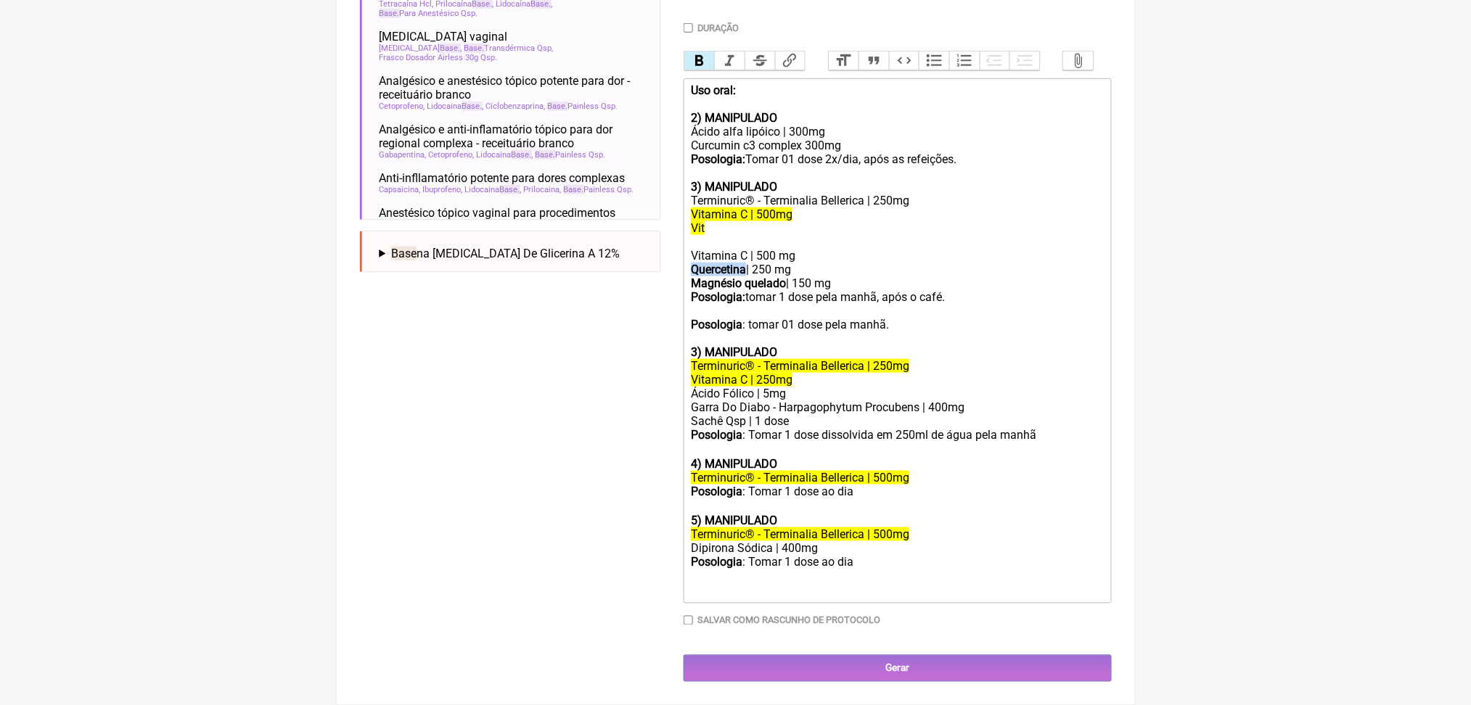
click at [698, 297] on trix-editor "Uso oral: 2) MANIPULADO Ácido alfa lipóico | 300mg Curcumin c3 complex 300mg Po…" at bounding box center [898, 340] width 428 height 525
click at [704, 52] on button "Bold" at bounding box center [699, 61] width 30 height 19
drag, startPoint x: 697, startPoint y: 311, endPoint x: 818, endPoint y: 307, distance: 120.6
click at [818, 307] on trix-editor "Uso oral: 2) MANIPULADO Ácido alfa lipóico | 300mg Curcumin c3 complex 300mg Po…" at bounding box center [898, 340] width 428 height 525
click at [706, 52] on button "Bold" at bounding box center [699, 61] width 30 height 19
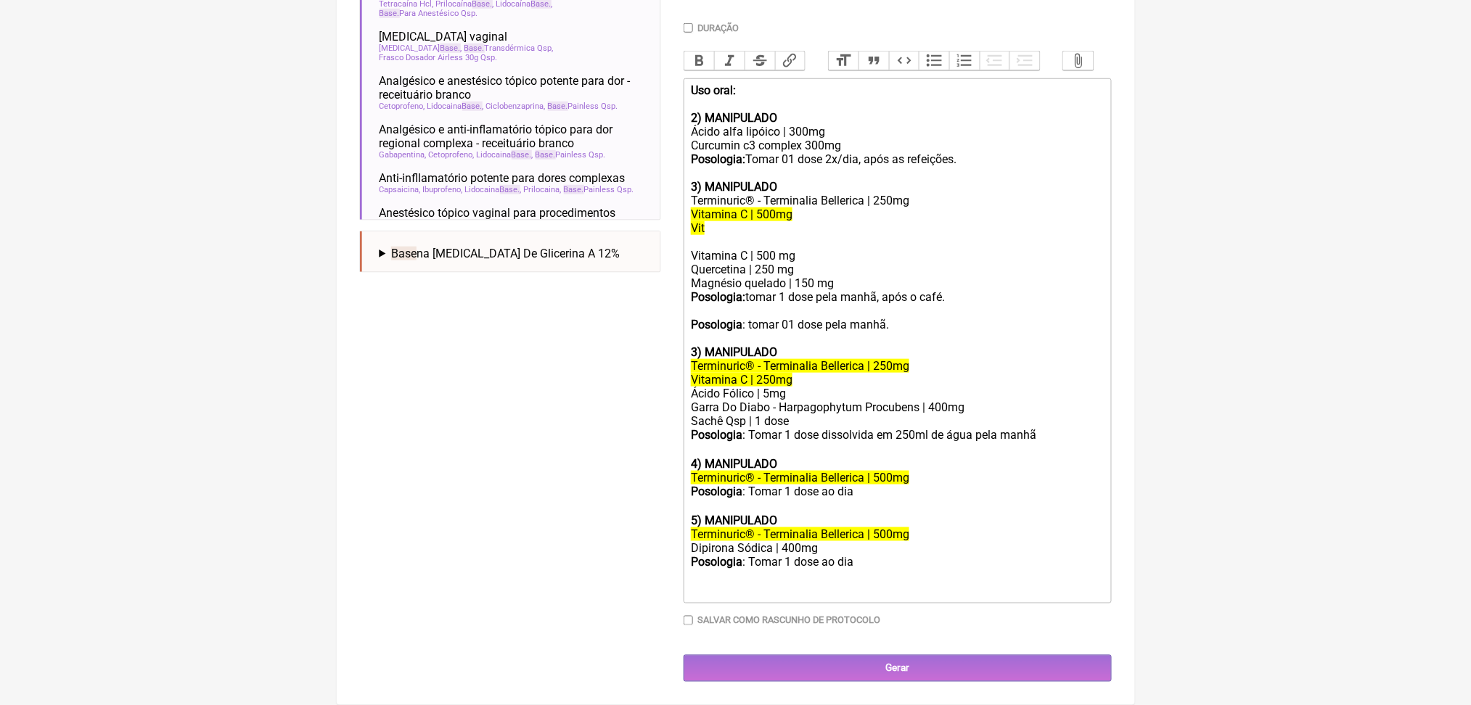
click at [1067, 150] on div "Uso oral: 2) MANIPULADO Ácido alfa lipóico | 300mg Curcumin c3 complex 300mg Po…" at bounding box center [897, 124] width 412 height 83
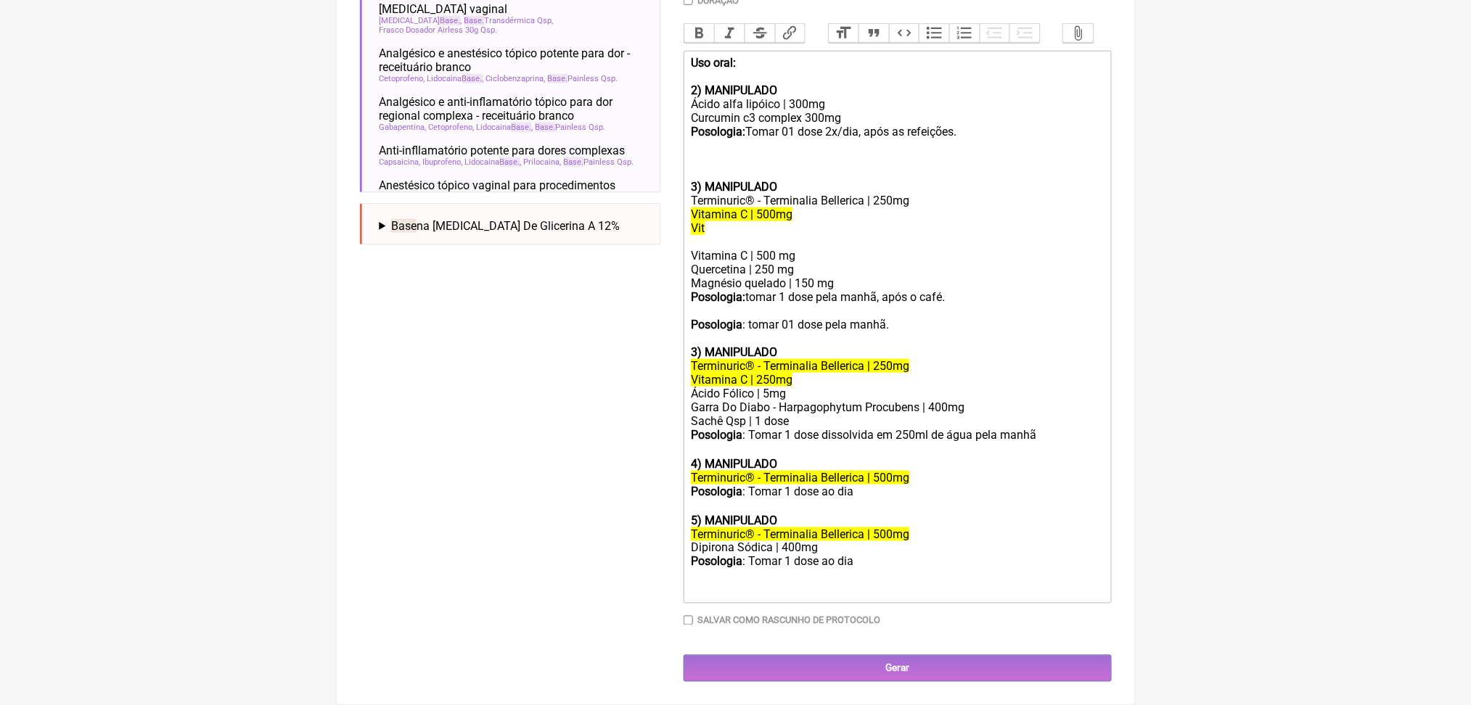
paste trix-editor "ol><li><strong><br>Berberina</strong> – 500 mg<br><br></li><li><strong><br>Crom…"
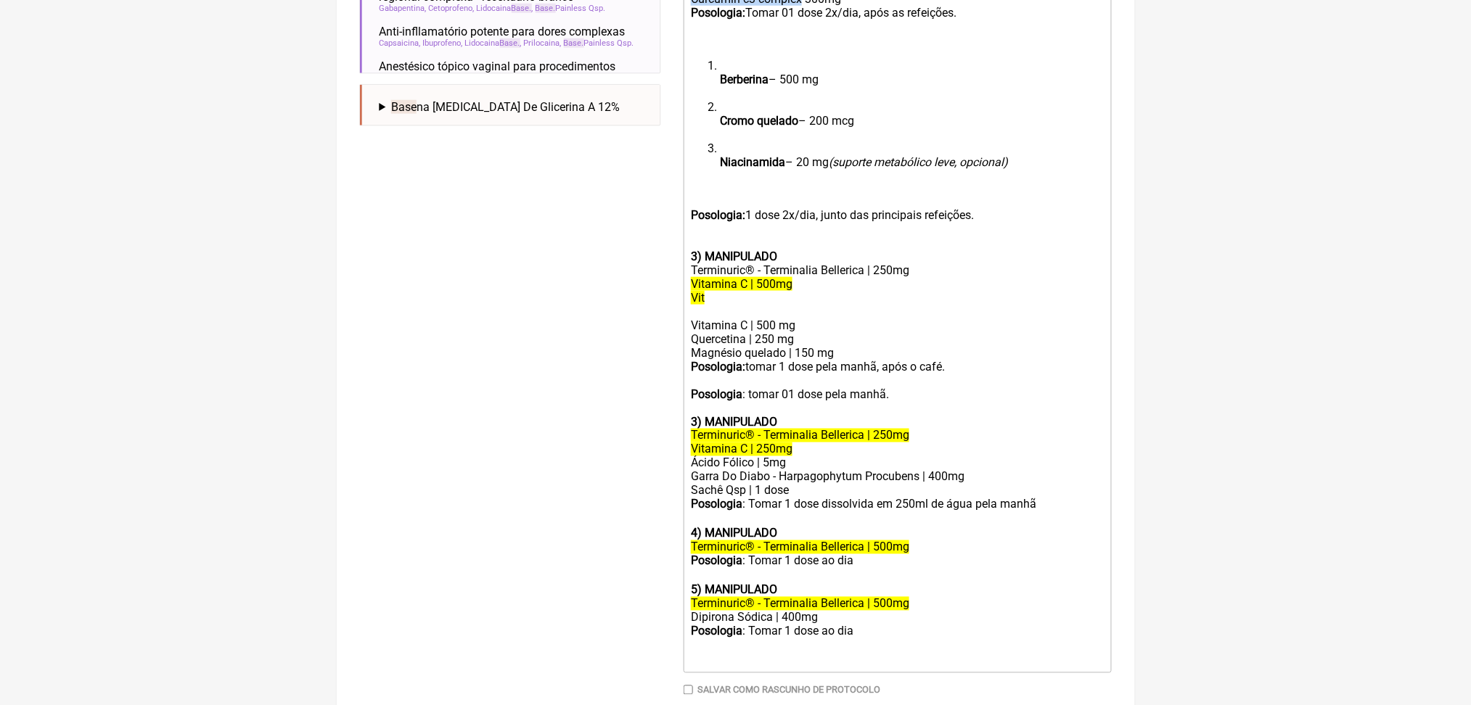
drag, startPoint x: 701, startPoint y: 131, endPoint x: 838, endPoint y: 130, distance: 136.5
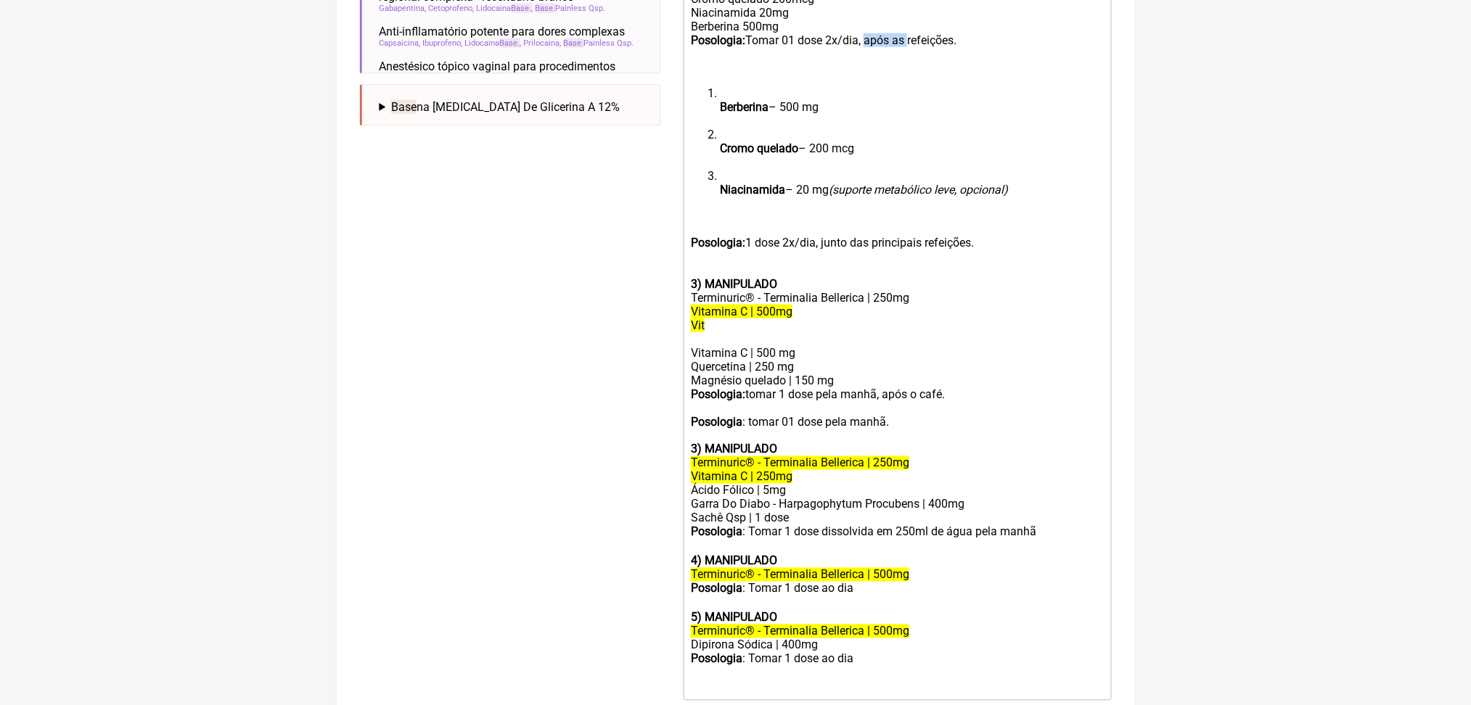
drag, startPoint x: 920, startPoint y: 185, endPoint x: 973, endPoint y: 187, distance: 53.0
click at [973, 75] on div "Uso oral: 2) MANIPULADO Ácido alfa lipóico | 300mg Cromo quelado 200mcg Niacina…" at bounding box center [897, 6] width 412 height 138
click at [867, 75] on div "Uso oral: 2) MANIPULADO Ácido alfa lipóico | 300mg Cromo quelado 200mcg Niacina…" at bounding box center [897, 6] width 412 height 138
drag, startPoint x: 793, startPoint y: 422, endPoint x: 751, endPoint y: 348, distance: 85.4
click at [751, 210] on ol "Berberina – 500 mg Cromo quelado – 200 mcg Niacinamida – 20 mg (suporte metaból…" at bounding box center [897, 148] width 412 height 124
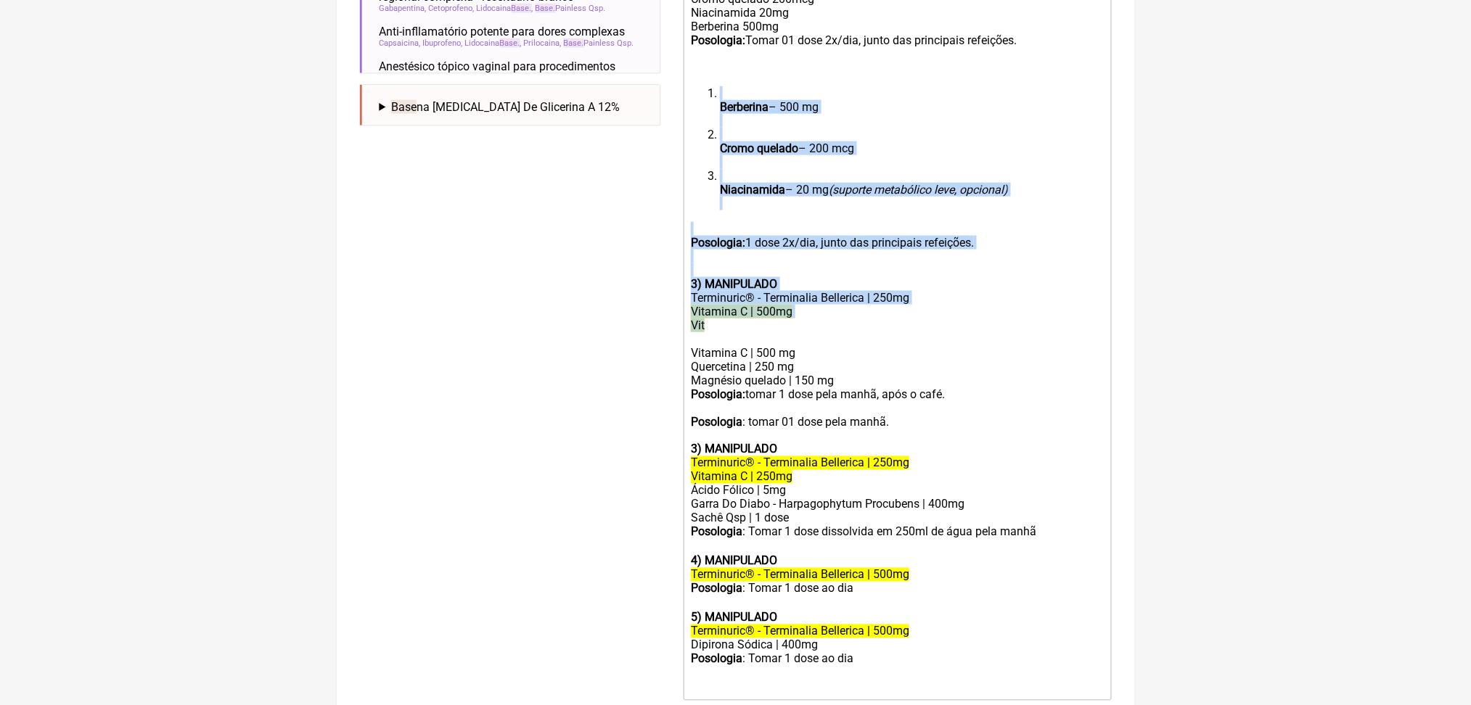
drag, startPoint x: 838, startPoint y: 596, endPoint x: 705, endPoint y: 264, distance: 357.6
click at [705, 264] on trix-editor "Uso oral: 2) MANIPULADO Ácido alfa lipóico | 300mg Cromo quelado 200mcg Niacina…" at bounding box center [898, 316] width 428 height 769
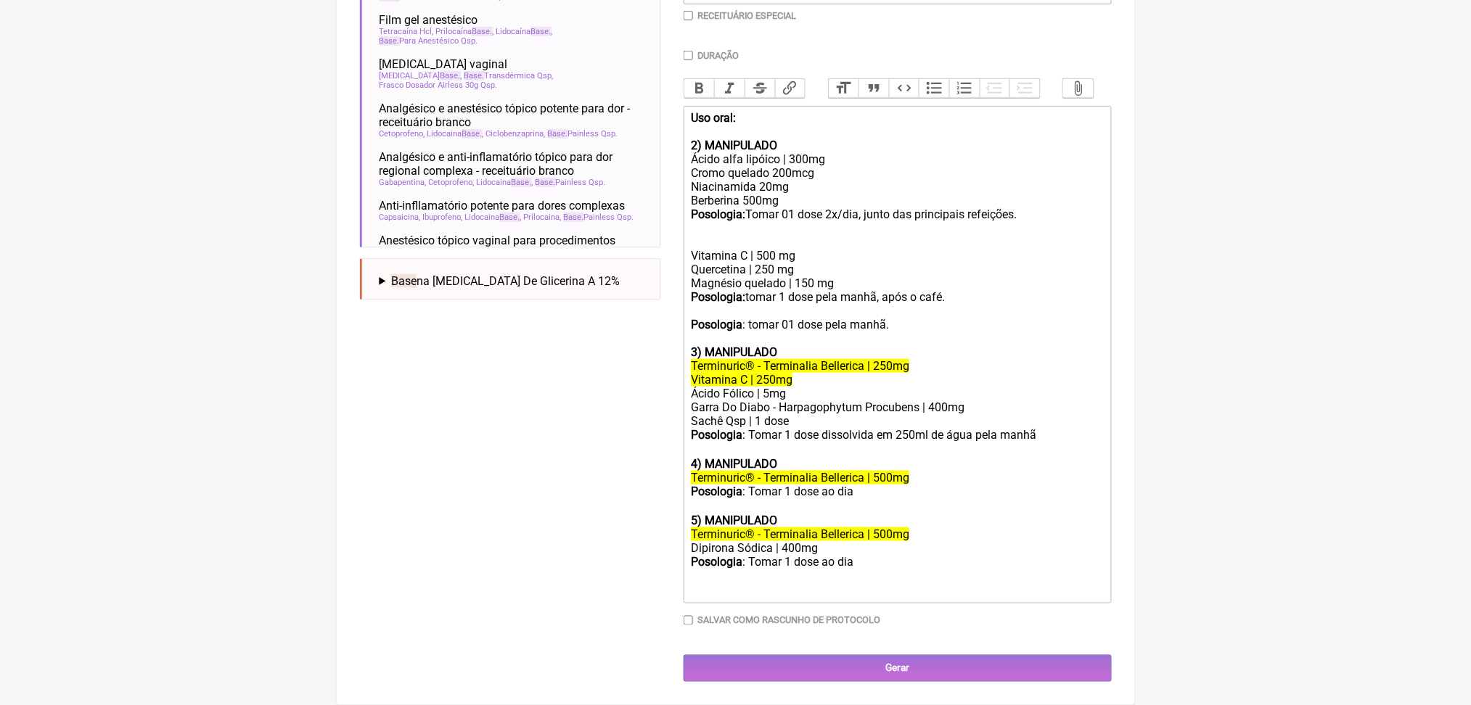
click at [750, 139] on strong "2) MANIPULADO" at bounding box center [734, 146] width 86 height 14
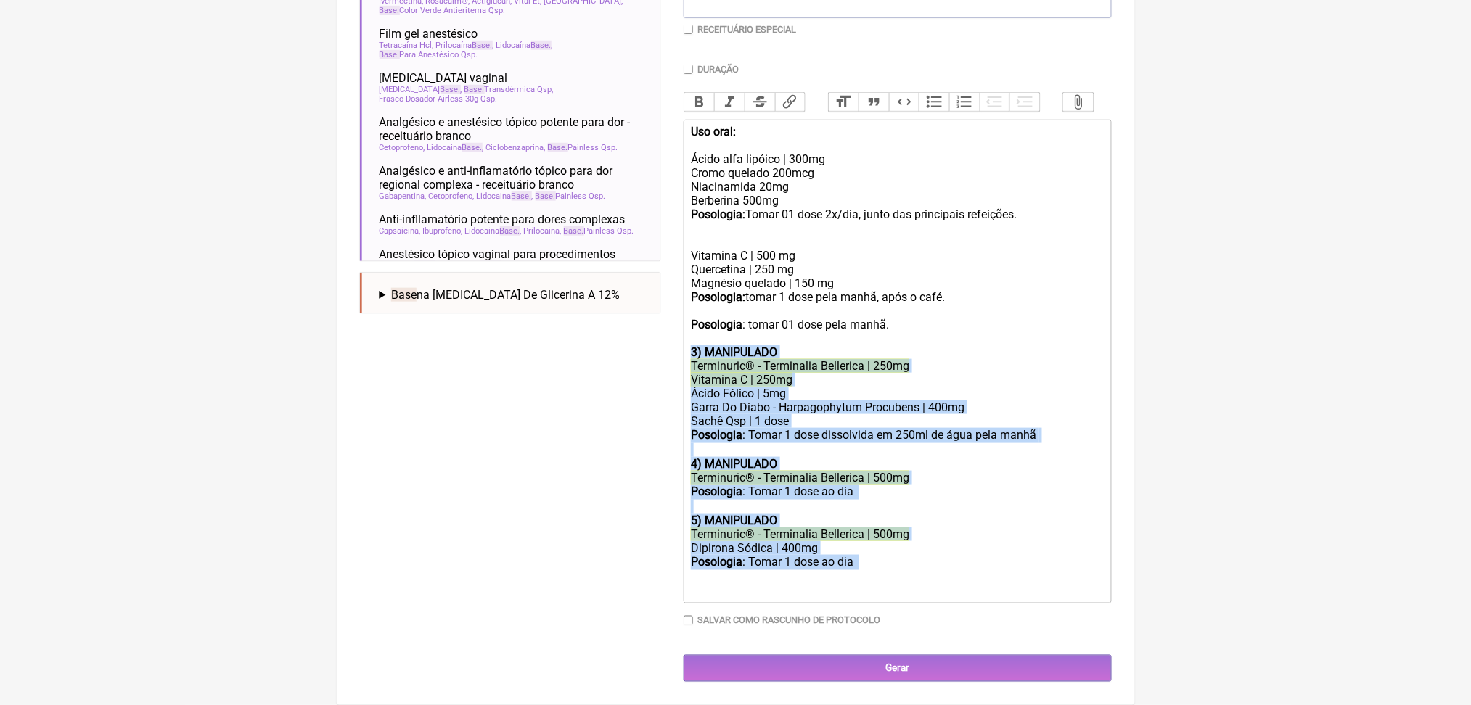
drag, startPoint x: 691, startPoint y: 367, endPoint x: 911, endPoint y: 666, distance: 370.6
click at [911, 604] on trix-editor "Uso oral: Ácido alfa lipóico | 300mg Cromo quelado 200mcg Niacinamida 20mg Berb…" at bounding box center [898, 362] width 428 height 484
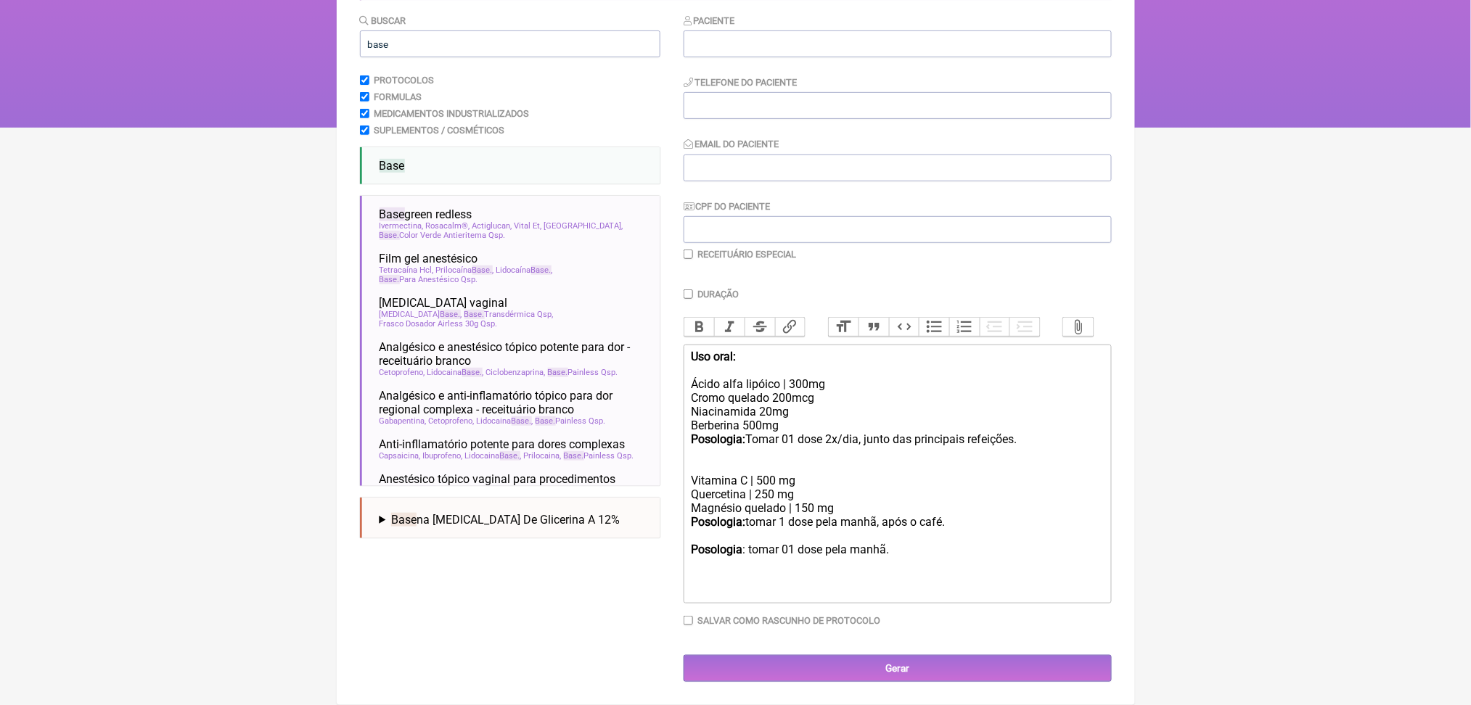
scroll to position [396, 0]
click at [863, 543] on div "Posologia : tomar 01 dose pela manhã." at bounding box center [897, 563] width 412 height 41
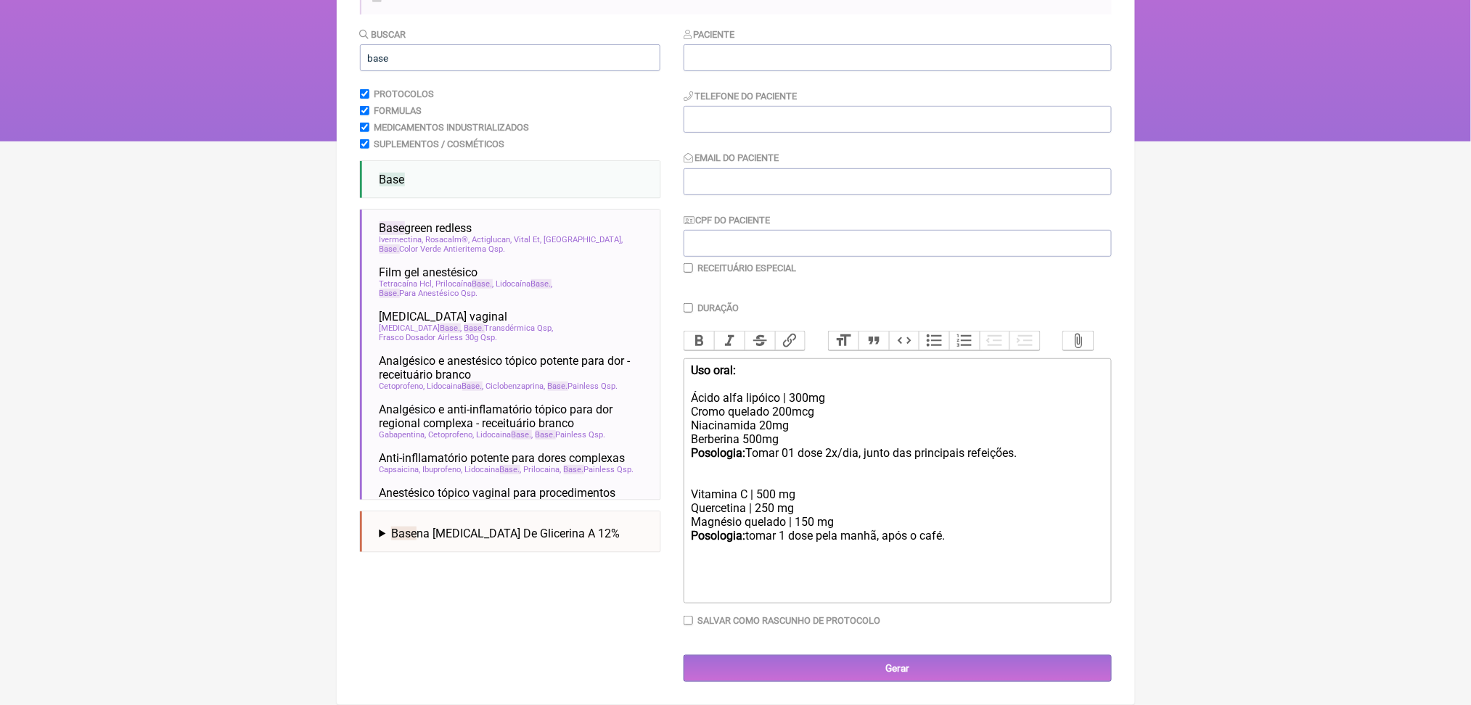
scroll to position [378, 0]
click at [793, 393] on div "Uso oral: Ácido alfa lipóico | 300mg Cromo quelado 200mcg Niacinamida 20mg Berb…" at bounding box center [897, 426] width 412 height 124
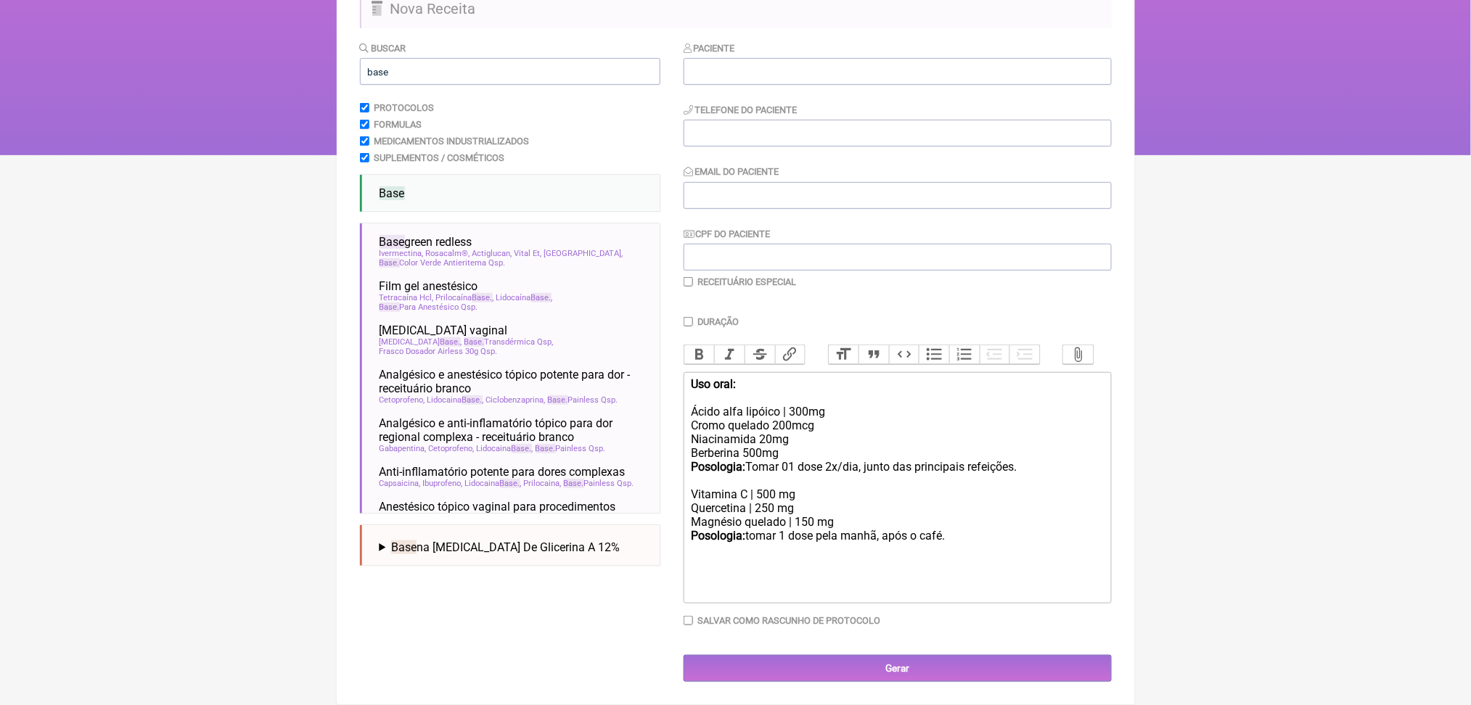
click at [814, 377] on div "Uso oral: Ácido alfa lipóico | 300mg Cromo quelado 200mcg Niacinamida 20mg Berb…" at bounding box center [897, 432] width 412 height 110
click at [817, 377] on div "Uso oral: Ácido alfa lipóico | 300mg Cromo quelado 200mcg Niacinamida 20mg Berb…" at bounding box center [897, 432] width 412 height 110
copy div "|"
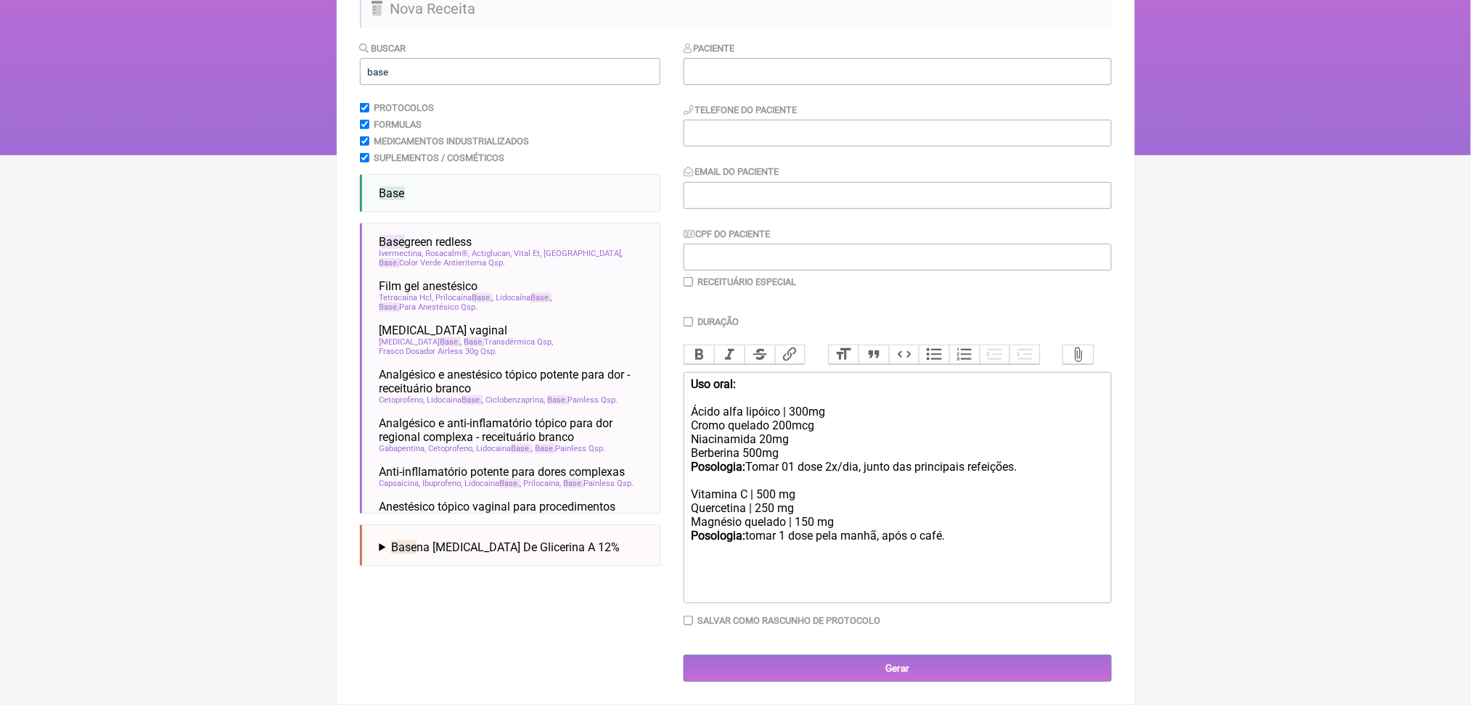
click at [801, 377] on div "Uso oral: Ácido alfa lipóico | 300mg Cromo quelado 200mcg Niacinamida 20mg Berb…" at bounding box center [897, 432] width 412 height 110
paste trix-editor "|"
click at [780, 377] on div "Uso oral: Ácido alfa lipóico | 300mg Cromo quelado | 200mcg Niacinamida 20mg Be…" at bounding box center [897, 432] width 412 height 110
paste trix-editor "|"
click at [760, 377] on div "Uso oral: Ácido alfa lipóico | 300mg Cromo quelado | 200mcg Niacinamida | 20mg …" at bounding box center [897, 432] width 412 height 110
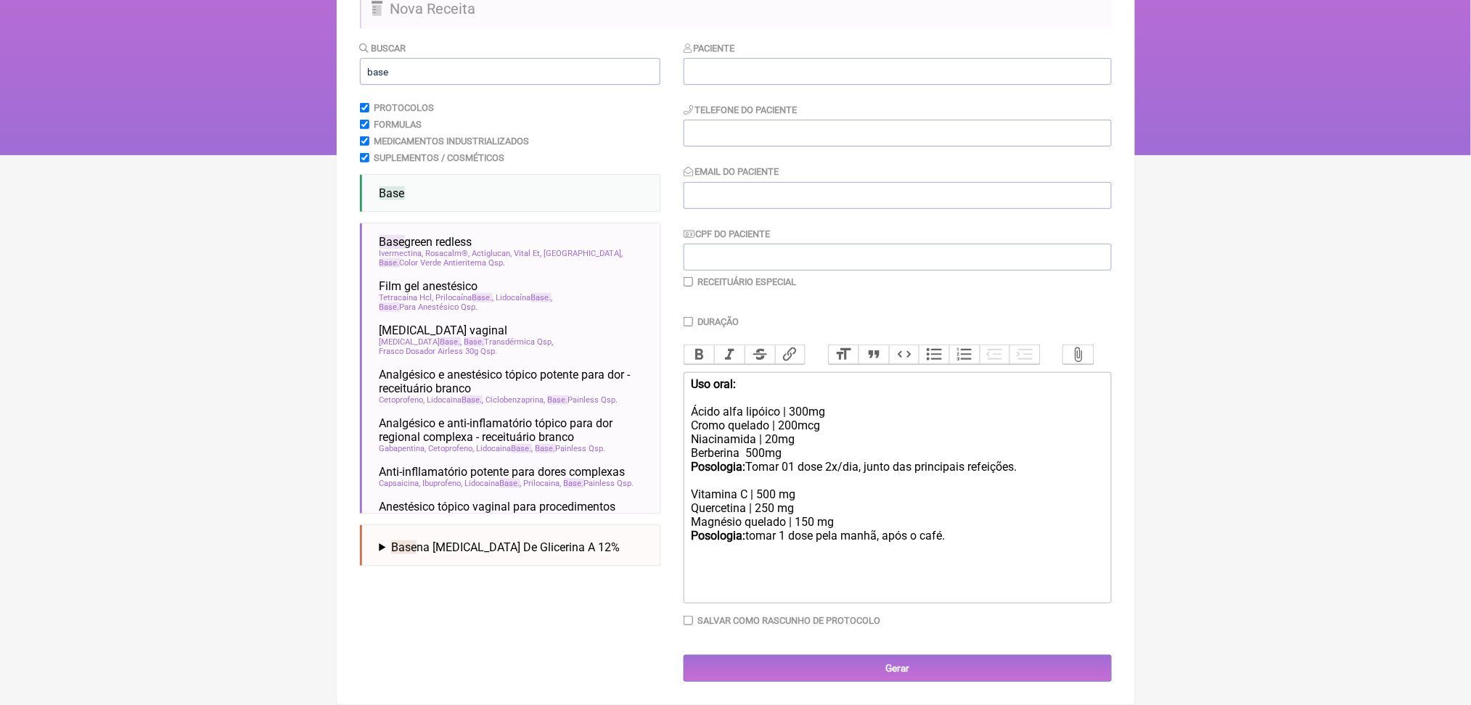
paste trix-editor "|"
click at [1036, 499] on div "Vitamina C | 500 mg Quercetina | 250 mg Magnésio quelado | 150 mg Posologia: to…" at bounding box center [897, 522] width 412 height 69
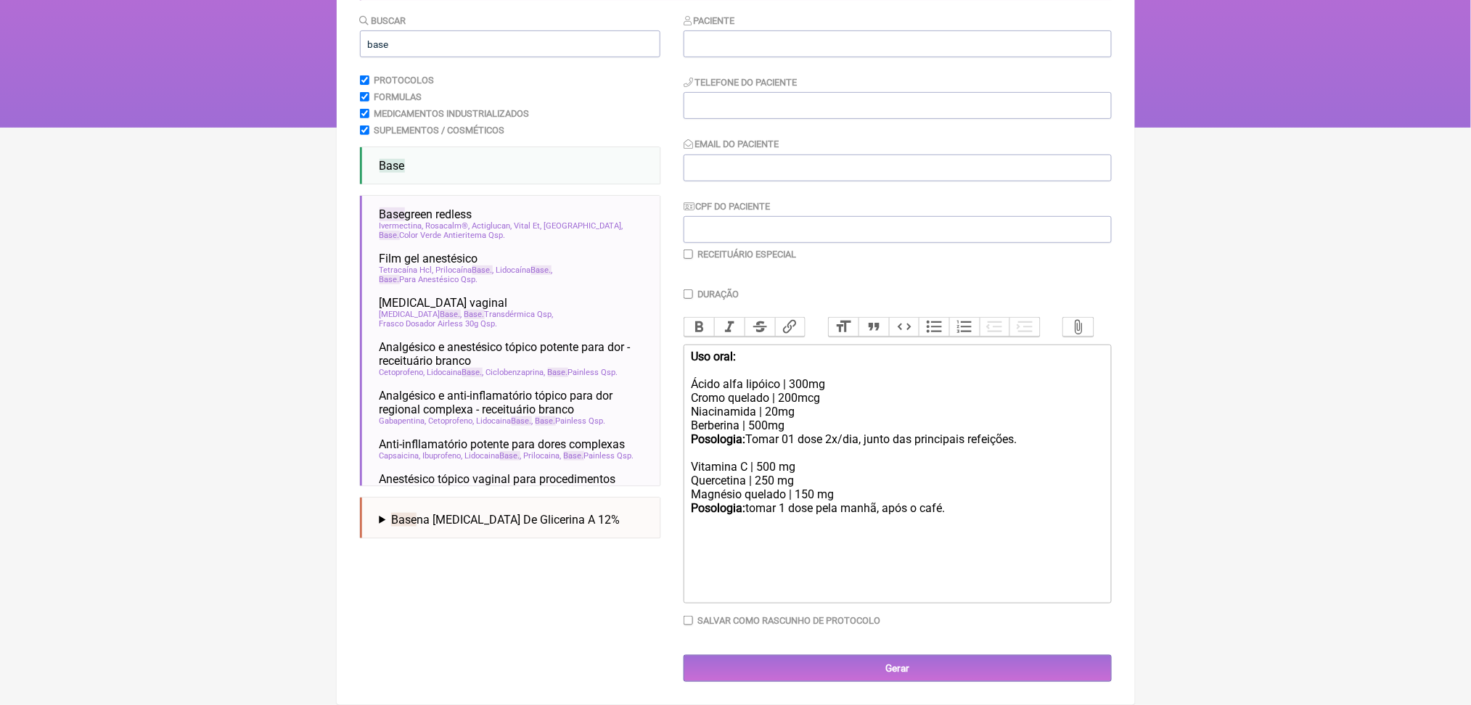
scroll to position [396, 0]
click at [788, 460] on div "Vitamina C | 500 mg Quercetina | 250 mg Magnésio quelado | 150 mg Posologia: to…" at bounding box center [897, 508] width 412 height 97
click at [1051, 490] on div "Vitamina C | 500 mg Quercetina | 250 mg Magnésio quelado | 150 mg Posologia: to…" at bounding box center [897, 508] width 412 height 97
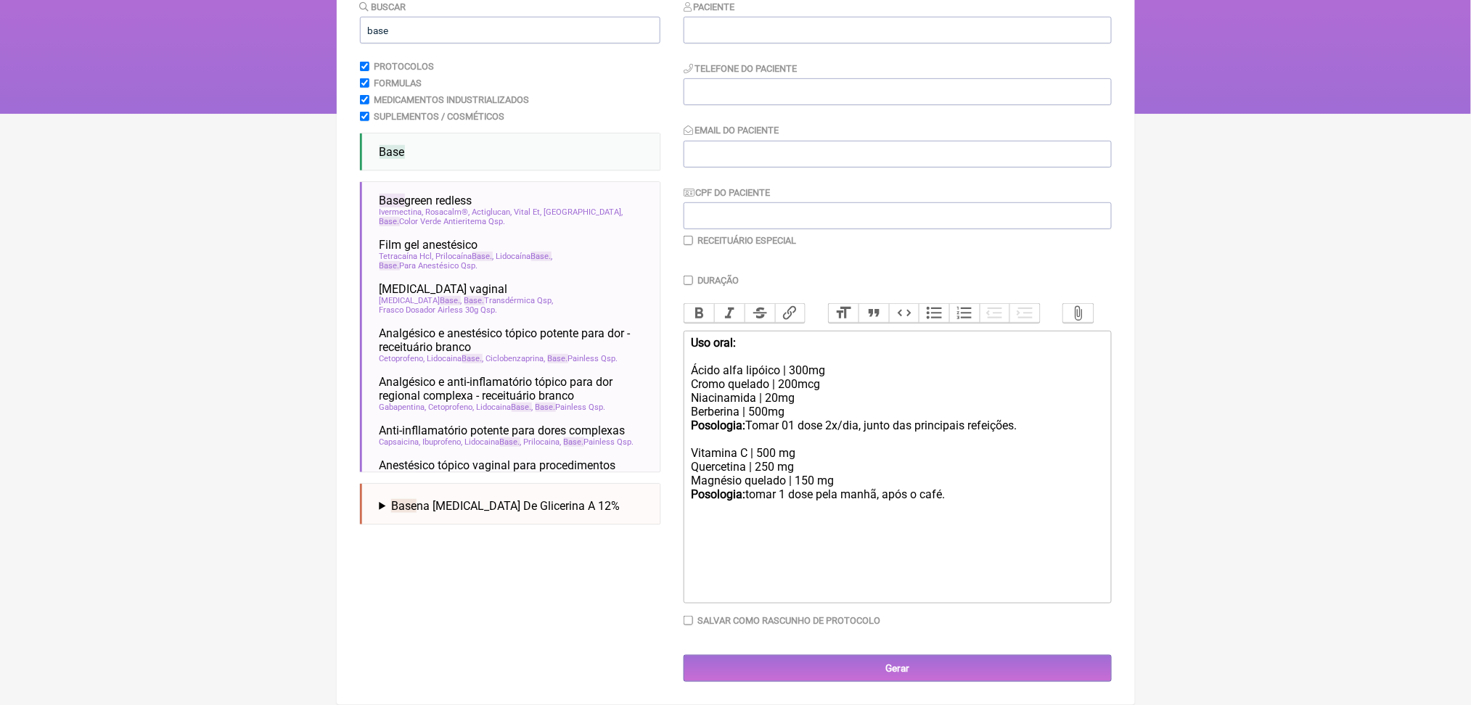
paste trix-editor "/div><ol><li><strong><br>Curcumin C3 Complex®</strong> – 300 mg<br><br></li><li…"
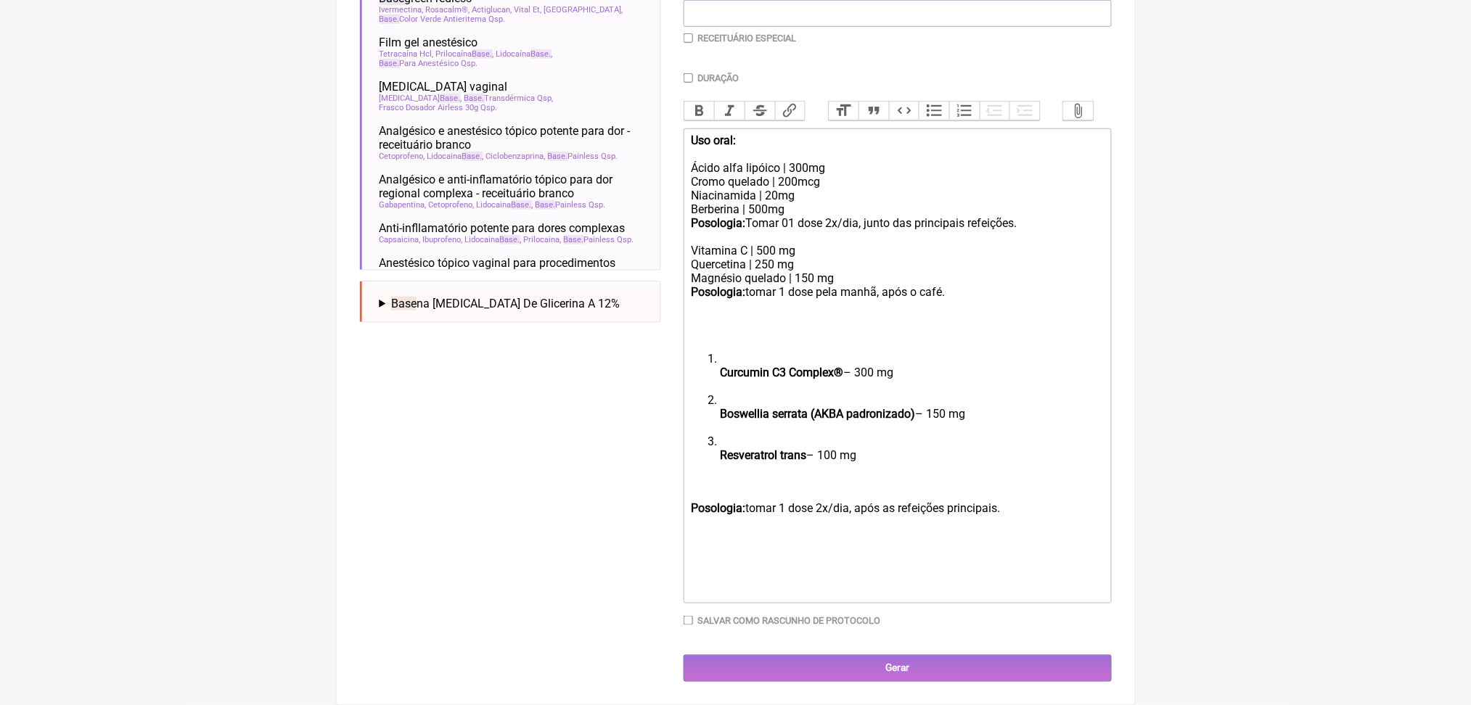
click at [729, 389] on li "Curcumin C3 Complex® – 300 mg" at bounding box center [911, 372] width 383 height 41
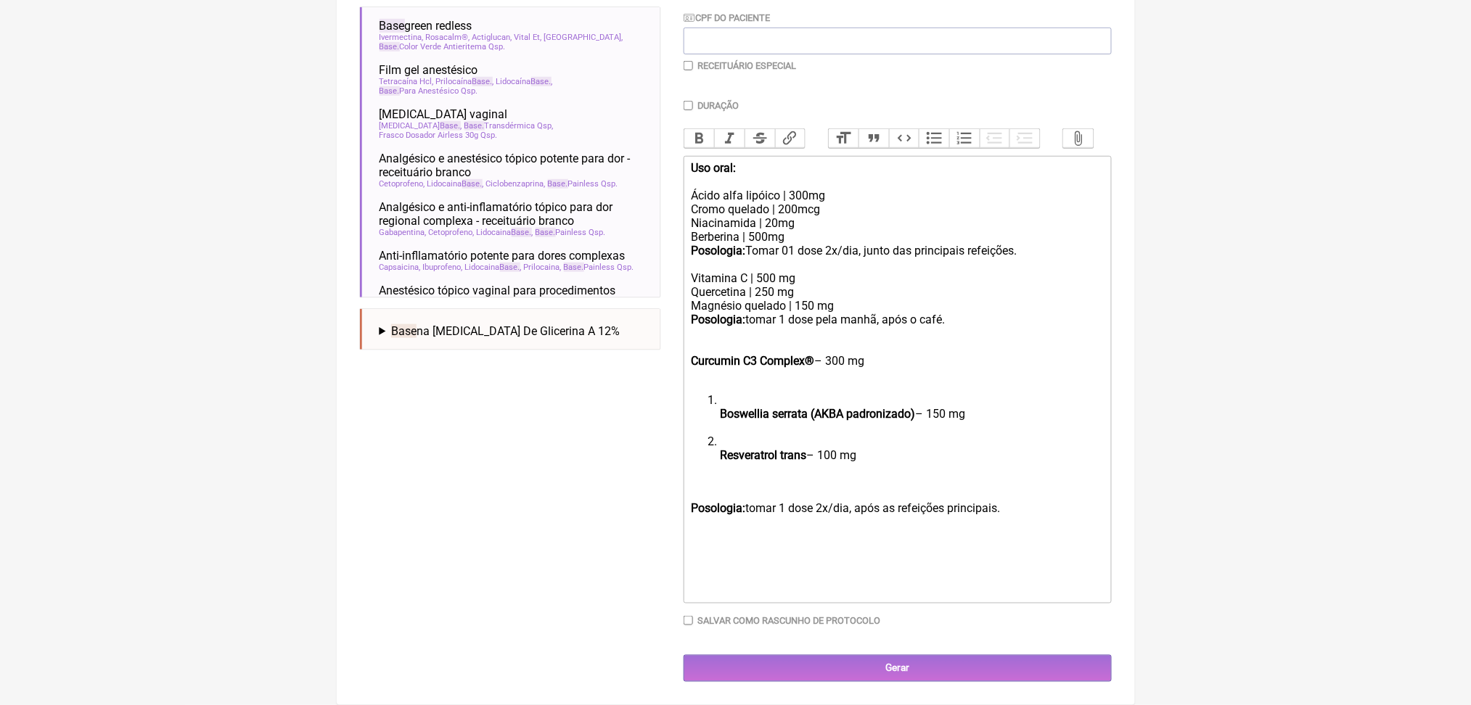
click at [728, 394] on ol "Boswellia serrata (AKBA padronizado) – 150 mg Resveratrol trans – 100 mg" at bounding box center [897, 434] width 412 height 83
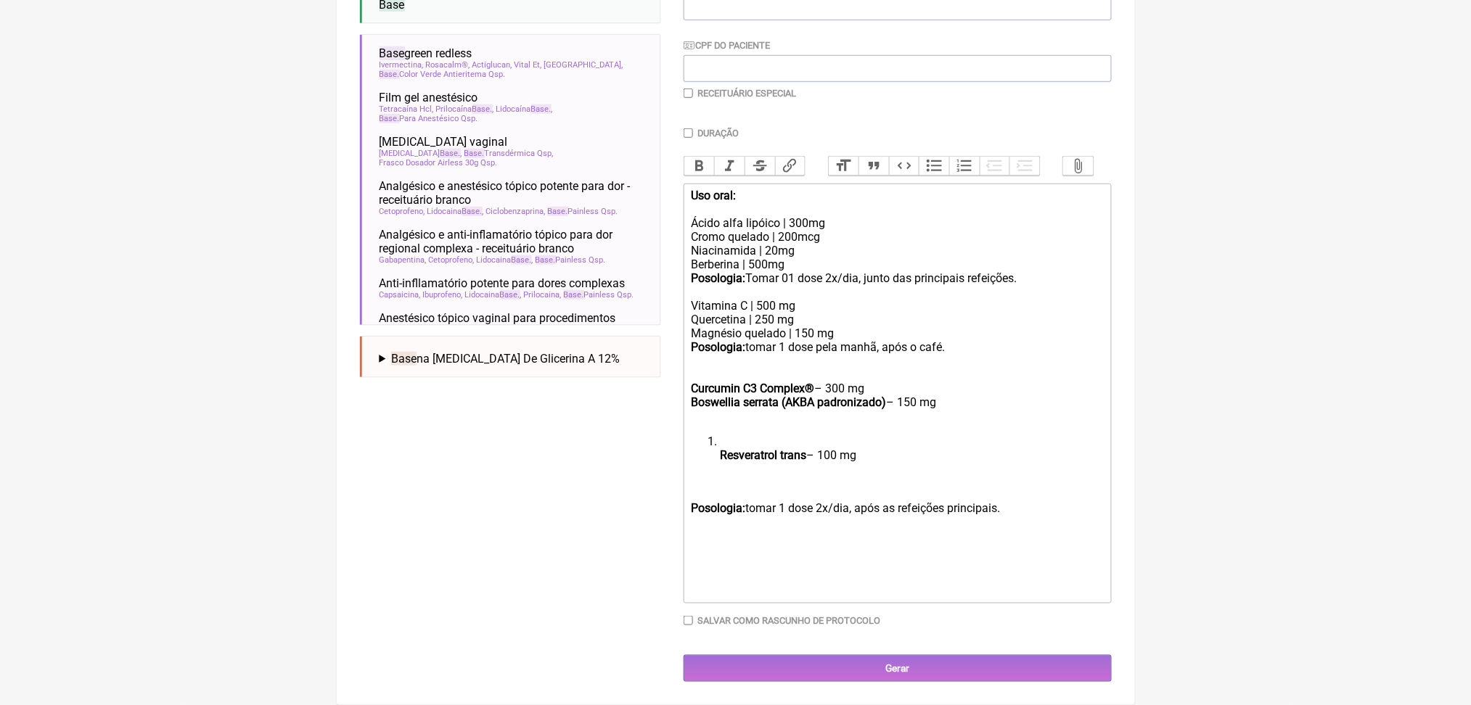
click at [727, 435] on ol "Resveratrol trans – 100 mg" at bounding box center [897, 455] width 412 height 41
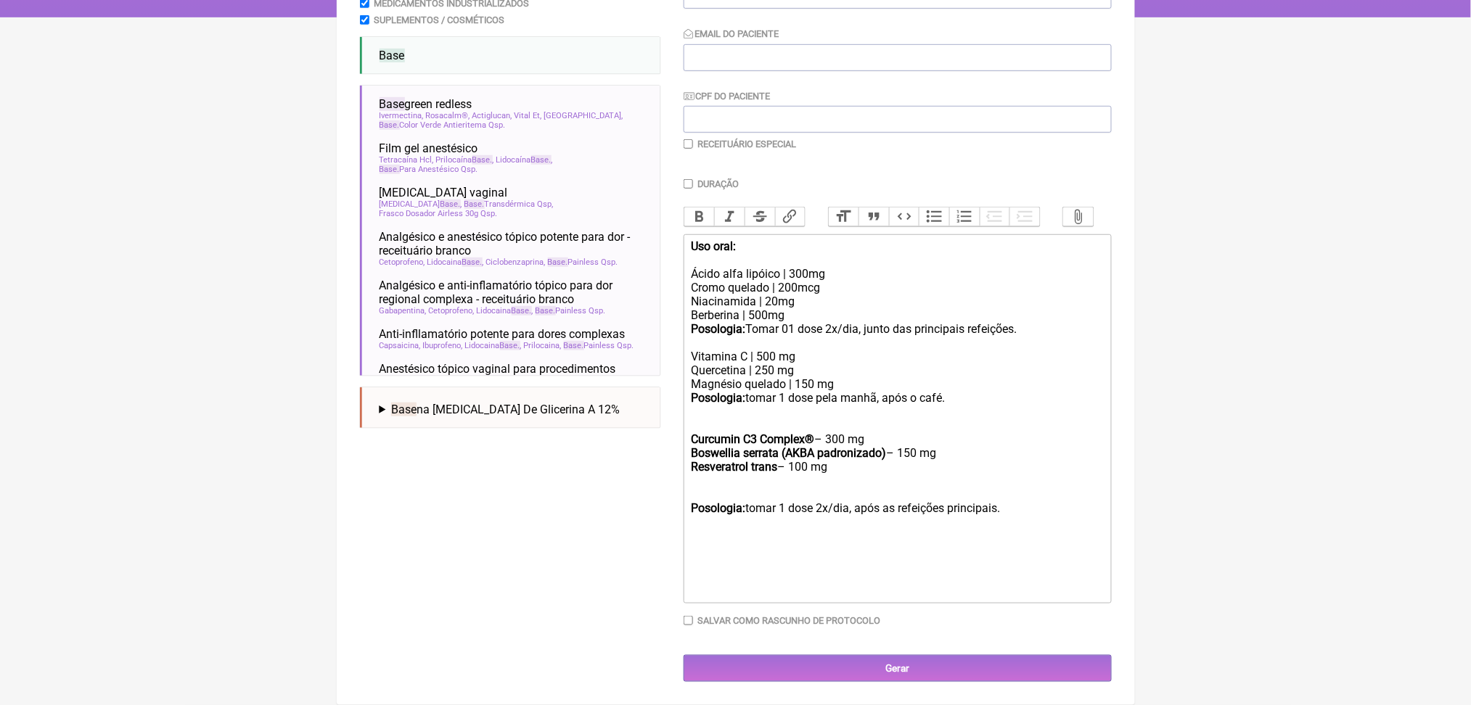
scroll to position [539, 0]
click at [753, 460] on strong "Resveratrol trans" at bounding box center [734, 467] width 86 height 14
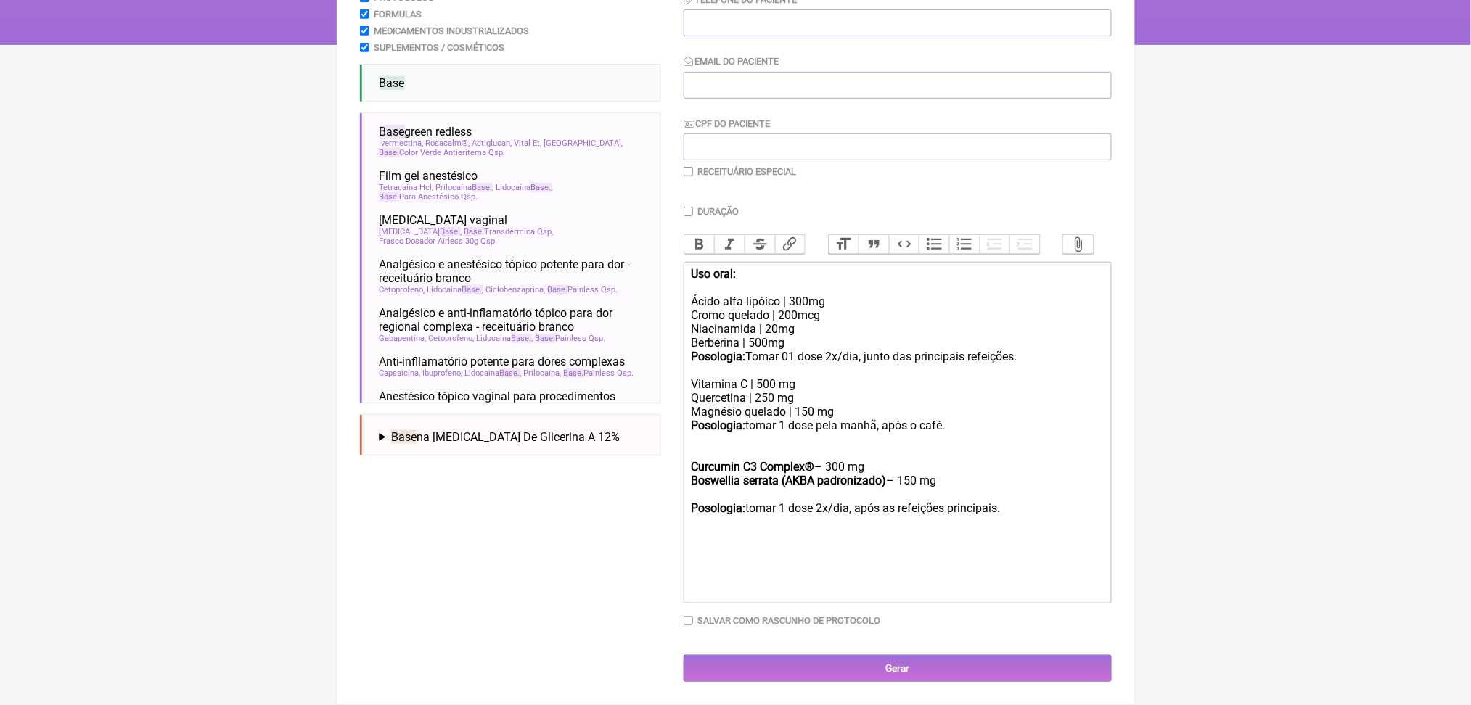
scroll to position [485, 0]
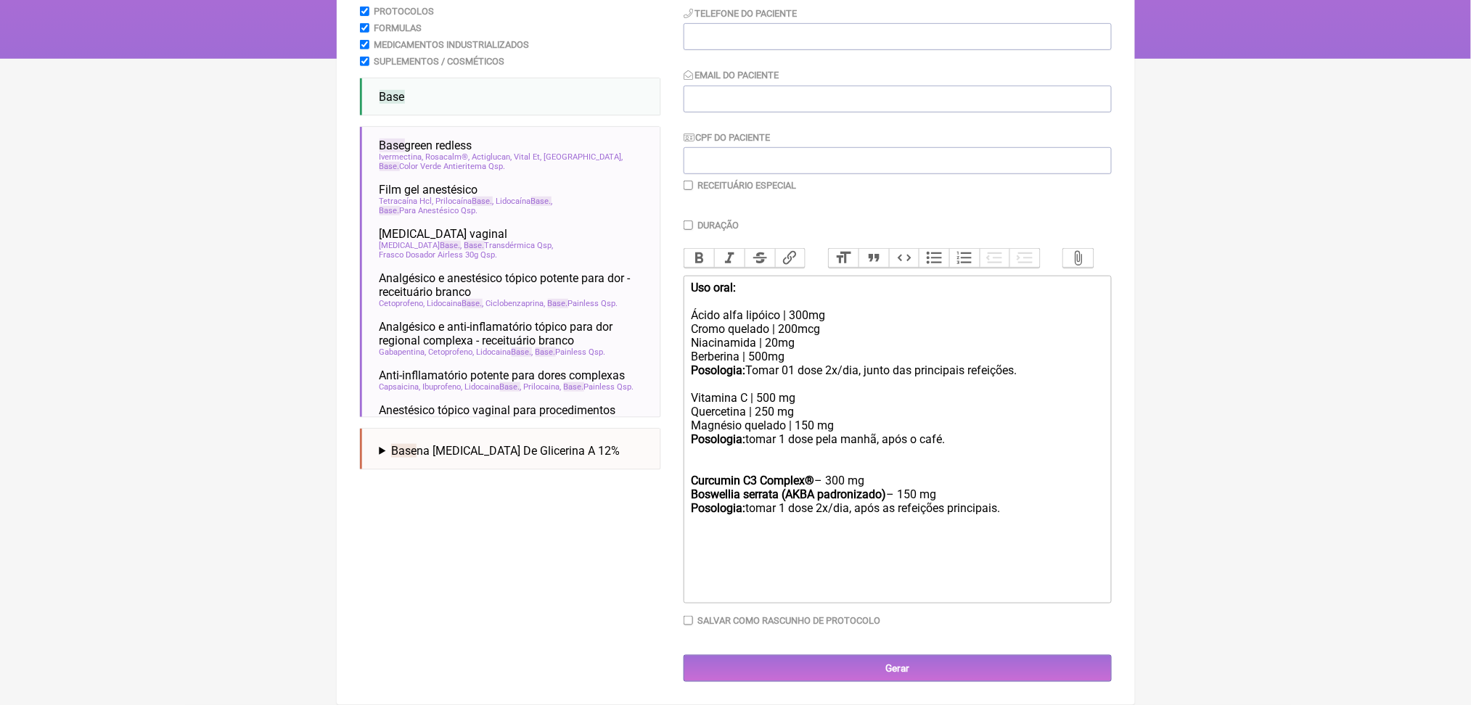
click at [735, 391] on div "Vitamina C | 500 mg Quercetina | 250 mg Magnésio quelado | 150 mg Posologia: to…" at bounding box center [897, 460] width 412 height 138
click at [772, 391] on div "Vitamina C | 500 mg Quercetina | 250 mg Magnésio quelado | 150 mg Posologia: to…" at bounding box center [897, 460] width 412 height 138
click at [774, 391] on div "Vitamina C | 500 mg Quercetina | 250 mg Magnésio quelado | 150 mg Posologia: to…" at bounding box center [897, 460] width 412 height 138
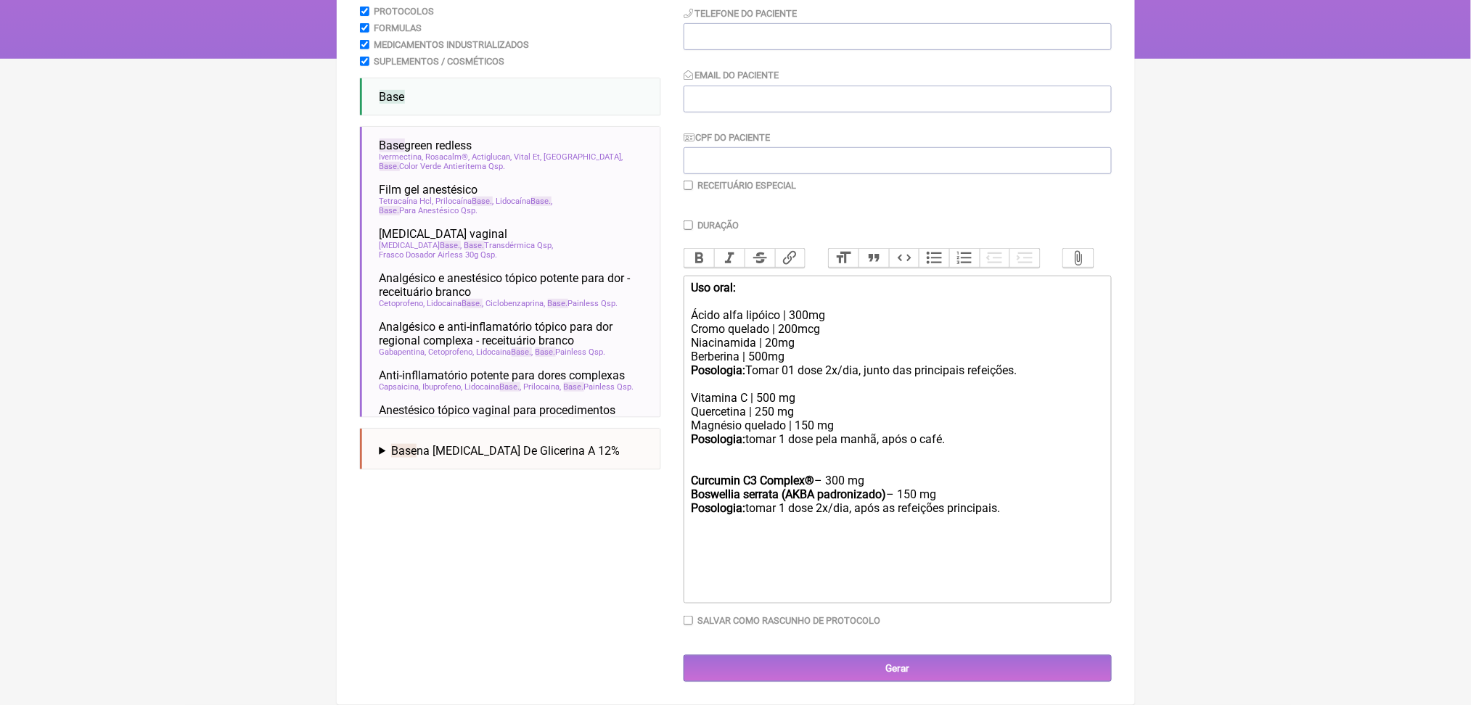
click at [865, 422] on div "Vitamina C | 500 mg Quercetina | 250 mg Magnésio quelado | 150 mg Posologia: to…" at bounding box center [897, 460] width 412 height 138
click at [860, 420] on div "Vitamina C | 500 mg Quercetina | 250 mg Magnésio quelado | 150 mg Posologia: to…" at bounding box center [897, 460] width 412 height 138
paste trix-editor "&nbsp;|"
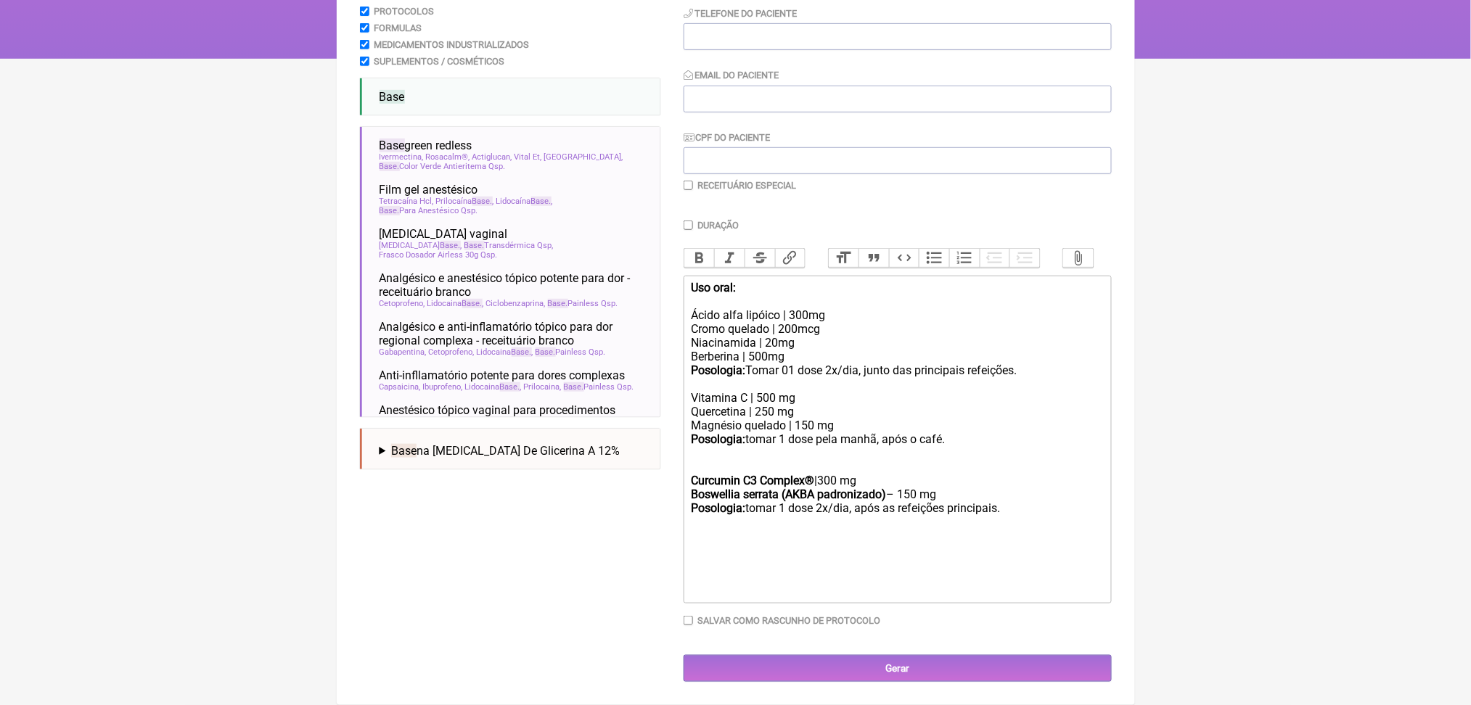
click at [950, 434] on div "Vitamina C | 500 mg Quercetina | 250 mg Magnésio quelado | 150 mg Posologia: to…" at bounding box center [897, 460] width 412 height 138
paste trix-editor "&nbsp;|"
drag, startPoint x: 697, startPoint y: 442, endPoint x: 944, endPoint y: 438, distance: 246.8
click at [944, 438] on trix-editor "Uso oral: Ácido alfa lipóico | 300mg Cromo quelado | 200mcg Niacinamida | 20mg …" at bounding box center [898, 440] width 428 height 328
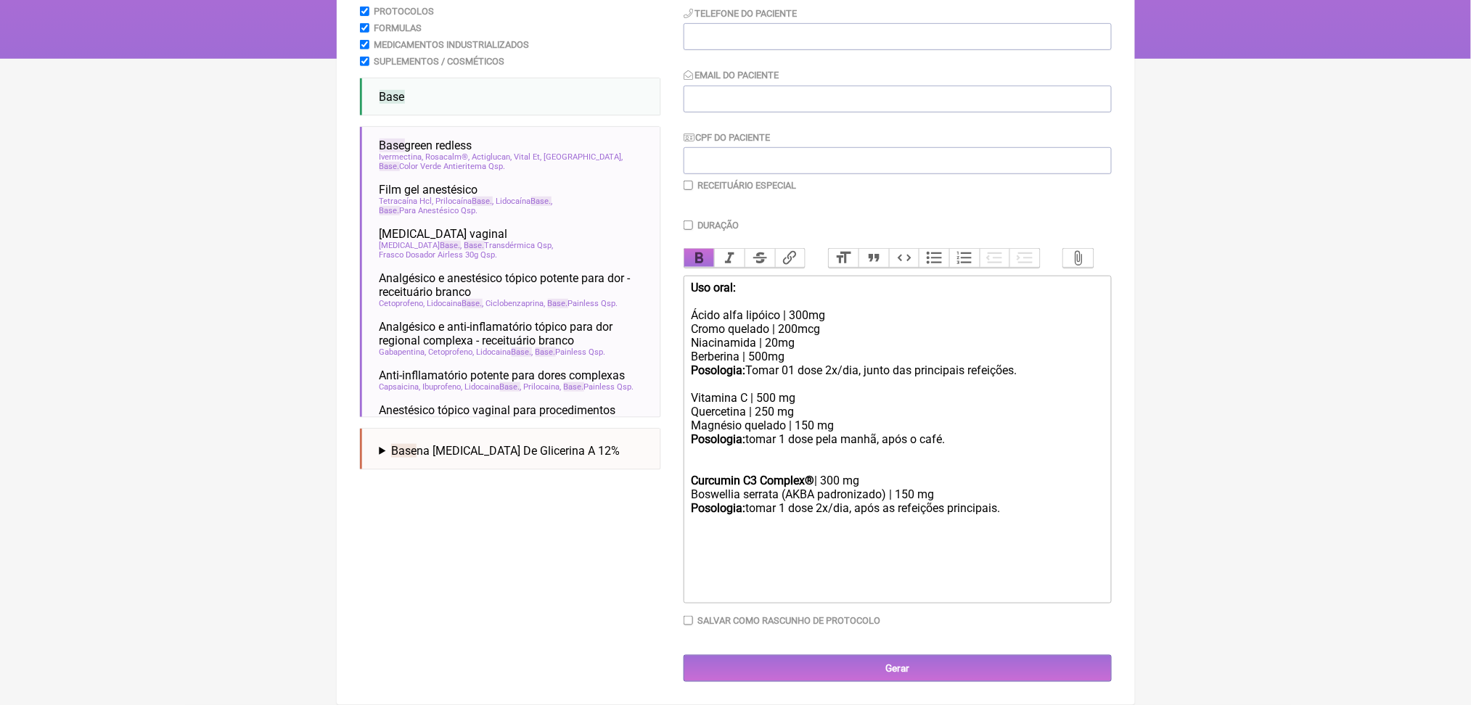
click at [702, 249] on button "Bold" at bounding box center [699, 258] width 30 height 19
drag, startPoint x: 698, startPoint y: 416, endPoint x: 853, endPoint y: 418, distance: 154.6
click at [853, 418] on trix-editor "Uso oral: Ácido alfa lipóico | 300mg Cromo quelado | 200mcg Niacinamida | 20mg …" at bounding box center [898, 440] width 428 height 328
click at [701, 249] on button "Bold" at bounding box center [699, 258] width 30 height 19
click at [737, 391] on div "Vitamina C | 500 mg Quercetina | 250 mg Magnésio quelado | 150 mg Posologia: to…" at bounding box center [897, 460] width 412 height 138
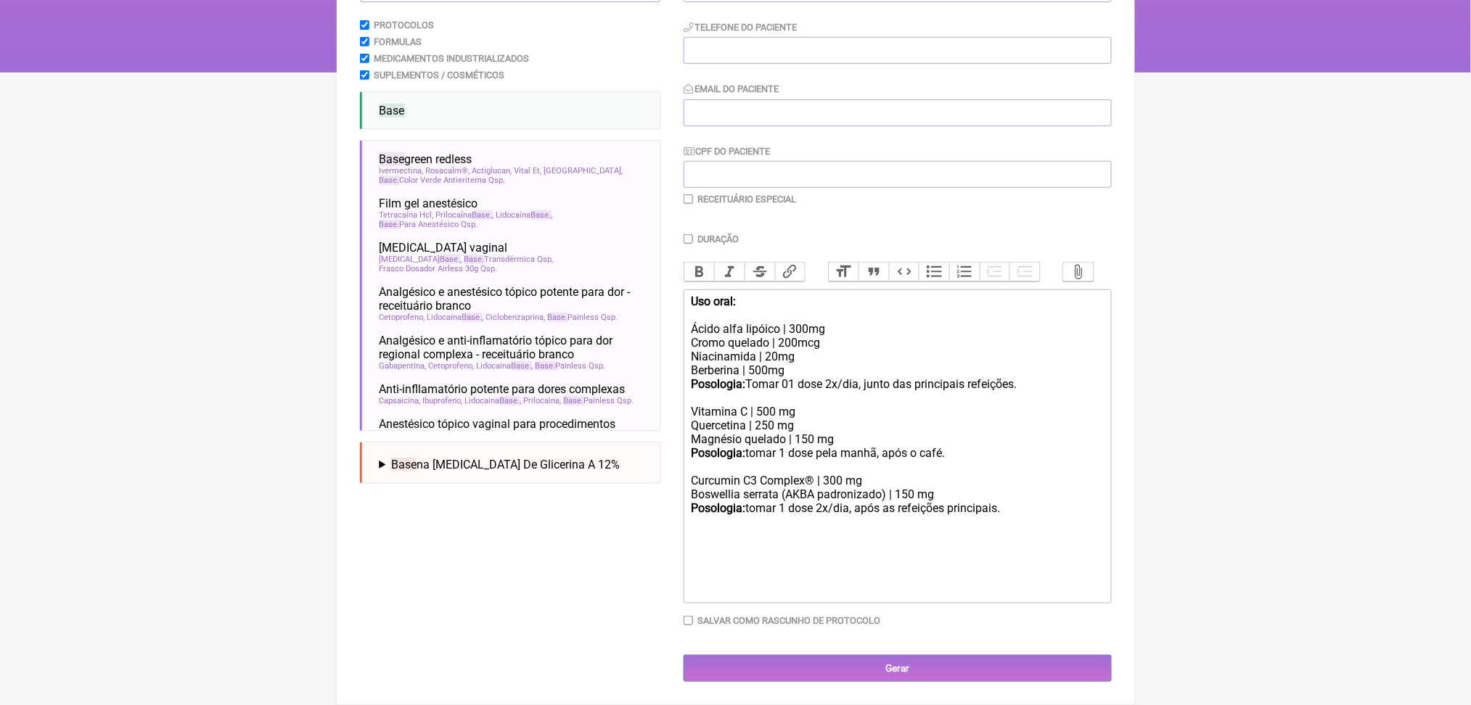
scroll to position [467, 0]
click at [766, 295] on div "Uso oral: Ácido alfa lipóico | 300mg Cromo quelado | 200mcg Niacinamida | 20mg …" at bounding box center [897, 350] width 412 height 110
click at [1023, 405] on div "Vitamina C | 500 mg Quercetina | 250 mg Magnésio quelado | 150 mg Posologia: to…" at bounding box center [897, 467] width 412 height 124
click at [1076, 467] on div "Vitamina C | 500 mg Quercetina | 250 mg Magnésio quelado | 150 mg Posologia: to…" at bounding box center [897, 467] width 412 height 124
click at [955, 431] on div "Vitamina C | 500 mg Quercetina | 250 mg Magnésio quelado | 150 mg Posologia: to…" at bounding box center [897, 467] width 412 height 124
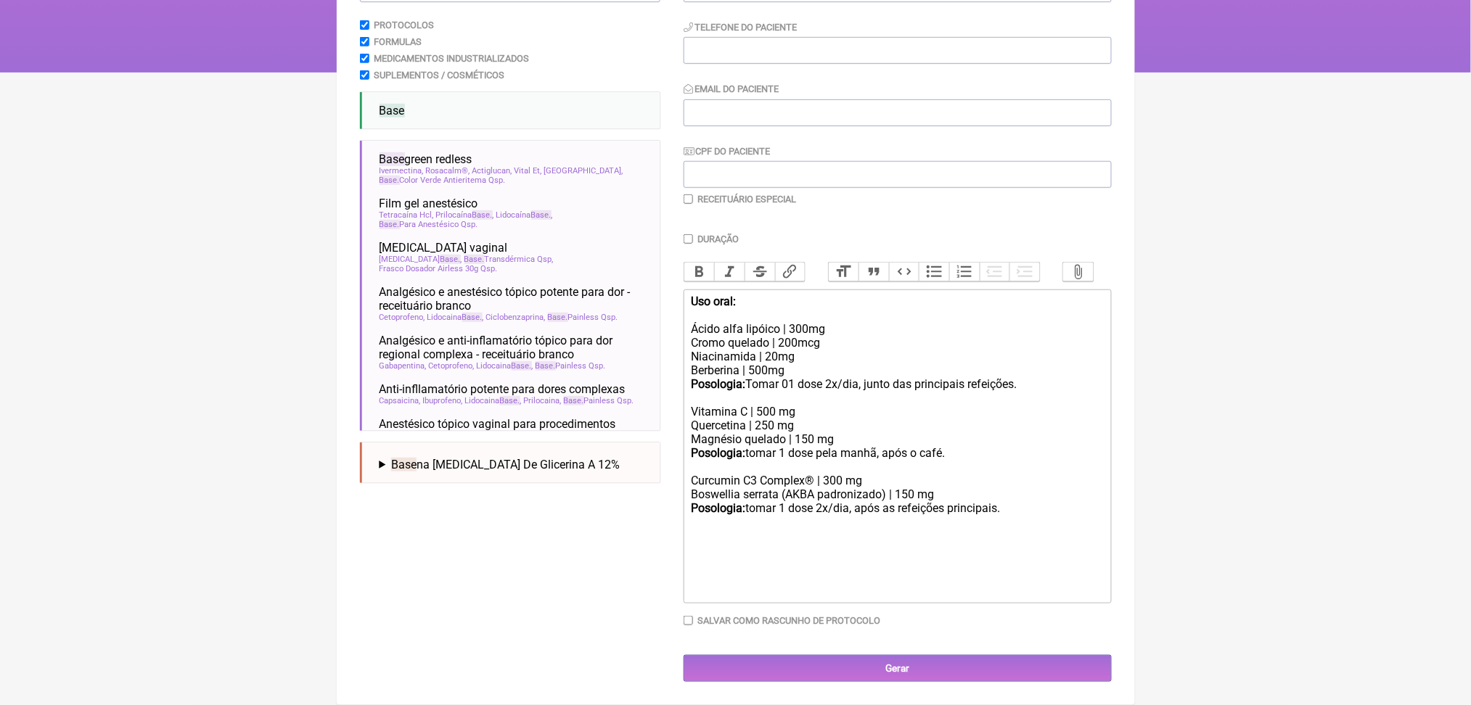
click at [724, 295] on div "Uso oral: Ácido alfa lipóico | 300mg Cromo quelado | 200mcg Niacinamida | 20mg …" at bounding box center [897, 350] width 412 height 110
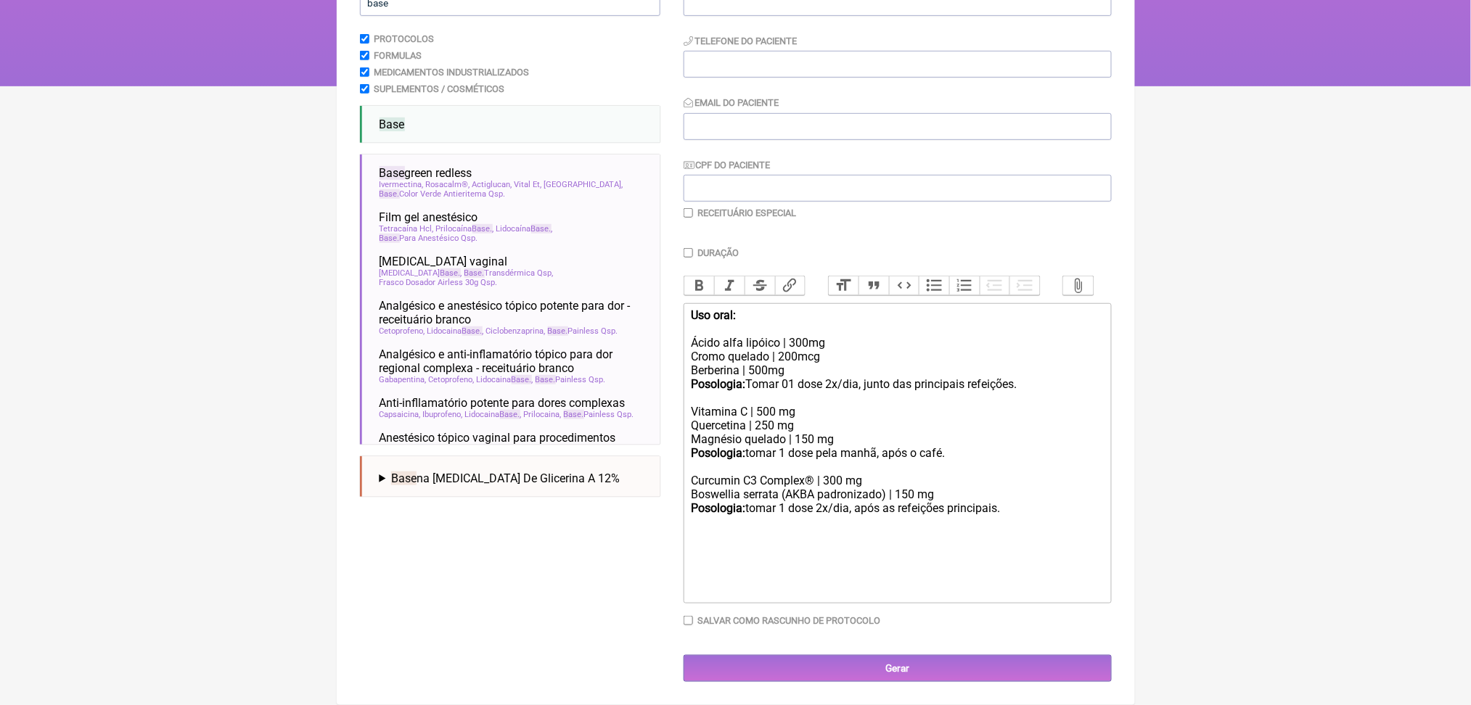
click at [875, 418] on div "Vitamina C | 500 mg Quercetina | 250 mg Magnésio quelado | 150 mg Posologia: to…" at bounding box center [897, 467] width 412 height 124
drag, startPoint x: 701, startPoint y: 420, endPoint x: 1040, endPoint y: 436, distance: 339.4
click at [1040, 436] on div "Vitamina C | 500 mg Quercetina | 250 mg Magnésio quelado | 150 mg Posologia: to…" at bounding box center [897, 467] width 412 height 124
click at [877, 308] on div "Uso oral: Ácido alfa lipóico | 300mg Cromo quelado | 200mcg Berberina | 500mg P…" at bounding box center [897, 356] width 412 height 97
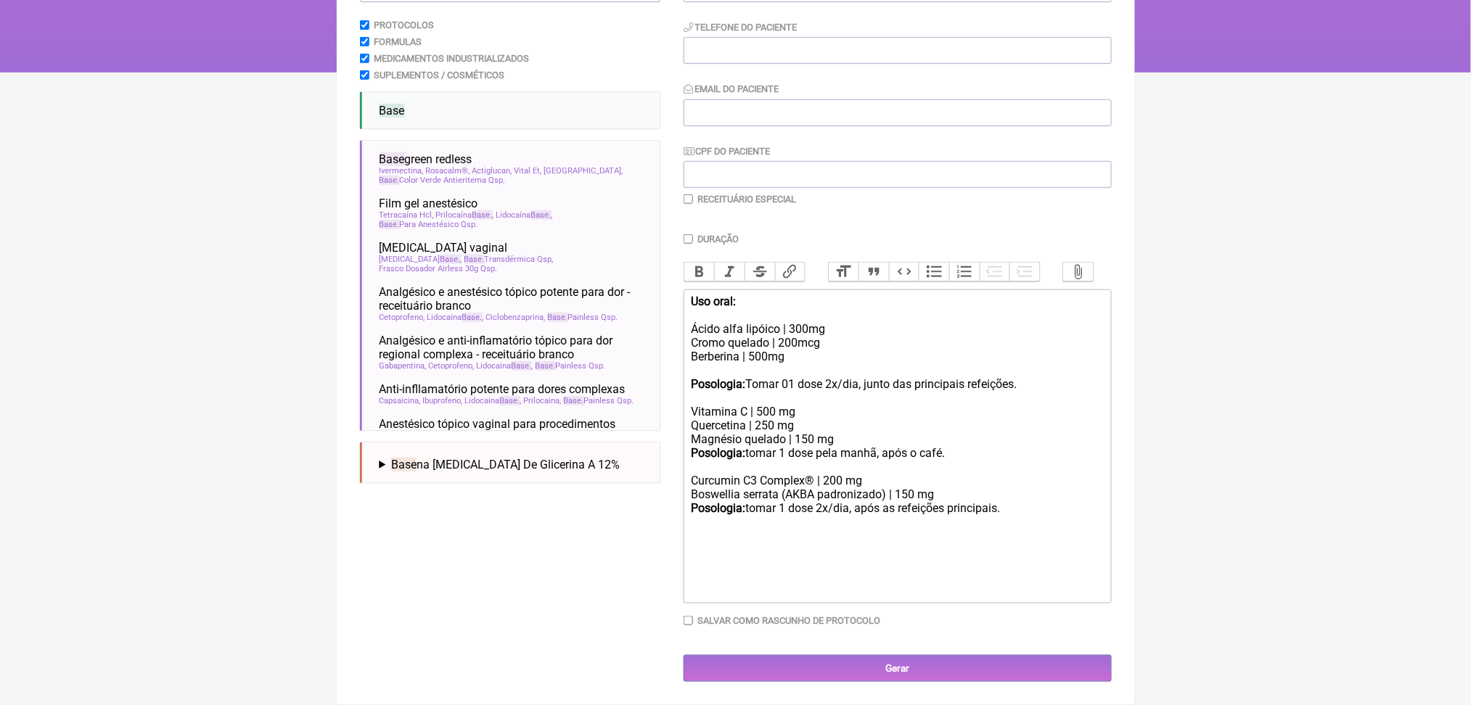
paste trix-editor "Curcumin C3 Complex® | 200 mg<br>Boswellia serrata (AKBA padronizado) | 150 mg"
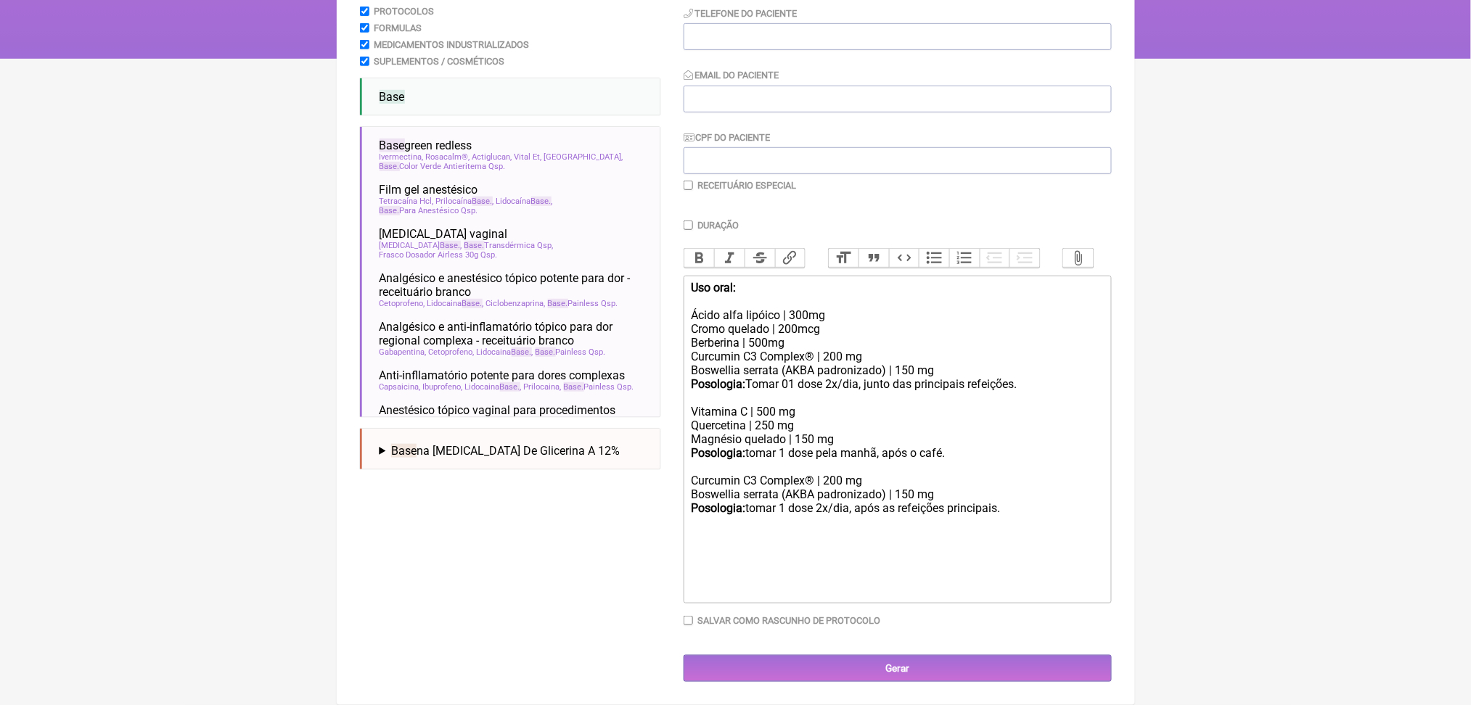
click at [782, 281] on div "Uso oral: Ácido alfa lipóico | 300mg Cromo quelado | 200mcg Berberina | 500mg C…" at bounding box center [897, 343] width 412 height 124
click at [790, 281] on div "Uso oral: Ácido alfa lipóico | 300mg Cromo quelado | 200mcg Berberina | 500mg C…" at bounding box center [897, 343] width 412 height 124
click at [782, 281] on div "Uso oral: Ácido alfa lipóico | 300mg Cromo quelado | 200mcg Berberina | 500mg C…" at bounding box center [897, 343] width 412 height 124
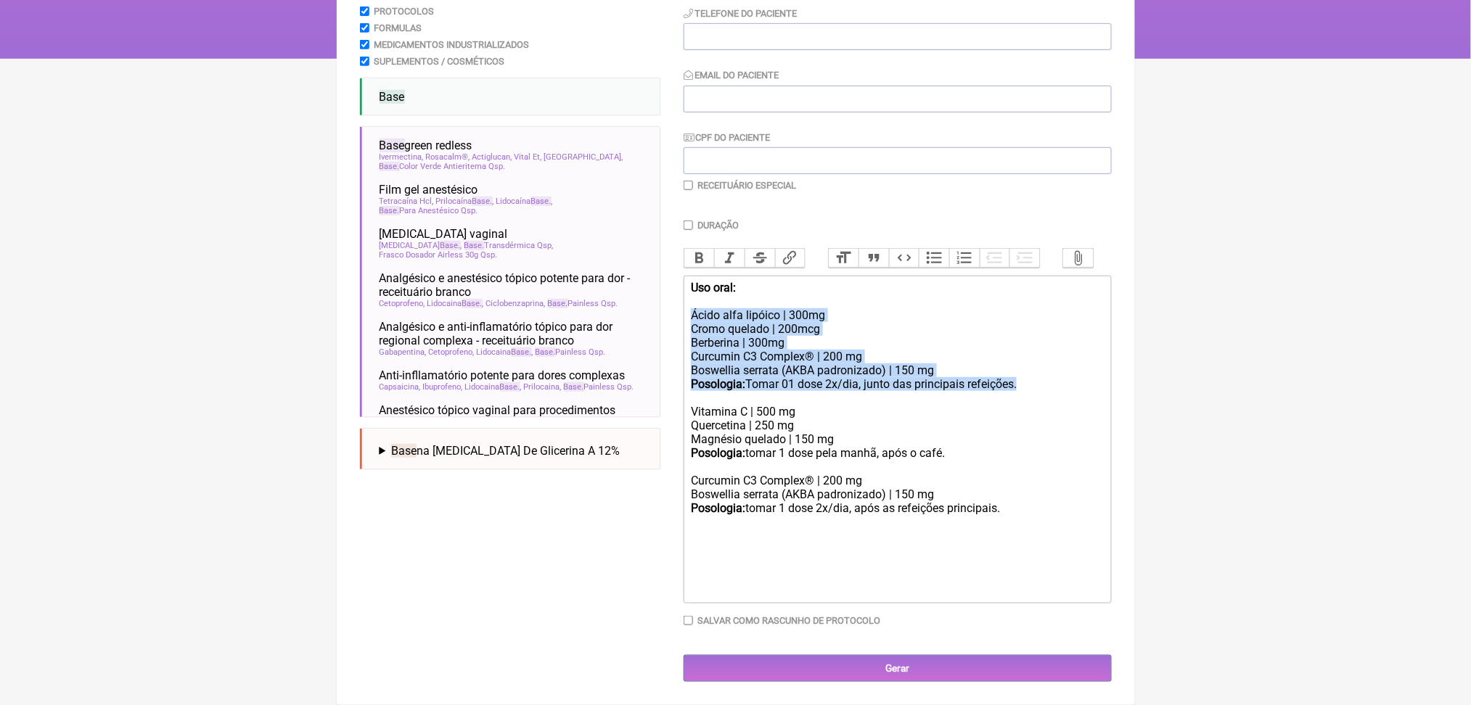
drag, startPoint x: 701, startPoint y: 186, endPoint x: 836, endPoint y: 297, distance: 174.8
click at [836, 297] on div "Uso oral: Ácido alfa lipóico | 300mg Cromo quelado | 200mcg Berberina | 300mg C…" at bounding box center [897, 343] width 412 height 124
click at [831, 281] on div "Uso oral: Ácido alfa lipóico | 300mg Cromo quelado | 200mcg Berberina | 300mg C…" at bounding box center [897, 343] width 412 height 124
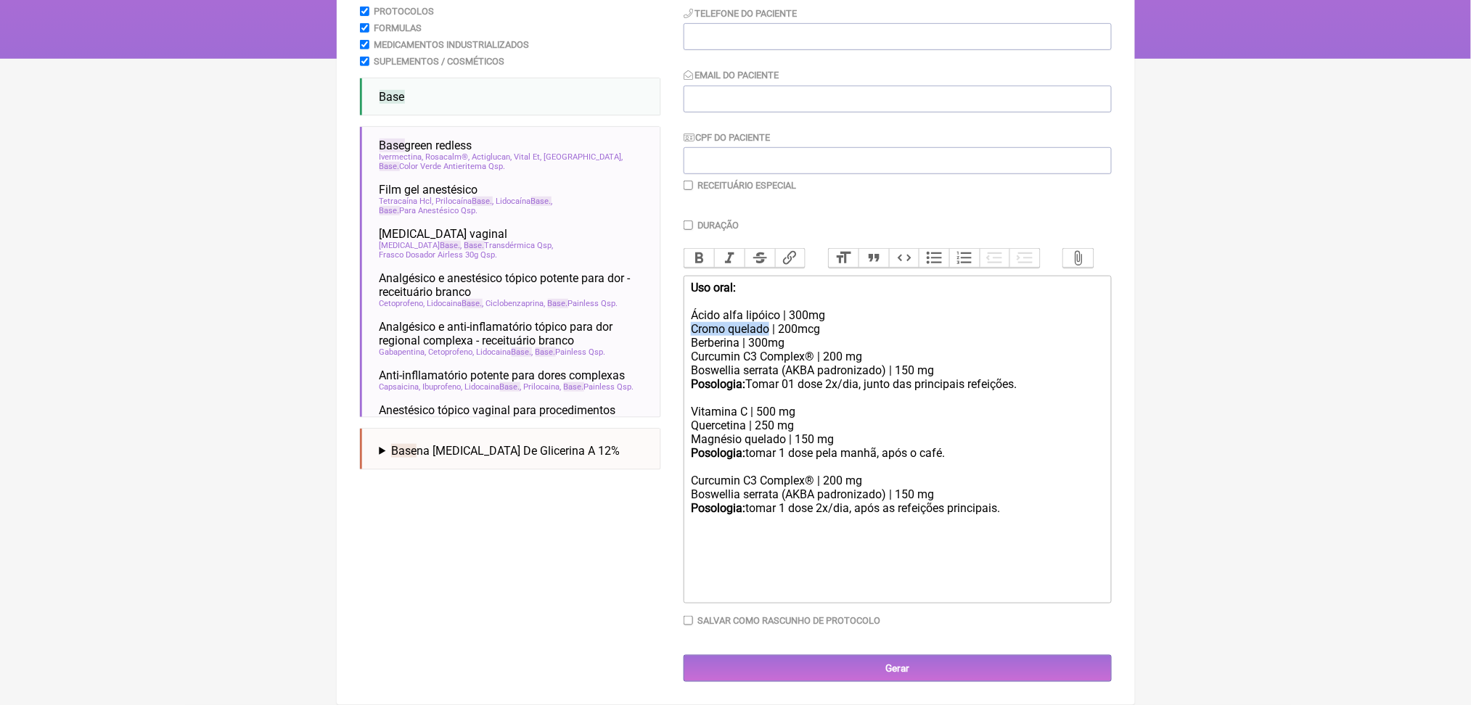
drag, startPoint x: 699, startPoint y: 207, endPoint x: 795, endPoint y: 210, distance: 96.6
click at [795, 276] on trix-editor "Uso oral: Ácido alfa lipóico | 300mg Cromo quelado | 200mcg Berberina | 300mg C…" at bounding box center [898, 440] width 428 height 328
click at [883, 281] on div "Uso oral: Ácido alfa lipóico | 300mg Picolinato de cromo | 200mcg Berberina | 3…" at bounding box center [897, 343] width 412 height 124
click at [785, 281] on div "Uso oral: Ácido alfa lipóico | 300mg Picolinato de cromo | 200mcg Berberina | 3…" at bounding box center [897, 343] width 412 height 124
click at [788, 293] on div "Uso oral: Ácido alfa lipóico | 300mg Picolinato de cromo | 200mcg Berberina | 3…" at bounding box center [897, 343] width 412 height 124
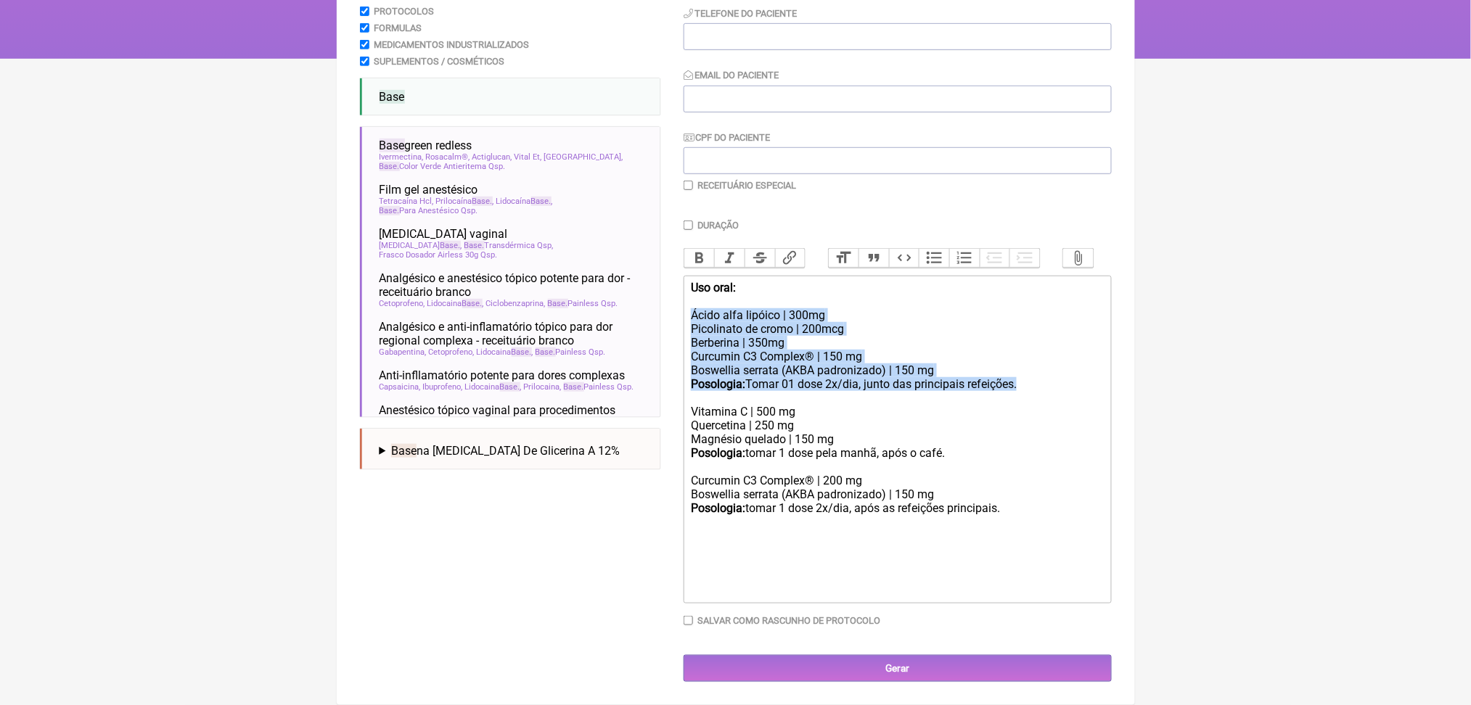
drag, startPoint x: 780, startPoint y: 294, endPoint x: 677, endPoint y: 195, distance: 142.7
click at [677, 195] on form "Buscar base Protocolos Formulas Medicamentos Industrializados Suplementos / Cos…" at bounding box center [736, 313] width 752 height 738
drag, startPoint x: 702, startPoint y: 328, endPoint x: 1042, endPoint y: 388, distance: 344.8
click at [1042, 405] on div "Vitamina C | 500 mg Quercetina | 250 mg Magnésio quelado | 150 mg Posologia: to…" at bounding box center [897, 467] width 412 height 124
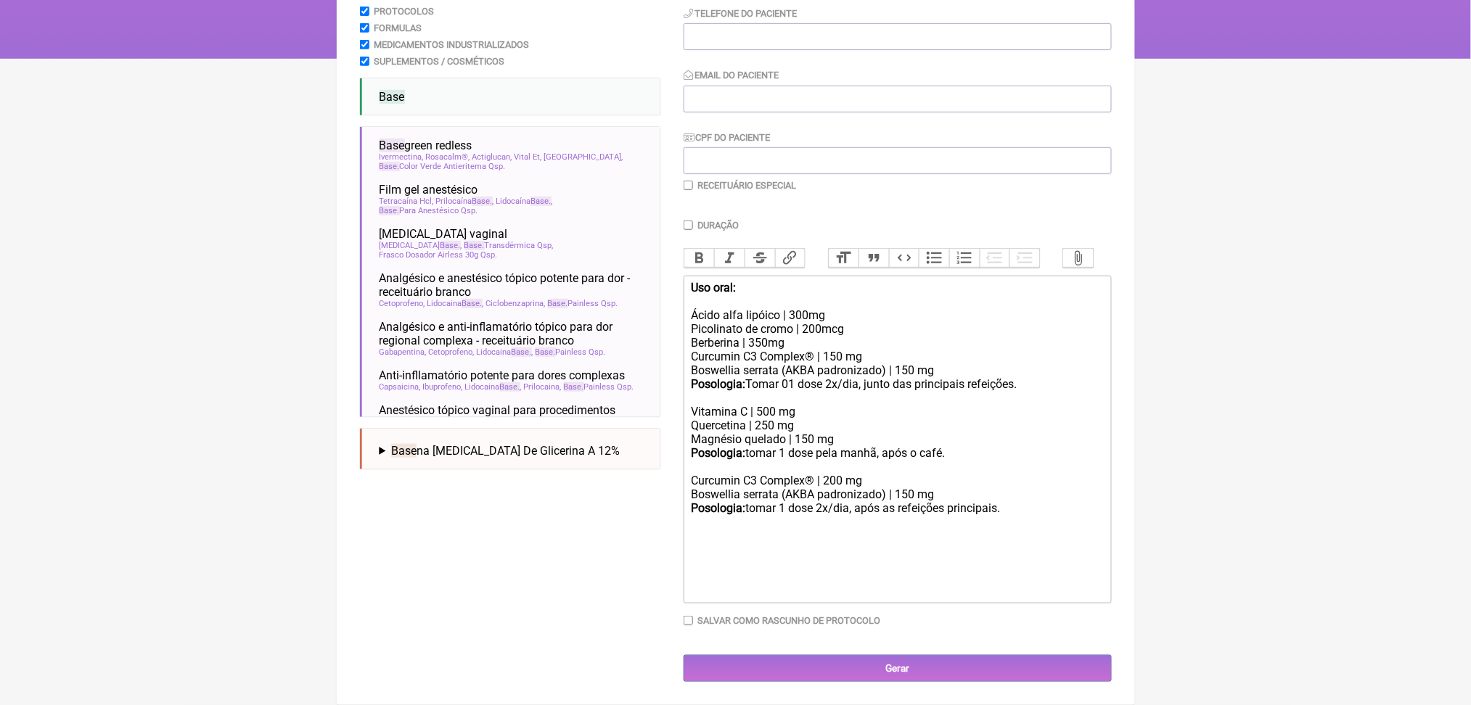
click at [1084, 458] on div "Vitamina C | 500 mg Quercetina | 250 mg Magnésio quelado | 150 mg Posologia: to…" at bounding box center [897, 467] width 412 height 124
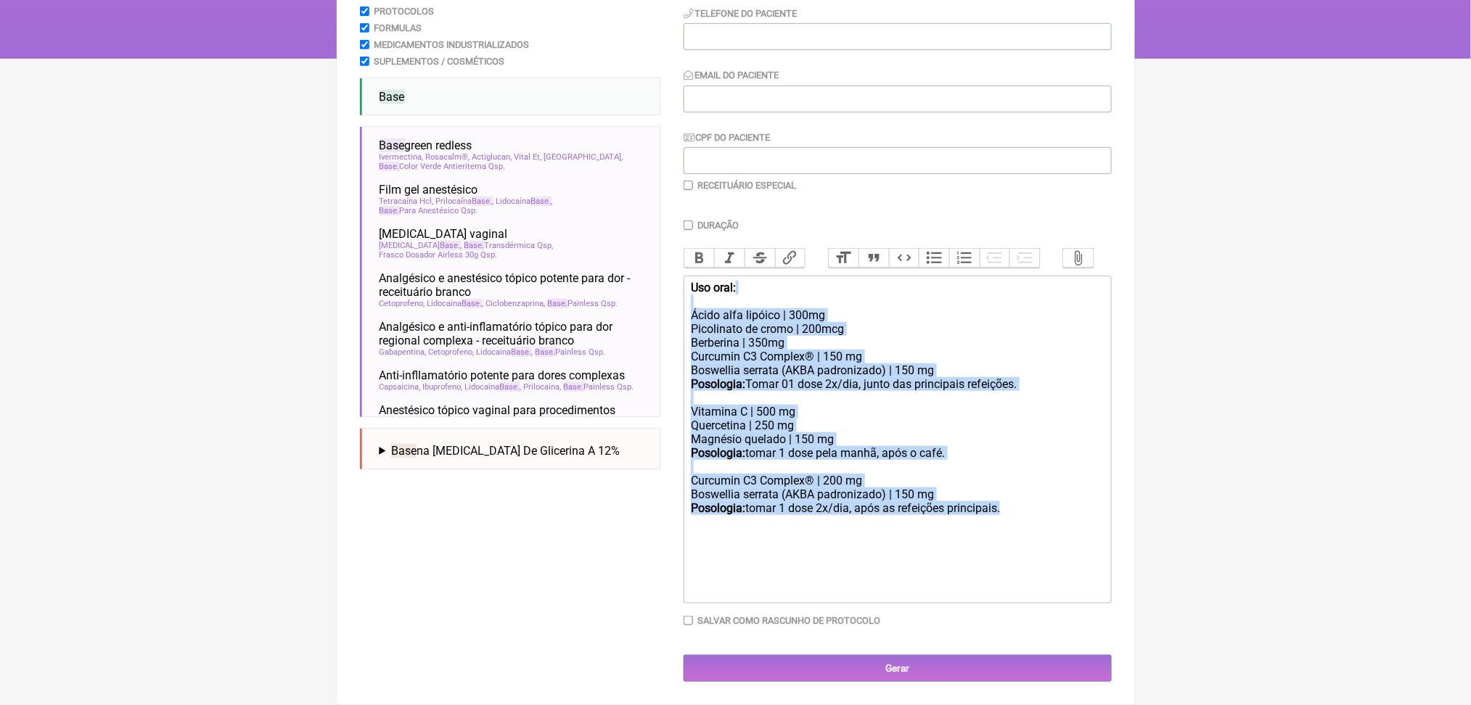
drag, startPoint x: 1089, startPoint y: 459, endPoint x: 679, endPoint y: 169, distance: 502.4
click at [679, 169] on form "Buscar base Protocolos Formulas Medicamentos Industrializados Suplementos / Cos…" at bounding box center [736, 313] width 752 height 738
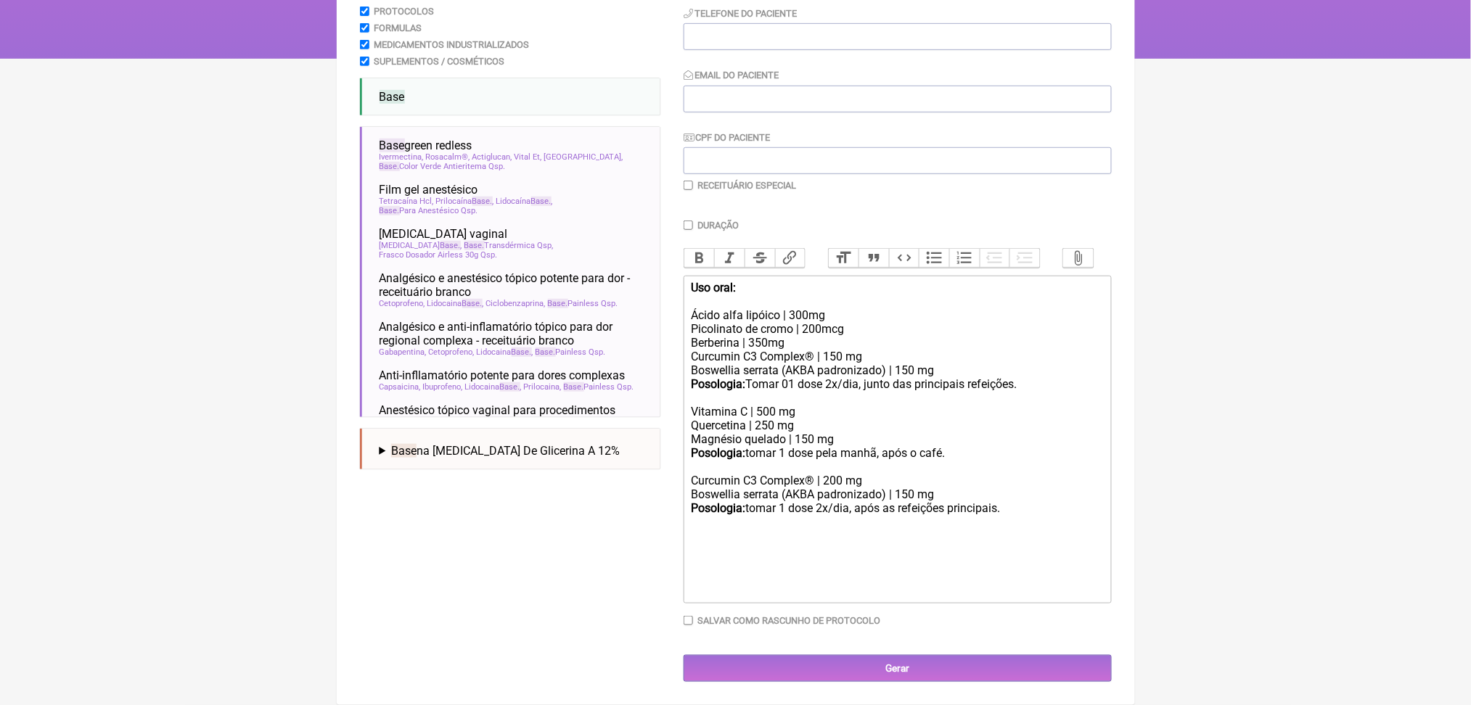
scroll to position [262, 0]
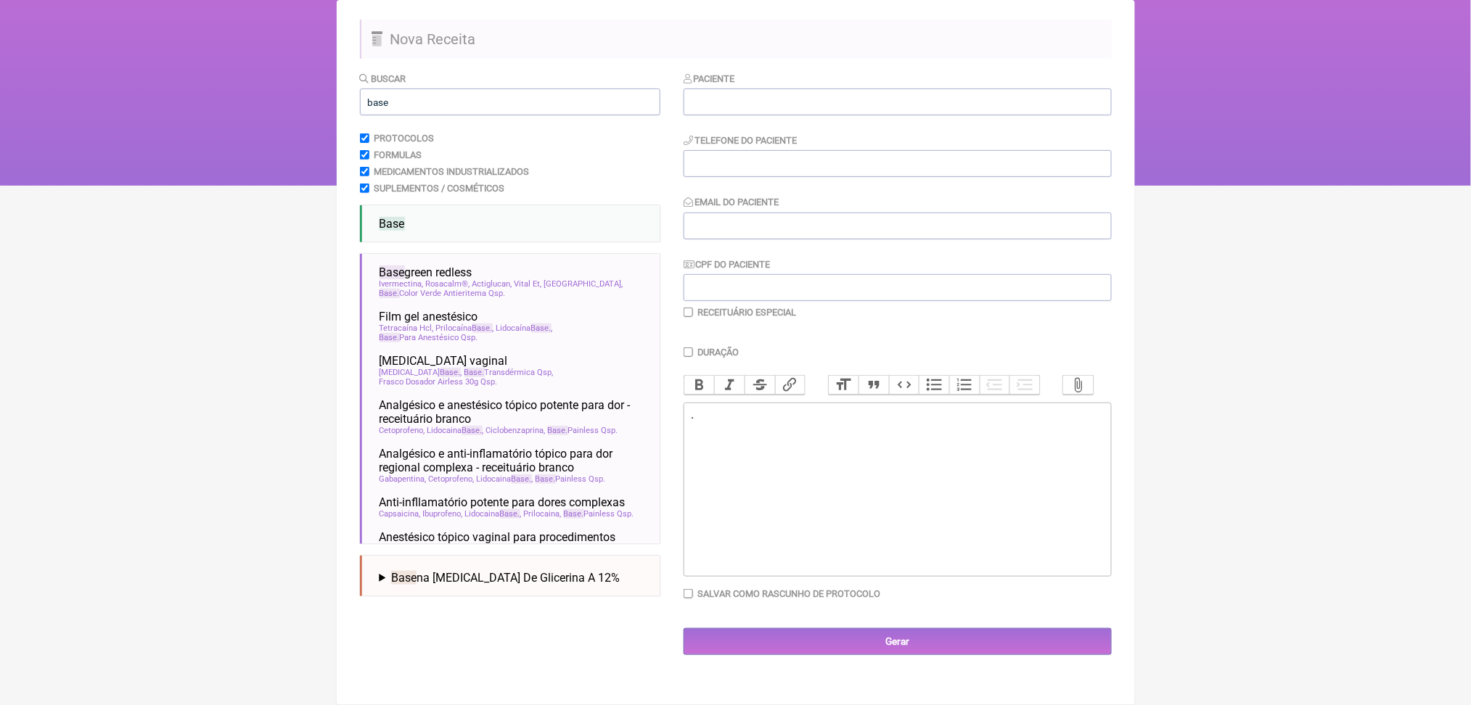
type trix-editor "<div><br><br></div><div><br><br></div><div><br><br></div><div><br></div>"
click at [415, 115] on input "base" at bounding box center [510, 102] width 300 height 27
type input "b"
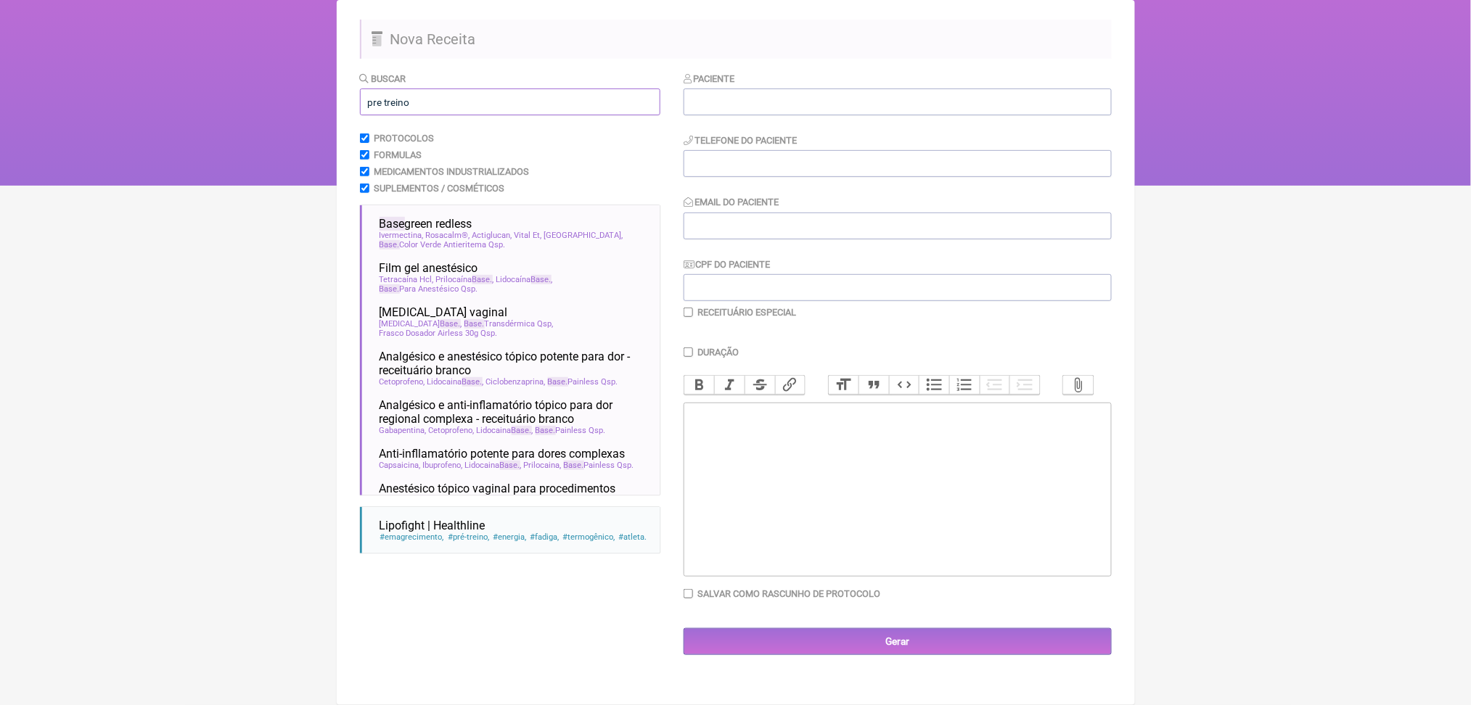
type input "pre treino"
click at [246, 186] on html "FormulApp (Clínica Balance - Dra. Bruna Scalco) Sair [GEOGRAPHIC_DATA] Receitas…" at bounding box center [735, 40] width 1471 height 290
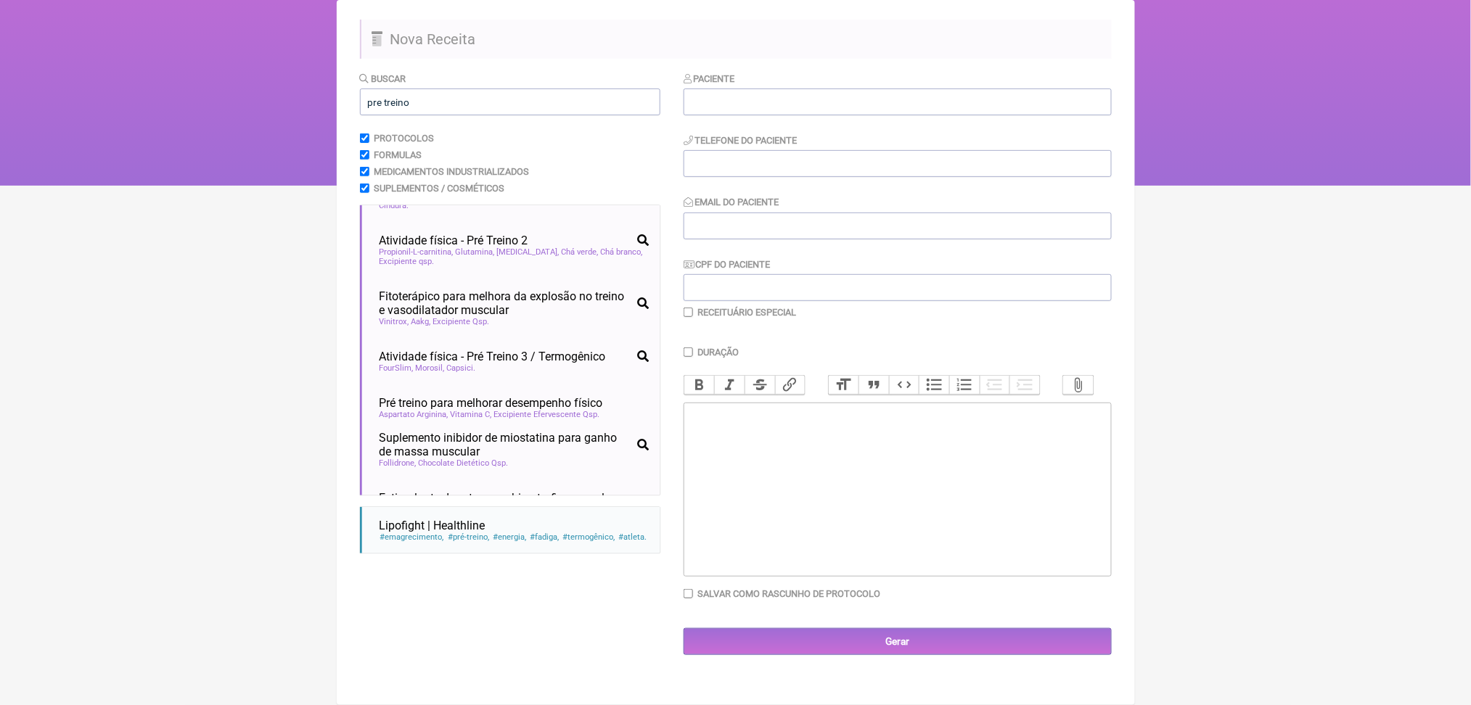
scroll to position [1113, 0]
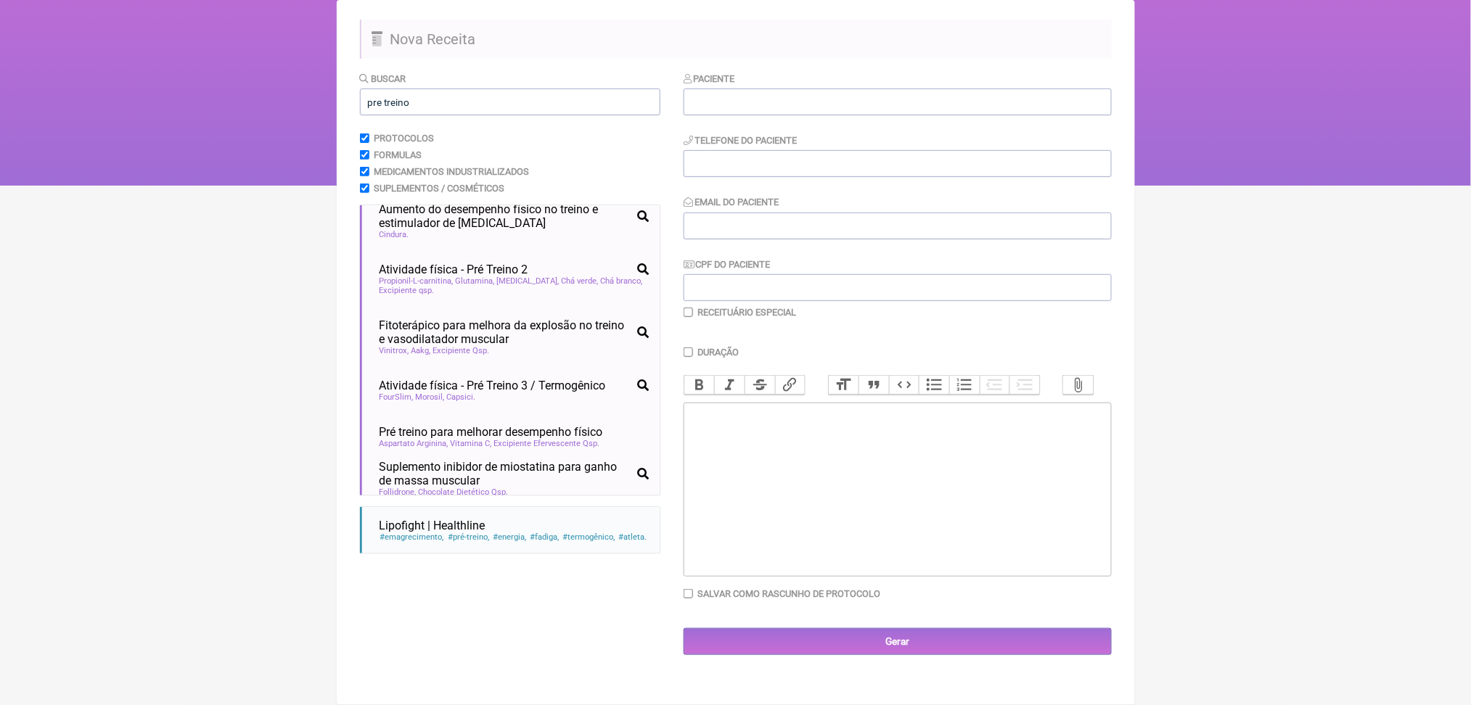
click at [793, 463] on div at bounding box center [897, 449] width 412 height 28
paste trix-editor "<div><br><br></div><div><br><br></div><ul><li><strong><br>L-Citrulina malato</s…"
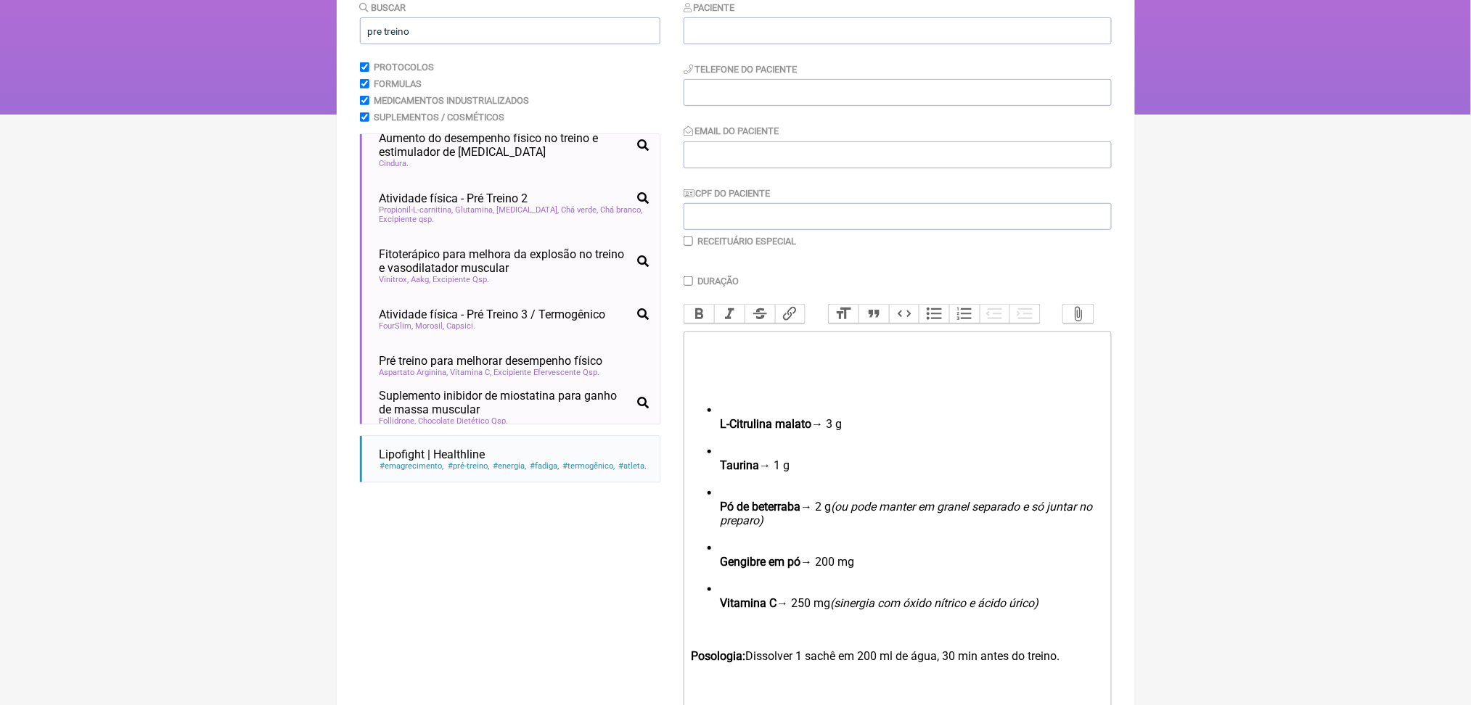
scroll to position [225, 0]
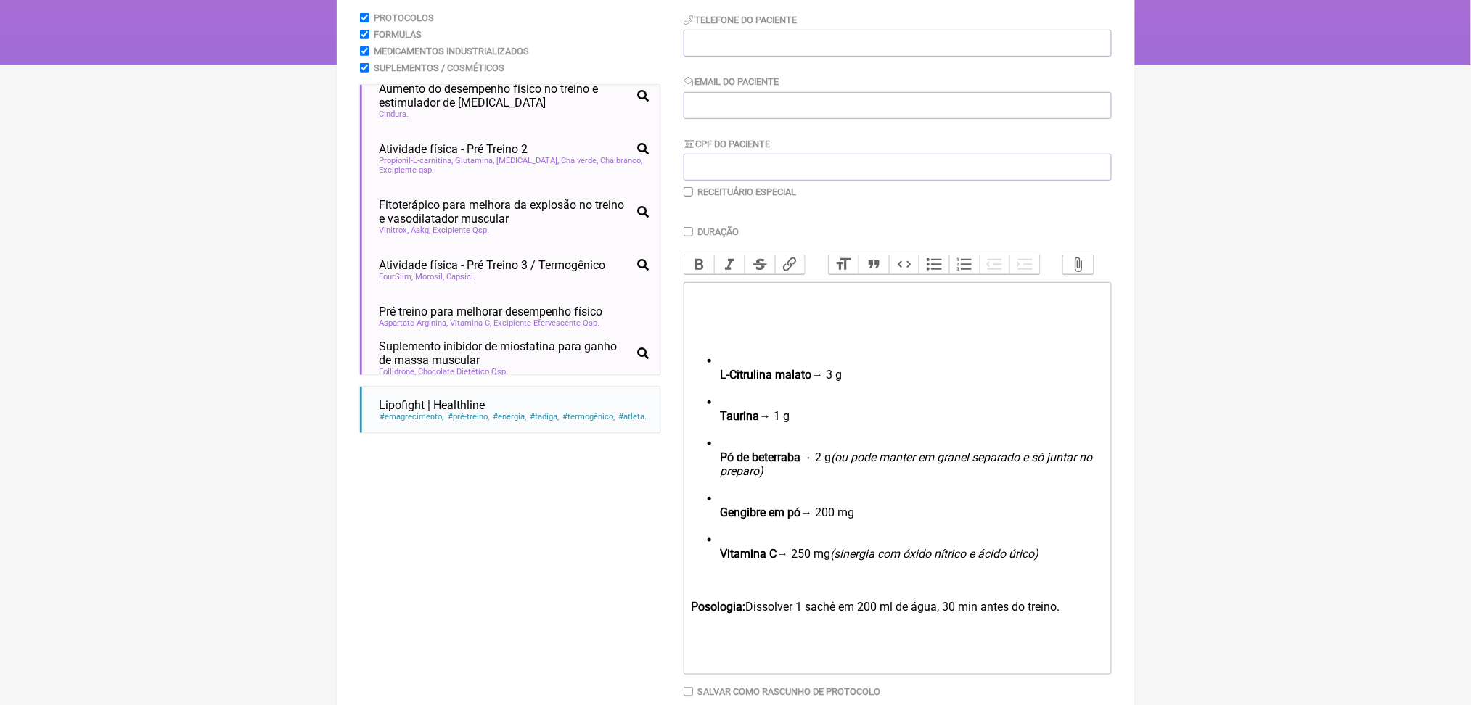
click at [725, 515] on ul "L-Citrulina malato → 3 g Taurina → 1 g Pó de beterraba → 2 g (ou pode manter em…" at bounding box center [897, 464] width 412 height 221
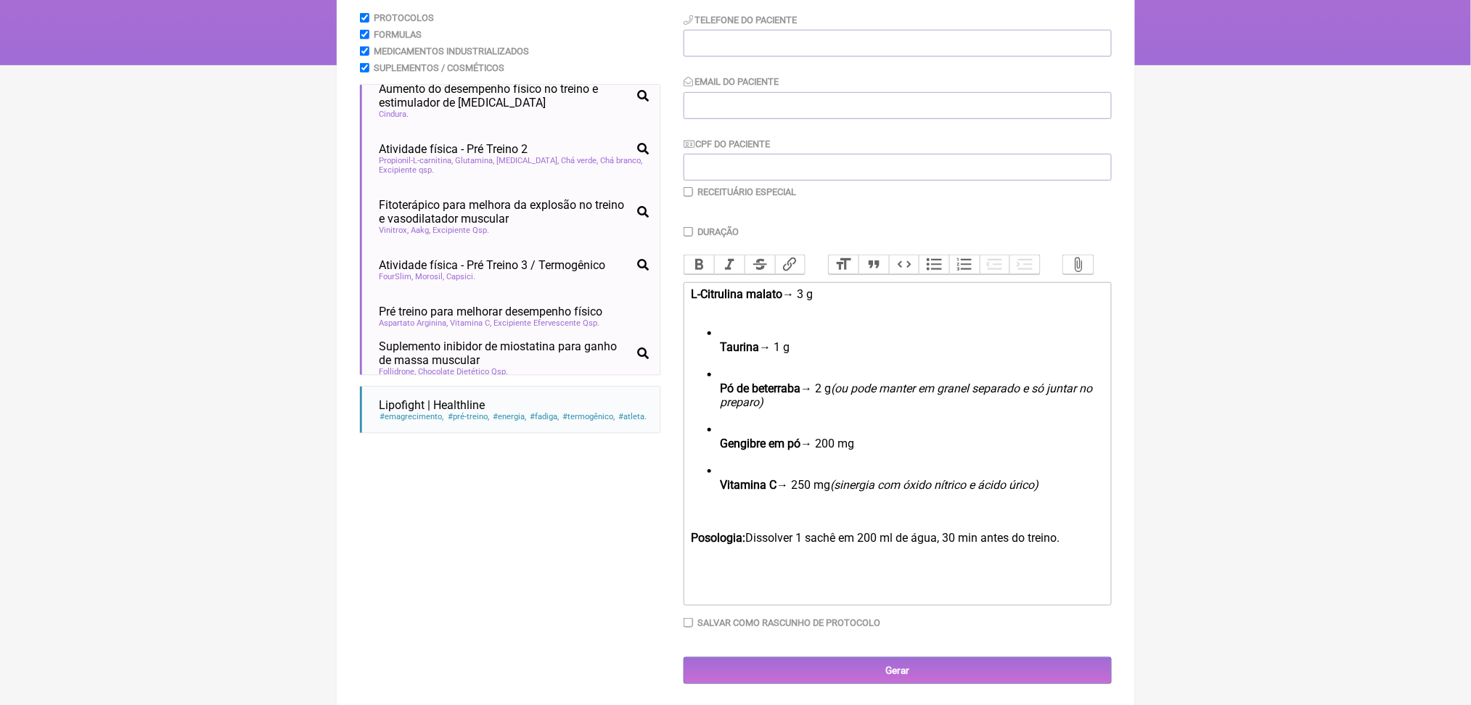
click at [727, 480] on ul "Taurina → 1 g Pó de beterraba → 2 g (ou pode manter em granel separado e só jun…" at bounding box center [897, 416] width 412 height 179
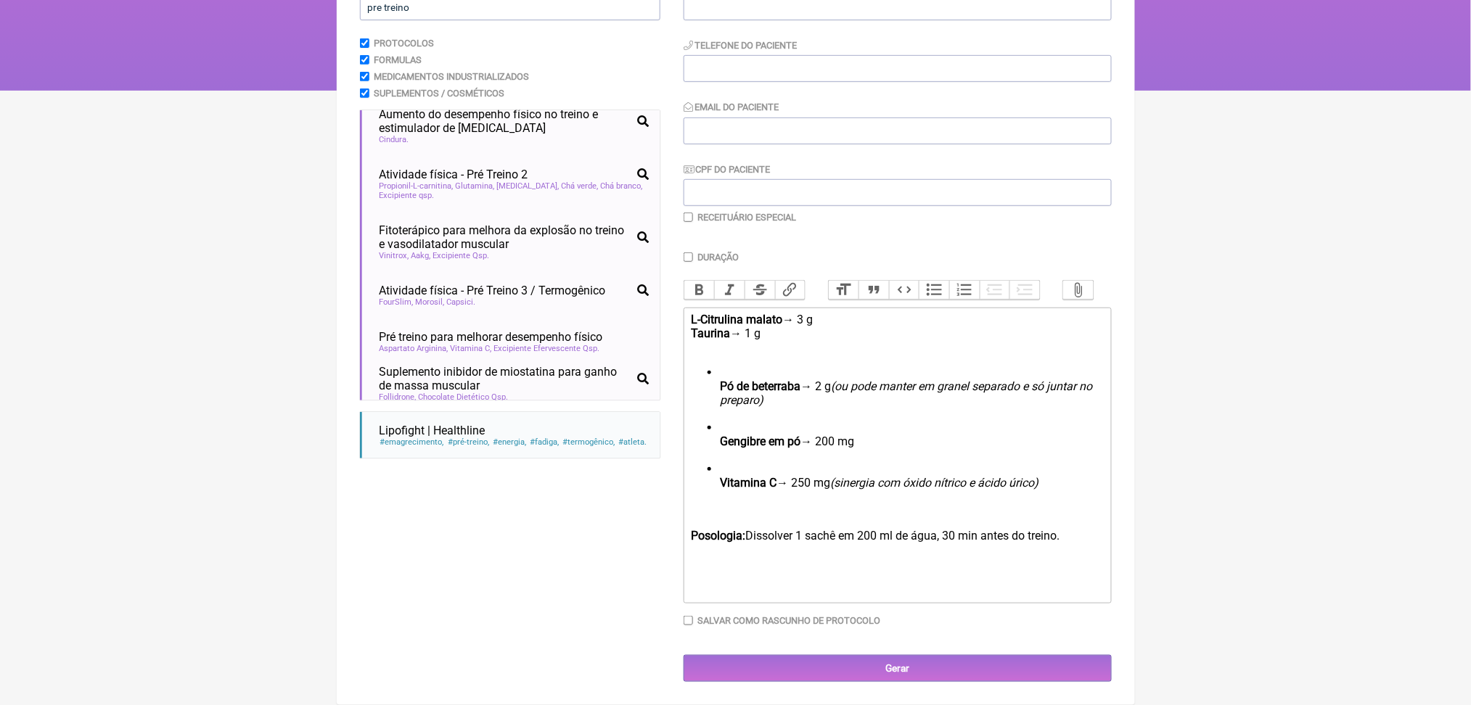
click at [723, 495] on ul "Pó de beterraba → 2 g (ou pode manter em granel separado e só juntar no preparo…" at bounding box center [897, 435] width 412 height 138
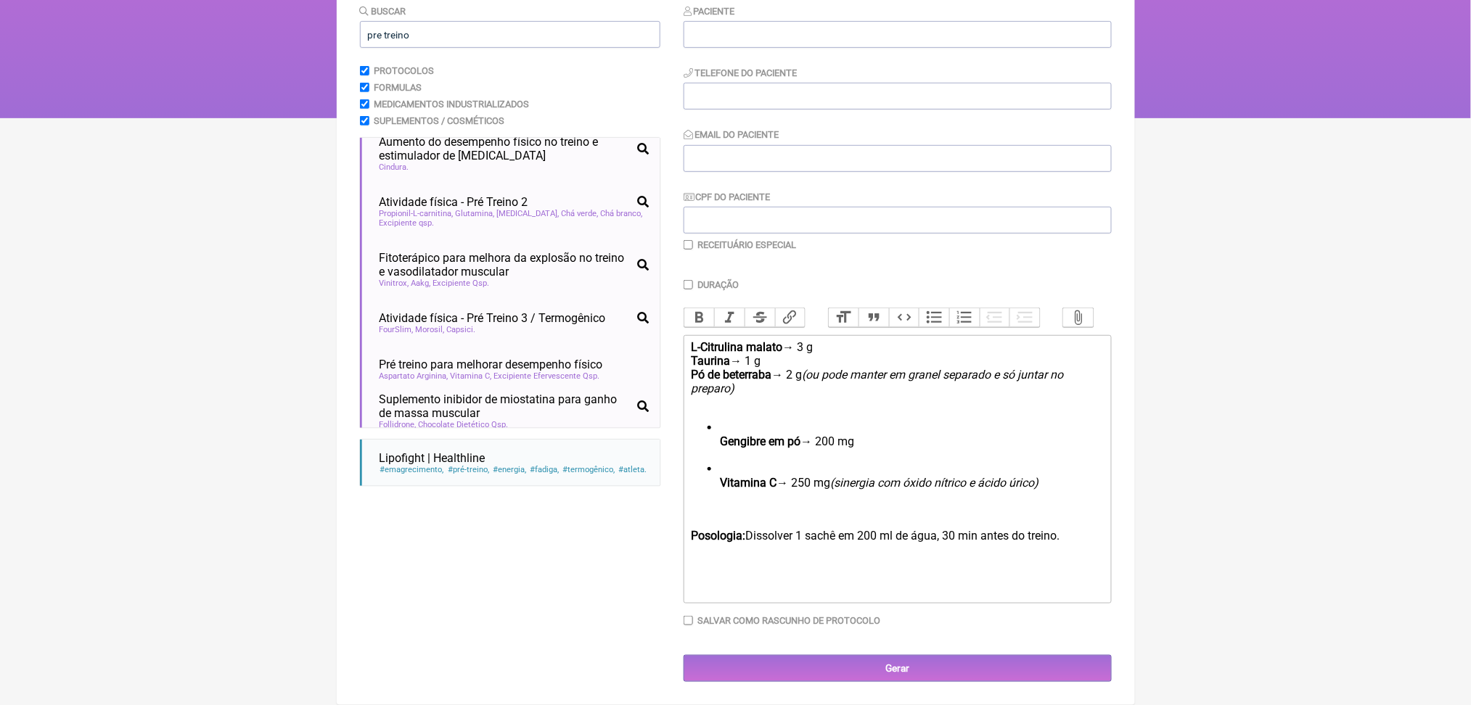
click at [727, 504] on ul "Gengibre em pó → 200 mg Vitamina C → 250 mg (sinergia com óxido nítrico e ácido…" at bounding box center [897, 462] width 412 height 83
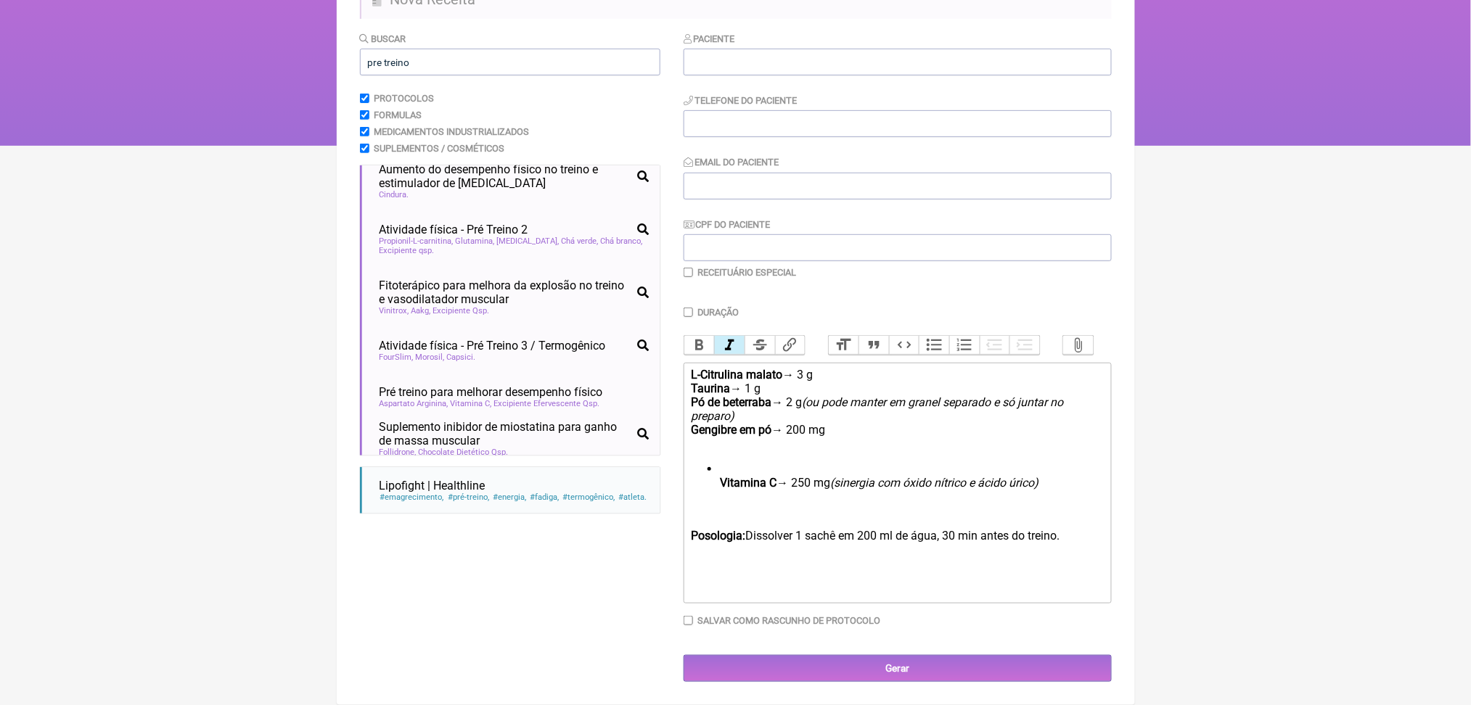
click at [727, 504] on ul "Vitamina C → 250 mg (sinergia com óxido nítrico e ácido úrico)" at bounding box center [897, 482] width 412 height 41
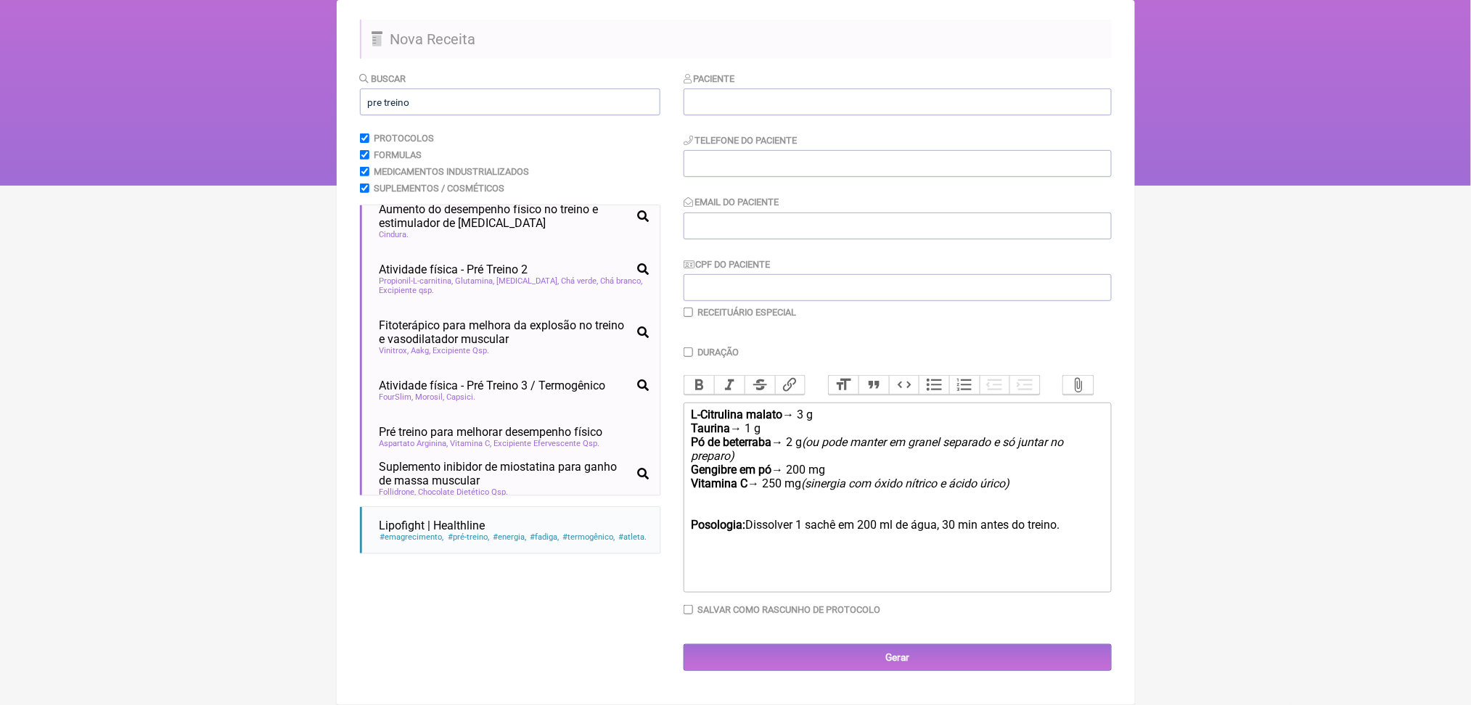
click at [714, 546] on div "Posologia: Dissolver 1 sachê em 200 ml de água, 30 min antes do treino." at bounding box center [897, 524] width 412 height 41
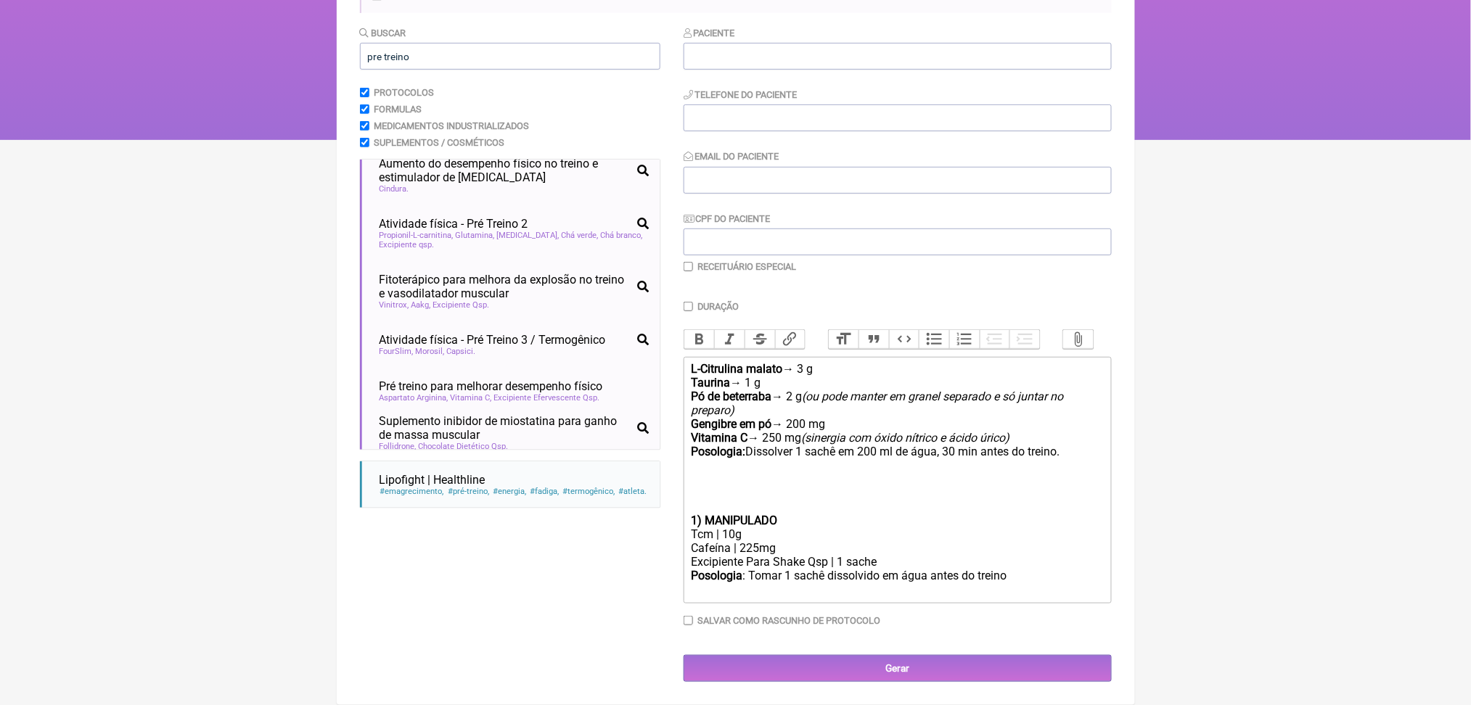
click at [931, 541] on div "Tcm | 10g" at bounding box center [897, 535] width 412 height 14
click at [735, 528] on strong "1) MANIPULADO" at bounding box center [734, 521] width 86 height 14
click at [732, 541] on div "Tcm | 10g" at bounding box center [897, 535] width 412 height 14
click at [829, 414] on div "L-Citrulina malato → 3 g Taurina → 1 g Pó de beterraba → 2 g (ou pode manter em…" at bounding box center [897, 403] width 412 height 83
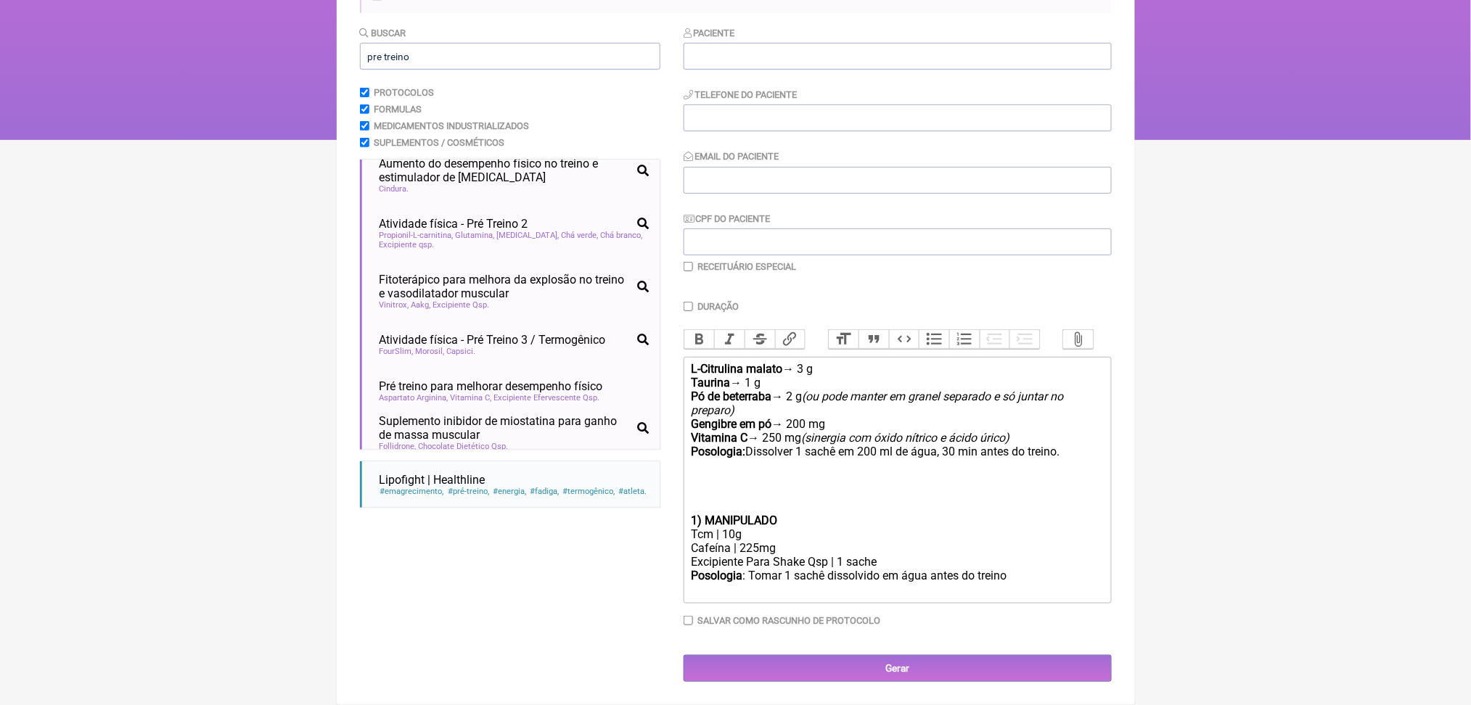
click at [823, 414] on div "L-Citrulina malato → 3 g Taurina → 1 g Pó de beterraba → 2 g (ou pode manter em…" at bounding box center [897, 403] width 412 height 83
paste trix-editor "&nbsp;|&nbsp;"
click at [756, 429] on div "L-Citrulina malato | 3 g Taurina → 1 g Pó de beterraba → 2 g (ou pode manter em…" at bounding box center [897, 403] width 412 height 83
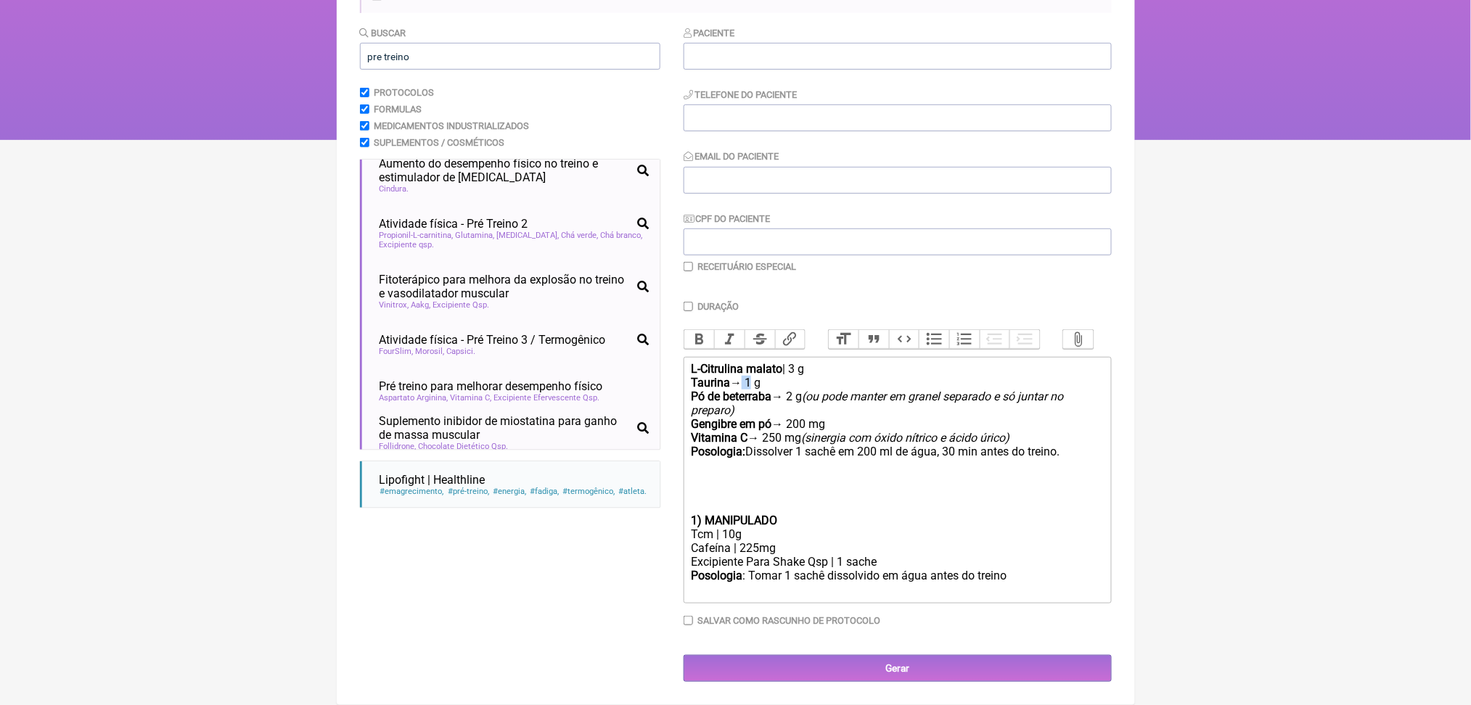
paste trix-editor "&nbsp;|&nbsp;"
click at [803, 445] on div "L-Citrulina malato | 3 g Taurina | 1 g Pó de beterraba → 2 g (ou pode manter em…" at bounding box center [897, 403] width 412 height 83
click at [808, 445] on div "L-Citrulina malato | 3 g Taurina | 1 g Pó de beterraba → 2 g (ou pode manter em…" at bounding box center [897, 403] width 412 height 83
paste trix-editor "&nbsp;|&nbsp;"
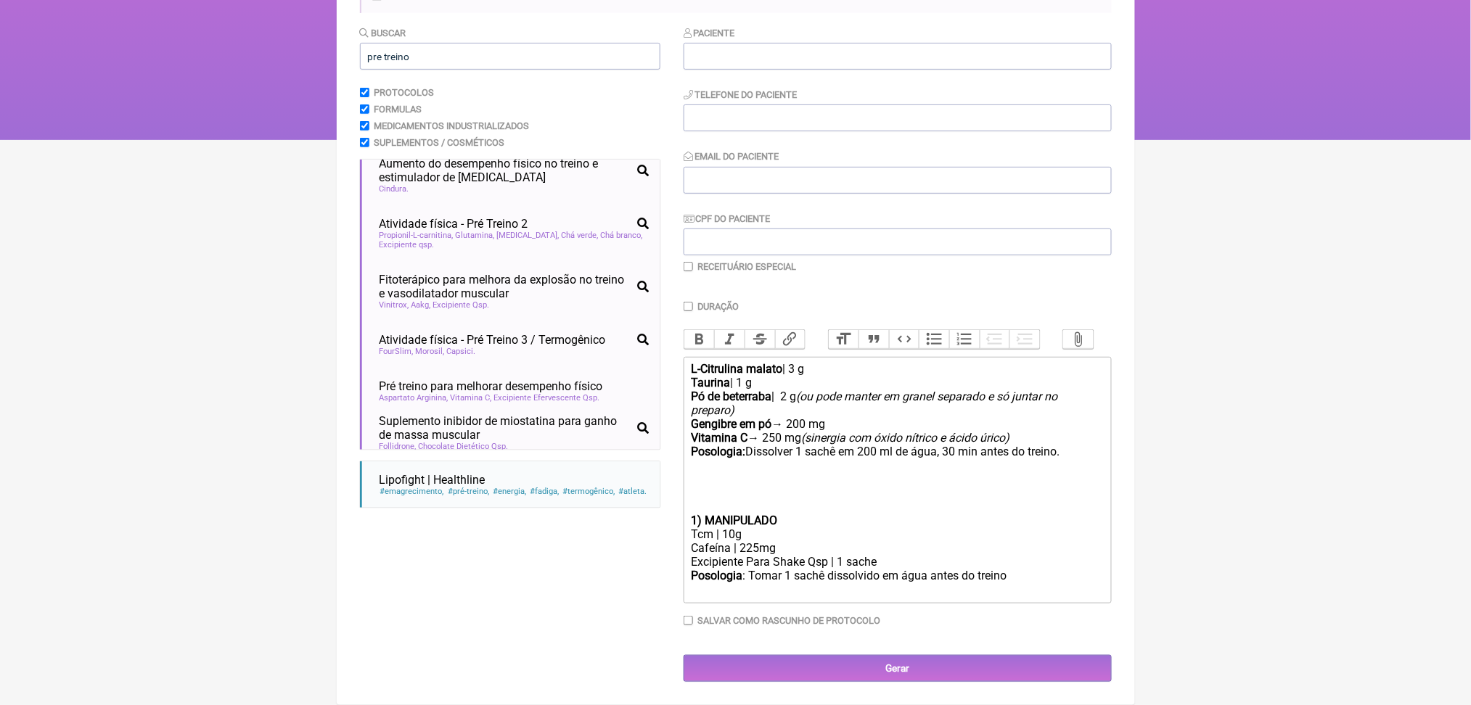
click at [866, 445] on div "L-Citrulina malato | 3 g Taurina | 1 g Pó de beterraba | 2 g (ou pode manter em…" at bounding box center [897, 403] width 412 height 83
drag, startPoint x: 845, startPoint y: 446, endPoint x: 852, endPoint y: 460, distance: 15.6
click at [852, 445] on div "L-Citrulina malato | 3 g Taurina | 1 g Pó de beterraba | 2 g (ou pode manter em…" at bounding box center [897, 403] width 412 height 83
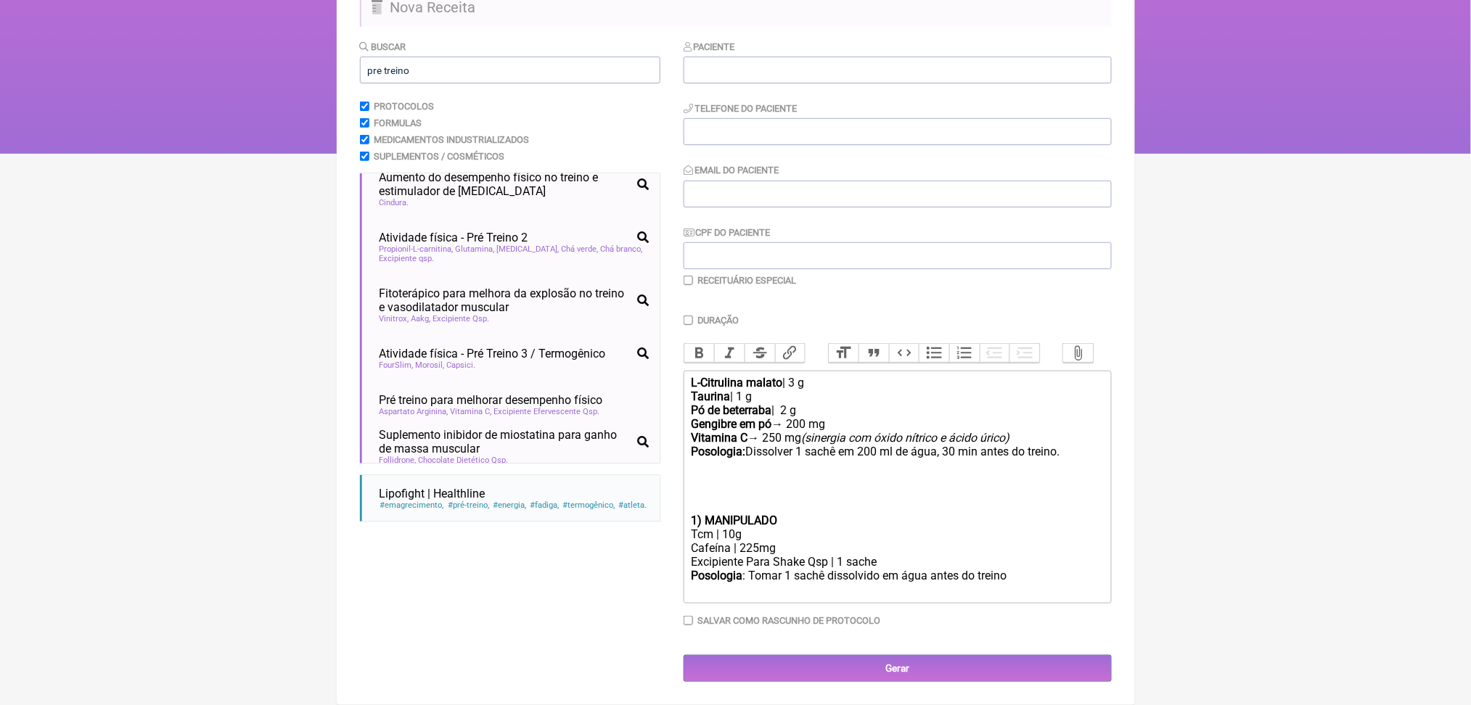
click at [813, 445] on div "L-Citrulina malato | 3 g Taurina | 1 g Pó de beterraba | 2 g Gengibre em pó → 2…" at bounding box center [897, 410] width 412 height 69
paste trix-editor "&nbsp;|&nbsp;"
click at [775, 445] on div "L-Citrulina malato | 3 g Taurina | 1 g Pó de beterraba | 2 g Gengibre em pó | 2…" at bounding box center [897, 410] width 412 height 69
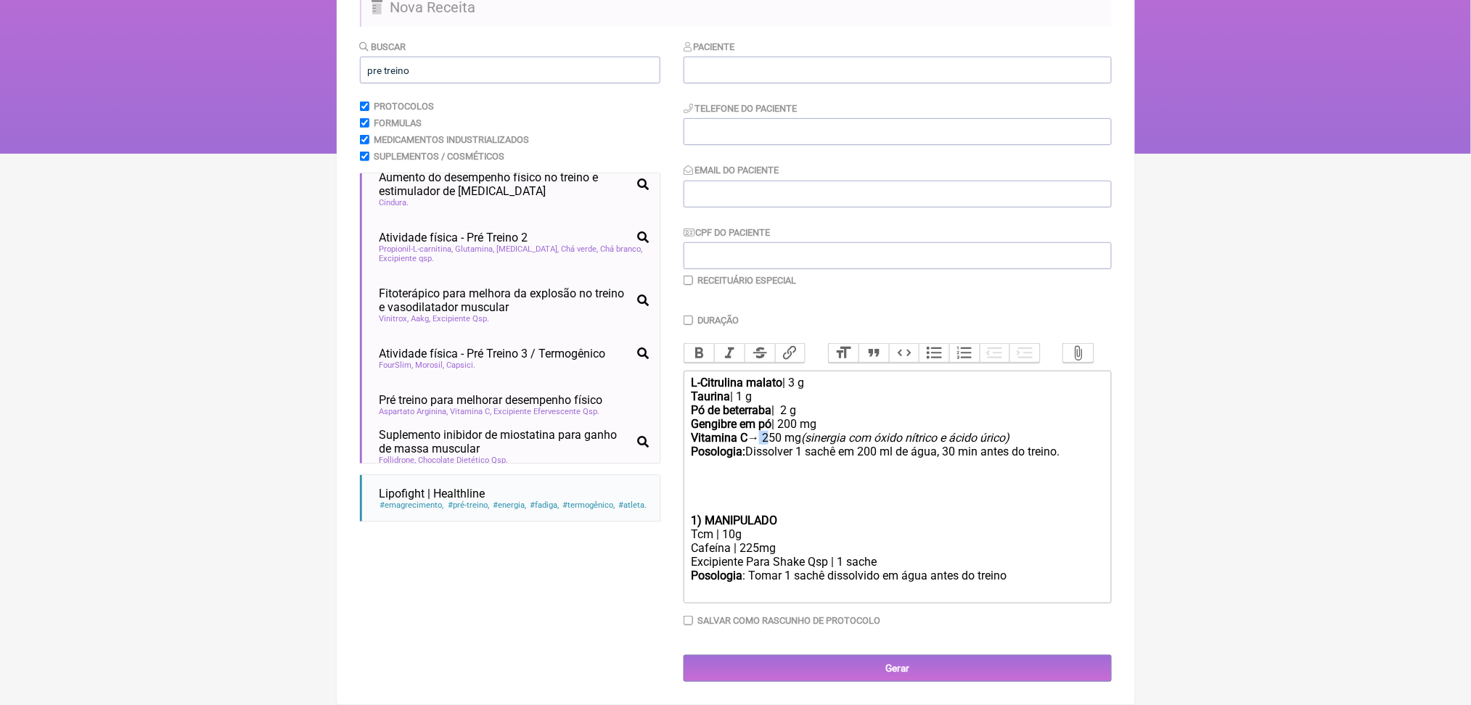
paste trix-editor "&nbsp;|&nbsp;"
drag, startPoint x: 836, startPoint y: 483, endPoint x: 852, endPoint y: 497, distance: 21.6
click at [852, 445] on div "L-Citrulina malato | 3 g Taurina | 1 g Pó de beterraba | 2 g Gengibre em pó | 2…" at bounding box center [897, 410] width 412 height 69
type trix-editor "<div><strong>L-Citrulina malato</strong>&nbsp;|&nbsp;3 g<br><strong>Taurina</st…"
click at [825, 472] on div "Posologia: Dissolver 1 sachê em 200 ml de água, 30 min antes do treino." at bounding box center [897, 459] width 412 height 28
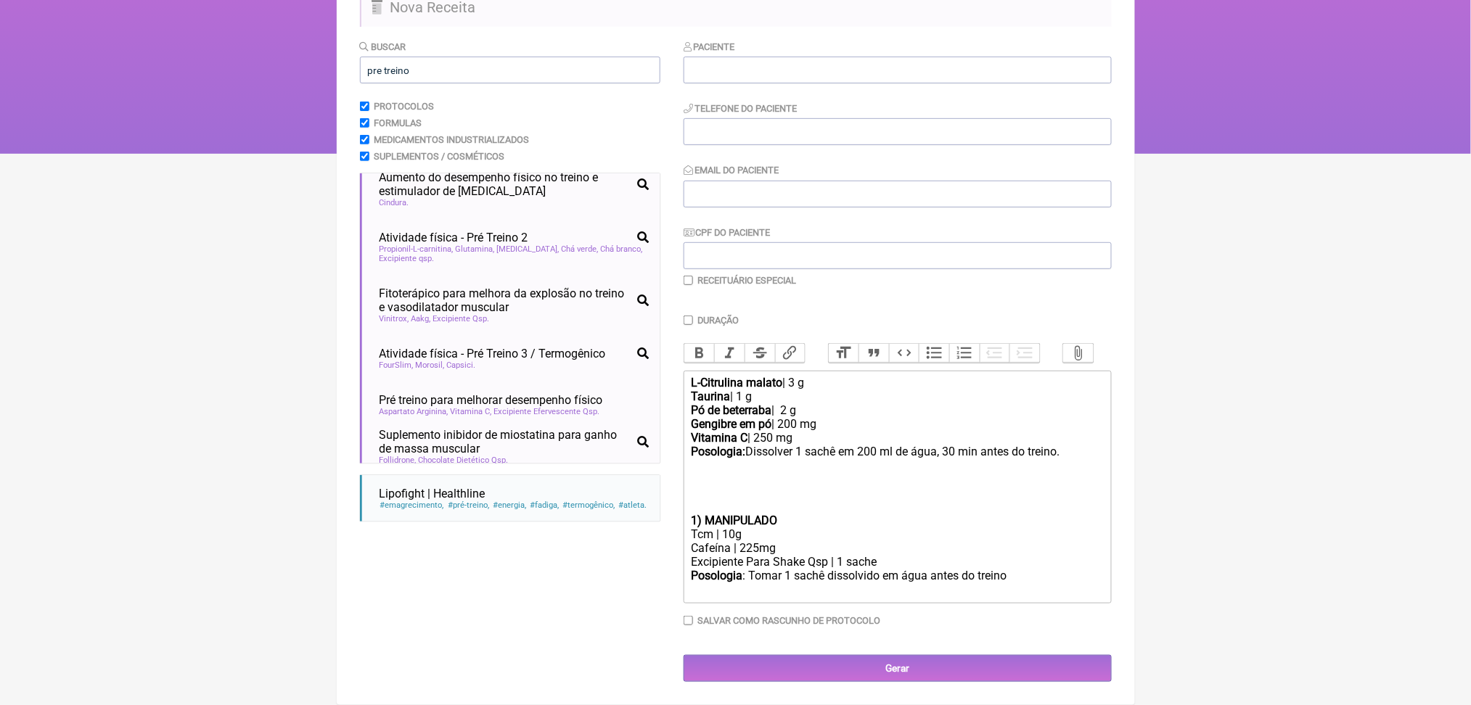
drag, startPoint x: 814, startPoint y: 525, endPoint x: 679, endPoint y: 392, distance: 189.4
click at [679, 392] on form "Buscar pre treino Protocolos Formulas Medicamentos Industrializados Suplementos…" at bounding box center [736, 360] width 752 height 643
click at [817, 412] on div "L-Citrulina malato | 3 g Taurina | 1 g Pó de beterraba | 2 g Gengibre em pó | 2…" at bounding box center [897, 410] width 412 height 69
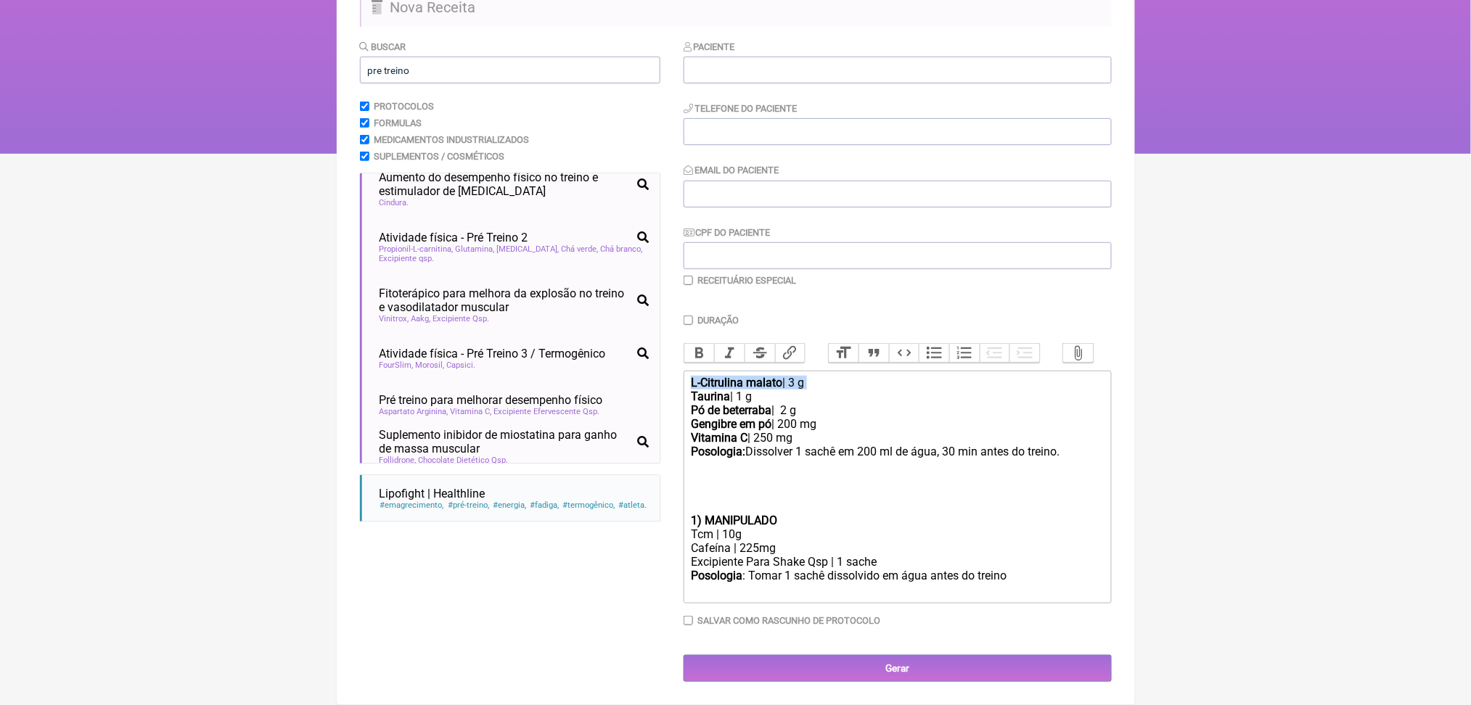
click at [817, 412] on div "L-Citrulina malato | 3 g Taurina | 1 g Pó de beterraba | 2 g Gengibre em pó | 2…" at bounding box center [897, 410] width 412 height 69
